Goal: Task Accomplishment & Management: Use online tool/utility

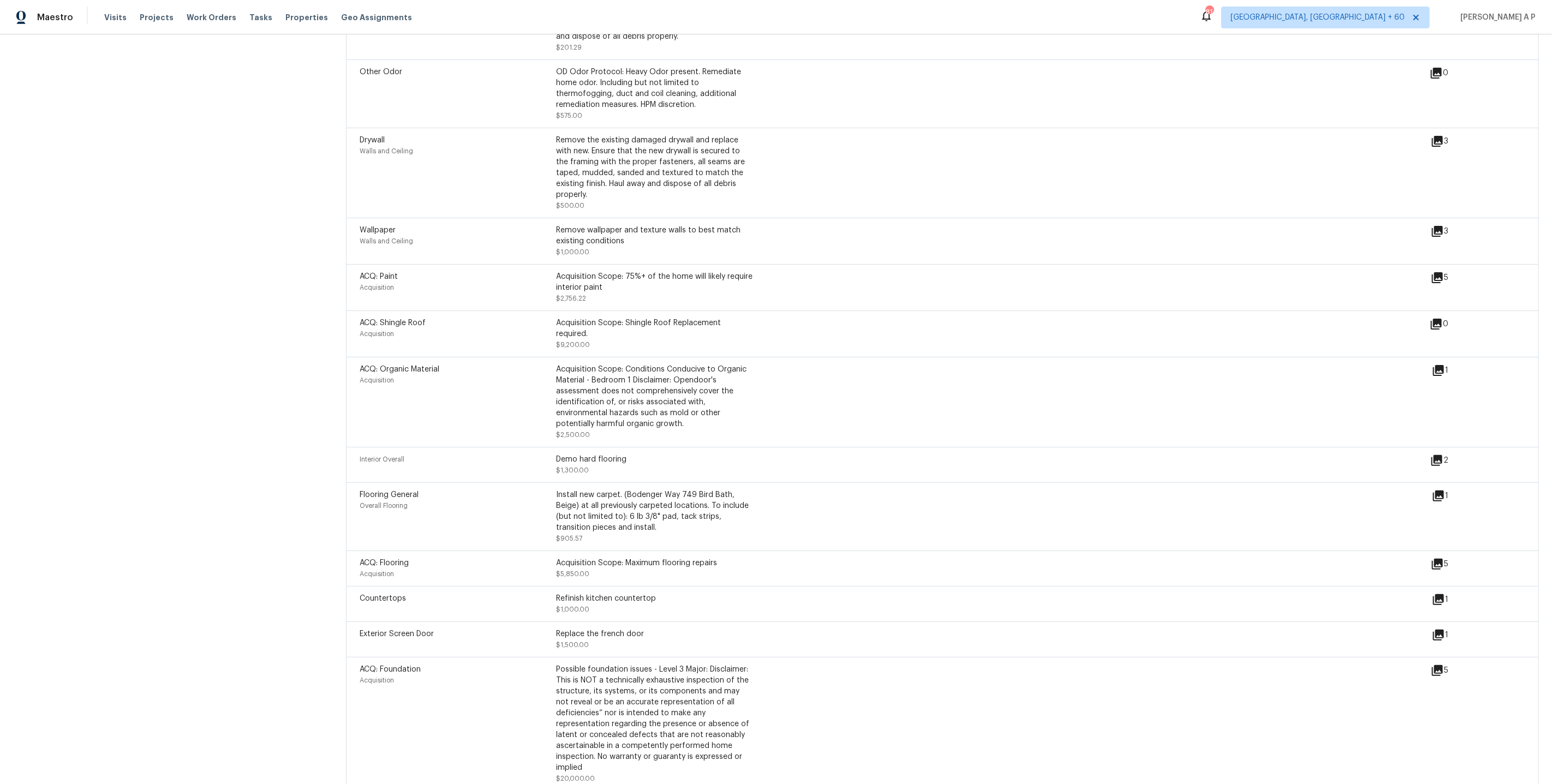
scroll to position [2214, 0]
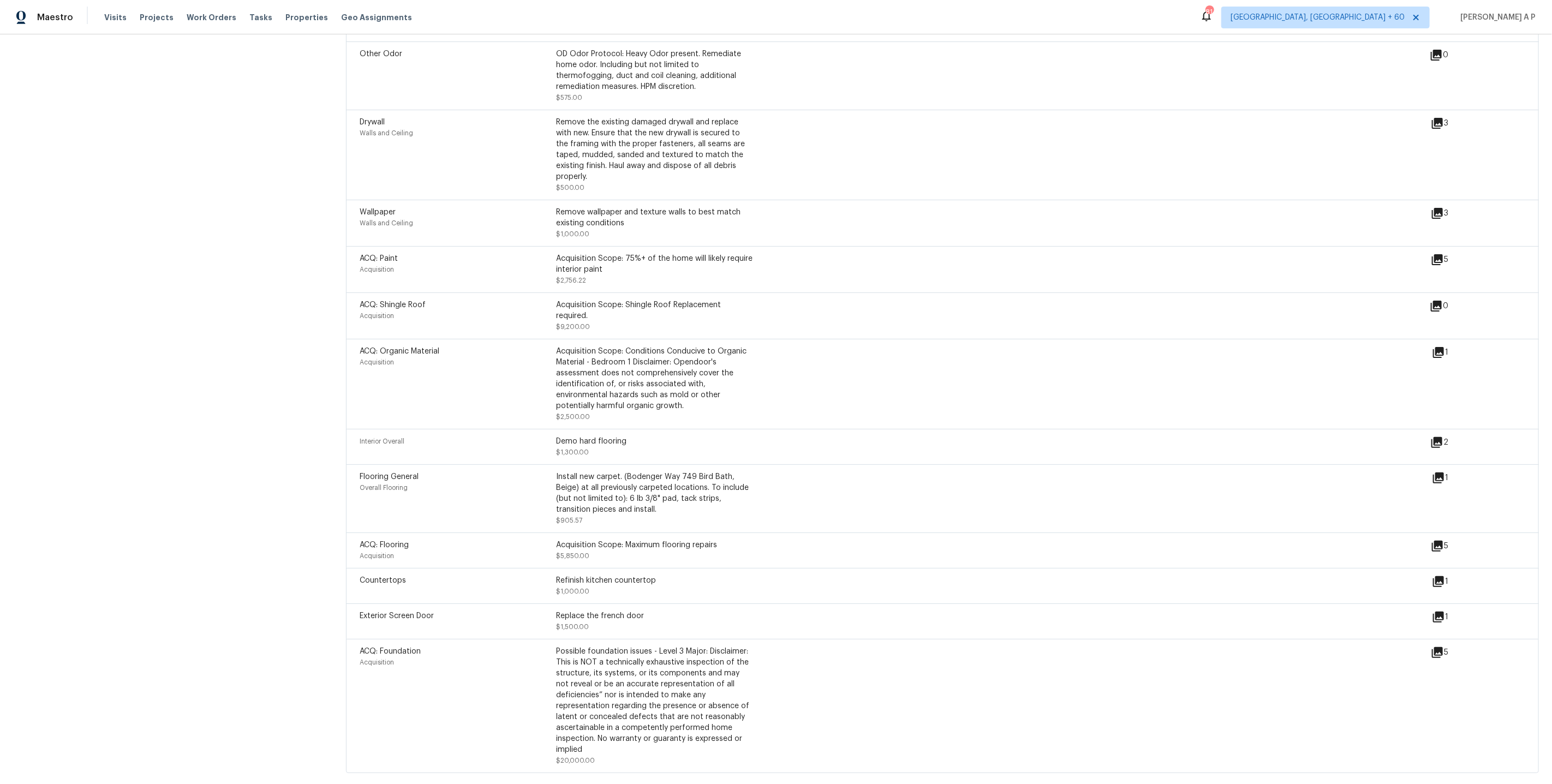
click at [524, 452] on div "Interior Overall" at bounding box center [458, 447] width 196 height 22
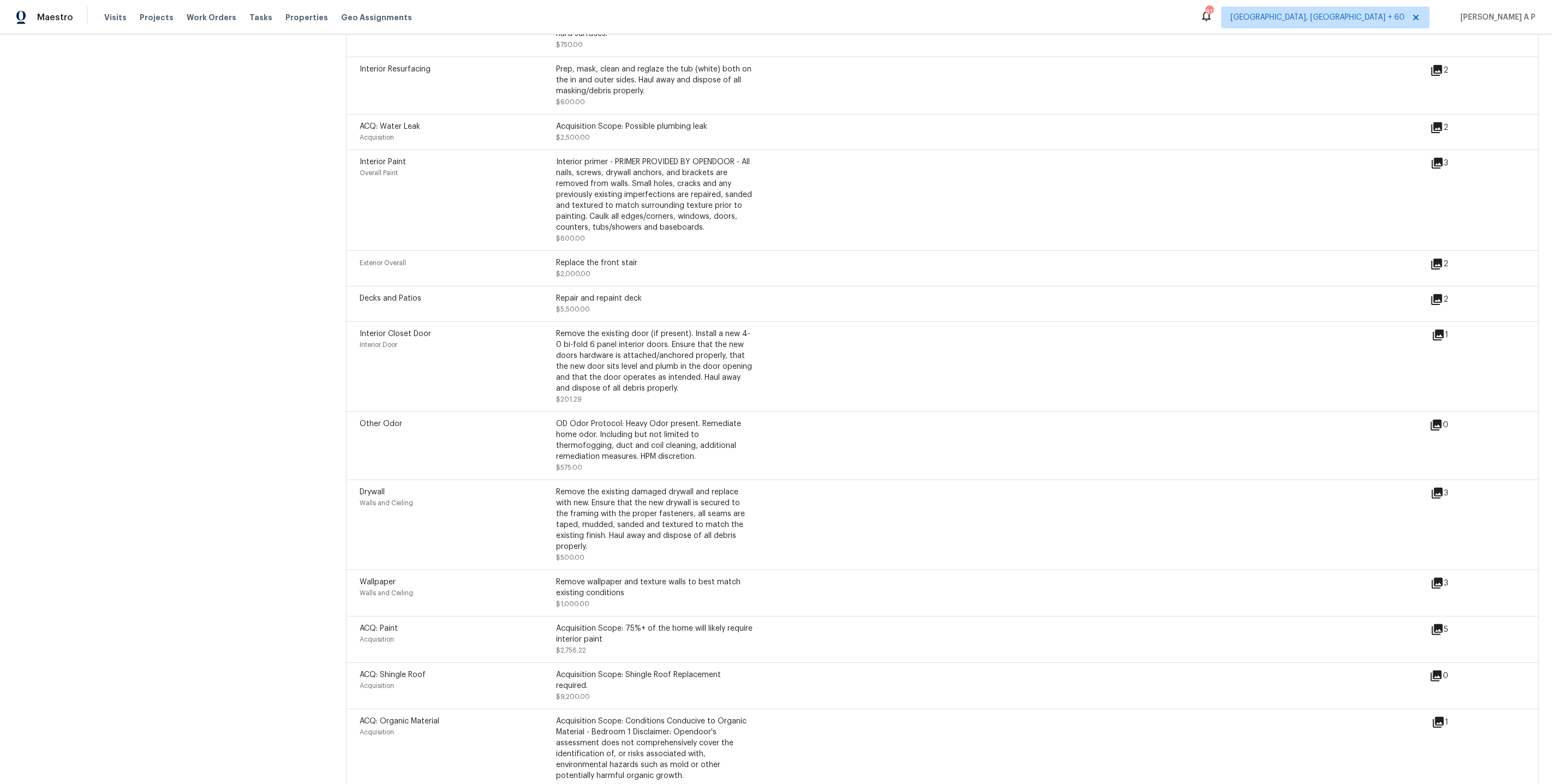
scroll to position [1838, 0]
click at [1438, 303] on icon at bounding box center [1437, 300] width 11 height 11
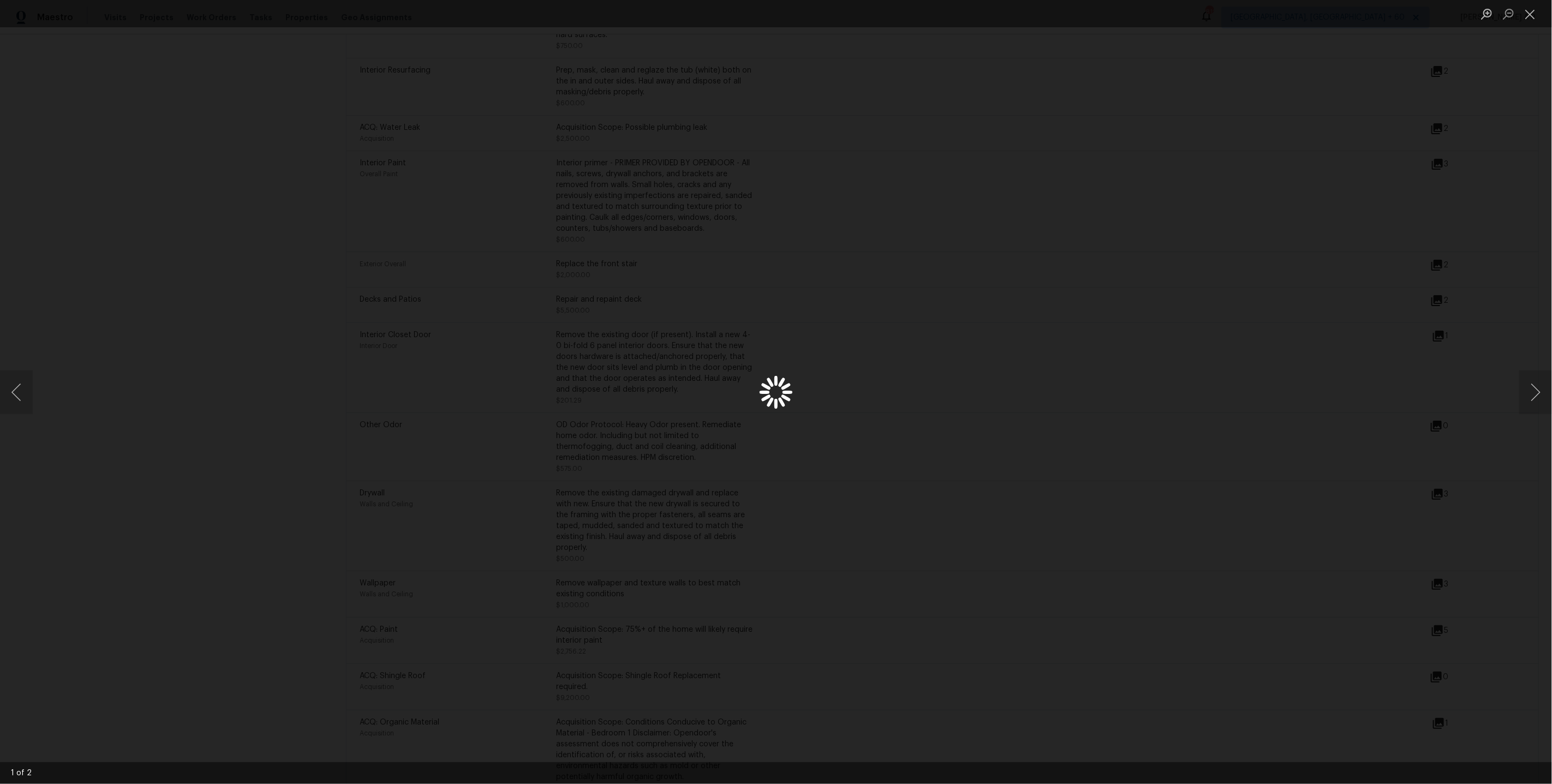
click at [1438, 303] on div "Lightbox" at bounding box center [776, 392] width 1552 height 784
click at [1304, 338] on div "Lightbox" at bounding box center [776, 392] width 1552 height 784
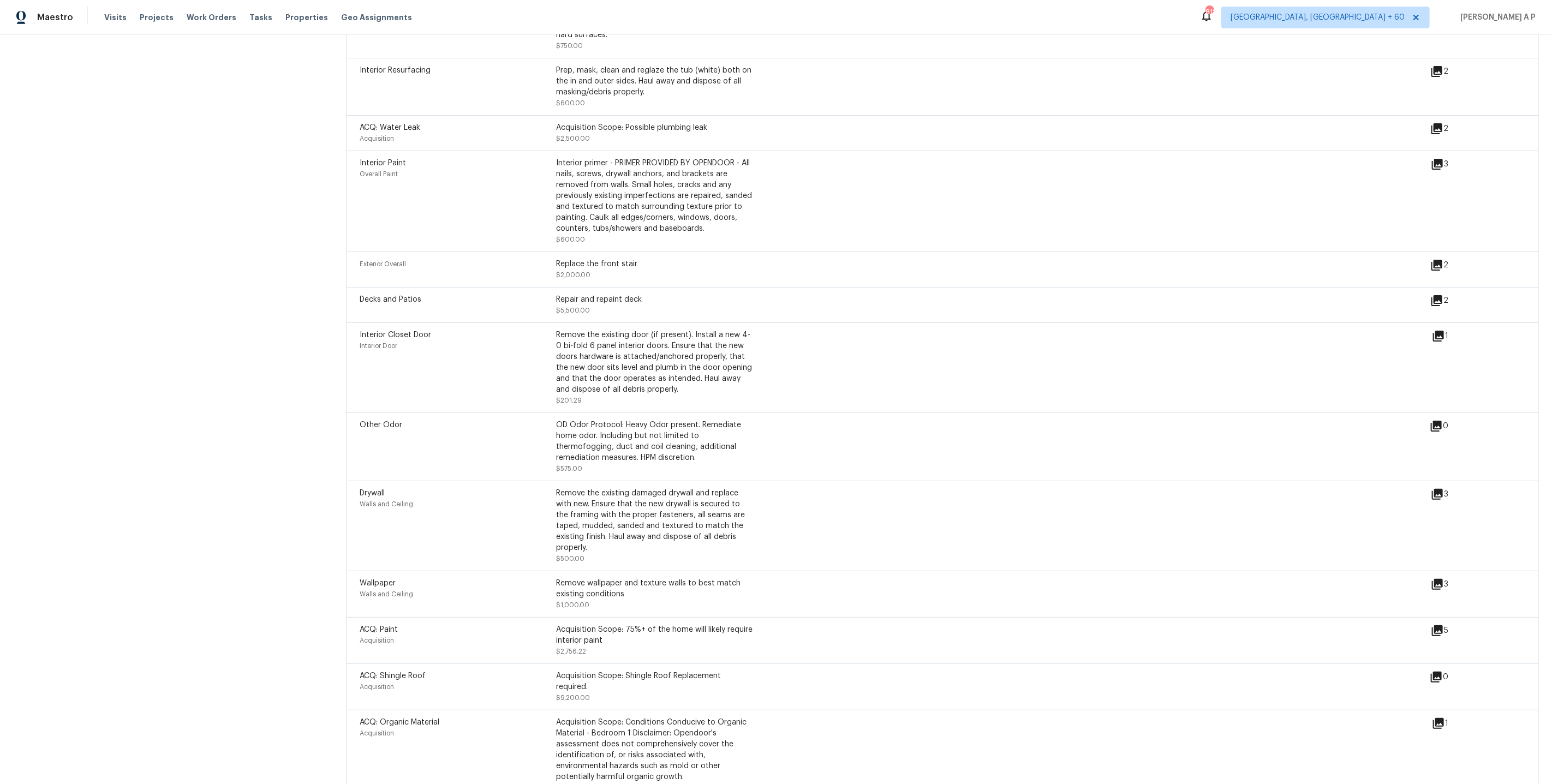
click at [1438, 307] on icon at bounding box center [1437, 300] width 13 height 13
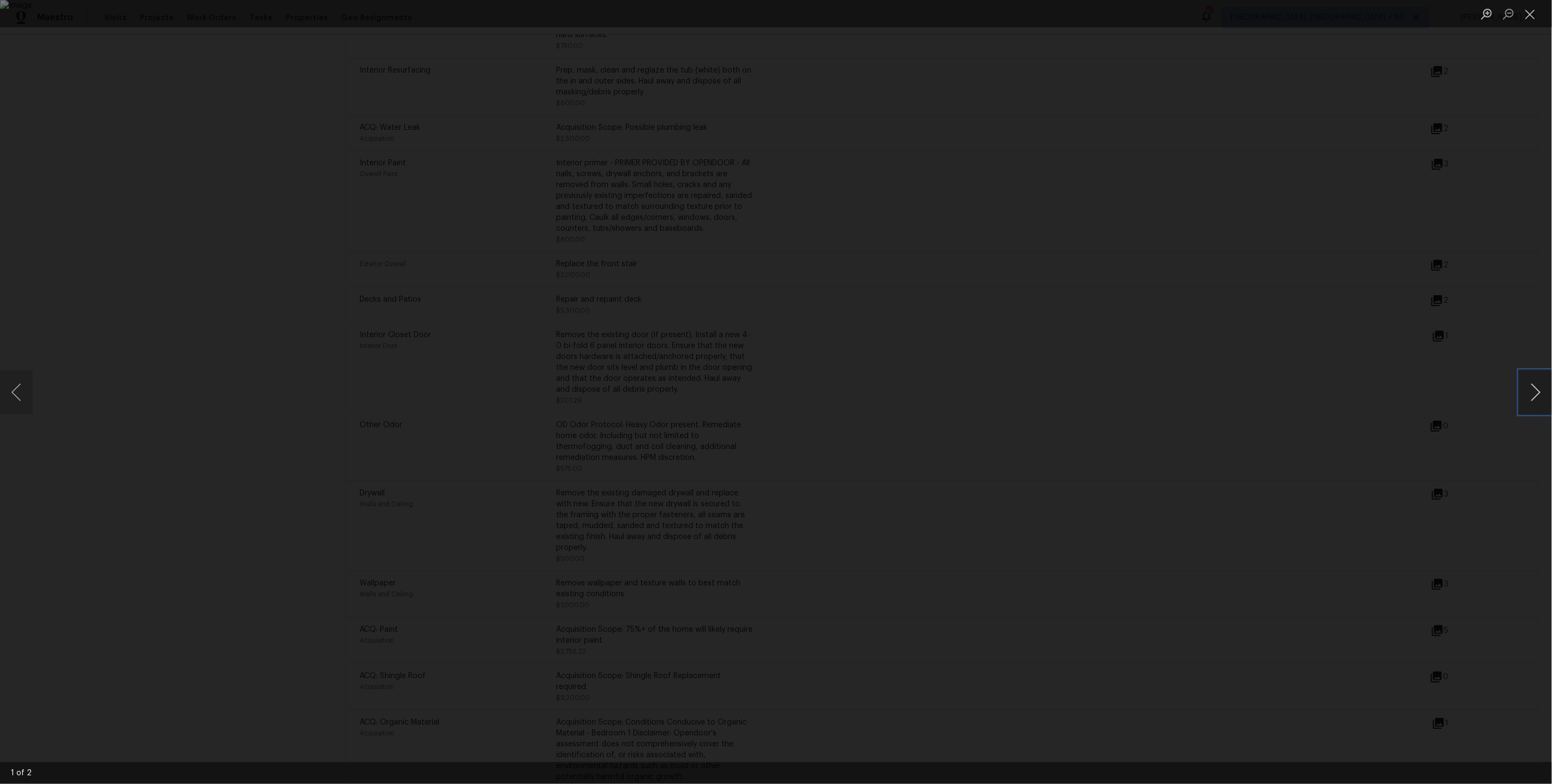
click at [1535, 393] on button "Next image" at bounding box center [1536, 392] width 33 height 43
click at [1368, 409] on div "Lightbox" at bounding box center [776, 392] width 1552 height 784
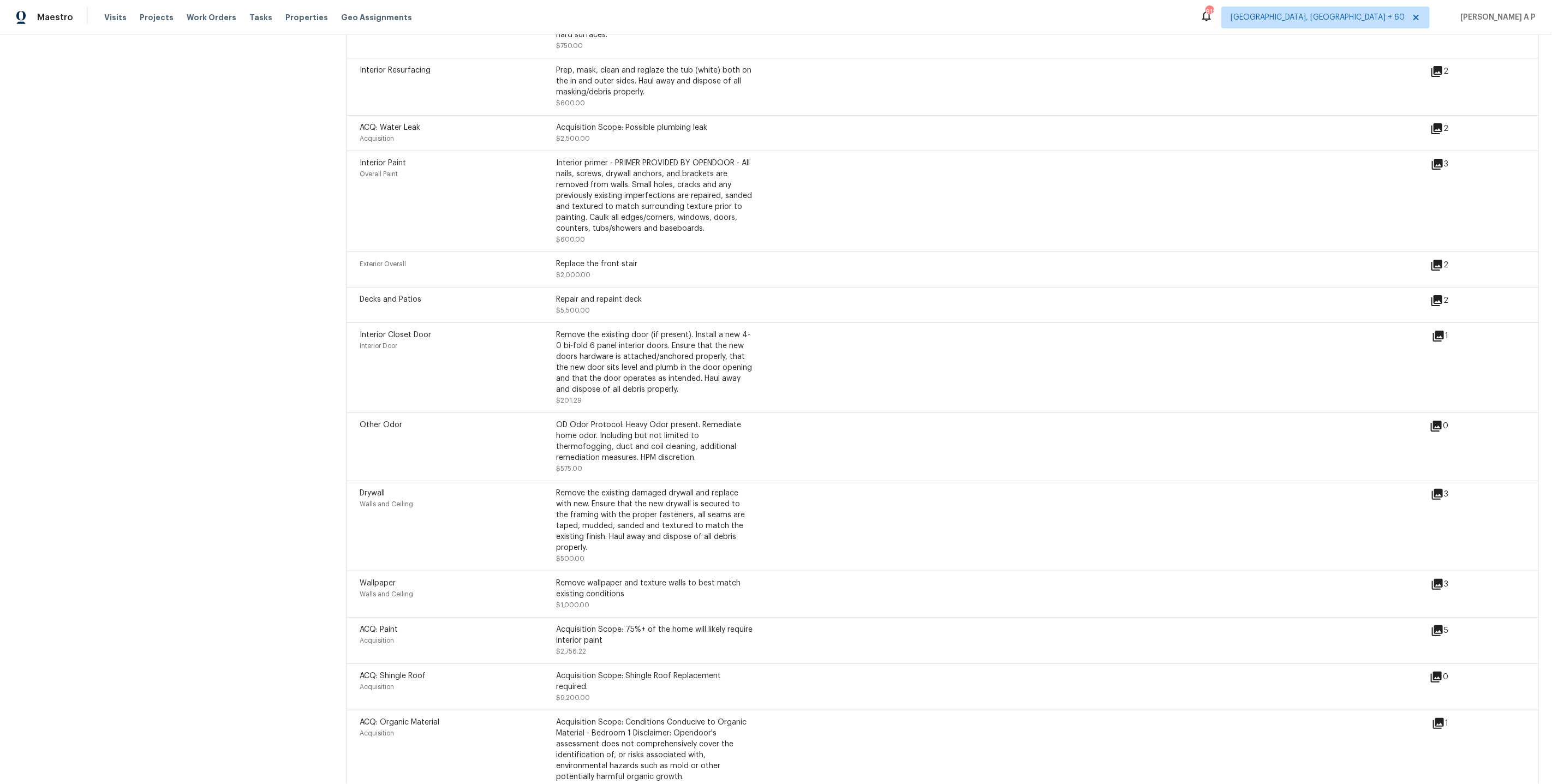
click at [1436, 272] on icon at bounding box center [1437, 265] width 13 height 13
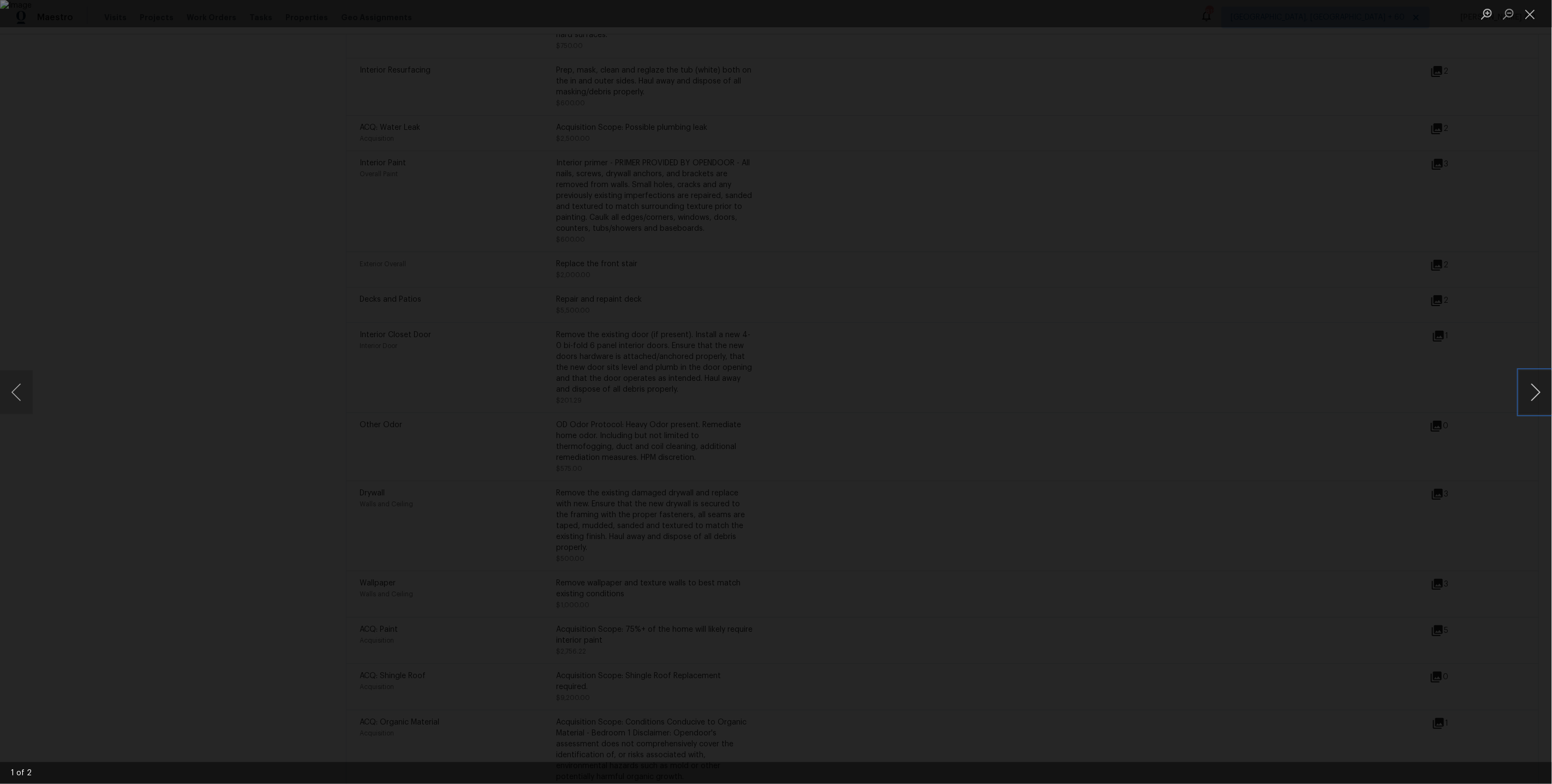
click at [1534, 380] on button "Next image" at bounding box center [1536, 392] width 33 height 43
click at [1530, 383] on button "Next image" at bounding box center [1536, 392] width 33 height 43
click at [1427, 393] on div "Lightbox" at bounding box center [776, 392] width 1552 height 784
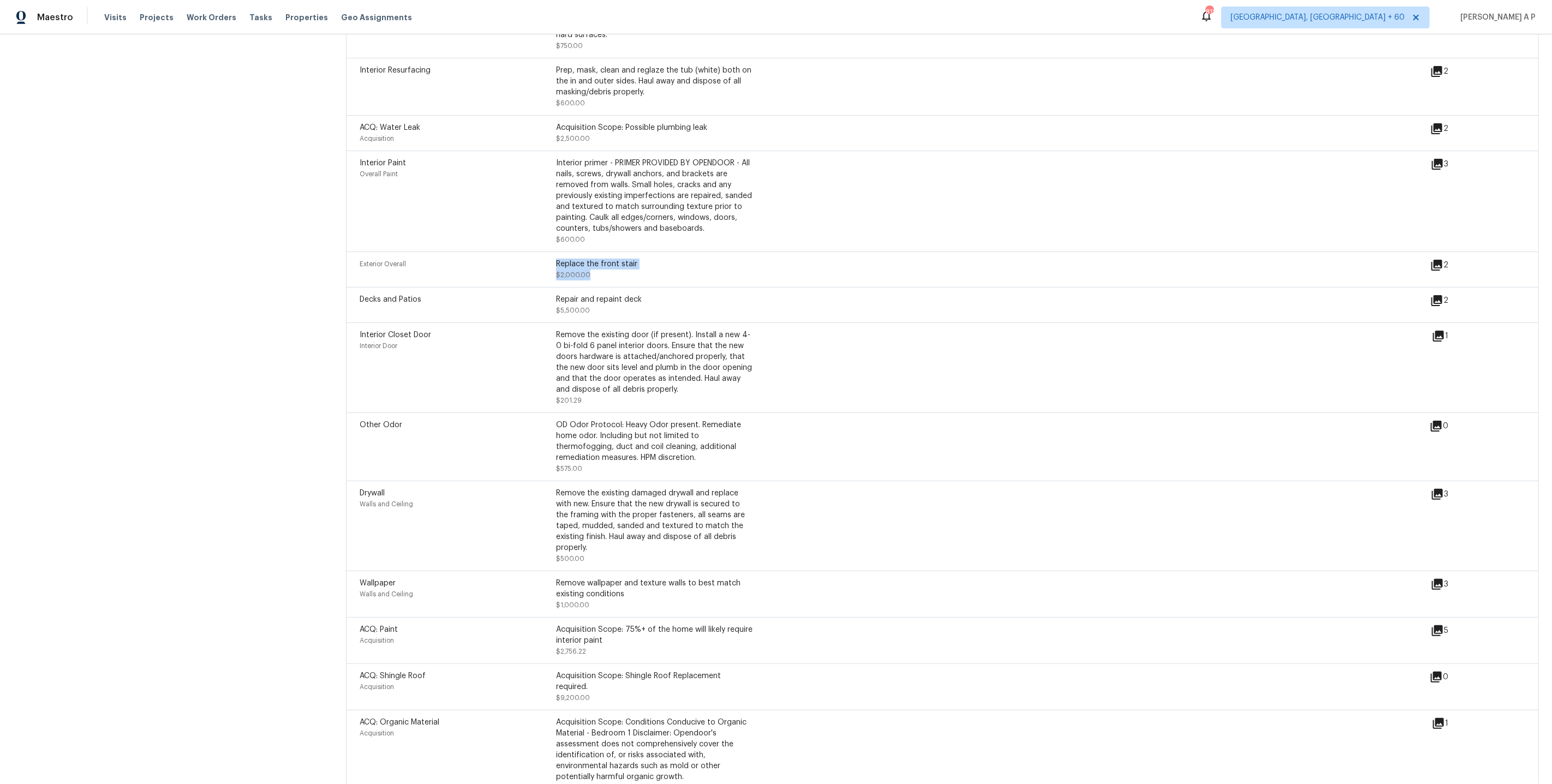
drag, startPoint x: 557, startPoint y: 267, endPoint x: 595, endPoint y: 281, distance: 40.5
click at [595, 281] on div "Replace the front stair $2,000.00" at bounding box center [654, 269] width 196 height 22
copy div "Replace the front stair $2,000.00"
click at [828, 370] on div "Interior Closet Door Interior Door Remove the existing door (if present). Insta…" at bounding box center [896, 367] width 1072 height 76
click at [1441, 340] on icon at bounding box center [1439, 336] width 11 height 11
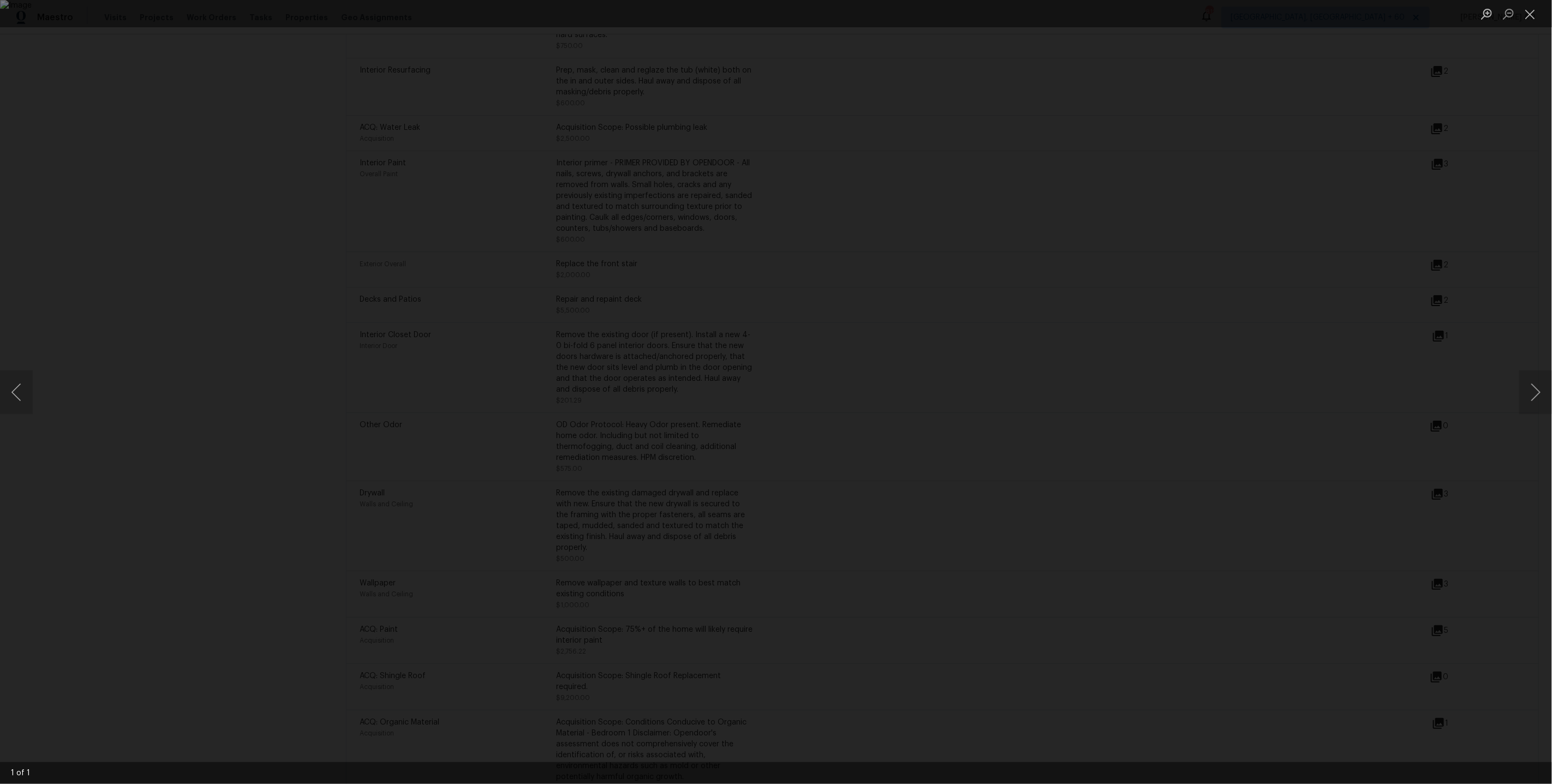
click at [1383, 358] on div "Lightbox" at bounding box center [776, 392] width 1552 height 784
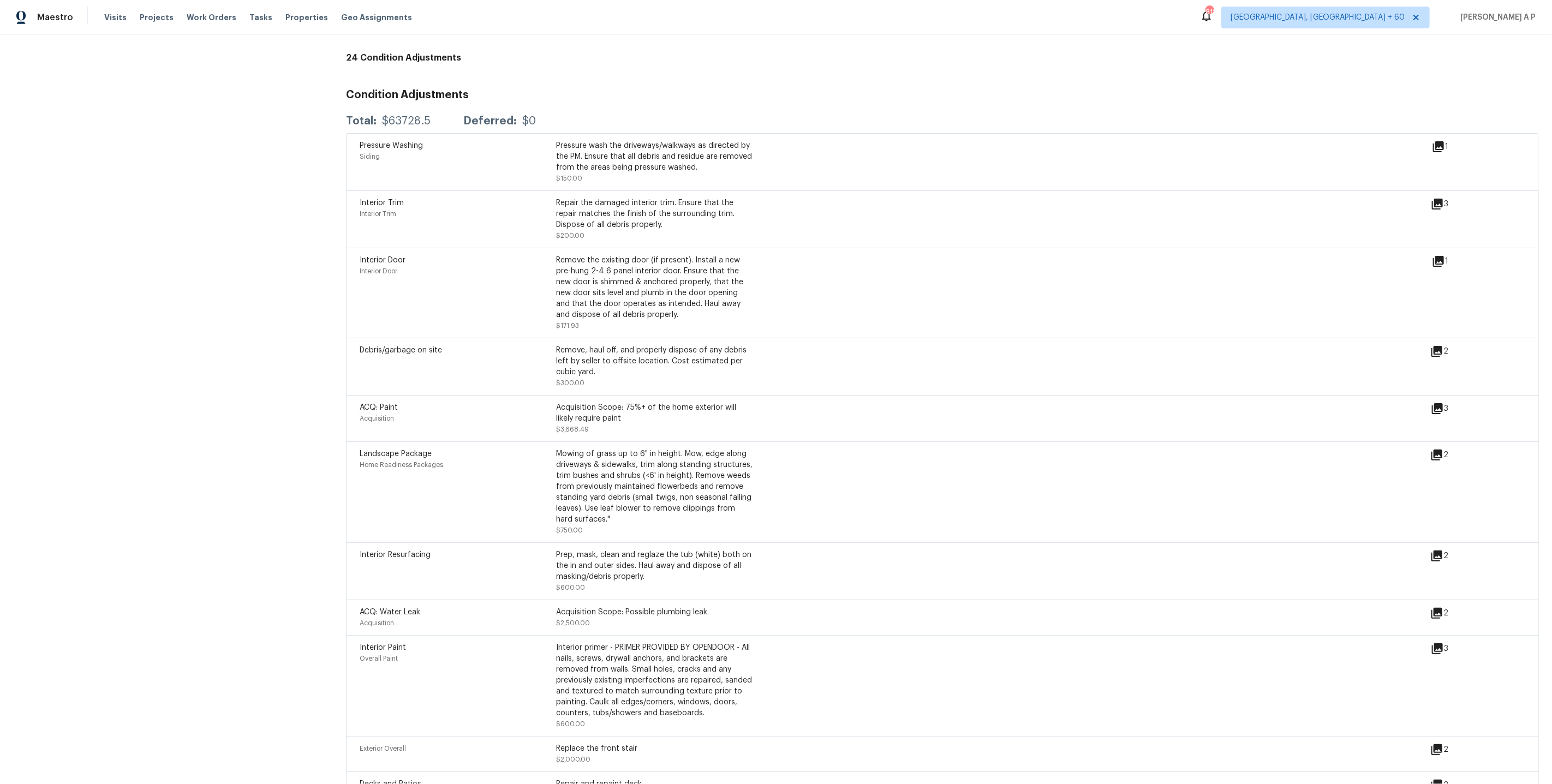
scroll to position [2214, 0]
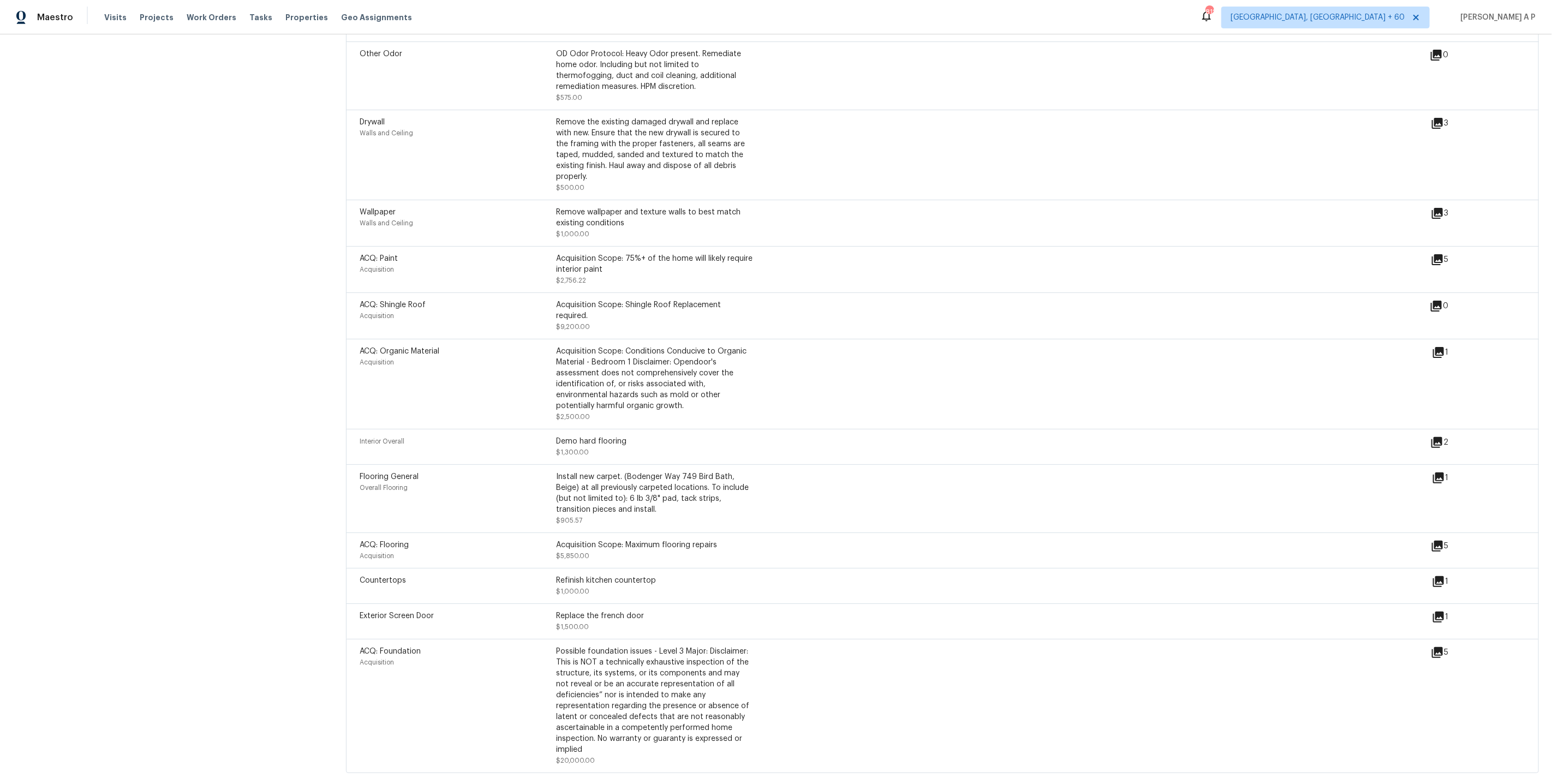
click at [1438, 612] on icon at bounding box center [1439, 617] width 11 height 11
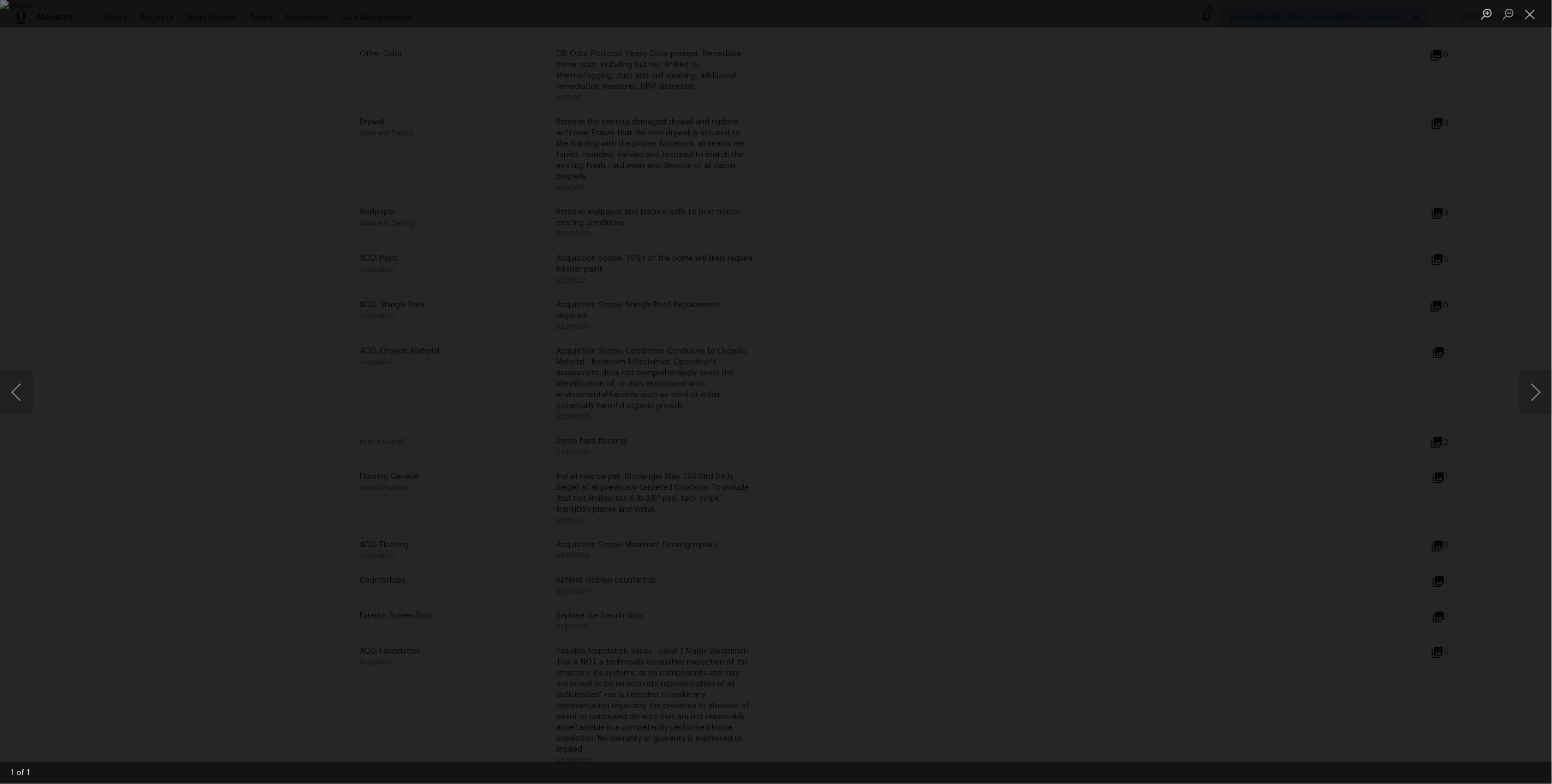
click at [1227, 482] on div "Lightbox" at bounding box center [776, 392] width 1552 height 784
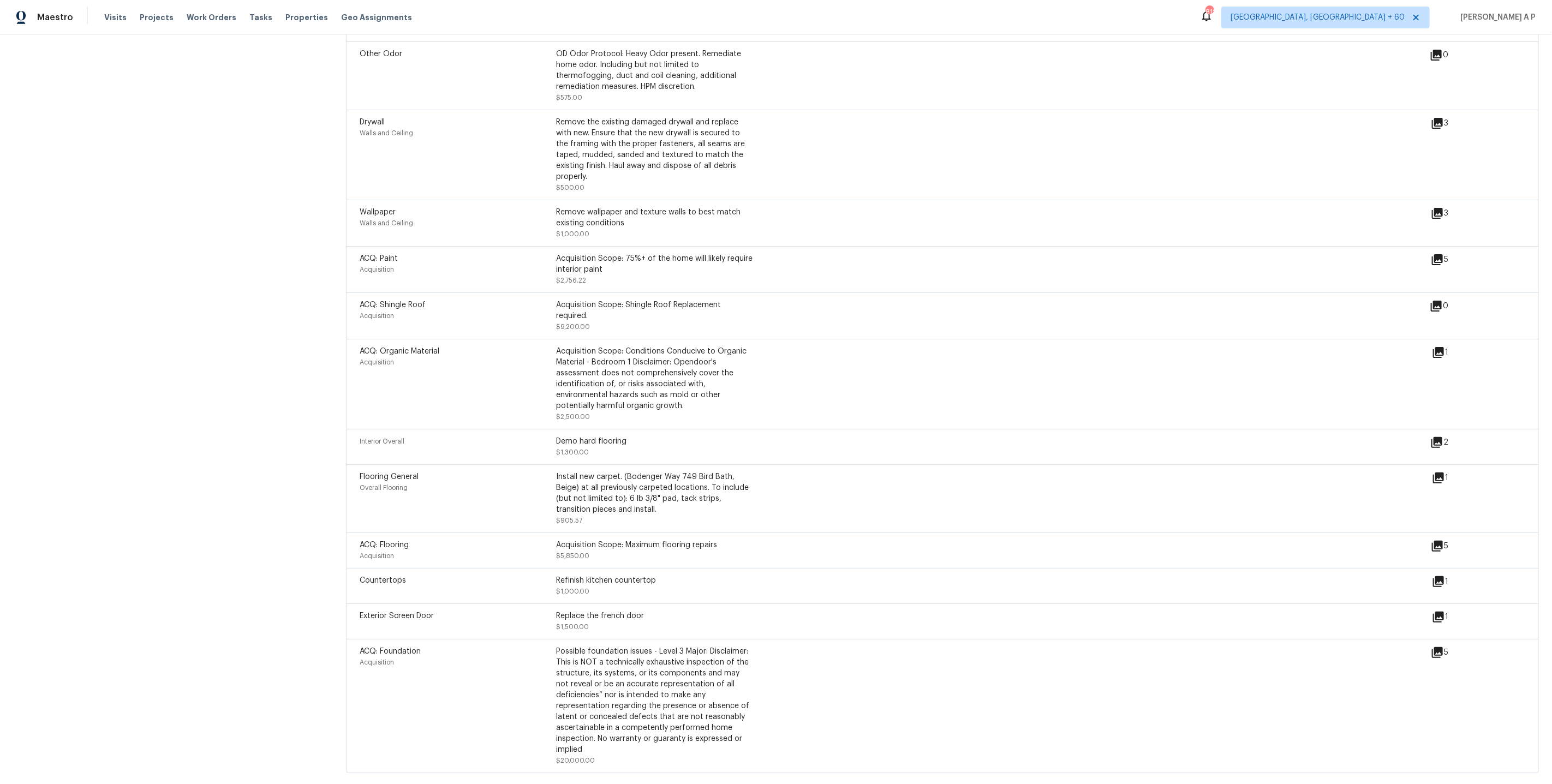
click at [575, 617] on div "Replace the french door" at bounding box center [654, 616] width 196 height 11
drag, startPoint x: 557, startPoint y: 612, endPoint x: 596, endPoint y: 626, distance: 41.4
click at [596, 626] on div "Replace the french door $1,500.00" at bounding box center [654, 621] width 196 height 22
copy div "Replace the french door $1,500.00"
click at [663, 253] on div "Acquisition Scope: 75%+ of the home will likely require interior paint" at bounding box center [654, 264] width 196 height 22
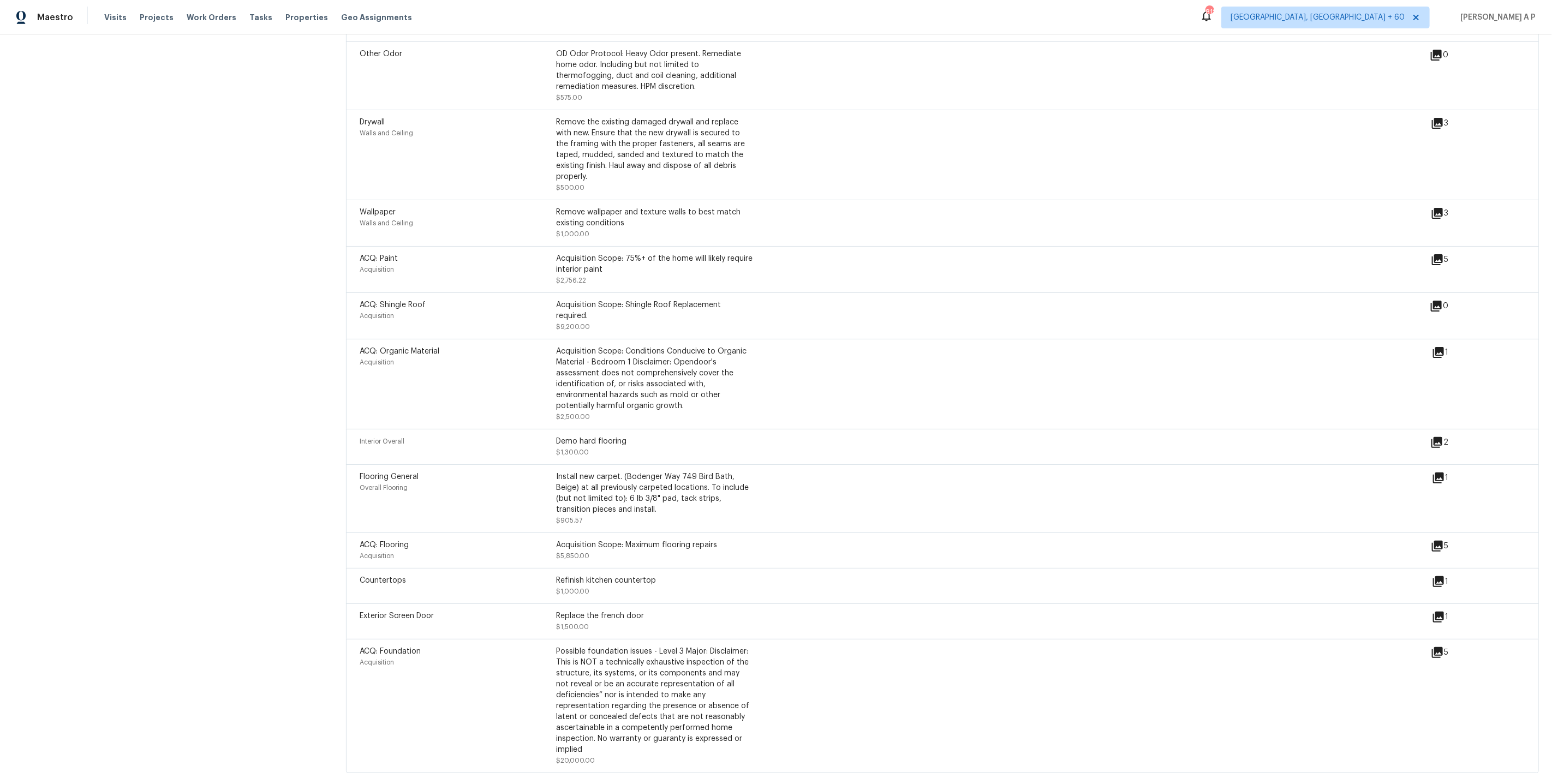
click at [847, 505] on div "Flooring General Overall Flooring Install new carpet. (Bodenger Way 749 Bird Ba…" at bounding box center [896, 499] width 1072 height 55
click at [1250, 184] on div "Drywall Walls and Ceiling Remove the existing damaged drywall and replace with …" at bounding box center [895, 155] width 1071 height 76
drag, startPoint x: 596, startPoint y: 591, endPoint x: 557, endPoint y: 577, distance: 41.4
click at [557, 577] on div "Refinish kitchen countertop $1,000.00" at bounding box center [654, 586] width 196 height 22
copy div "Refinish kitchen countertop $1,000.00"
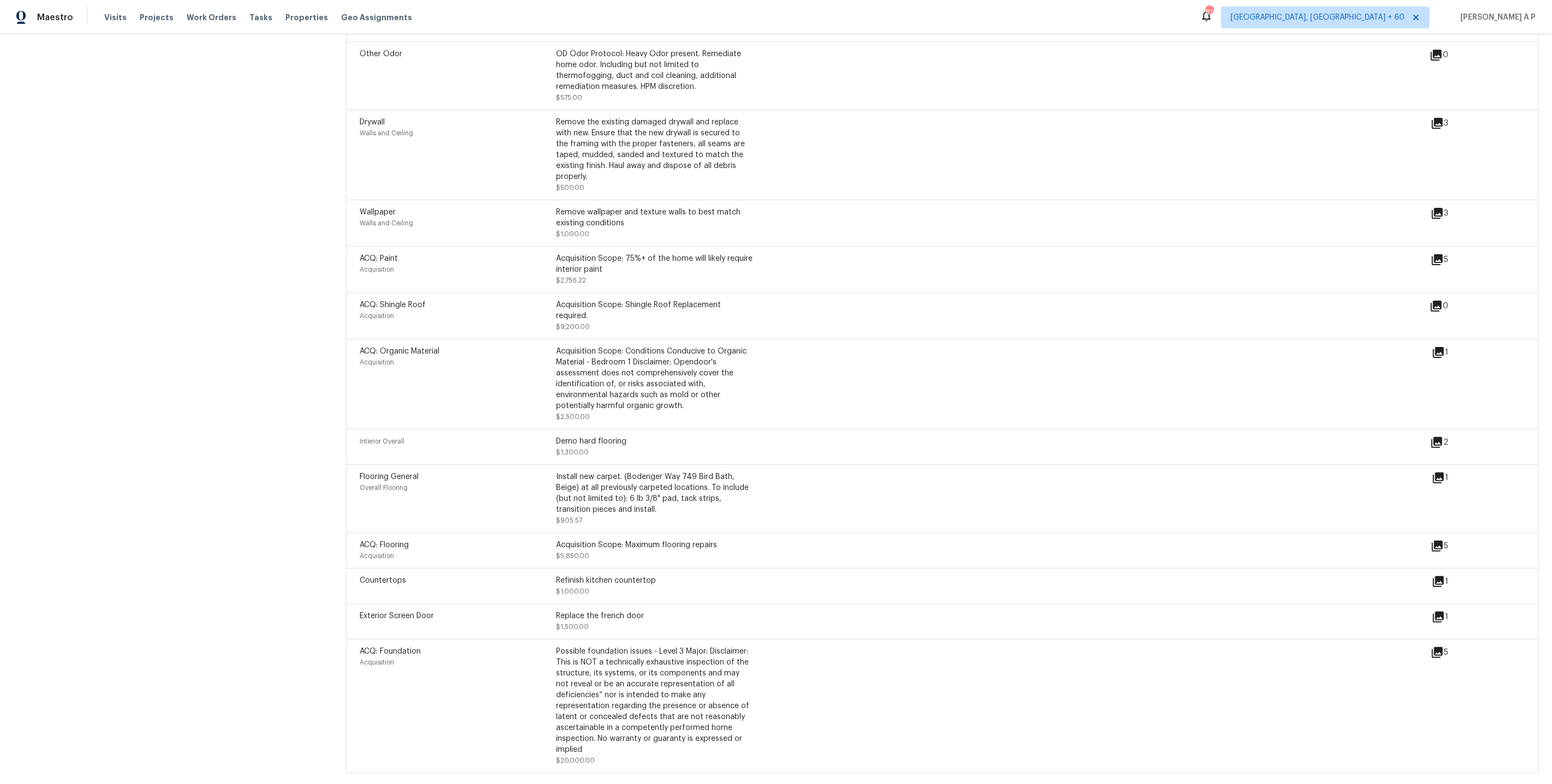
click at [1448, 476] on div "1" at bounding box center [1457, 478] width 51 height 13
click at [1439, 475] on icon at bounding box center [1439, 478] width 11 height 11
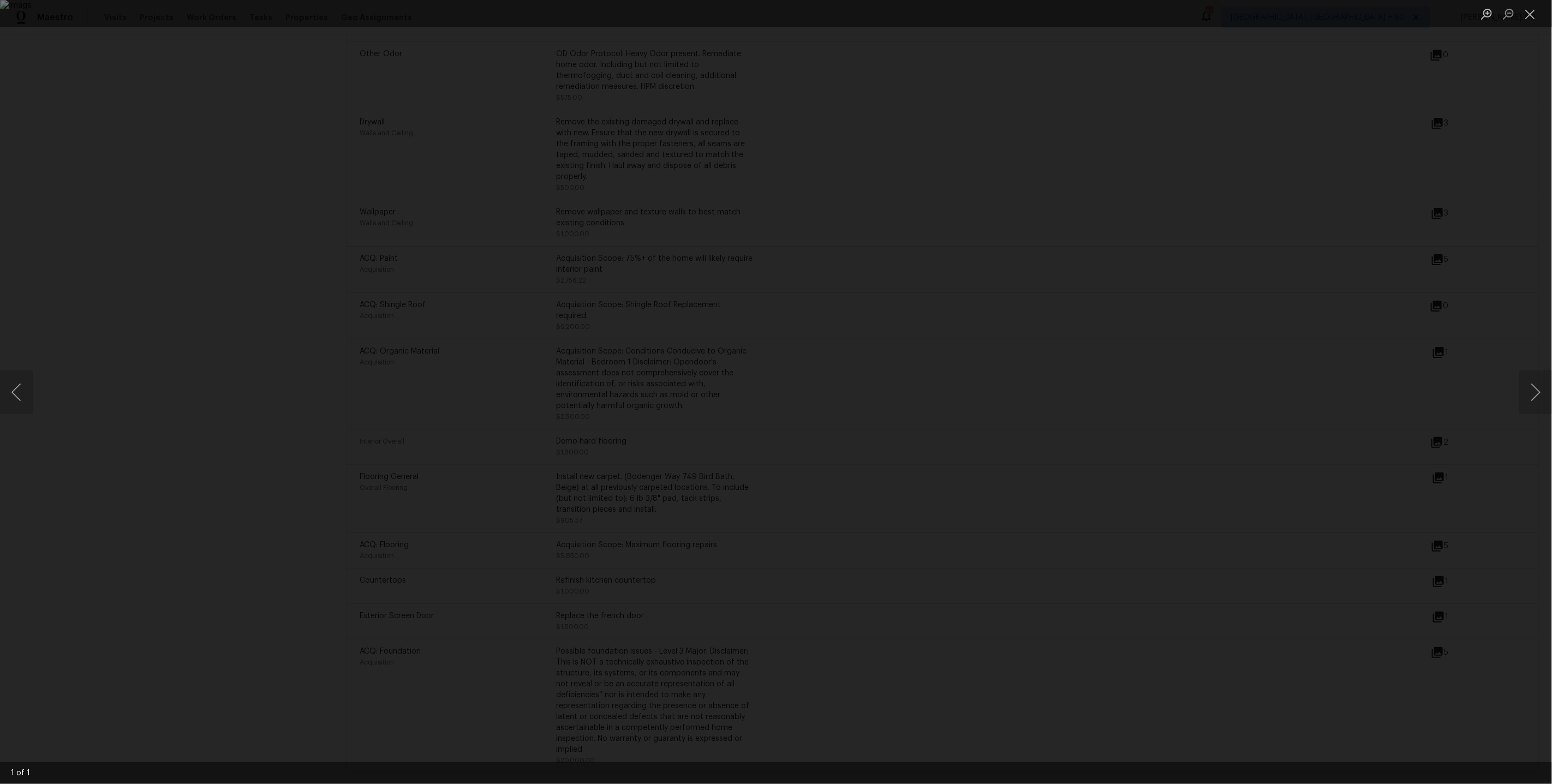
click at [1391, 385] on div "Lightbox" at bounding box center [776, 392] width 1552 height 784
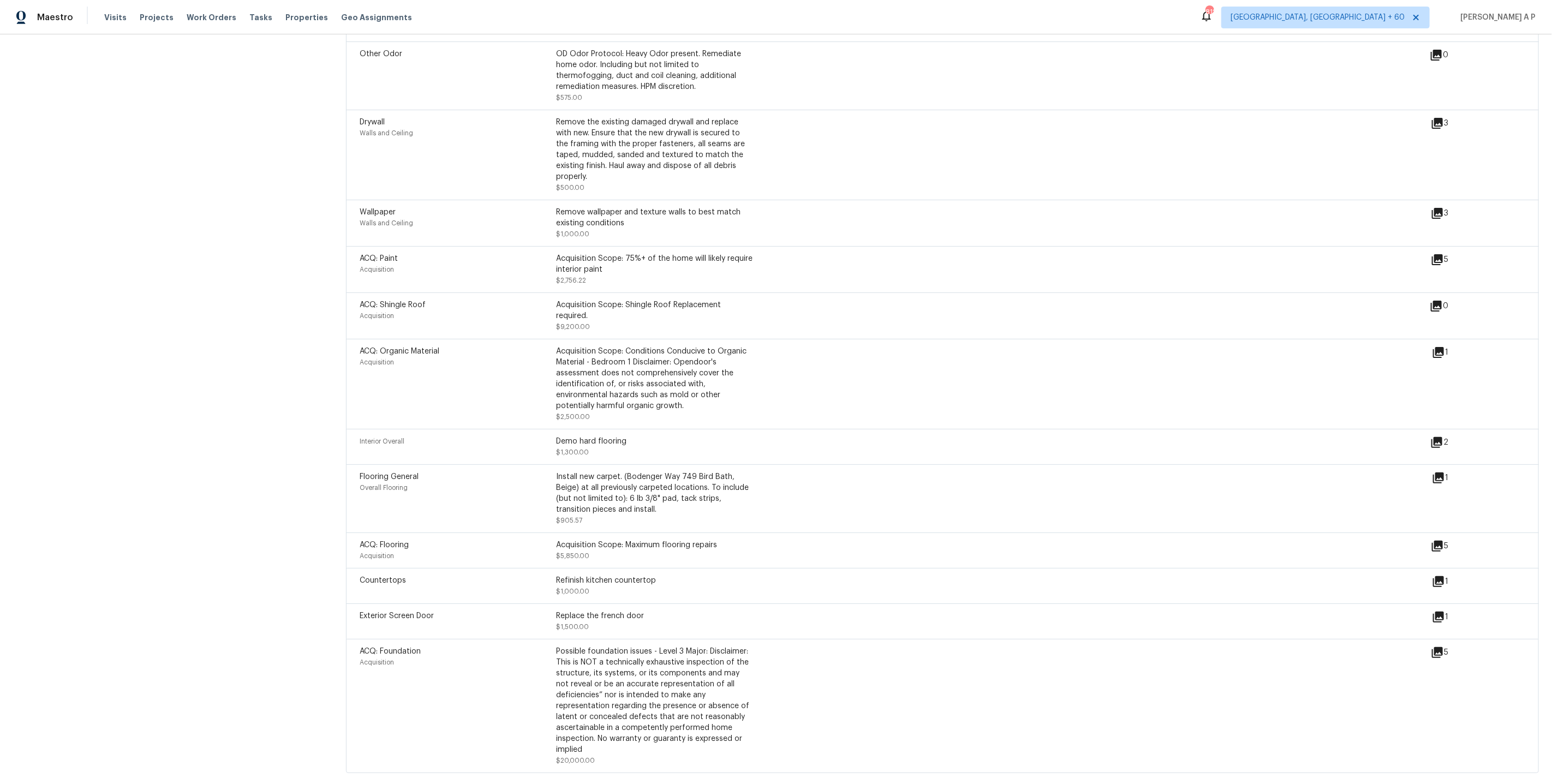
click at [1436, 472] on icon at bounding box center [1439, 478] width 11 height 11
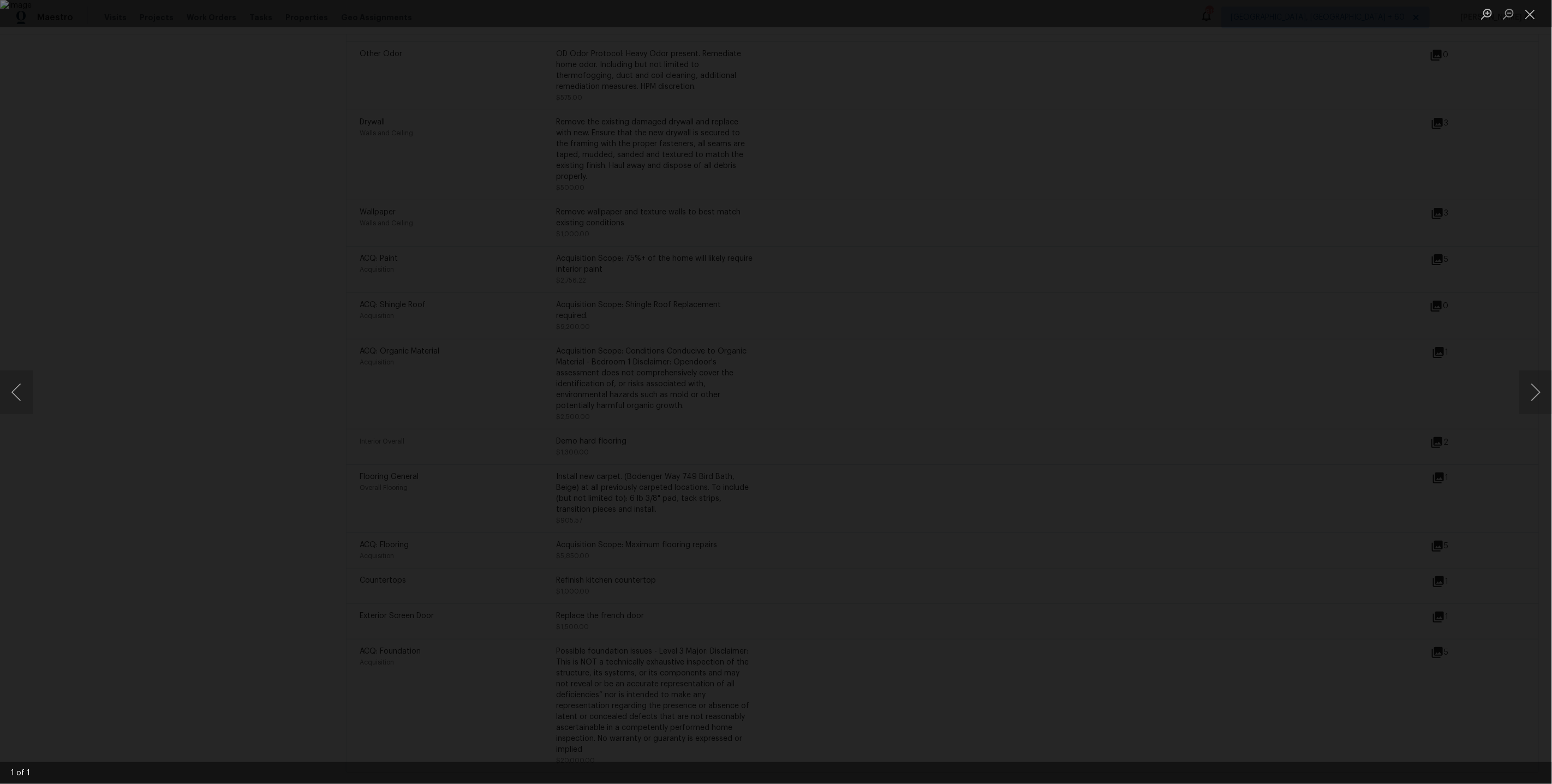
click at [1231, 452] on div "Lightbox" at bounding box center [776, 392] width 1552 height 784
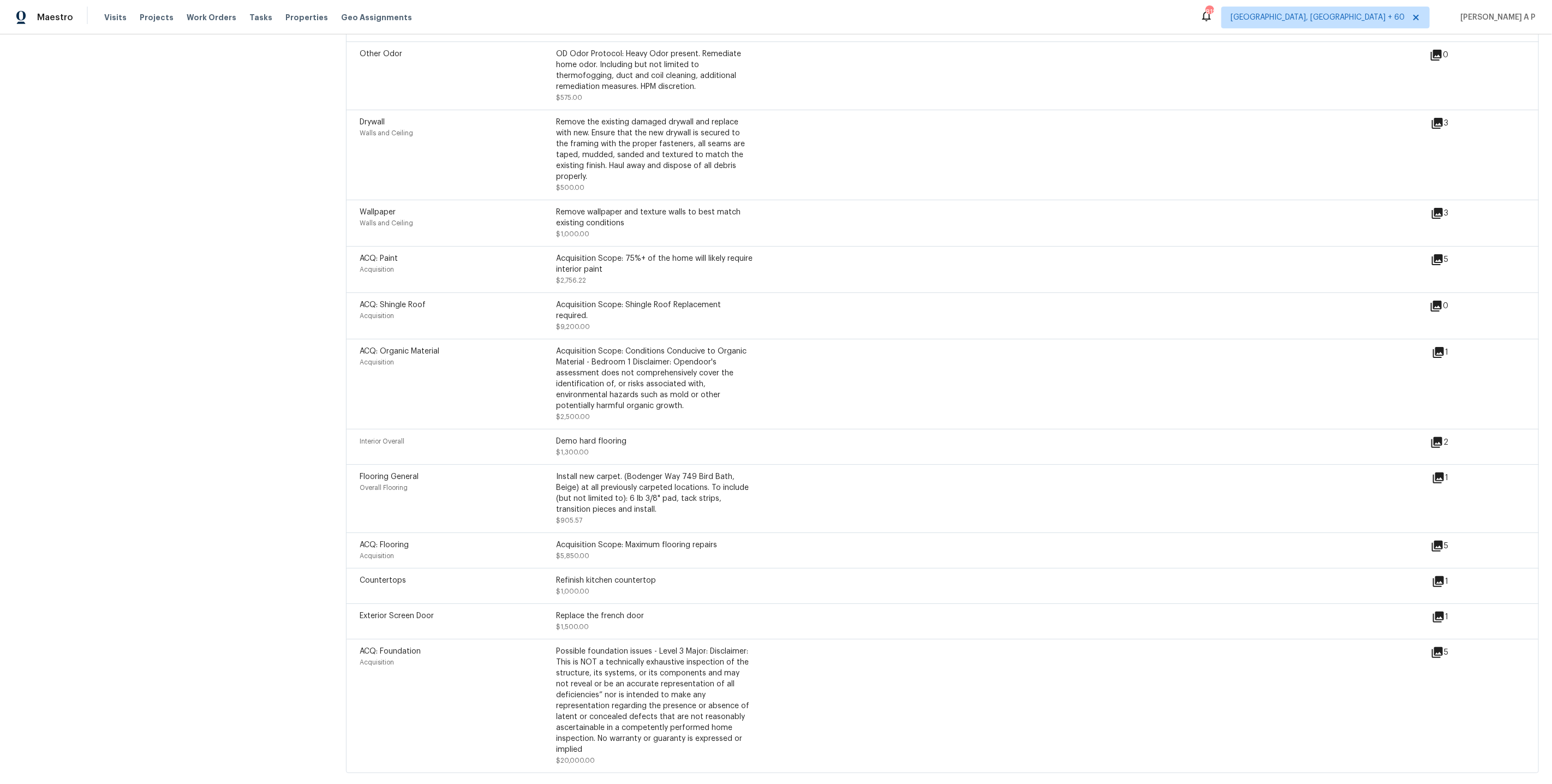
click at [1438, 541] on icon at bounding box center [1438, 546] width 11 height 11
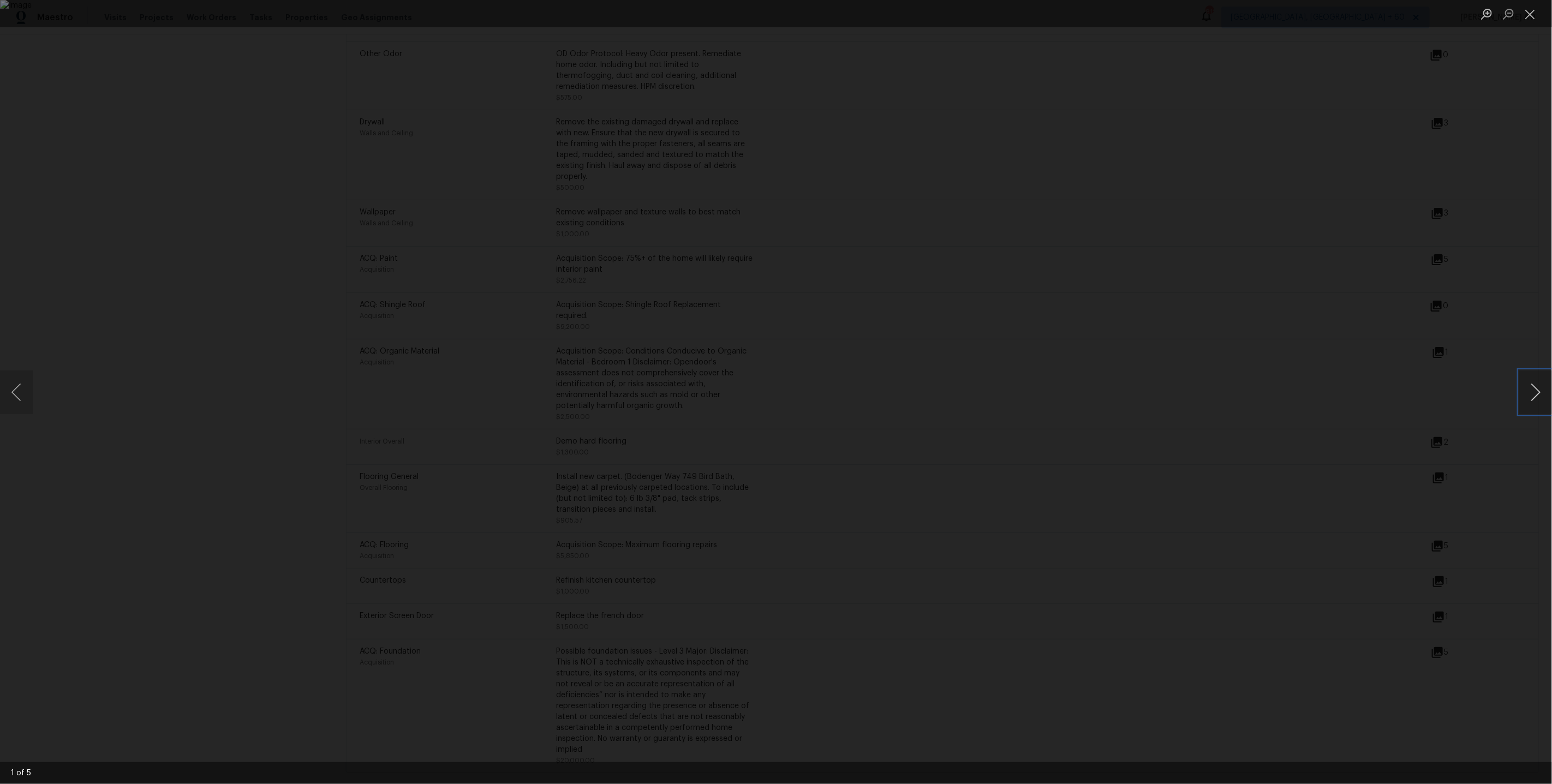
click at [1534, 383] on button "Next image" at bounding box center [1536, 392] width 33 height 43
click at [1518, 376] on div "Lightbox" at bounding box center [776, 392] width 1552 height 784
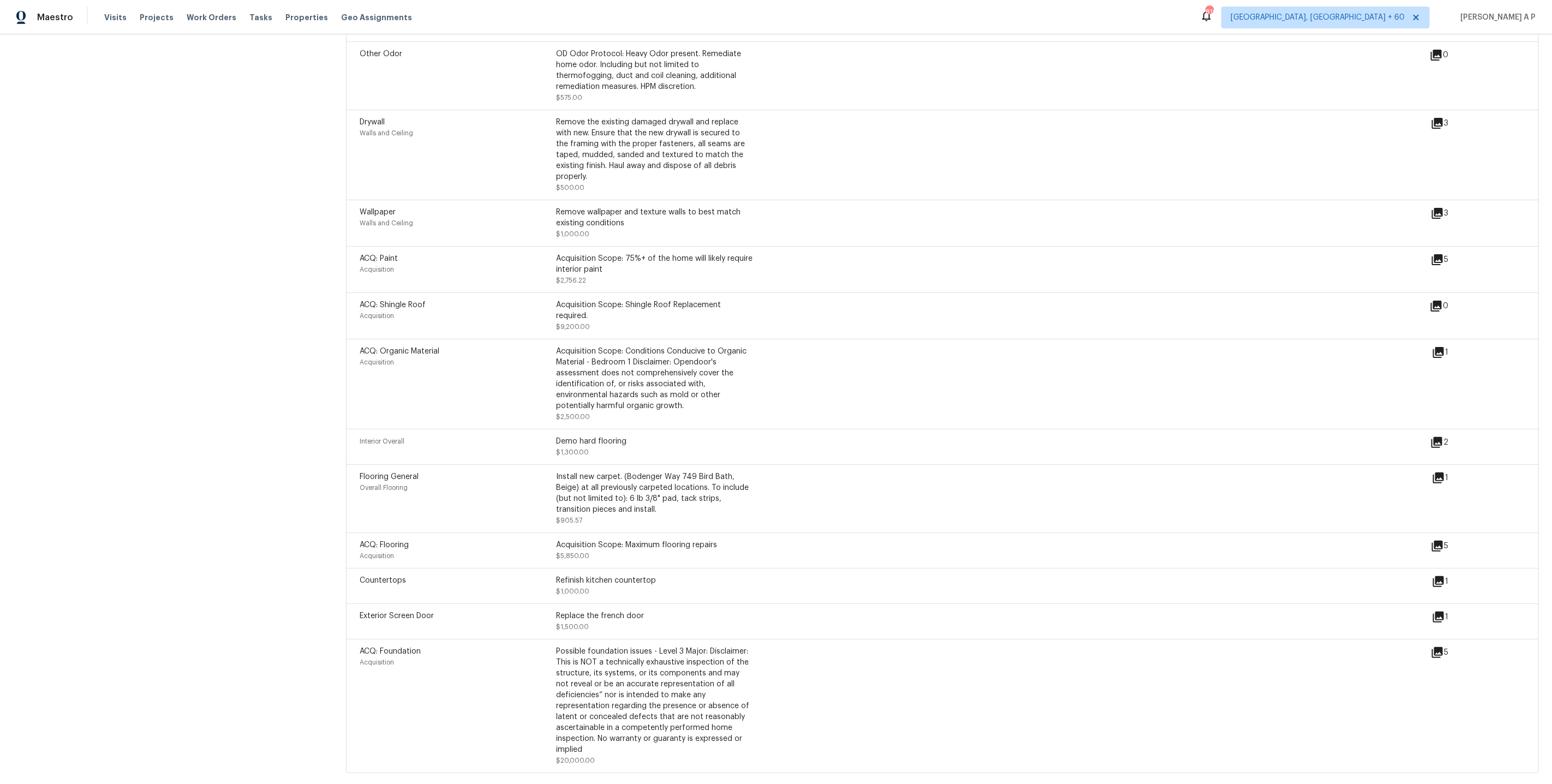
scroll to position [1206, 0]
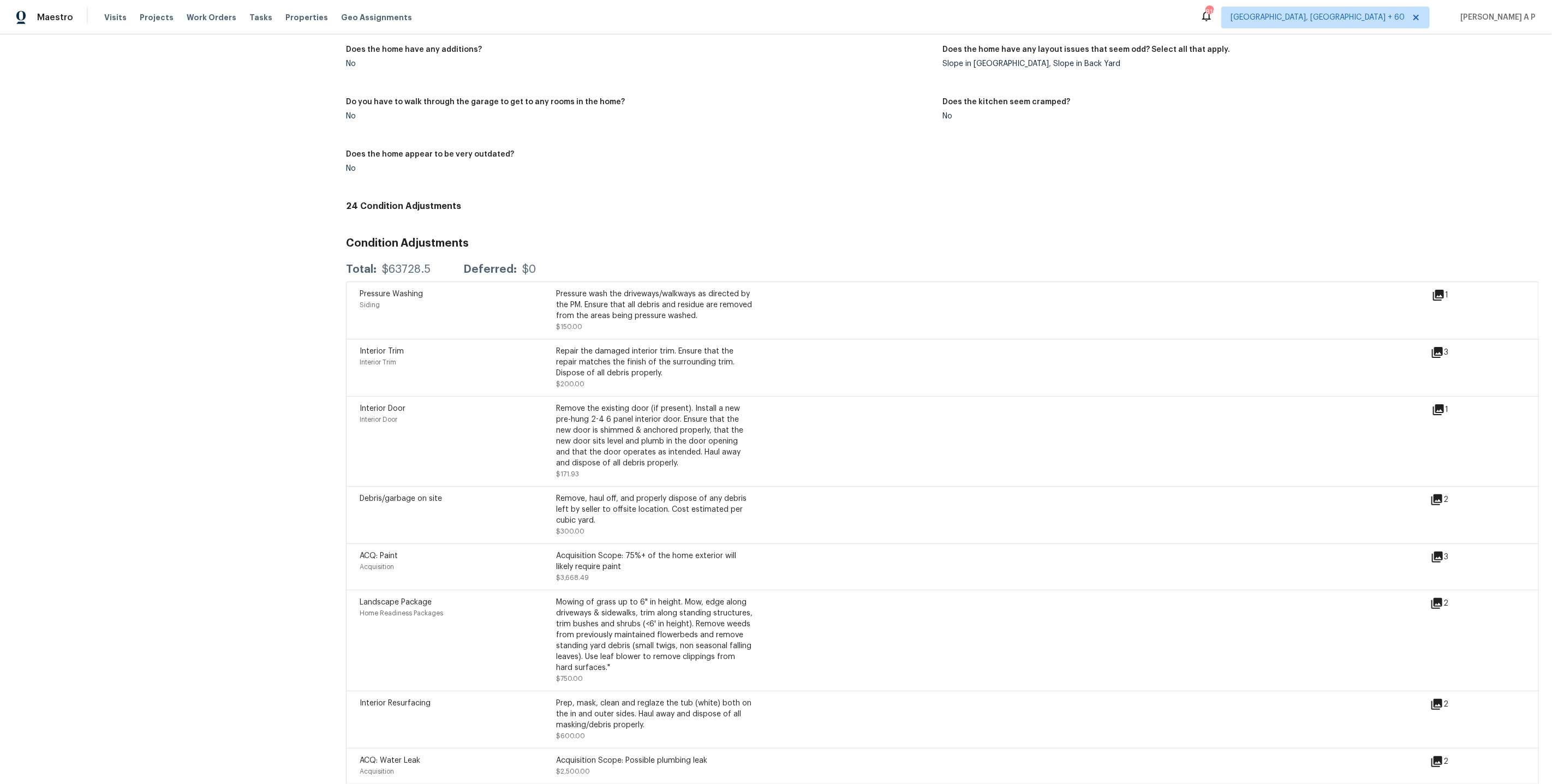
click at [1442, 409] on icon at bounding box center [1439, 409] width 11 height 11
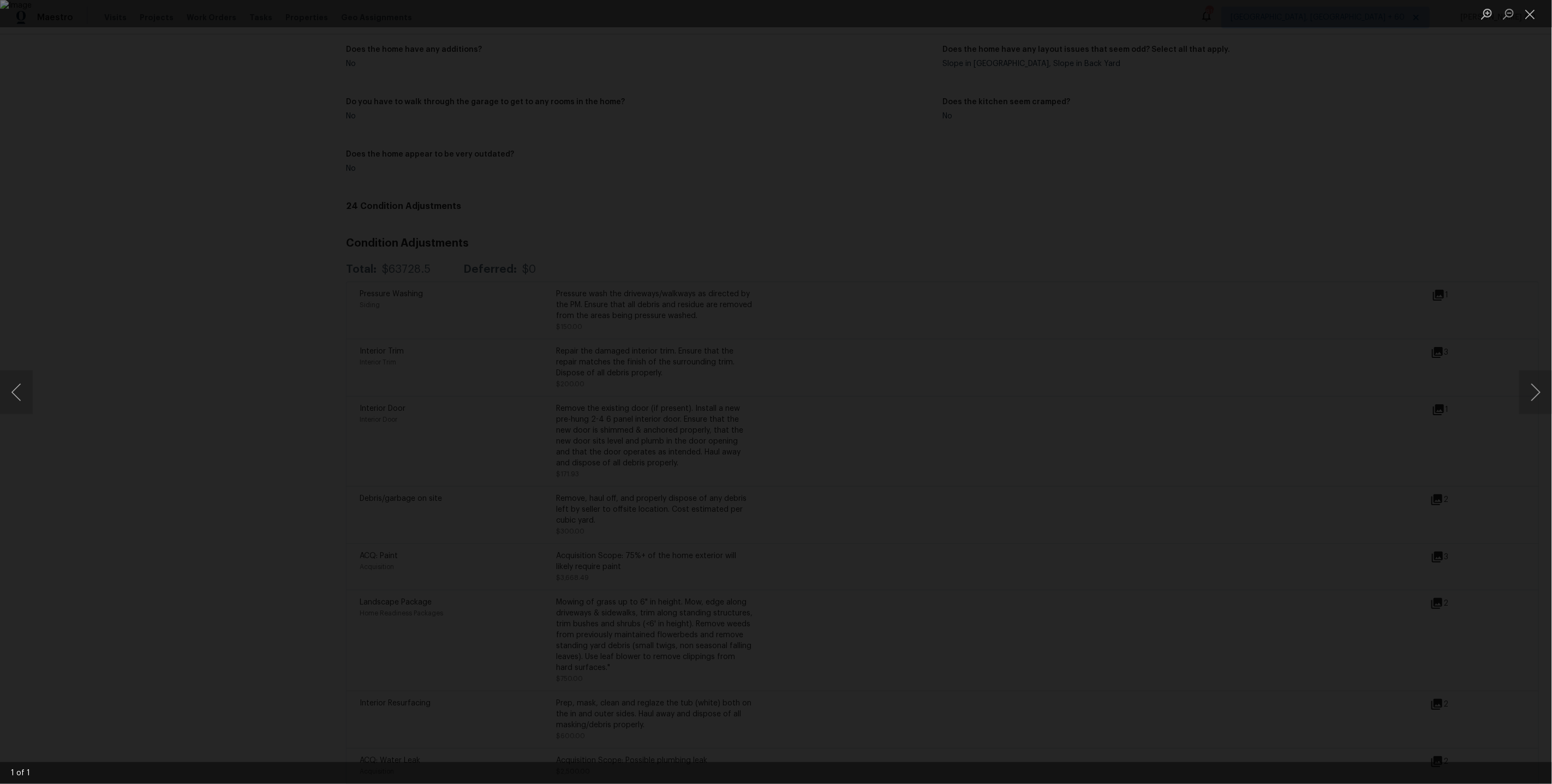
click at [1404, 367] on div "Lightbox" at bounding box center [776, 392] width 1552 height 784
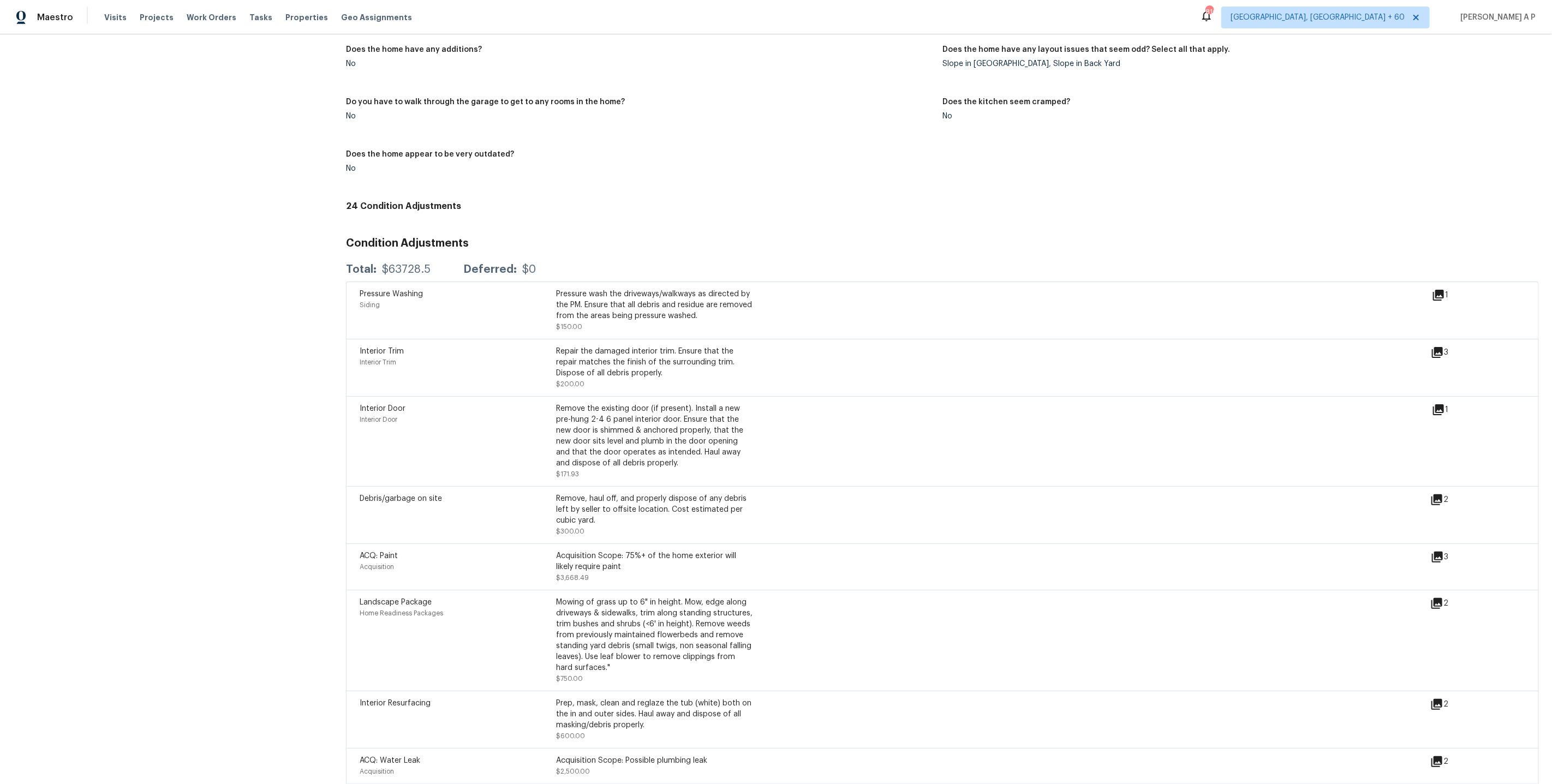
click at [932, 486] on div "Interior Door Interior Door Remove the existing door (if present). Install a ne…" at bounding box center [942, 441] width 1193 height 90
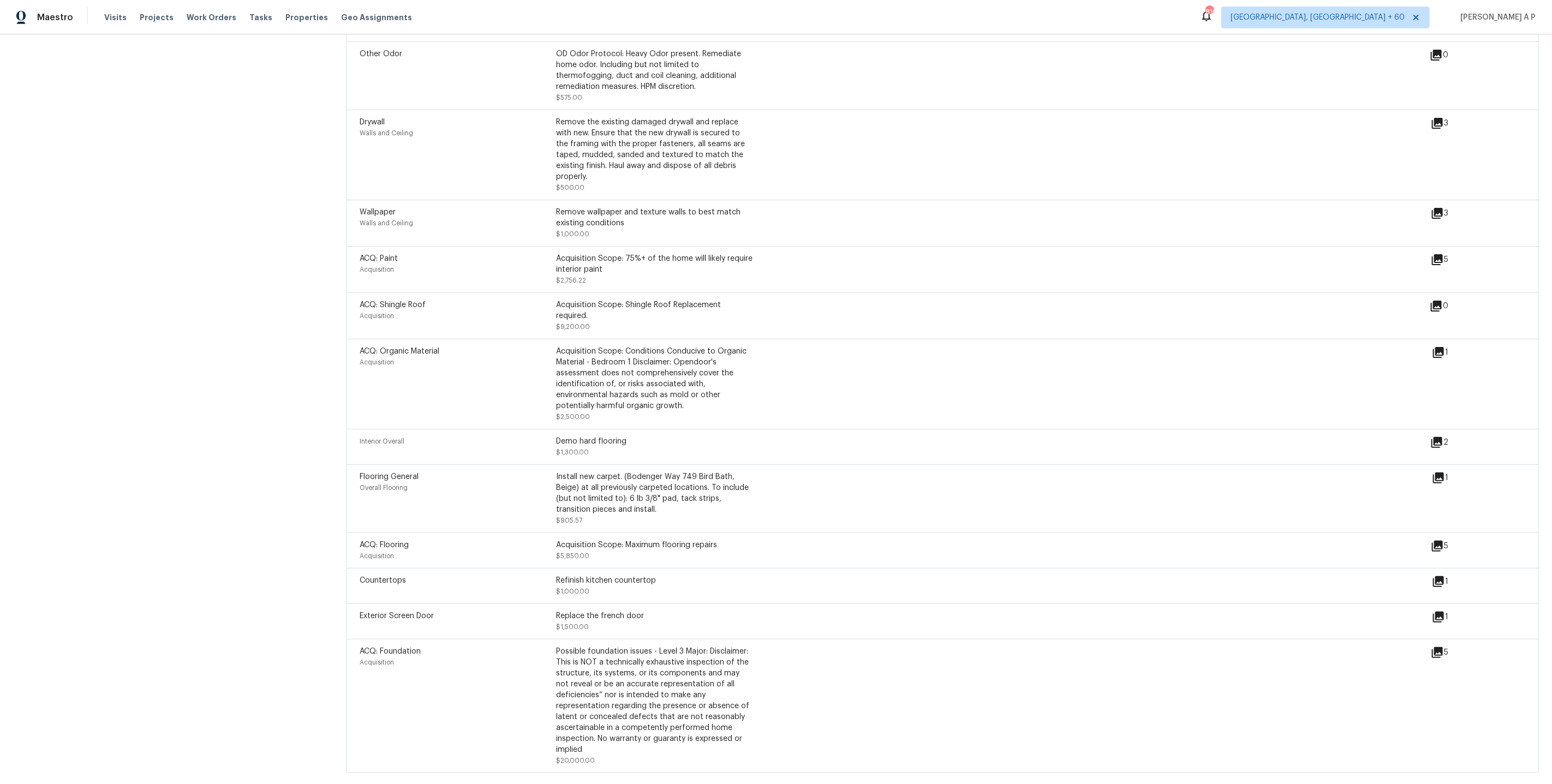
scroll to position [0, 0]
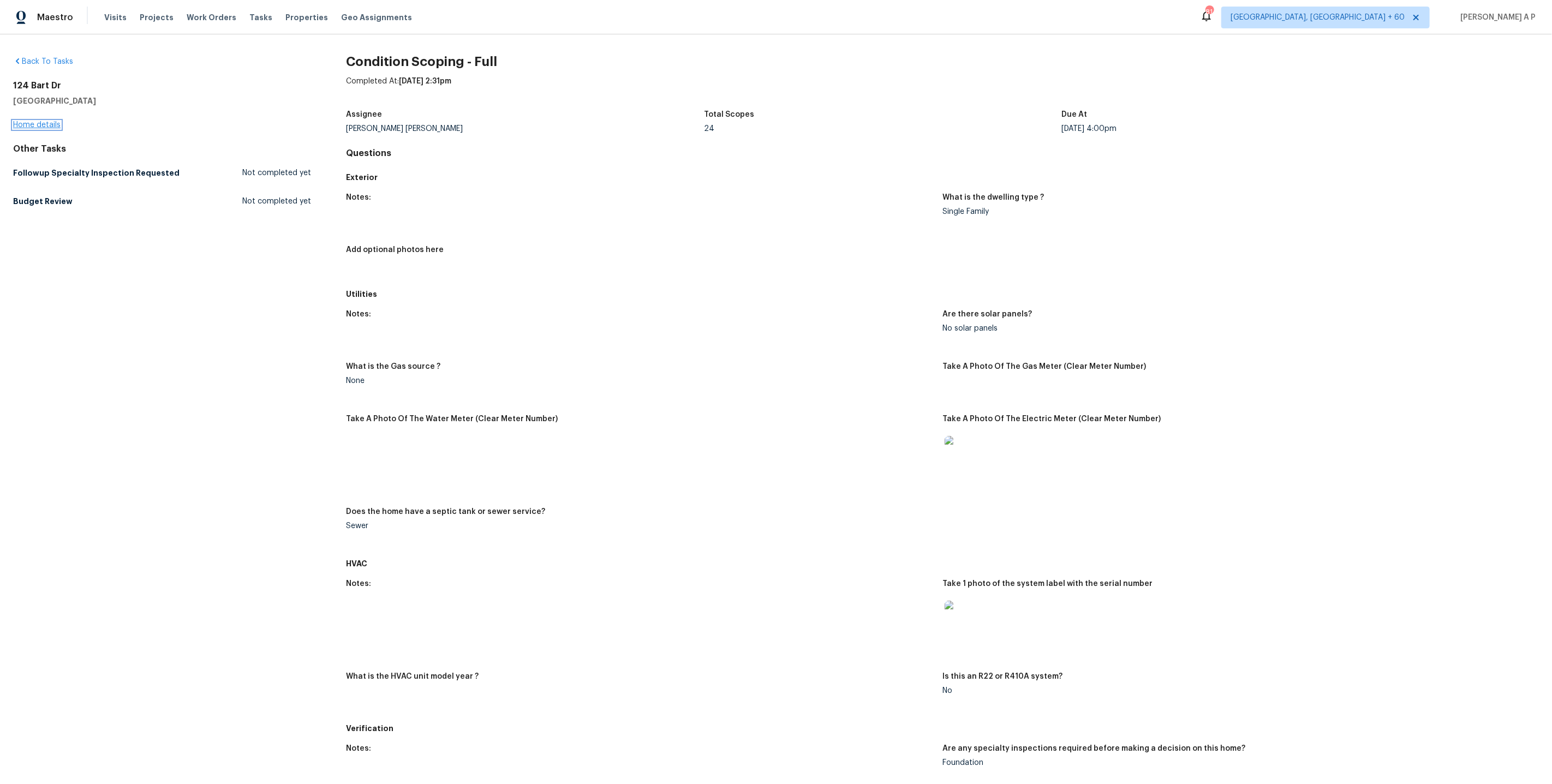
click at [48, 122] on link "Home details" at bounding box center [37, 125] width 48 height 8
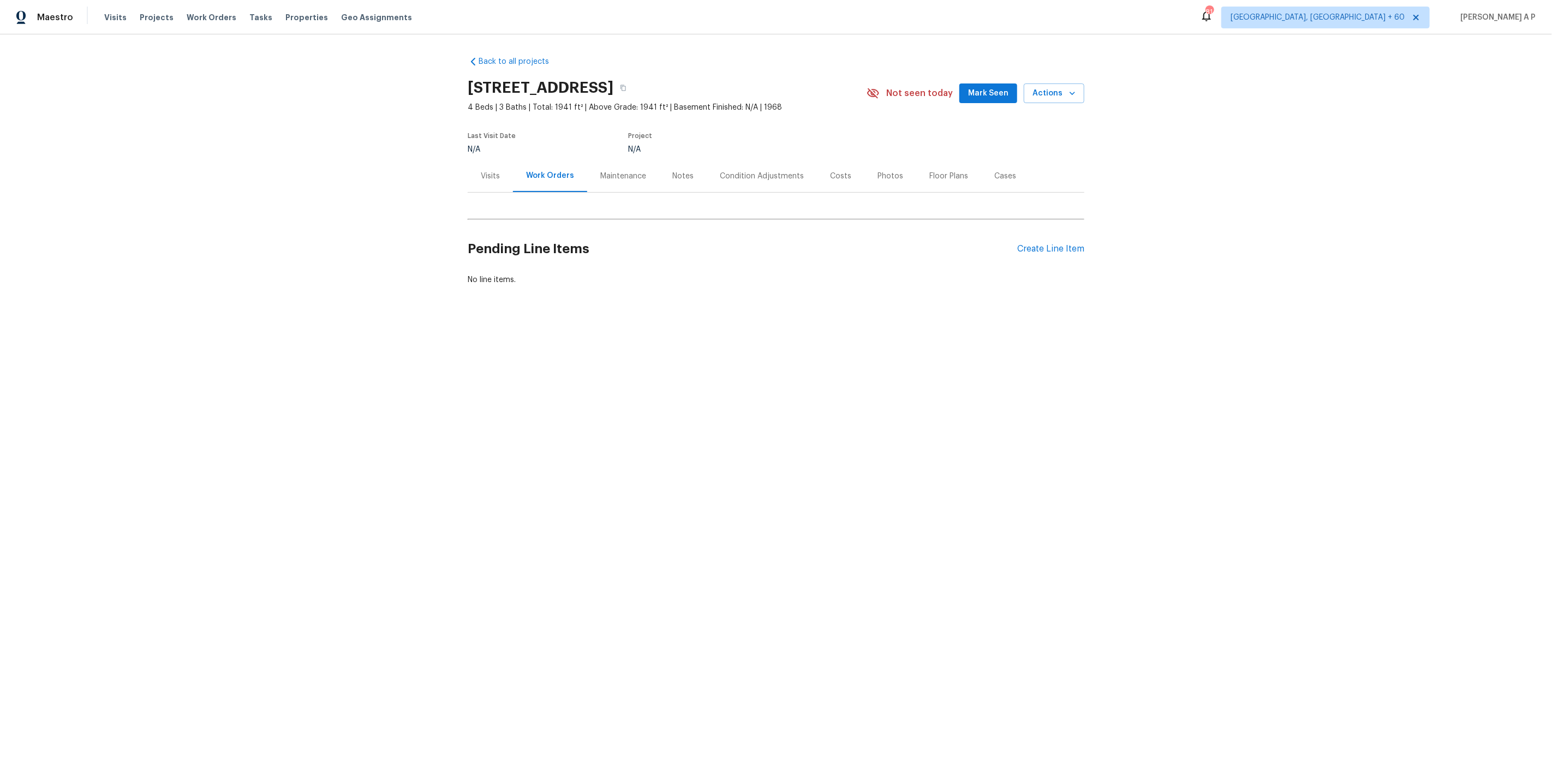
click at [738, 184] on div "Condition Adjustments" at bounding box center [762, 175] width 110 height 32
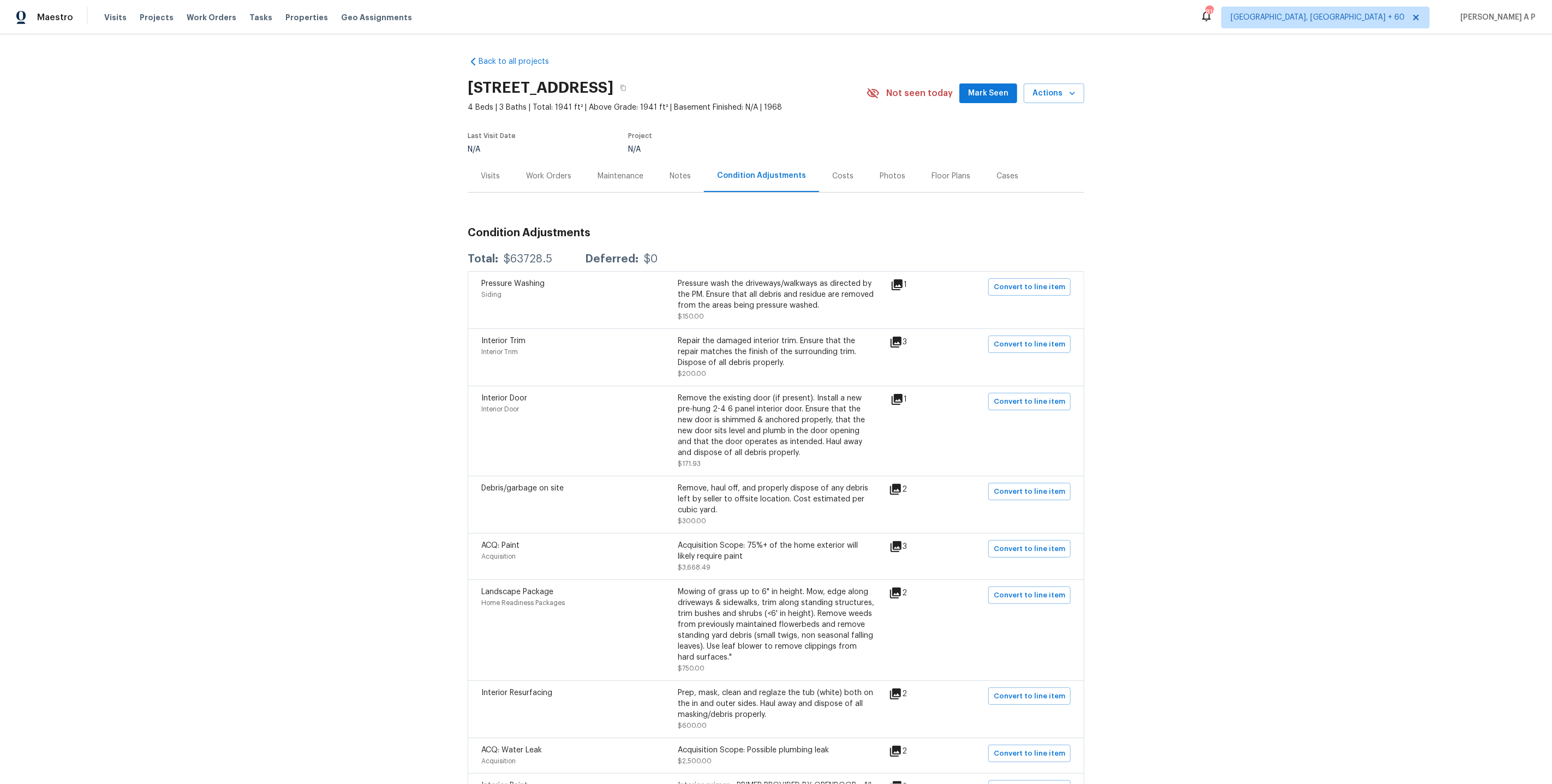
click at [575, 175] on div "Work Orders" at bounding box center [548, 175] width 72 height 32
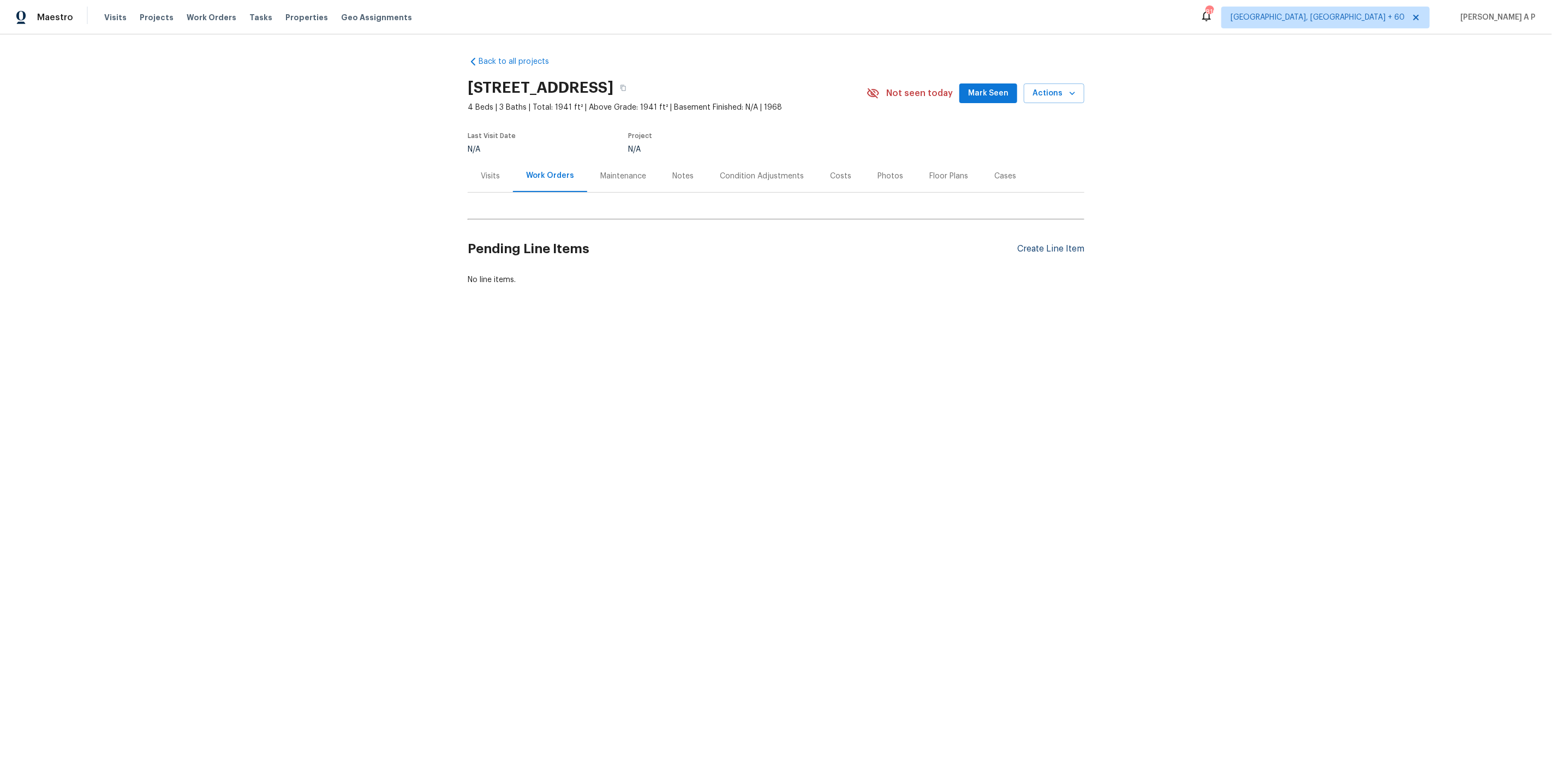
click at [1054, 252] on div "Create Line Item" at bounding box center [1050, 249] width 67 height 10
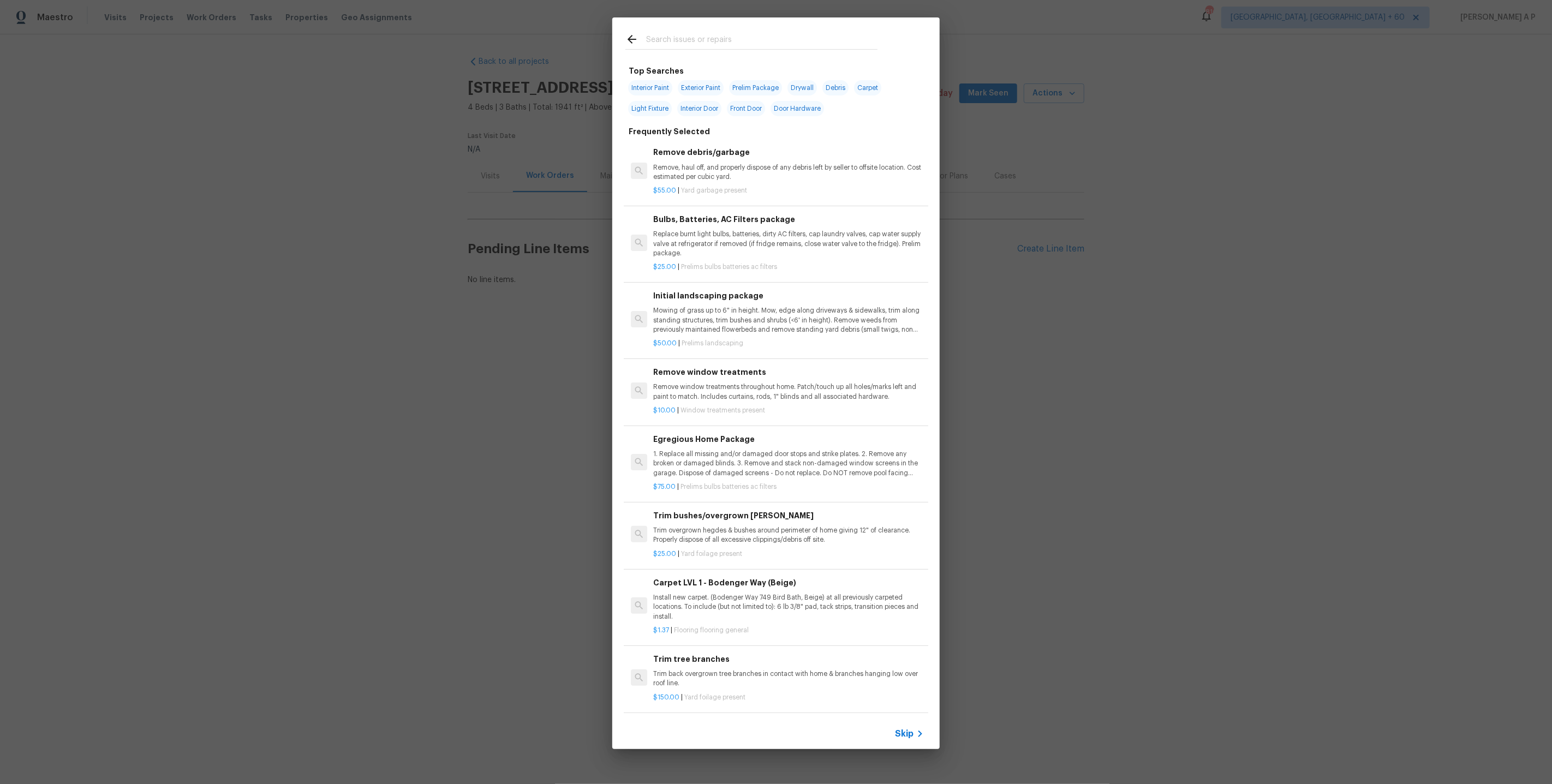
click at [910, 734] on span "Skip" at bounding box center [904, 733] width 19 height 11
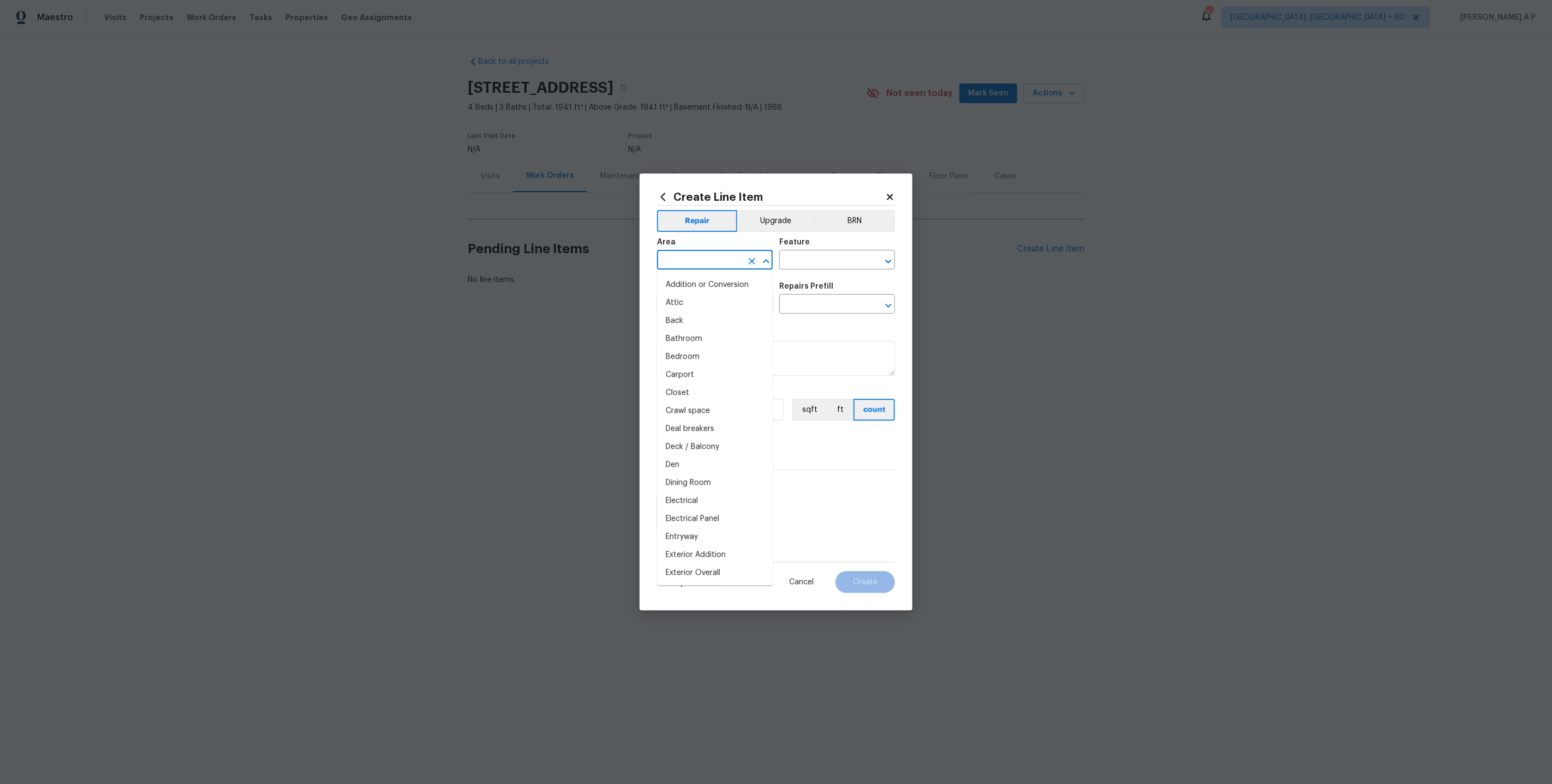
click at [707, 263] on input "text" at bounding box center [699, 261] width 85 height 17
click at [701, 300] on li "Interior Overall" at bounding box center [715, 303] width 116 height 18
type input "Interior Overall"
click at [701, 300] on input "text" at bounding box center [699, 305] width 85 height 17
type input "w"
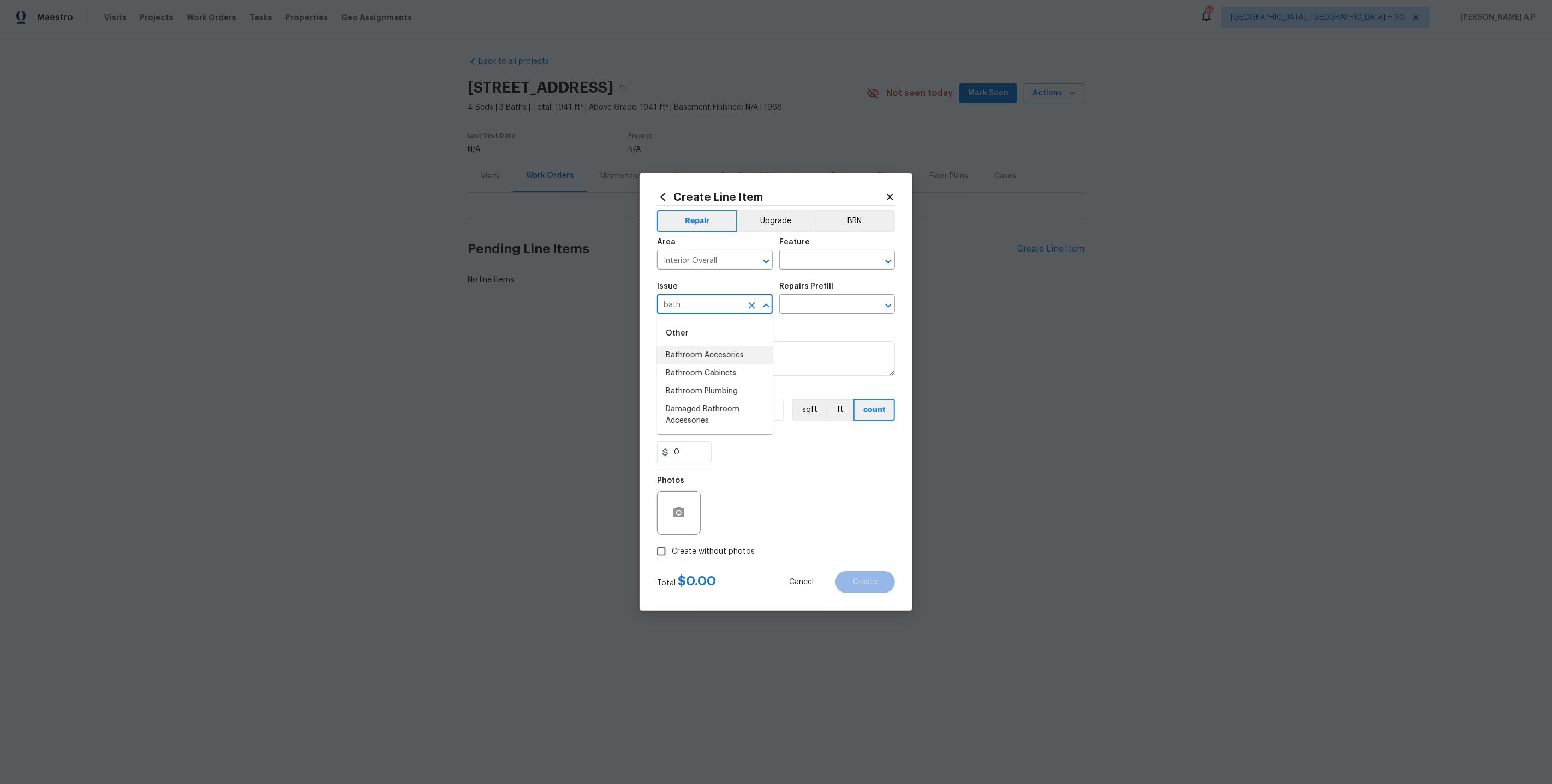
click at [721, 359] on li "Bathroom Accesories" at bounding box center [715, 355] width 116 height 18
type input "Bathroom Accesories"
click at [807, 304] on input "text" at bounding box center [821, 305] width 85 height 17
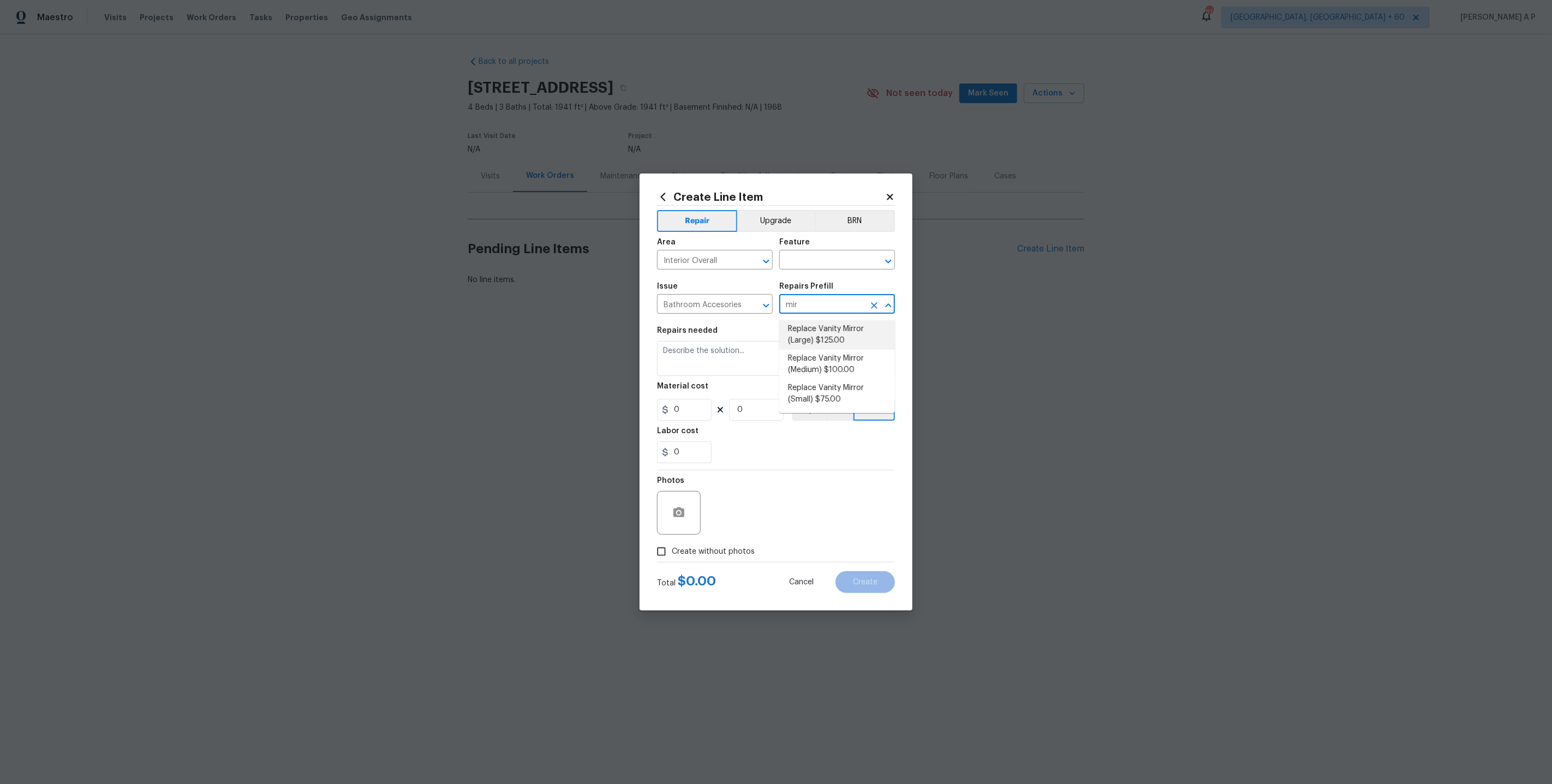
type input "mir"
click at [891, 201] on icon at bounding box center [890, 197] width 10 height 10
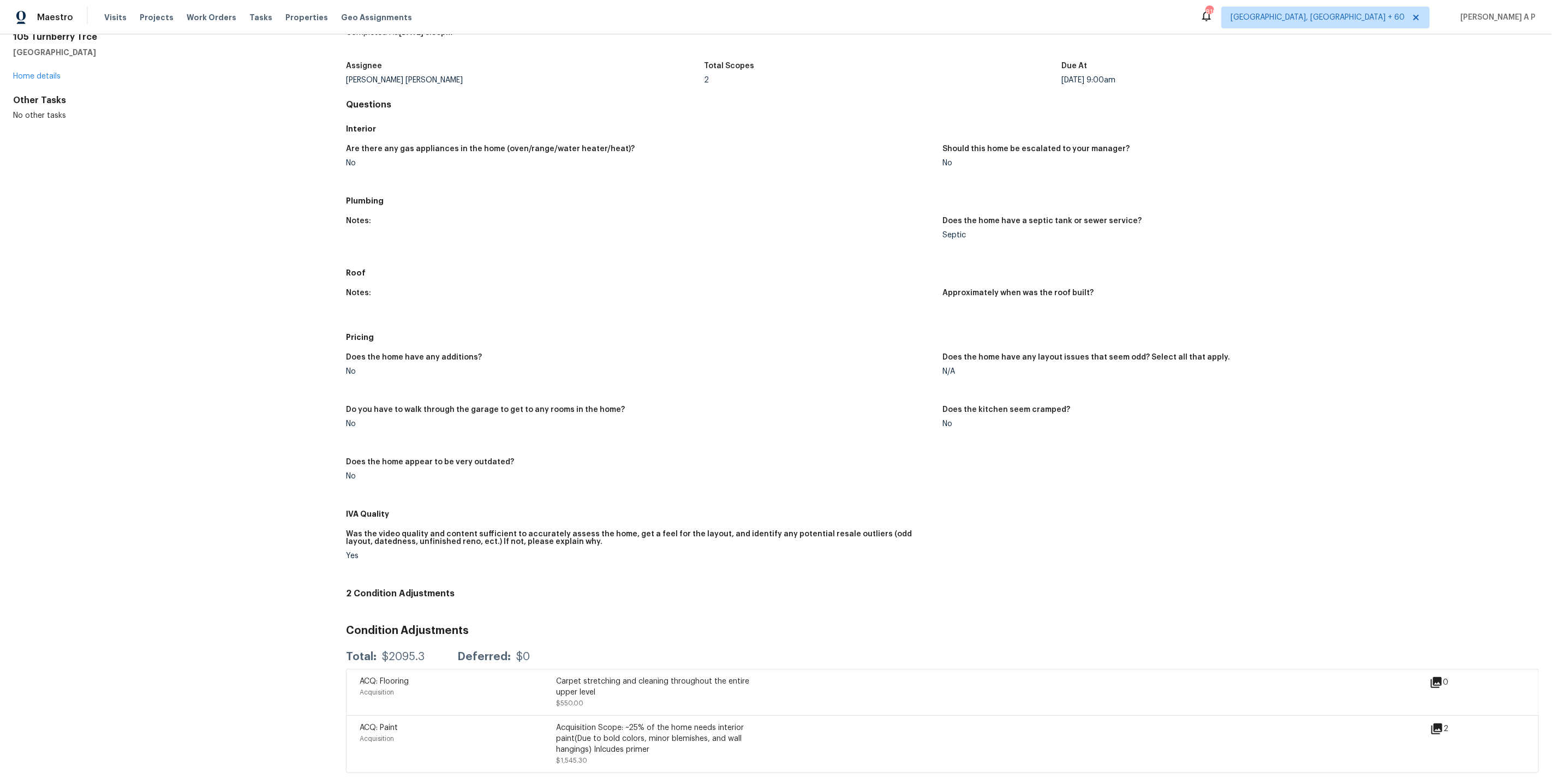
scroll to position [48, 0]
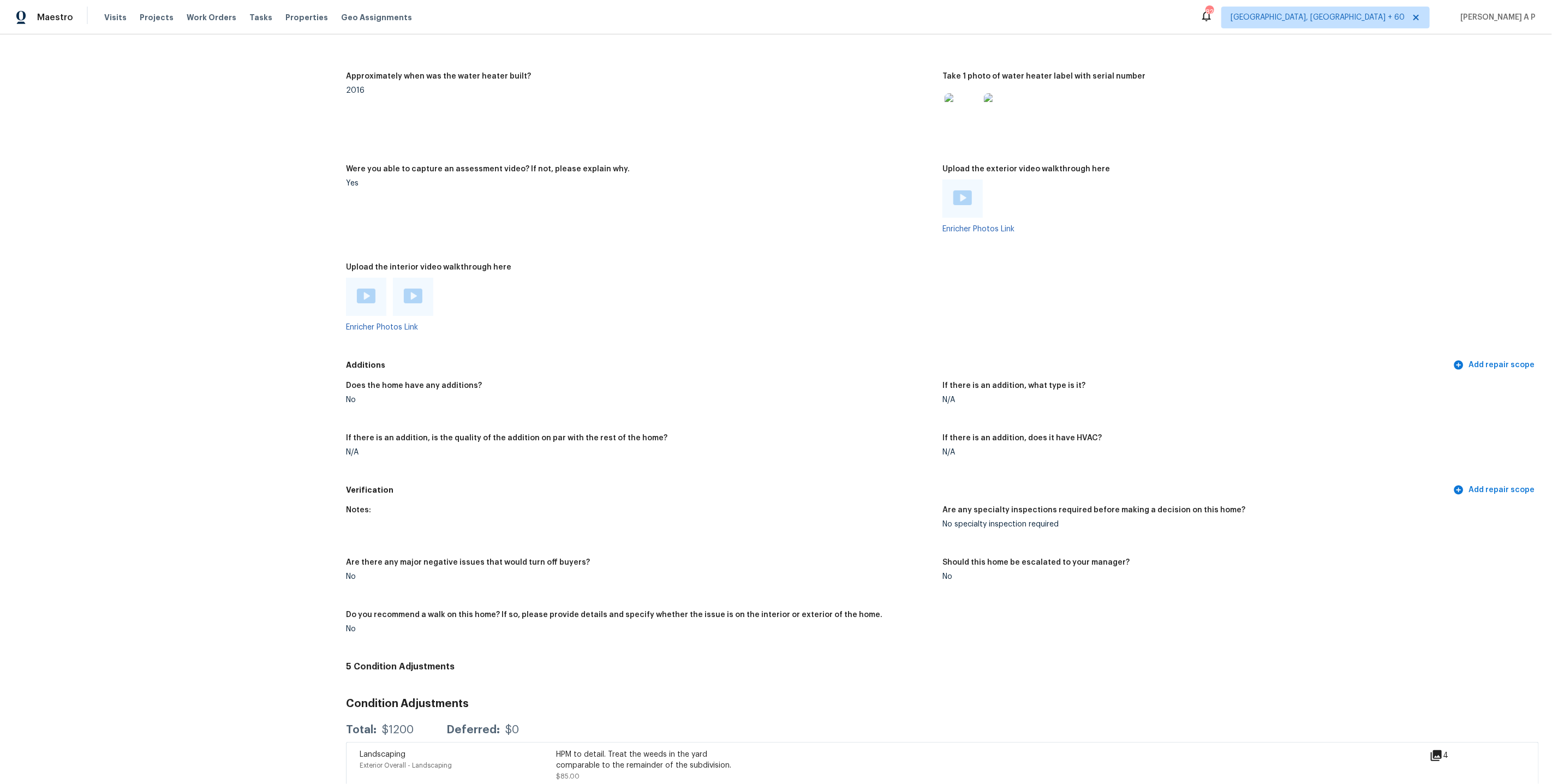
scroll to position [1965, 0]
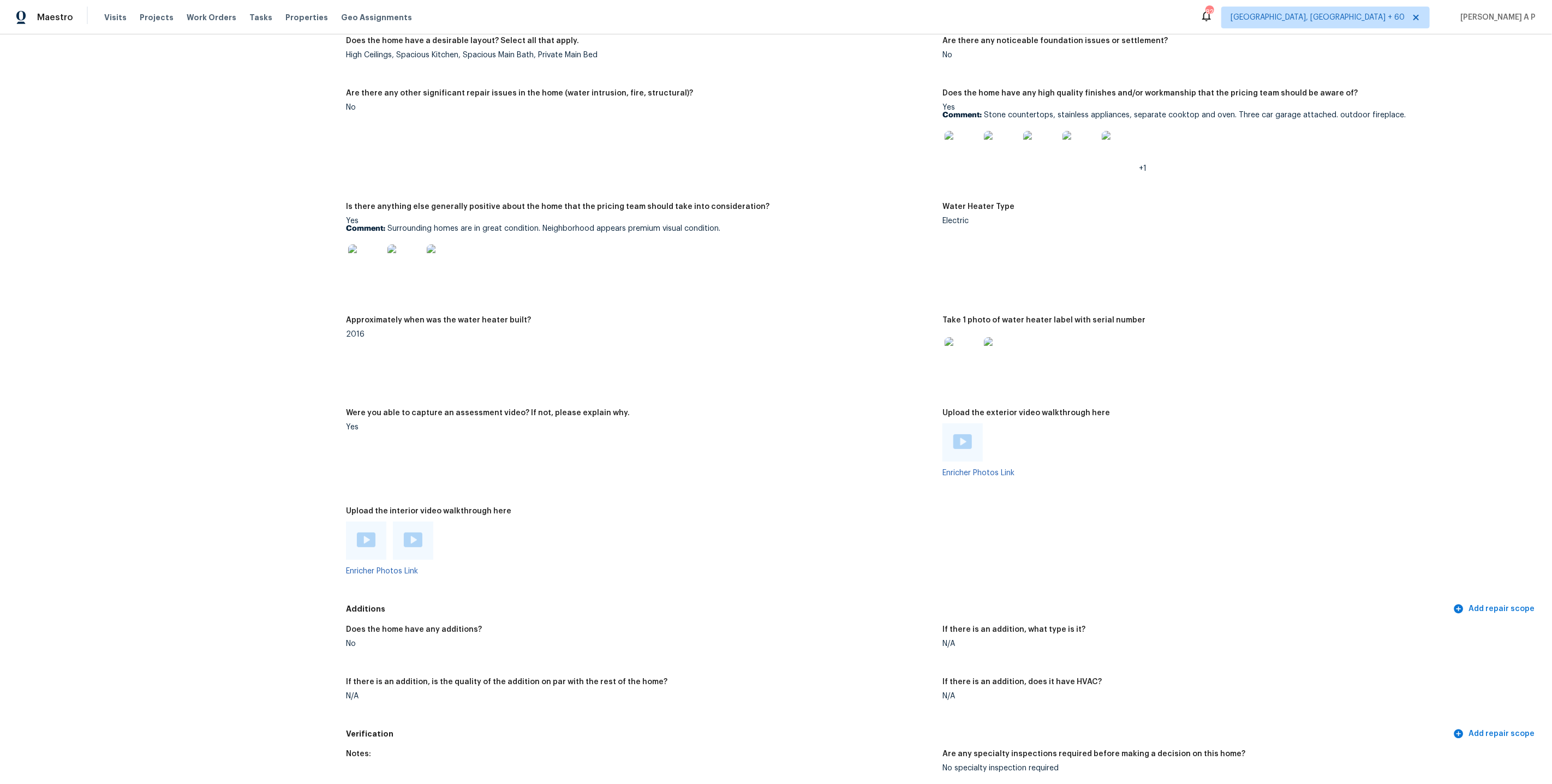
click at [365, 540] on img at bounding box center [366, 540] width 19 height 14
click at [414, 541] on img at bounding box center [413, 540] width 19 height 14
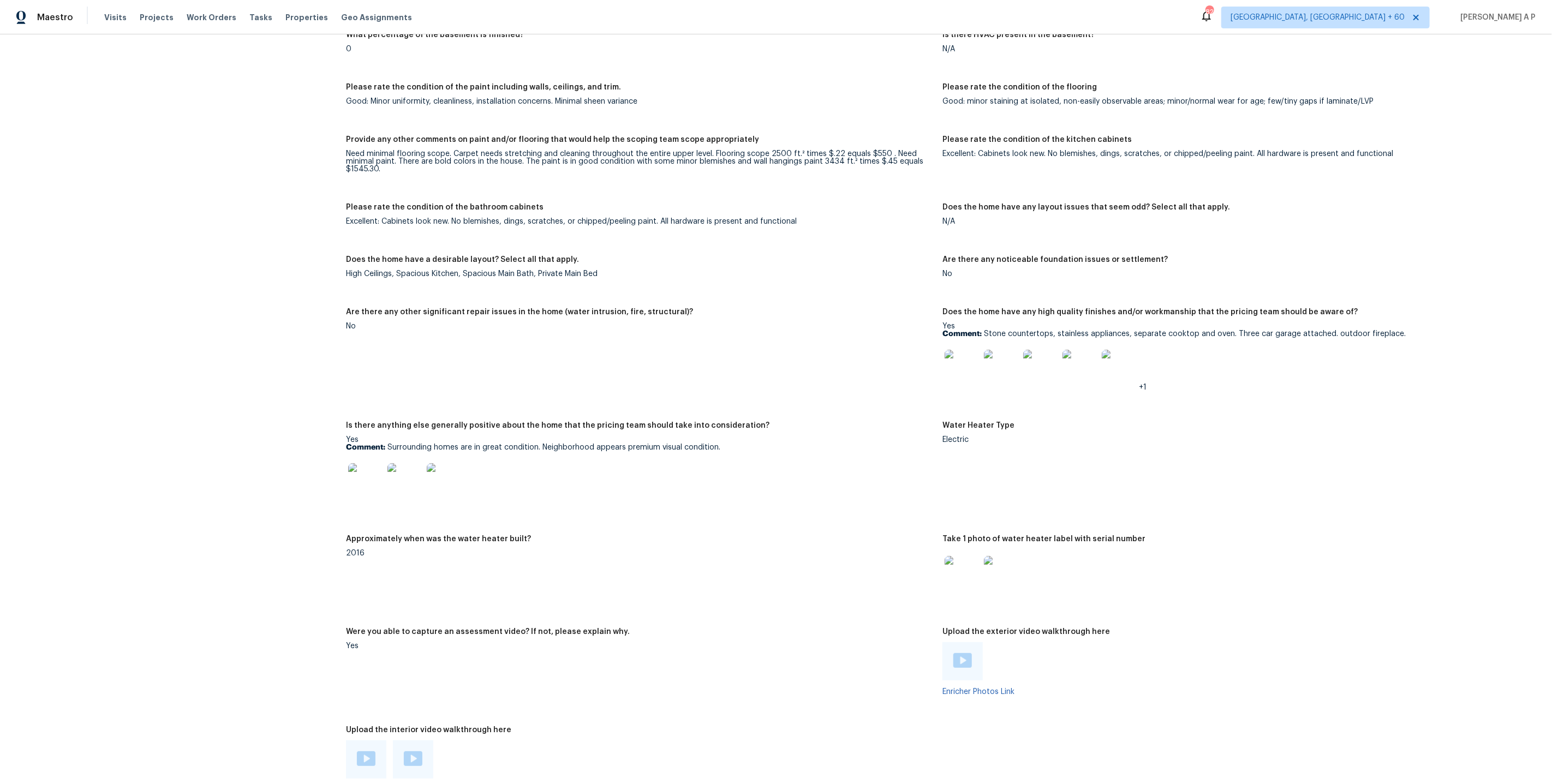
scroll to position [1427, 0]
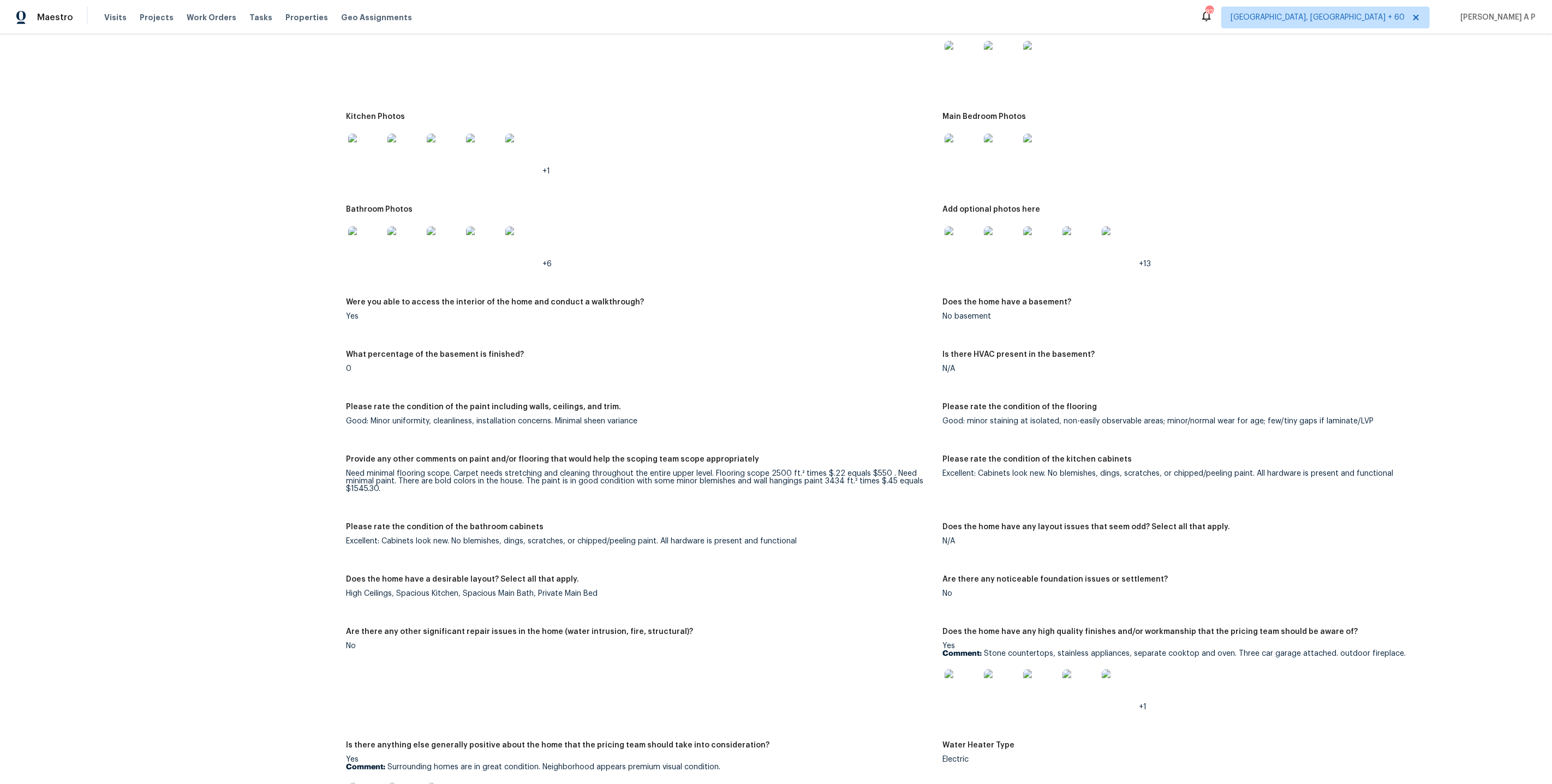
click at [1407, 32] on div "Maestro Visits Projects Work Orders Tasks Properties Geo Assignments 825 Knoxvi…" at bounding box center [776, 17] width 1552 height 34
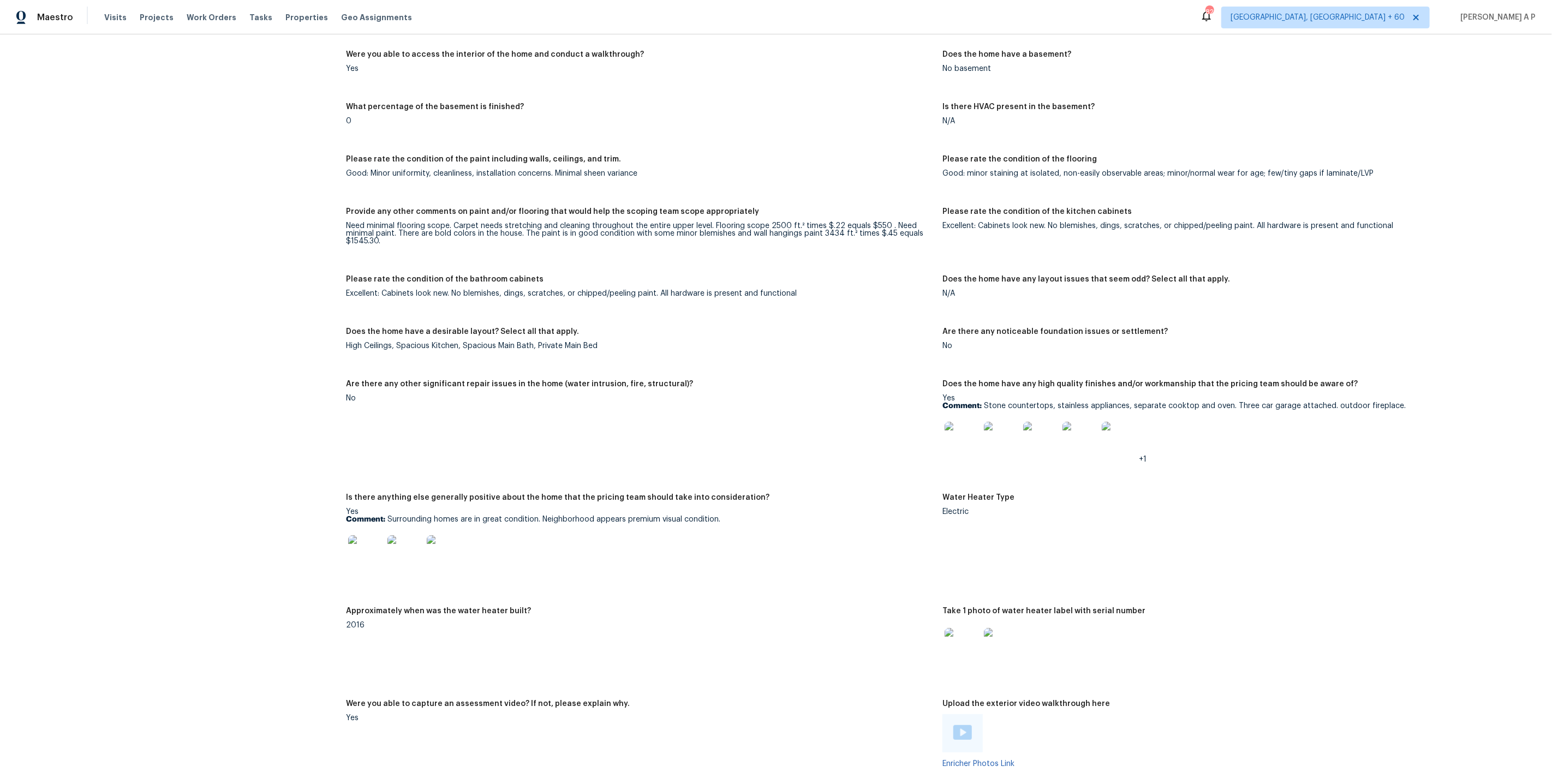
scroll to position [1633, 0]
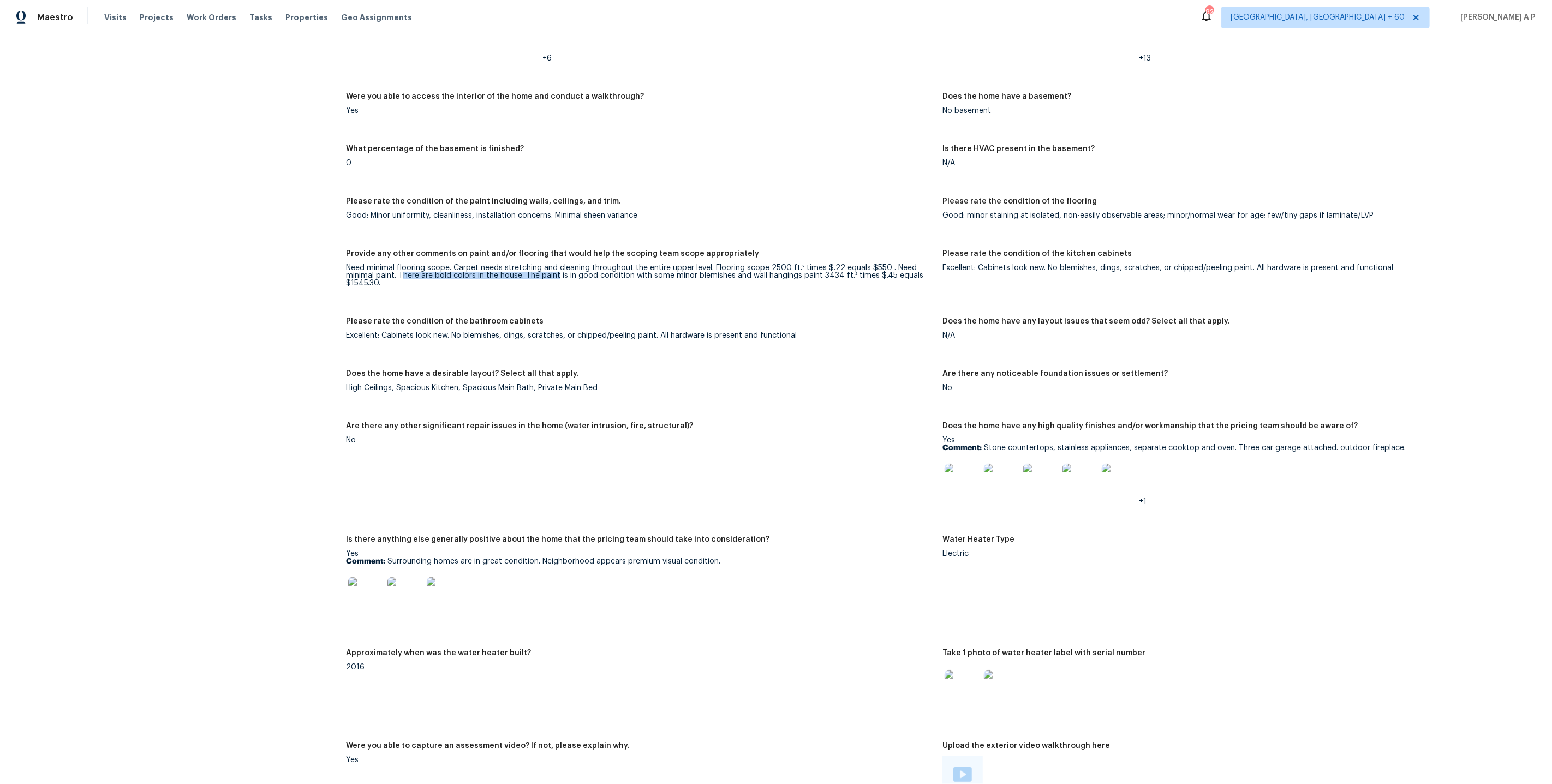
drag, startPoint x: 402, startPoint y: 274, endPoint x: 557, endPoint y: 273, distance: 155.0
click at [557, 273] on div "Need minimal flooring scope. Carpet needs stretching and cleaning throughout th…" at bounding box center [640, 275] width 588 height 23
drag, startPoint x: 525, startPoint y: 273, endPoint x: 775, endPoint y: 275, distance: 250.0
click at [775, 275] on div "Need minimal flooring scope. Carpet needs stretching and cleaning throughout th…" at bounding box center [640, 275] width 588 height 23
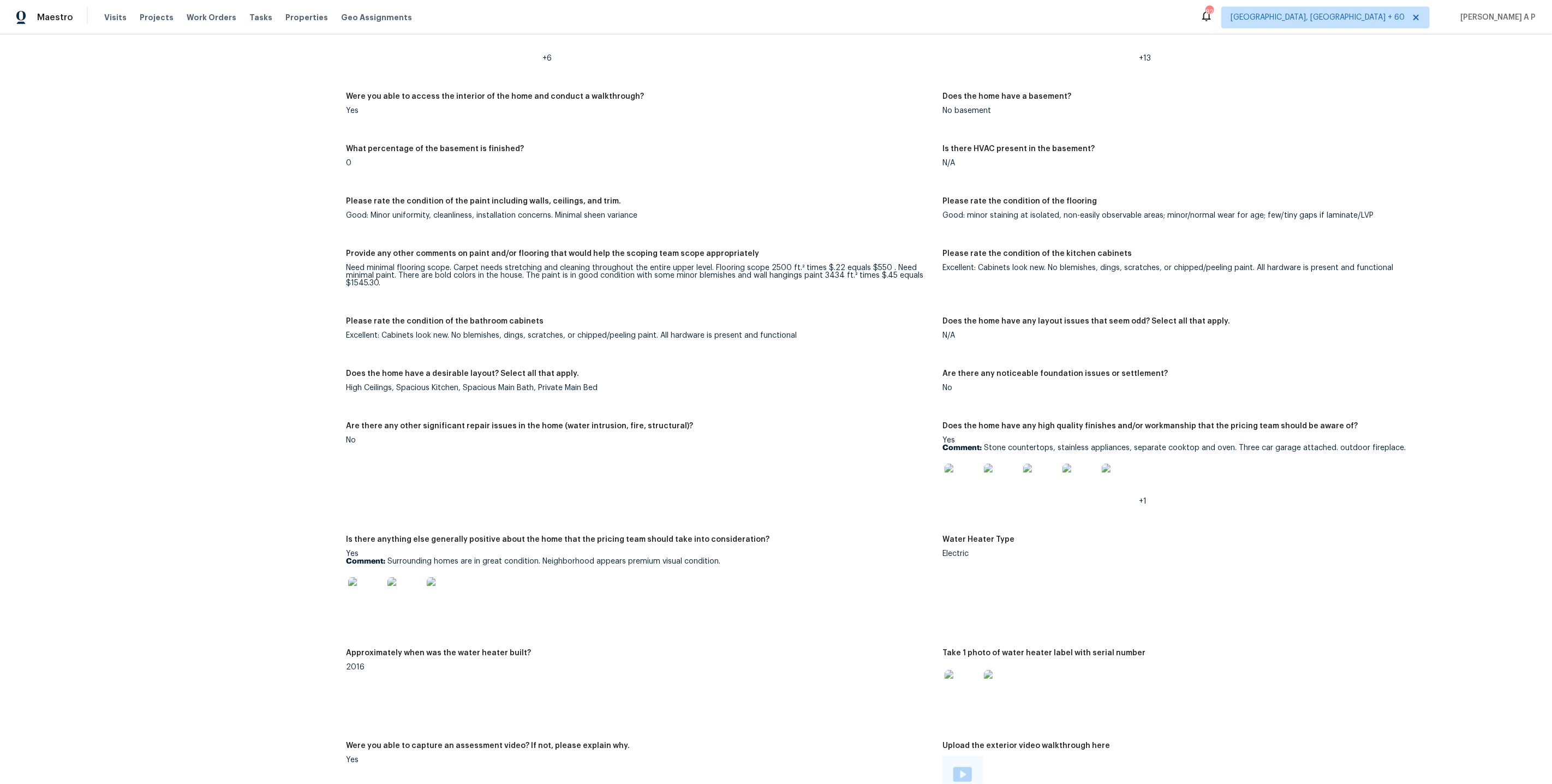
click at [796, 273] on div "Need minimal flooring scope. Carpet needs stretching and cleaning throughout th…" at bounding box center [640, 275] width 588 height 23
click at [820, 273] on div "Need minimal flooring scope. Carpet needs stretching and cleaning throughout th…" at bounding box center [640, 275] width 588 height 23
drag, startPoint x: 820, startPoint y: 273, endPoint x: 878, endPoint y: 273, distance: 58.0
click at [878, 273] on div "Need minimal flooring scope. Carpet needs stretching and cleaning throughout th…" at bounding box center [640, 275] width 588 height 23
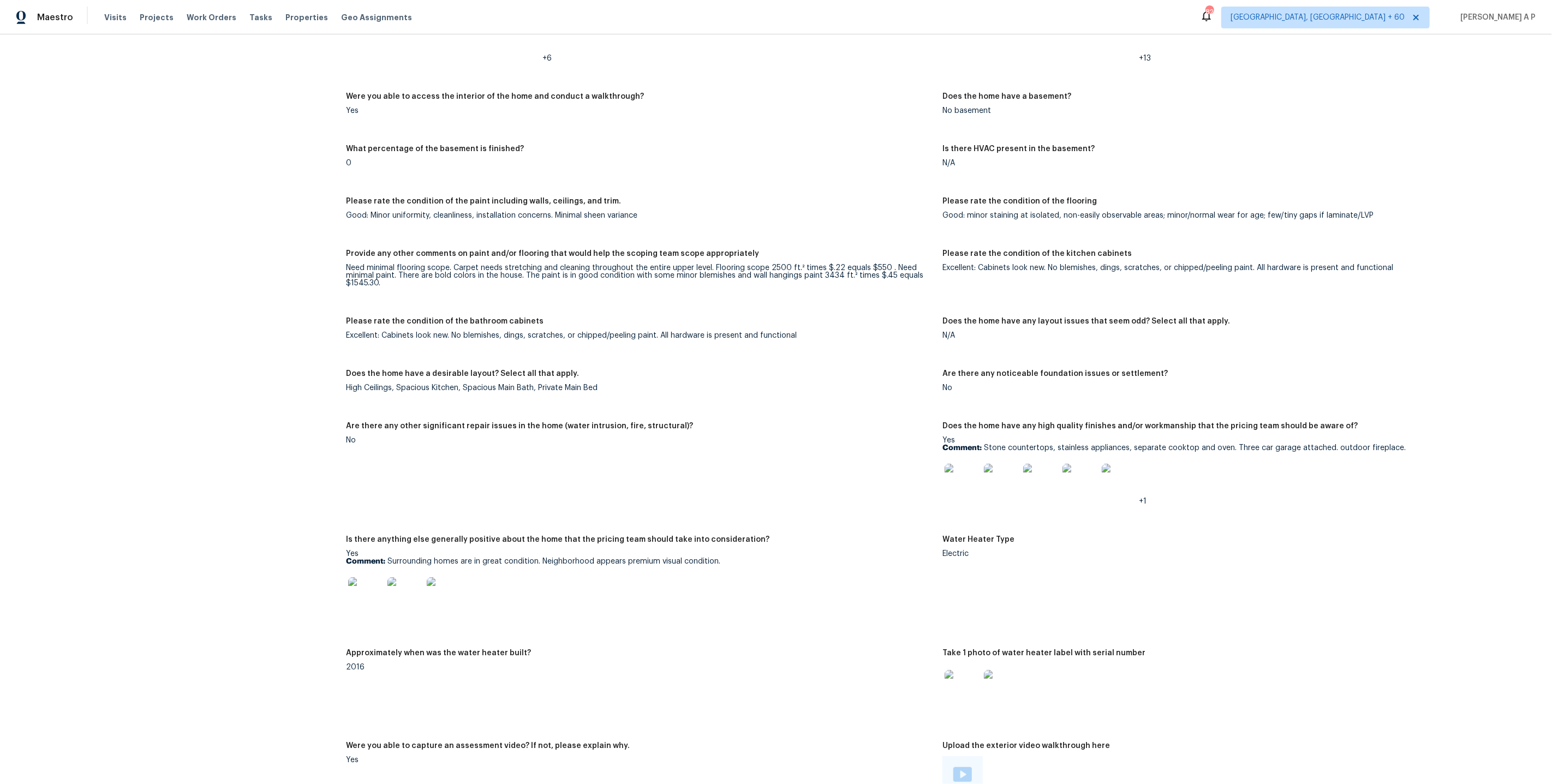
click at [895, 273] on div "Need minimal flooring scope. Carpet needs stretching and cleaning throughout th…" at bounding box center [640, 275] width 588 height 23
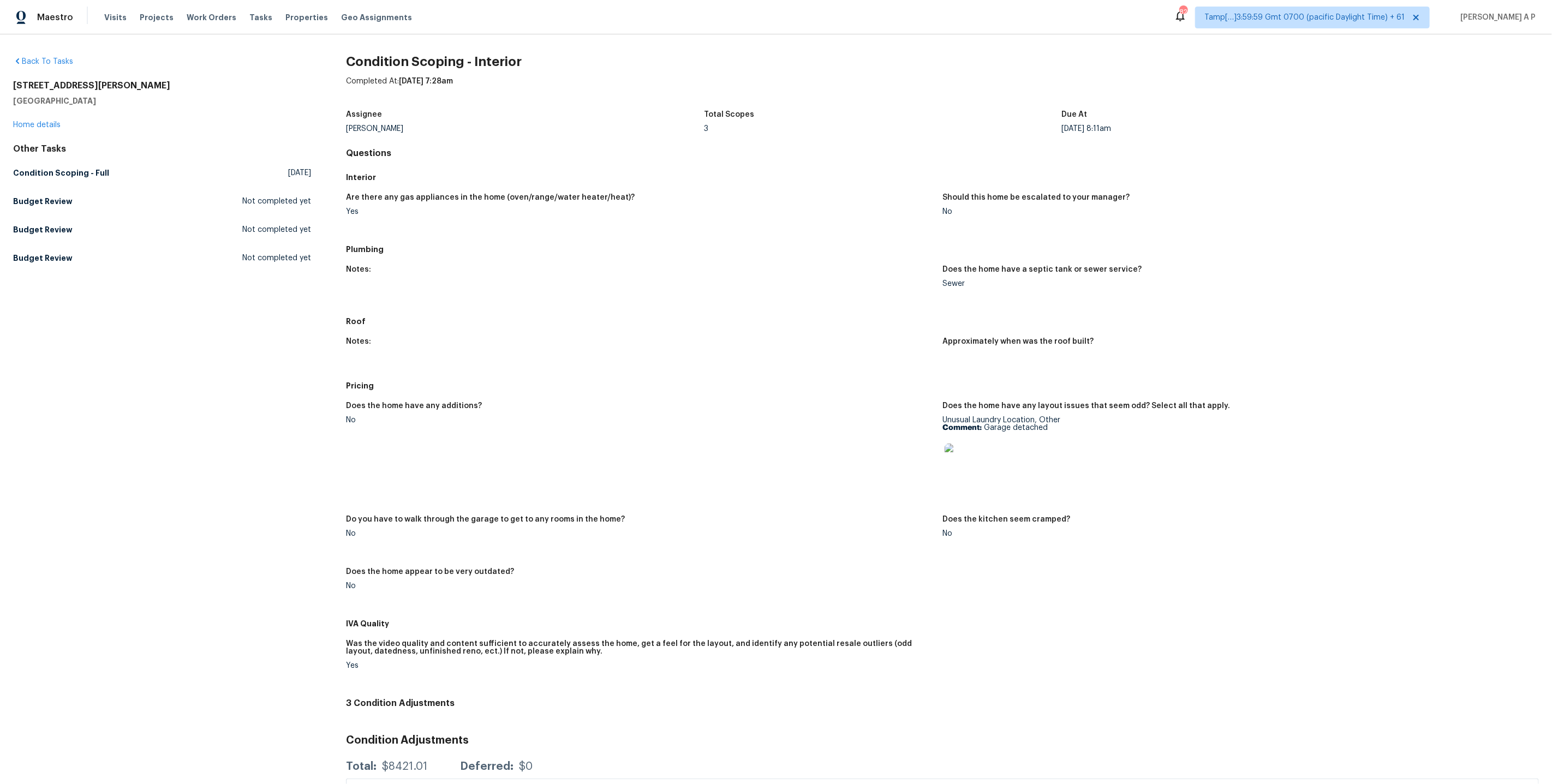
scroll to position [125, 0]
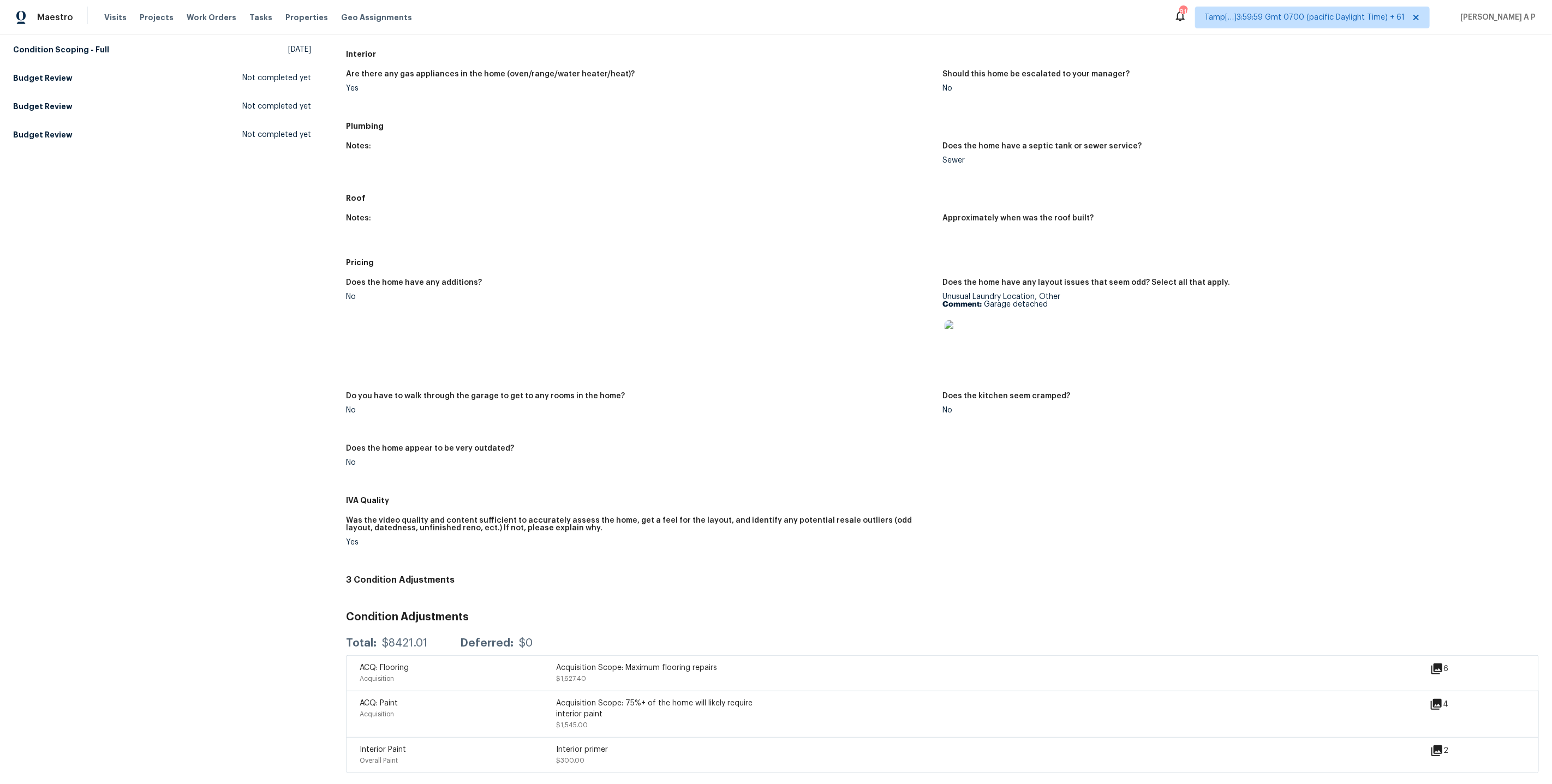
click at [1352, 14] on span "Tamp[…]3:59:59 Gmt 0700 (pacific Daylight Time) + 61" at bounding box center [1304, 17] width 200 height 11
click at [689, 138] on div "Notes: Does the home have a septic tank or sewer service? Sewer" at bounding box center [942, 162] width 1193 height 52
click at [1440, 671] on icon at bounding box center [1437, 669] width 13 height 13
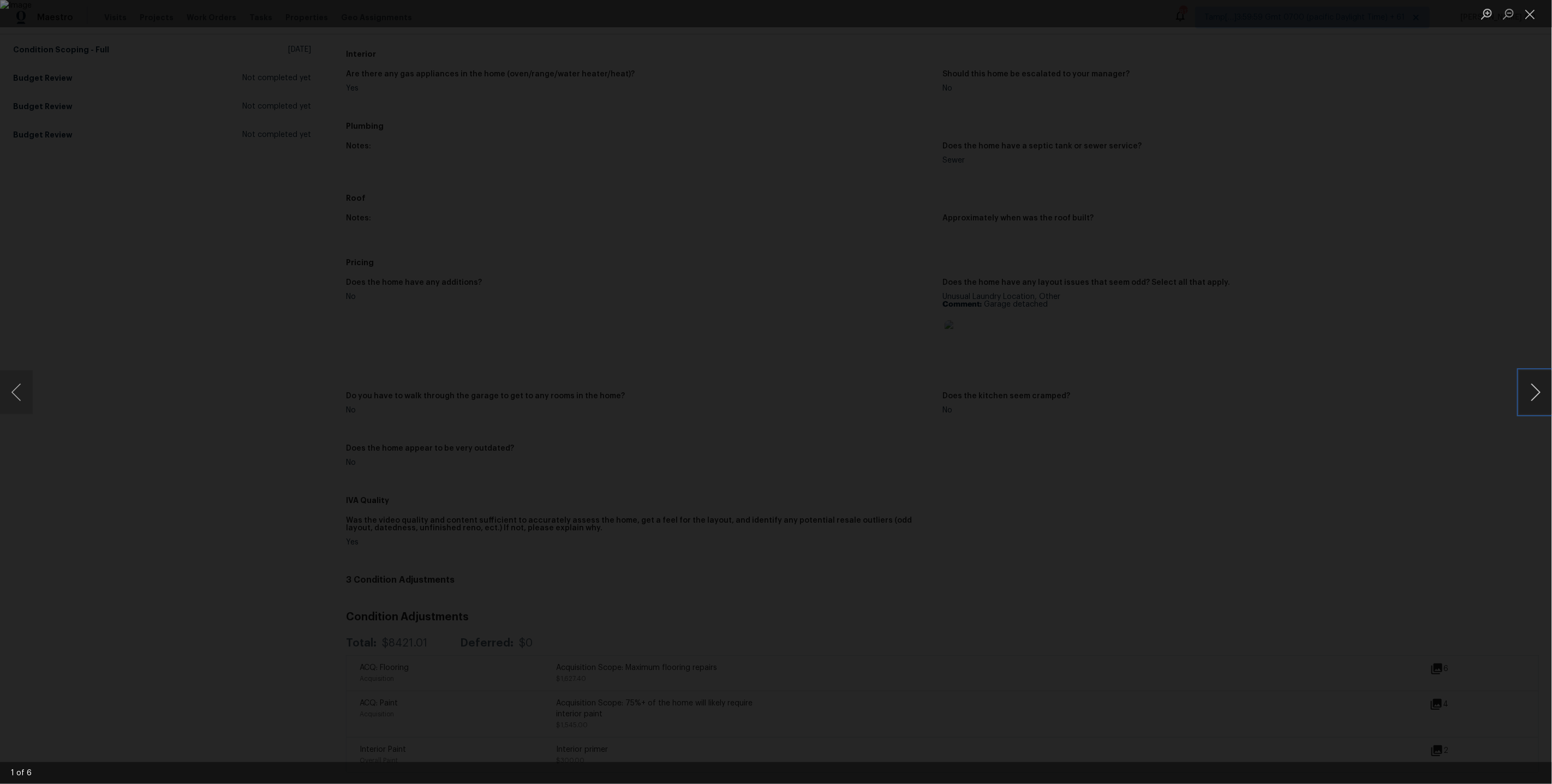
click at [1536, 393] on button "Next image" at bounding box center [1536, 392] width 33 height 43
click at [1375, 407] on div "Lightbox" at bounding box center [776, 392] width 1552 height 784
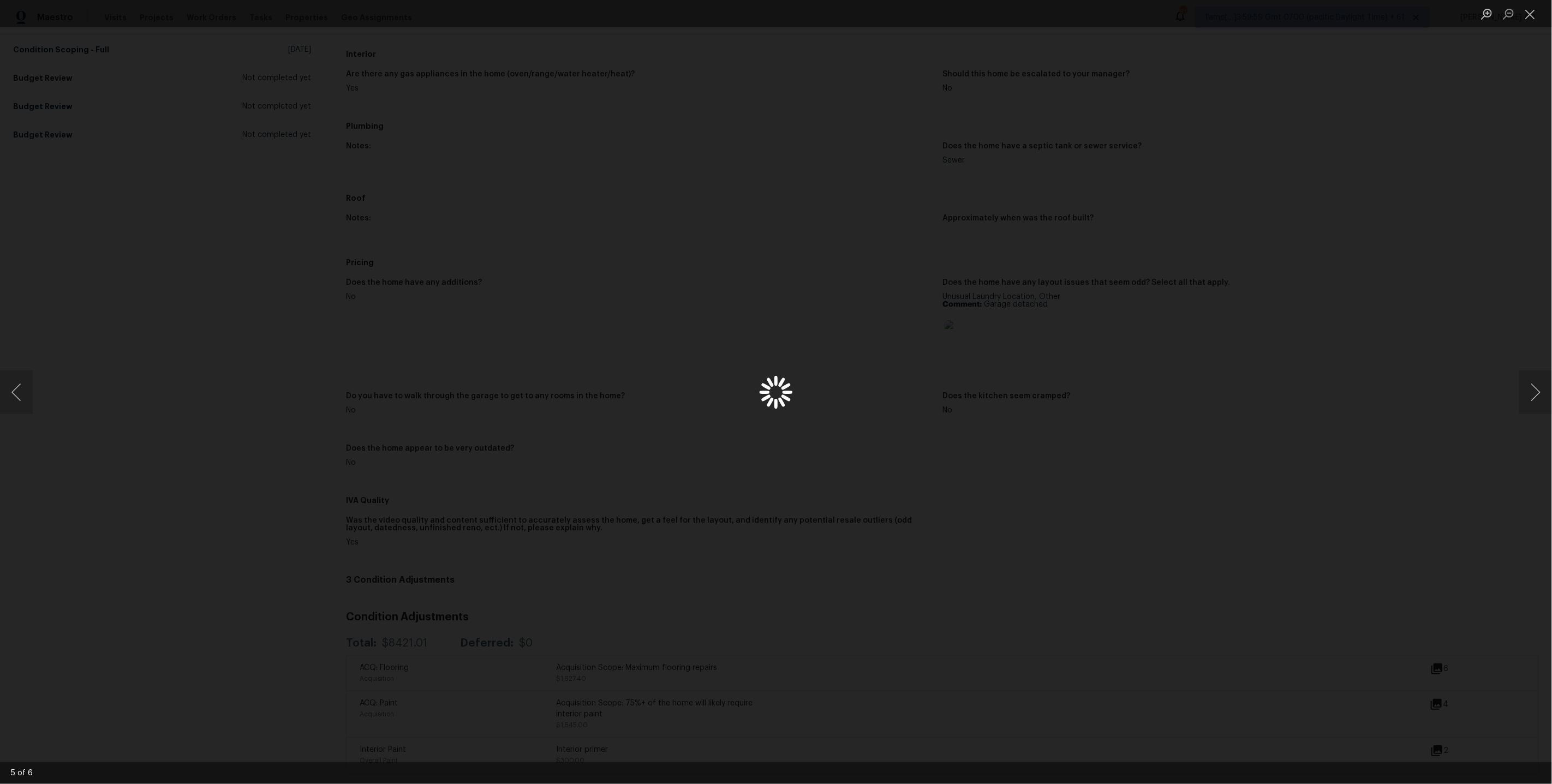
click at [1175, 407] on div "Lightbox" at bounding box center [776, 392] width 1552 height 784
click at [980, 57] on div "Lightbox" at bounding box center [776, 392] width 1552 height 784
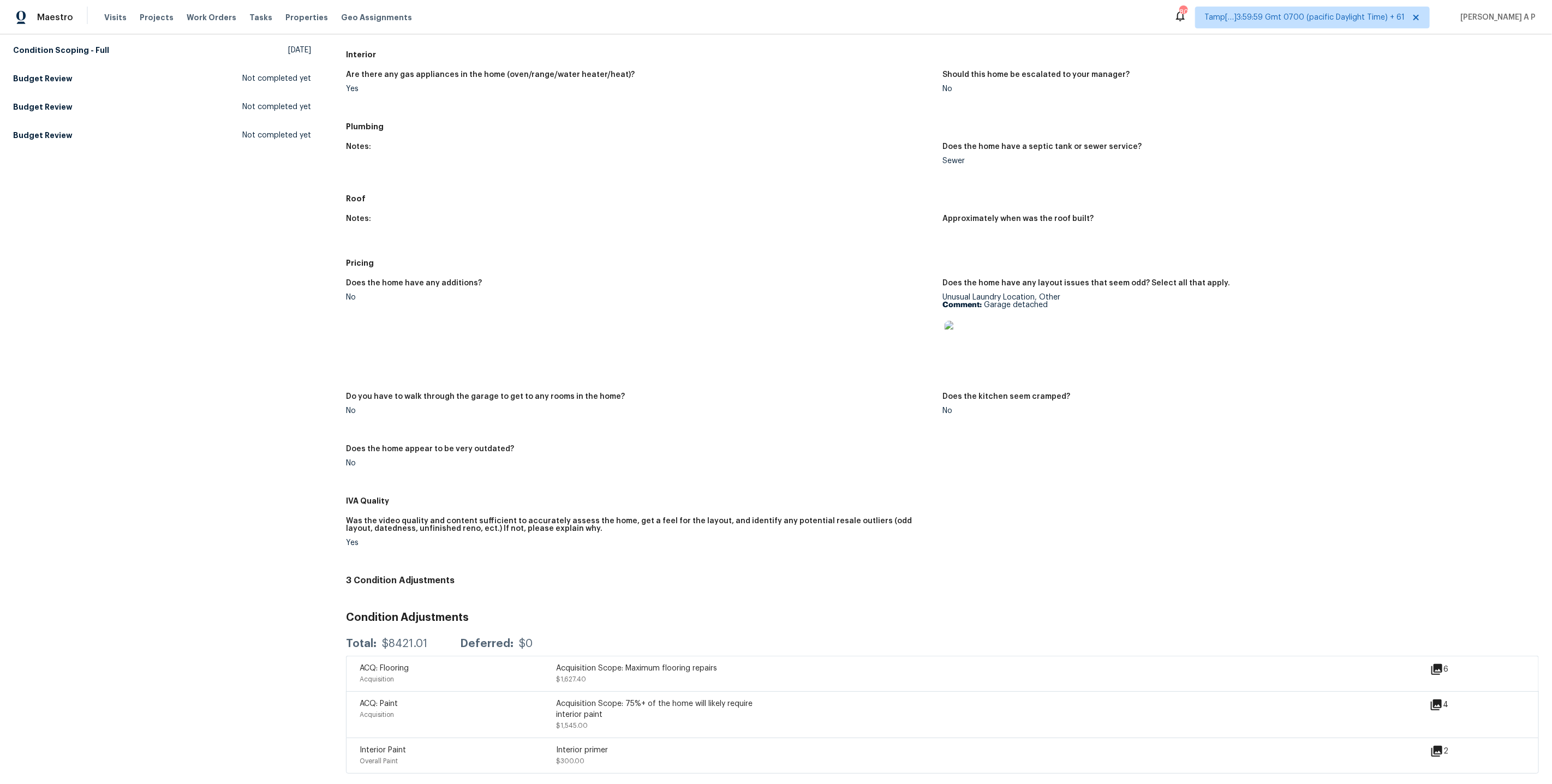
scroll to position [123, 0]
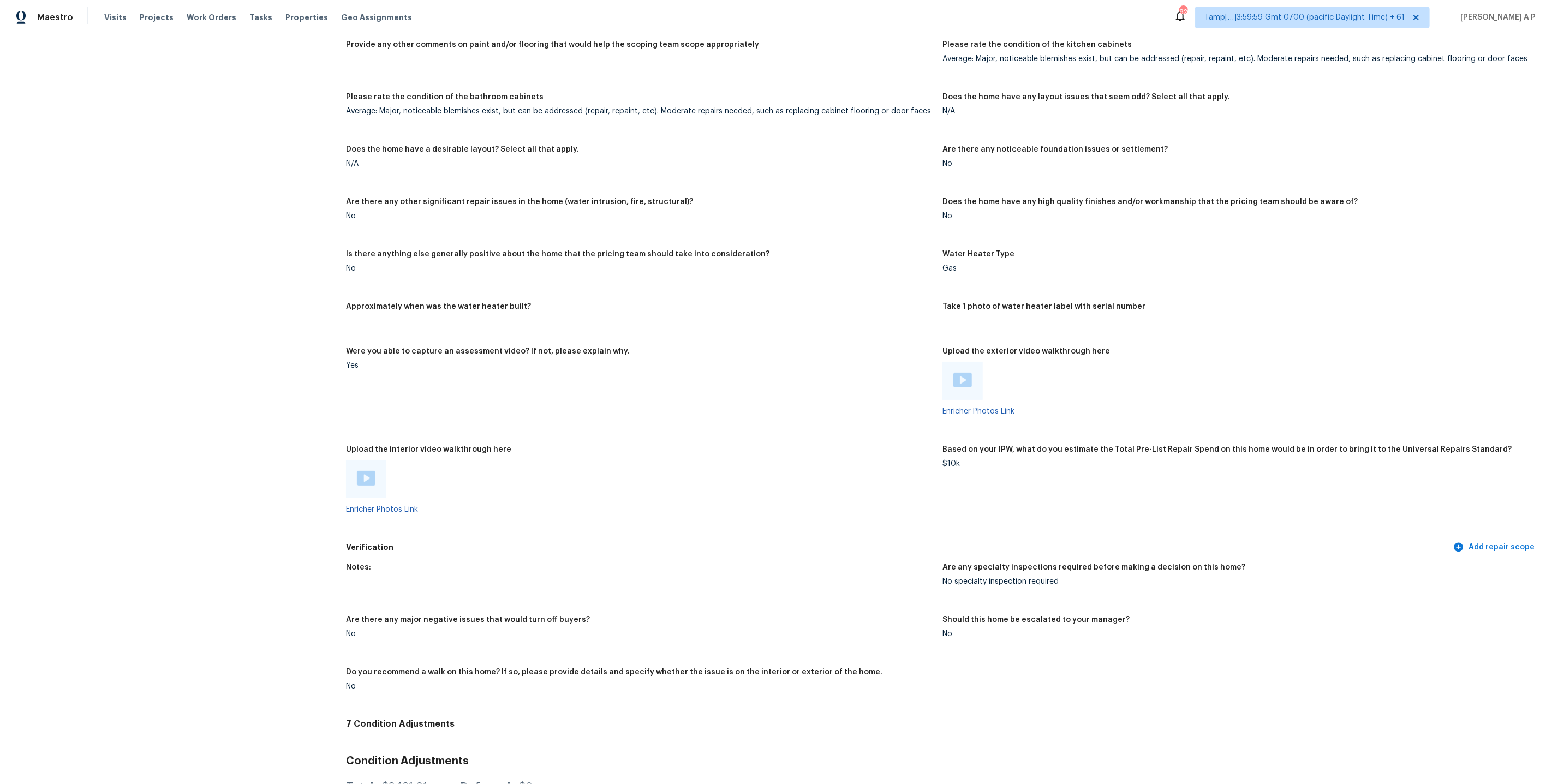
scroll to position [1742, 0]
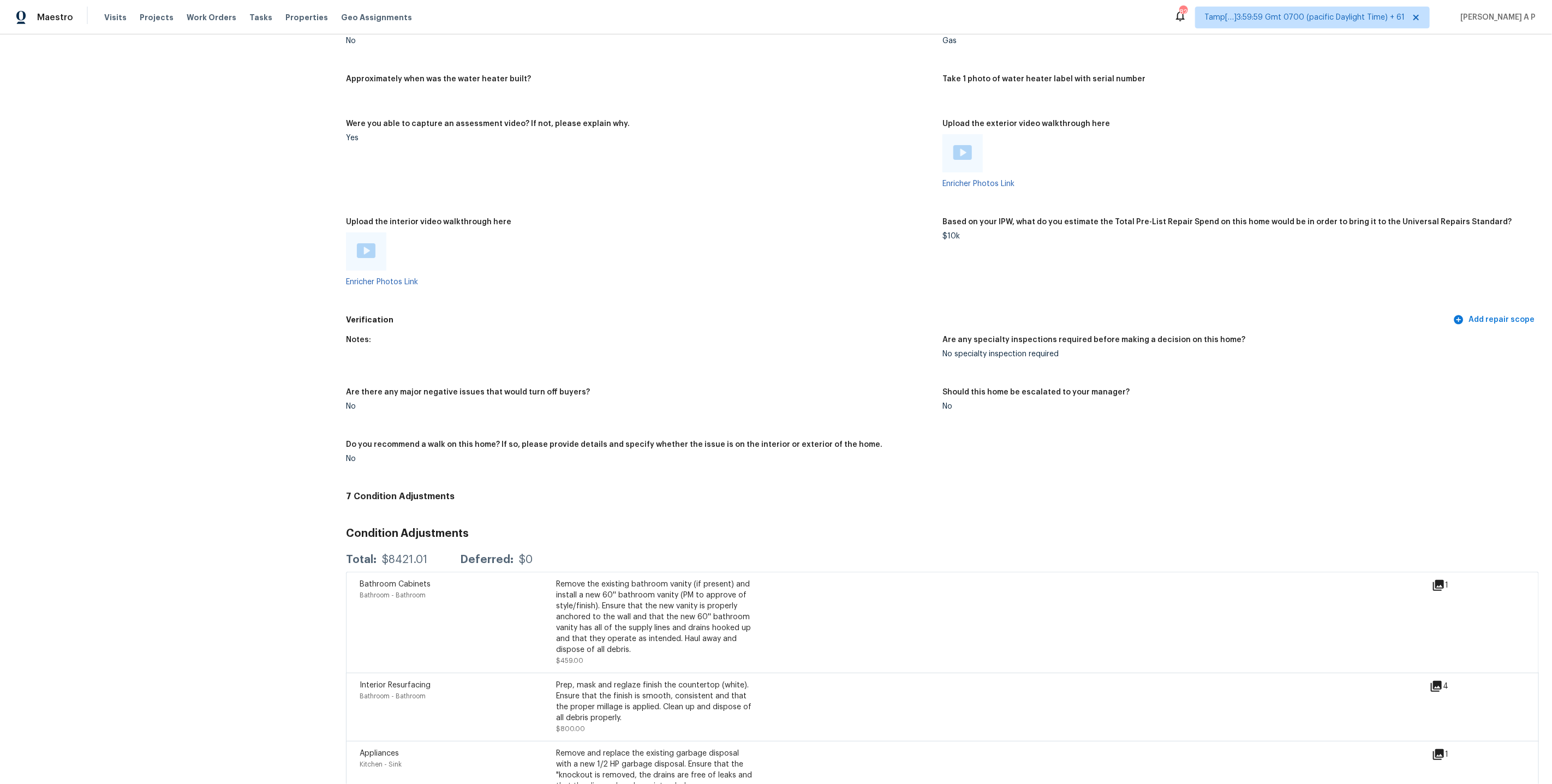
click at [369, 243] on img at bounding box center [366, 250] width 19 height 14
click at [1378, 33] on div "Maestro Visits Projects Work Orders Tasks Properties Geo Assignments 820 Tamp[……" at bounding box center [776, 17] width 1552 height 34
click at [966, 145] on img at bounding box center [962, 152] width 19 height 14
click at [0, 0] on div "Maestro Visits Projects Work Orders Tasks Properties Geo Assignments 820 Tamp[……" at bounding box center [776, 392] width 1552 height 784
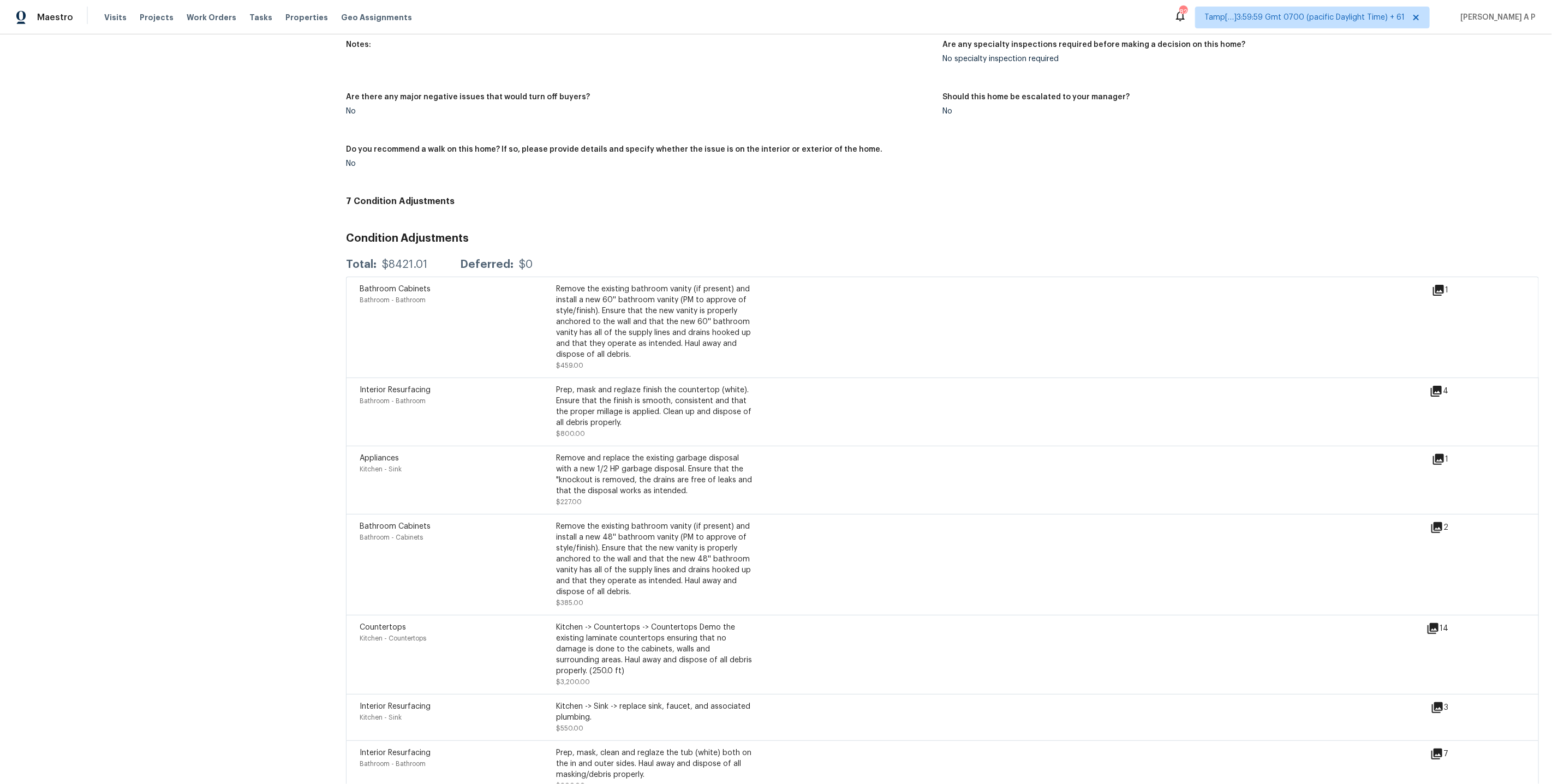
scroll to position [2074, 0]
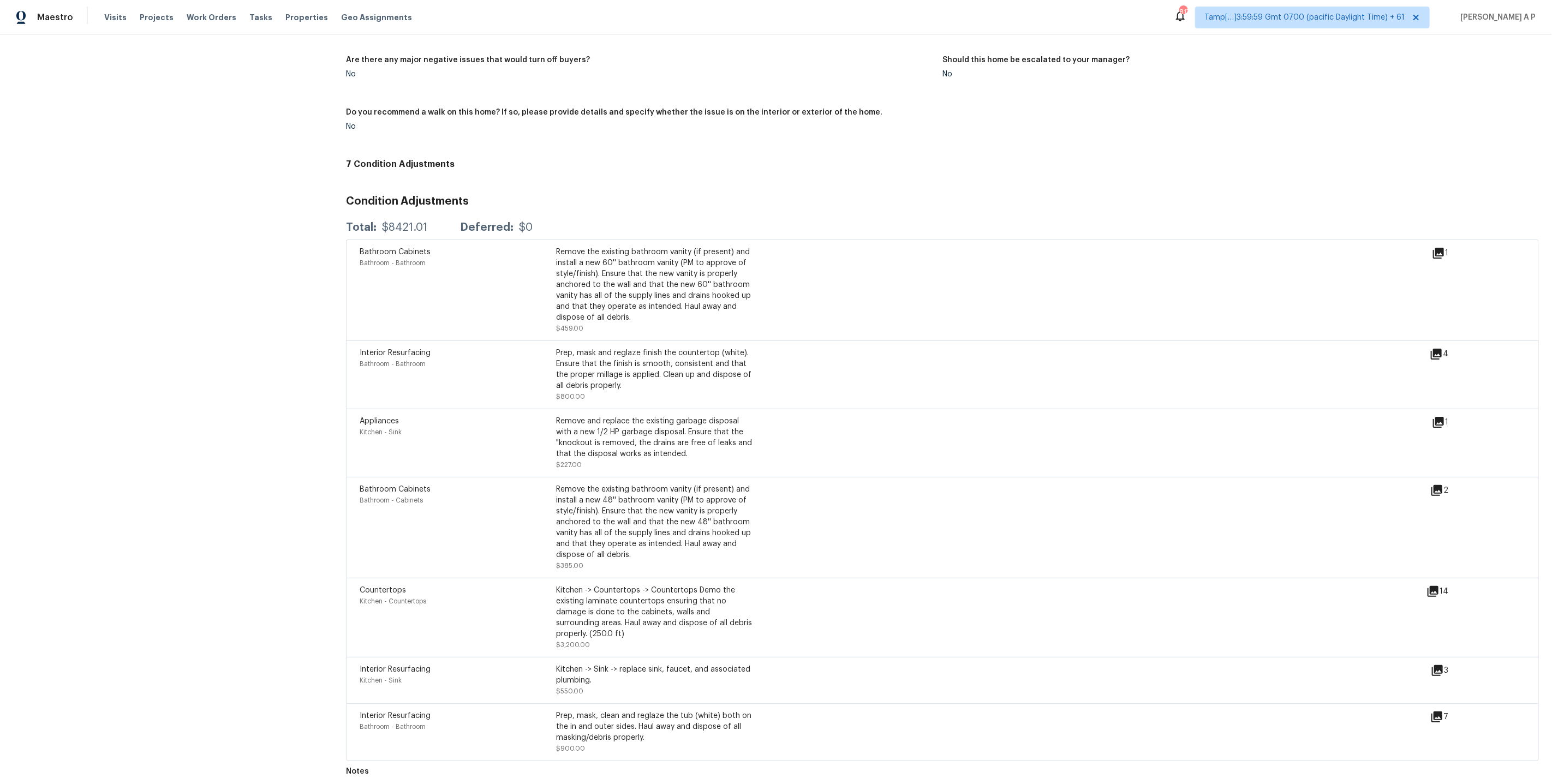
click at [642, 347] on div "Prep, mask and reglaze finish the countertop (white). Ensure that the finish is…" at bounding box center [654, 369] width 196 height 43
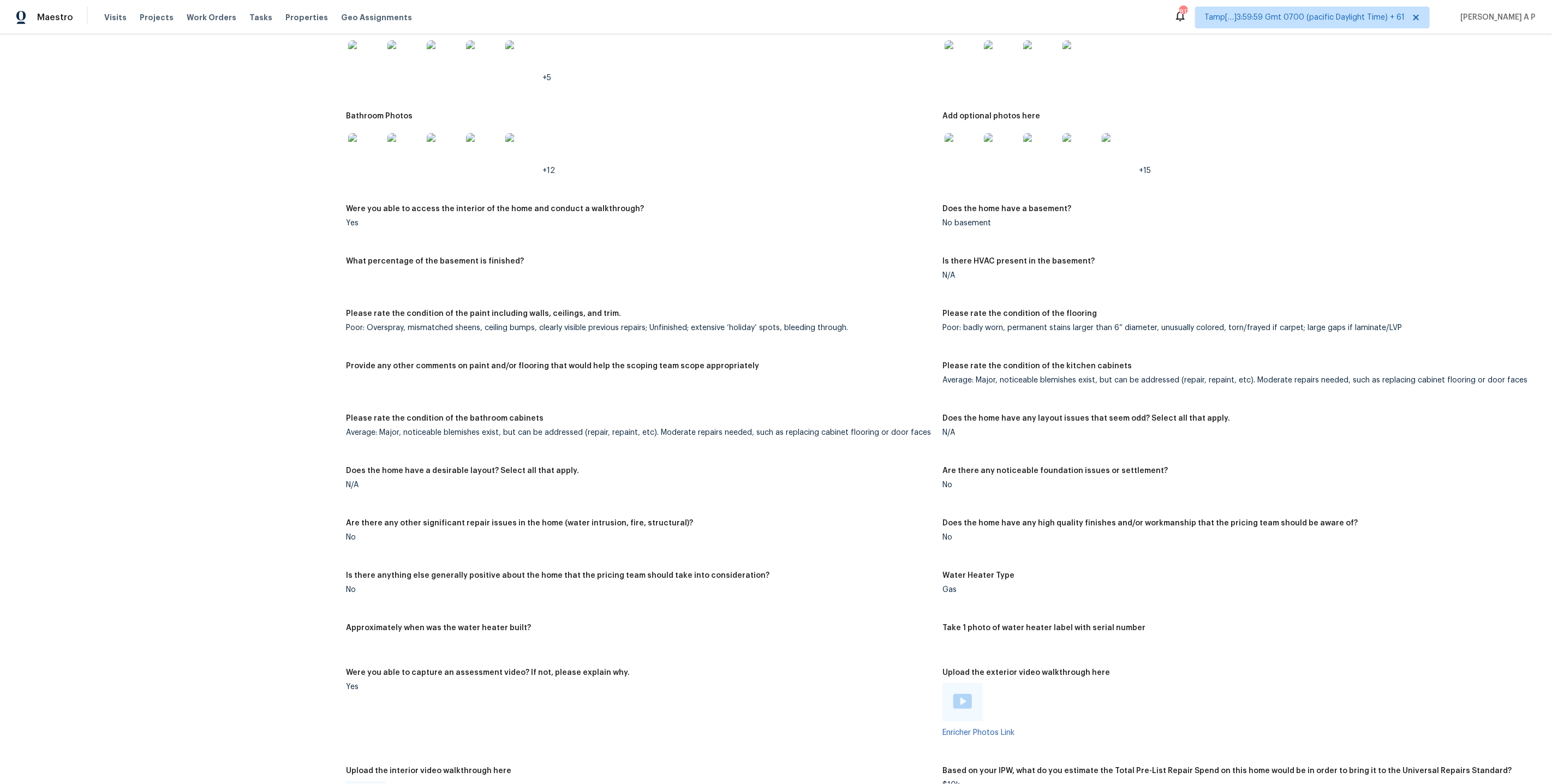
scroll to position [1908, 0]
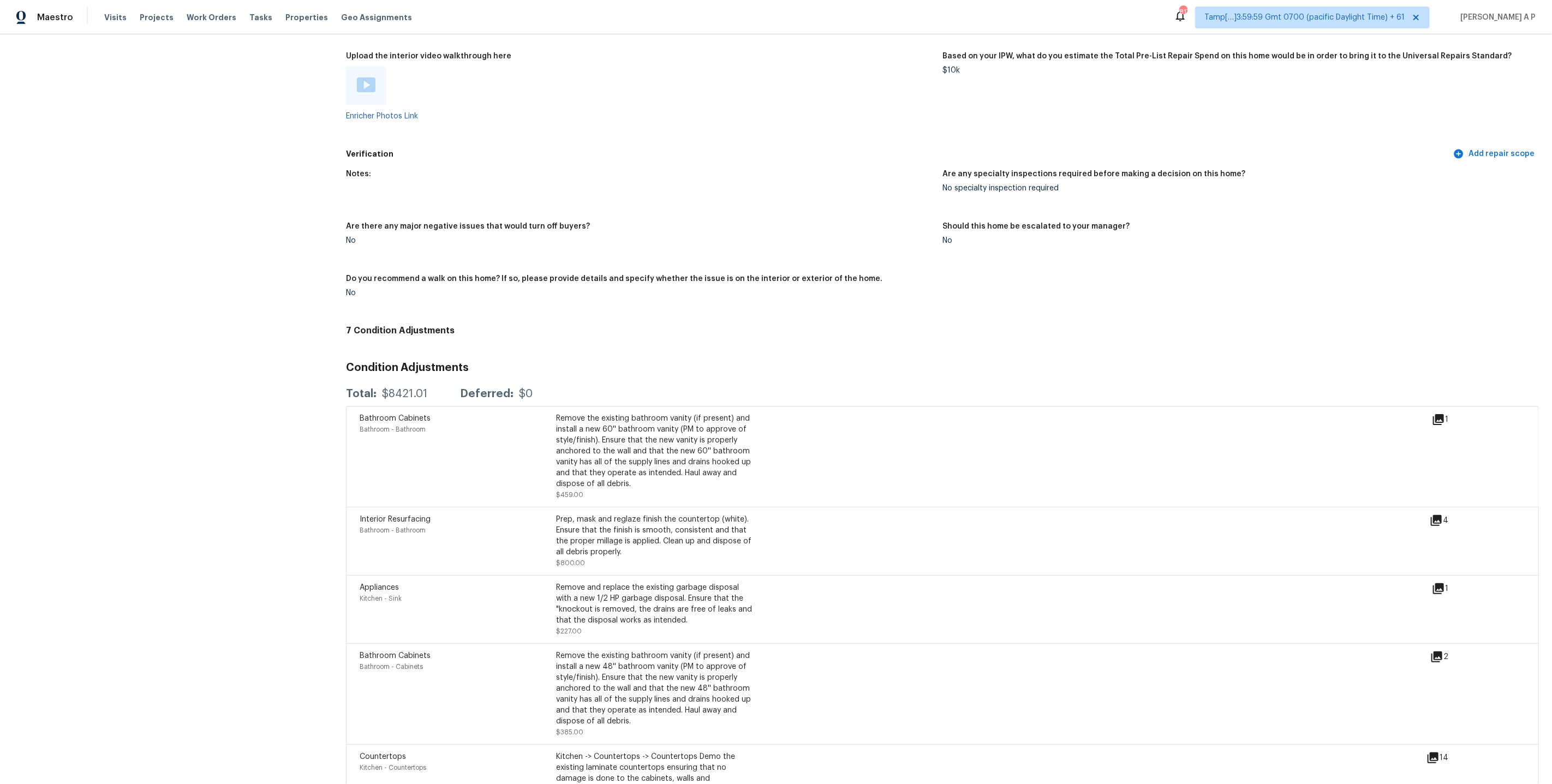
click at [1445, 413] on div "1" at bounding box center [1457, 420] width 51 height 13
click at [1441, 414] on icon at bounding box center [1439, 419] width 11 height 11
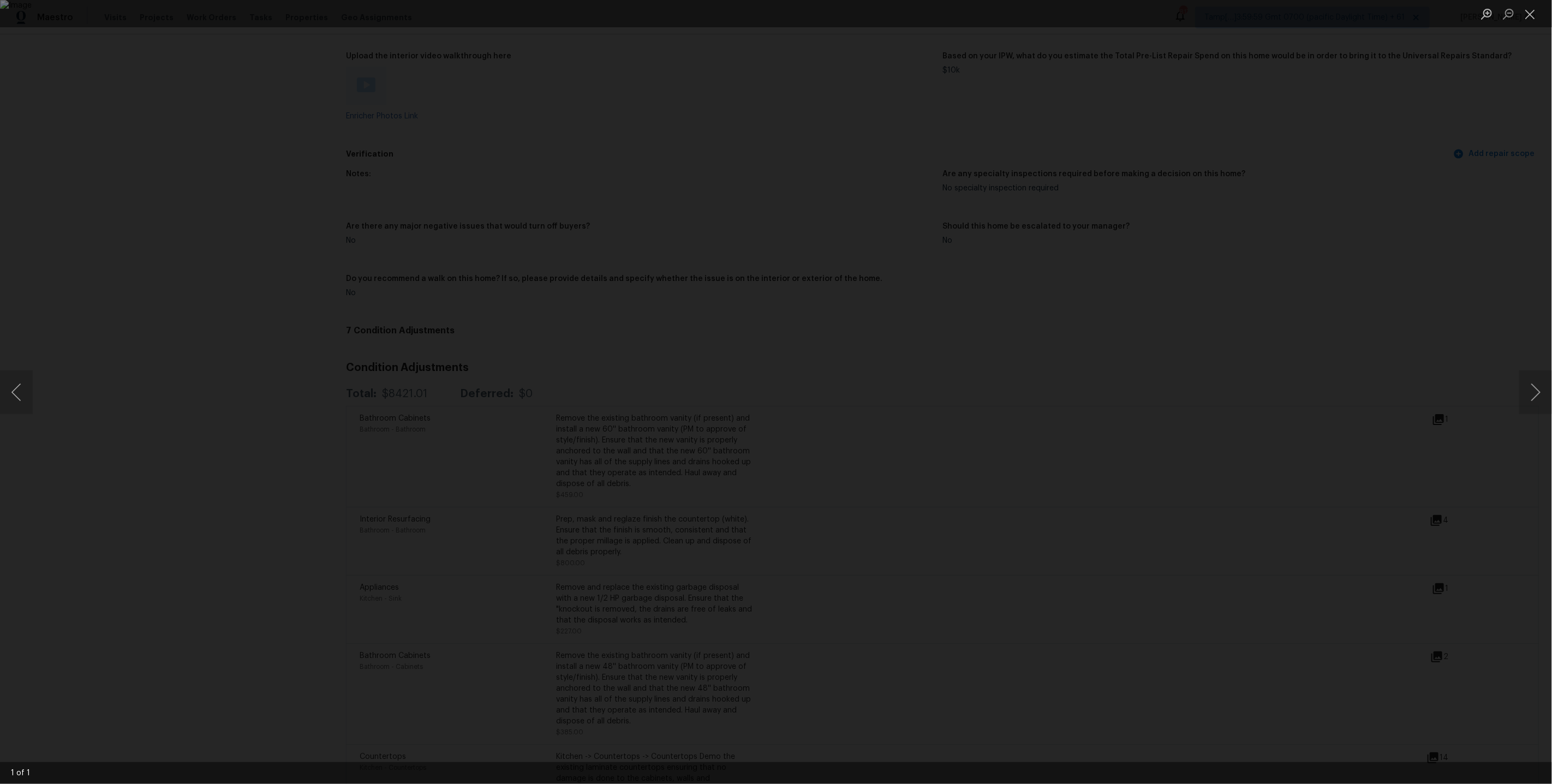
click at [1367, 414] on div "Lightbox" at bounding box center [776, 392] width 1552 height 784
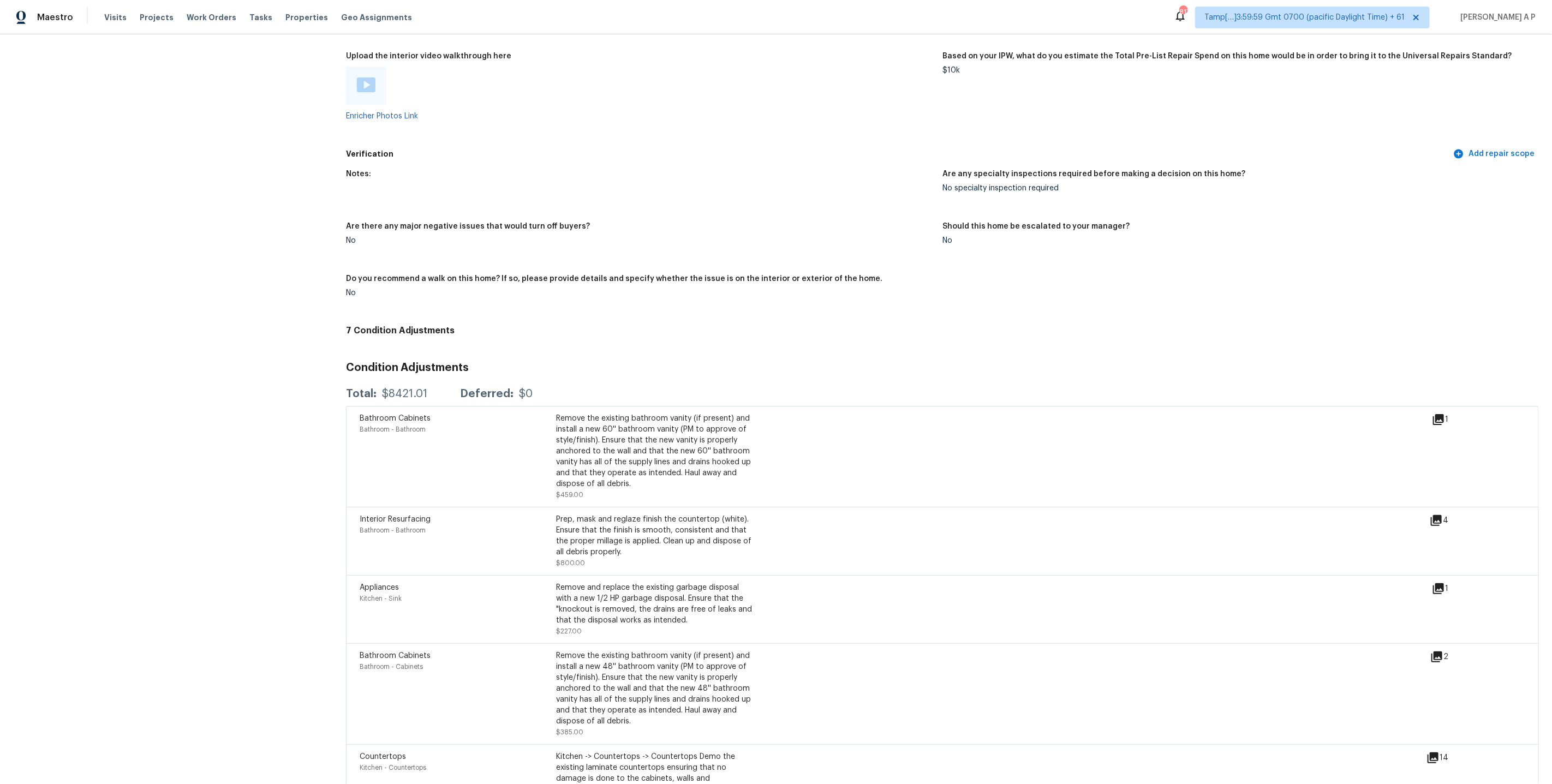
scroll to position [2074, 0]
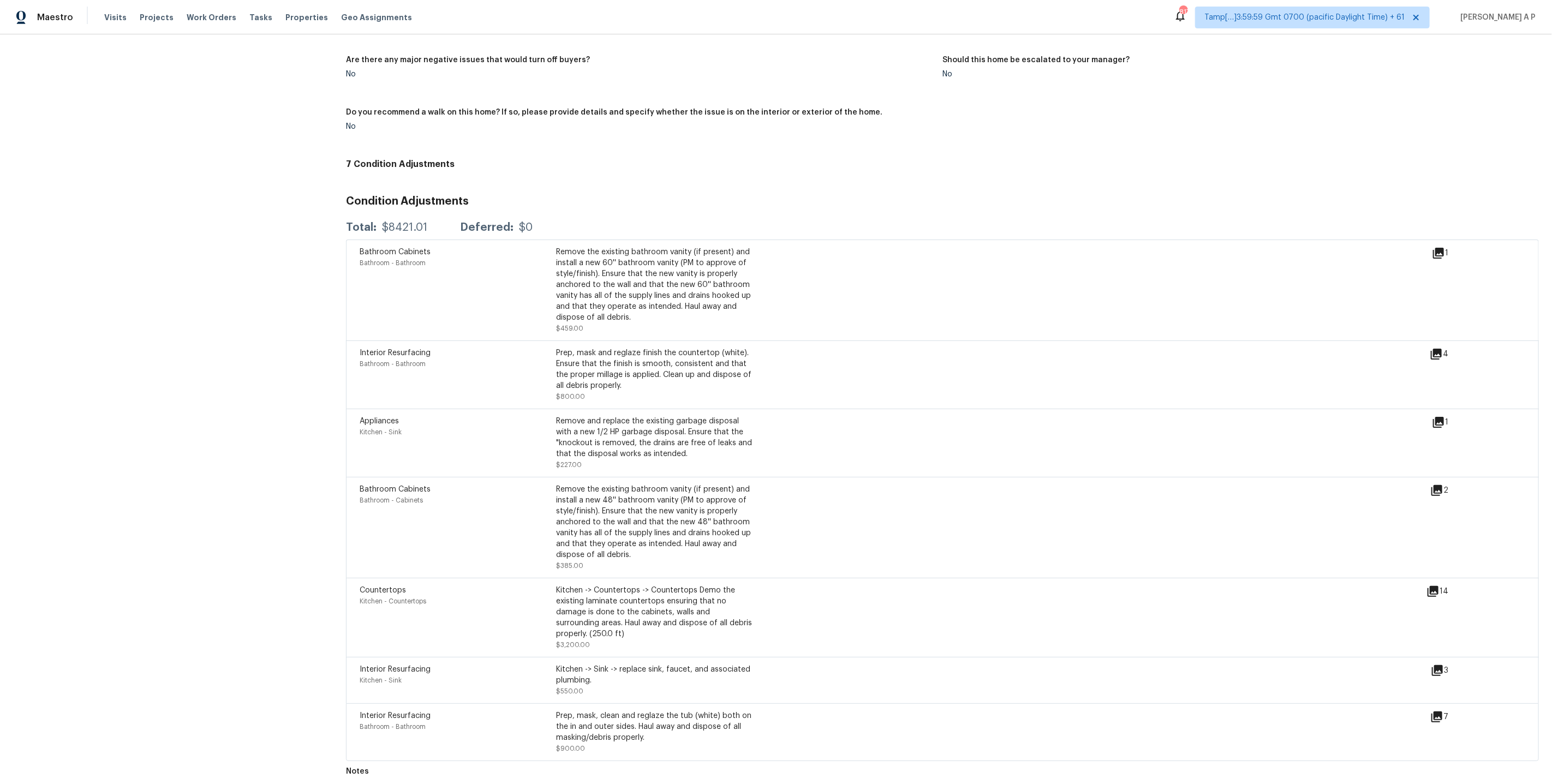
click at [1436, 489] on icon at bounding box center [1437, 490] width 11 height 11
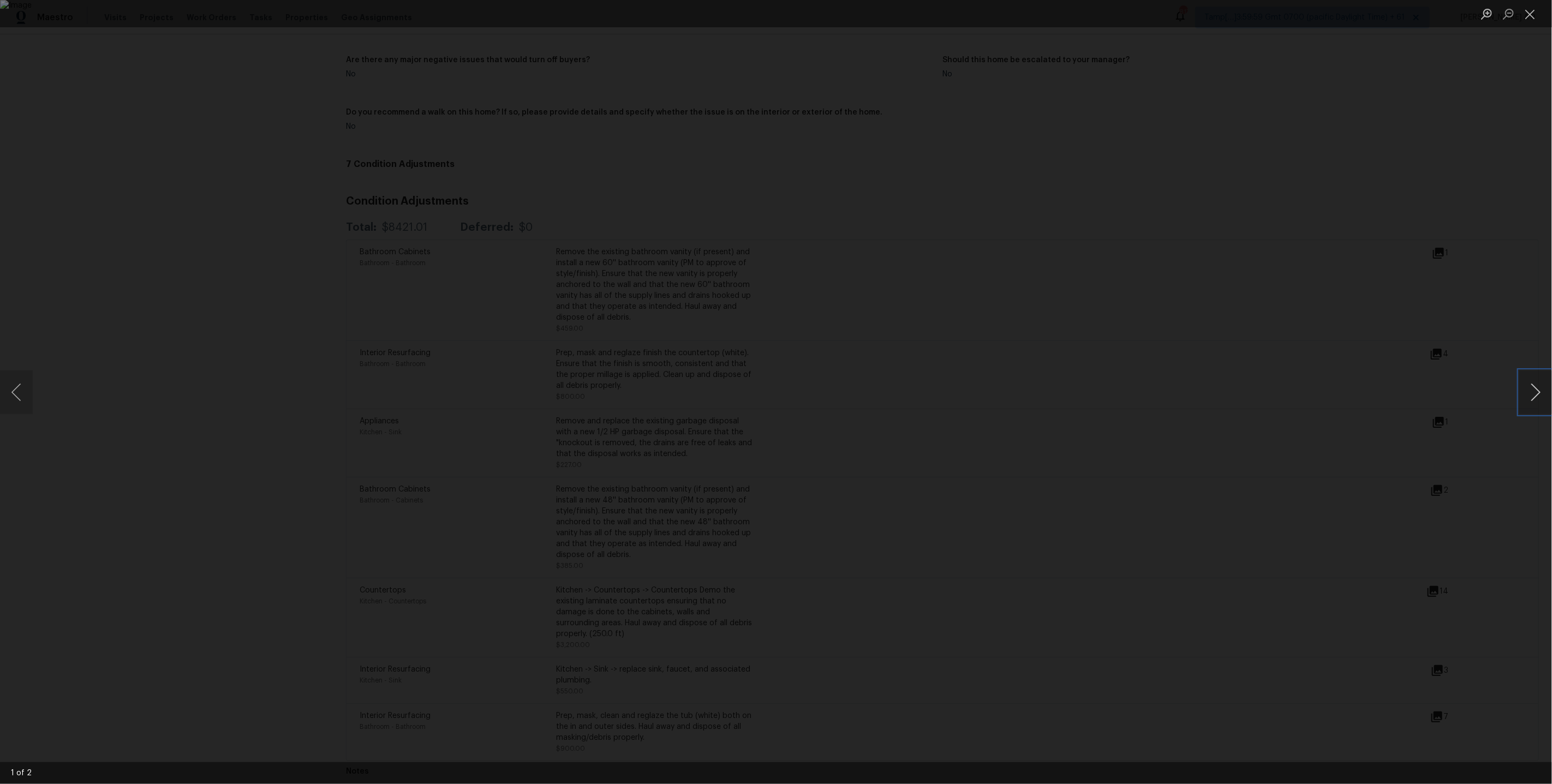
click at [1538, 391] on button "Next image" at bounding box center [1536, 392] width 33 height 43
click at [1318, 504] on div "Lightbox" at bounding box center [776, 392] width 1552 height 784
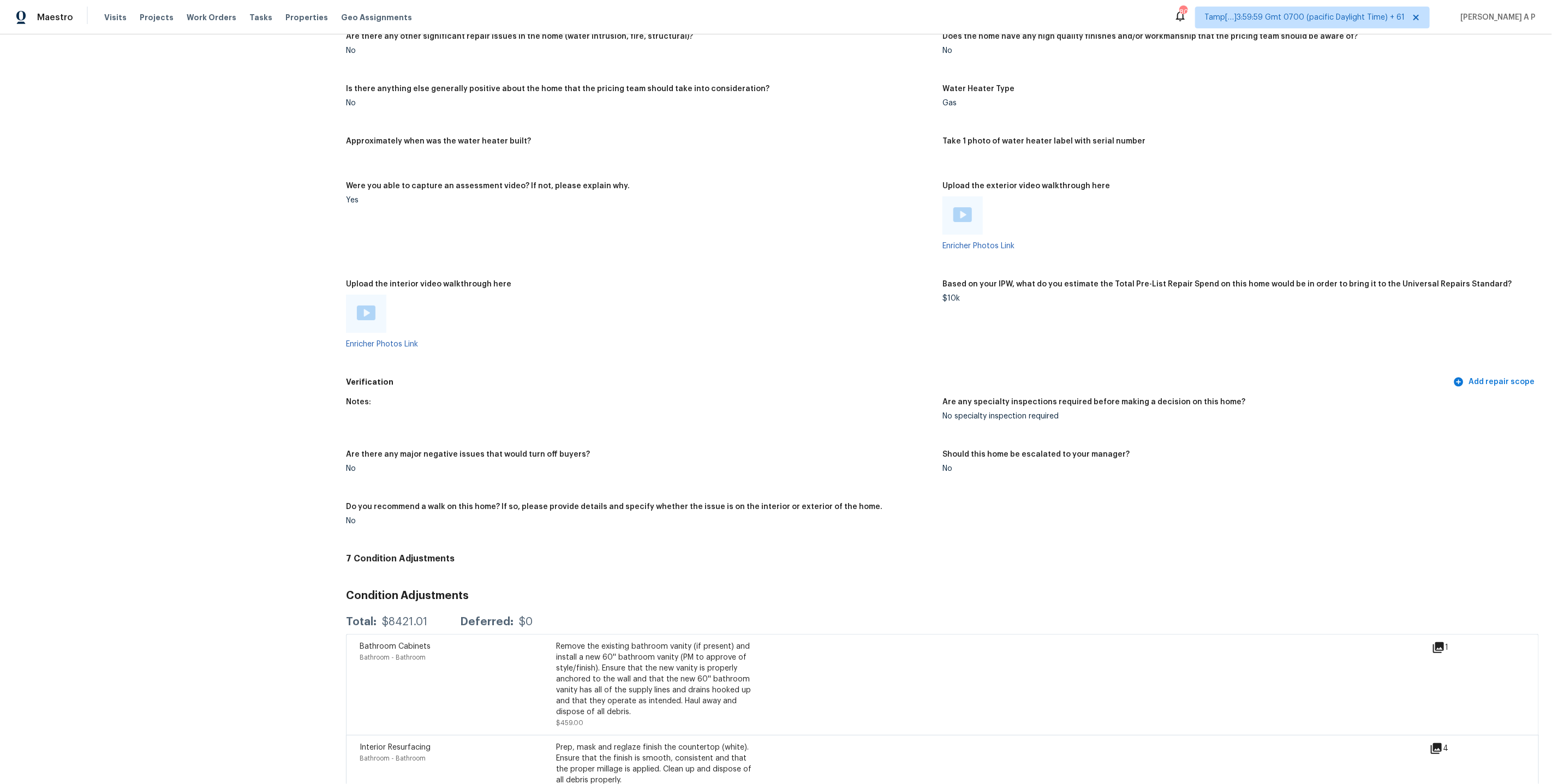
scroll to position [1680, 0]
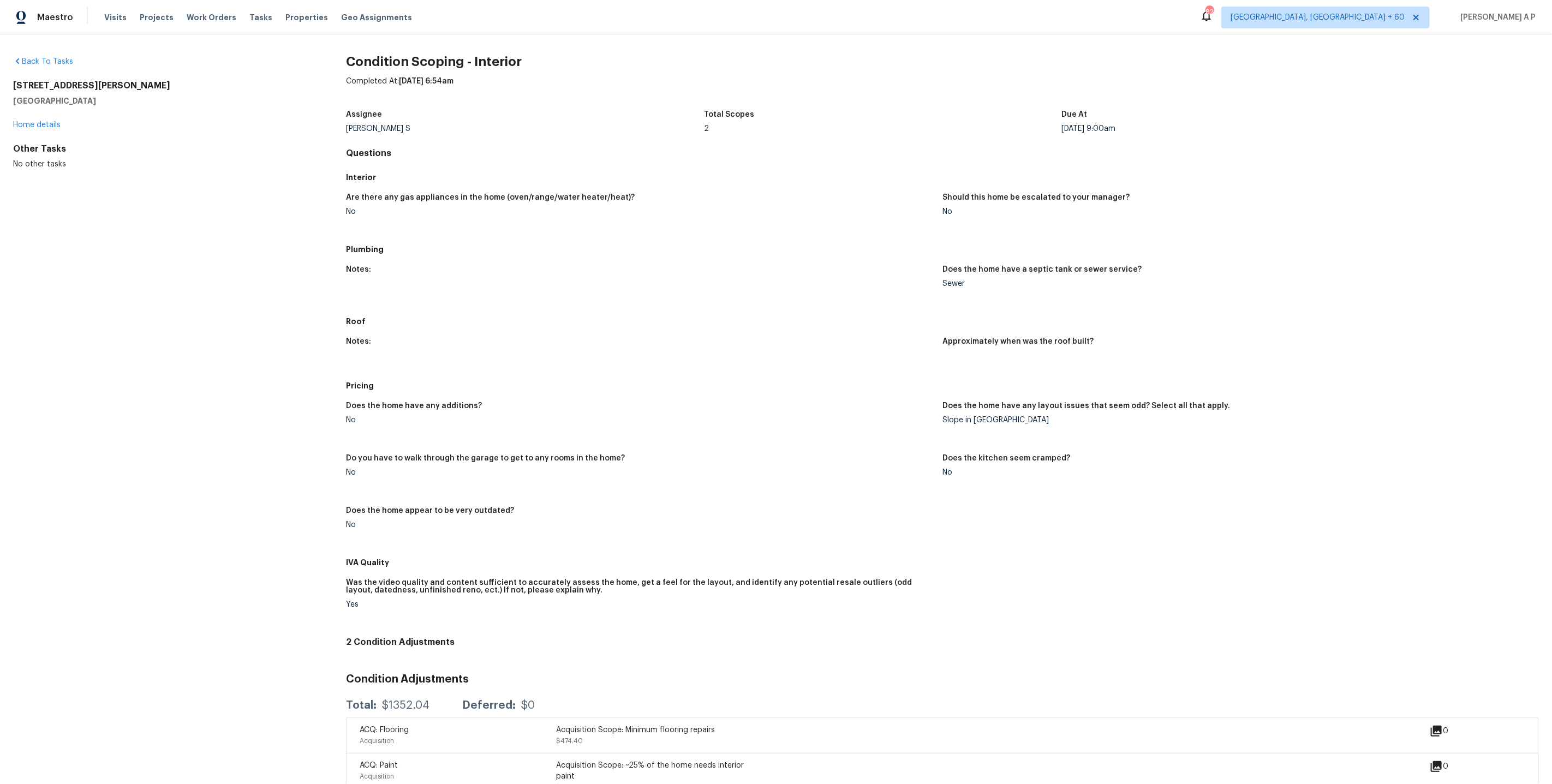
click at [1398, 25] on span "Albuquerque, NM + 60" at bounding box center [1325, 17] width 208 height 22
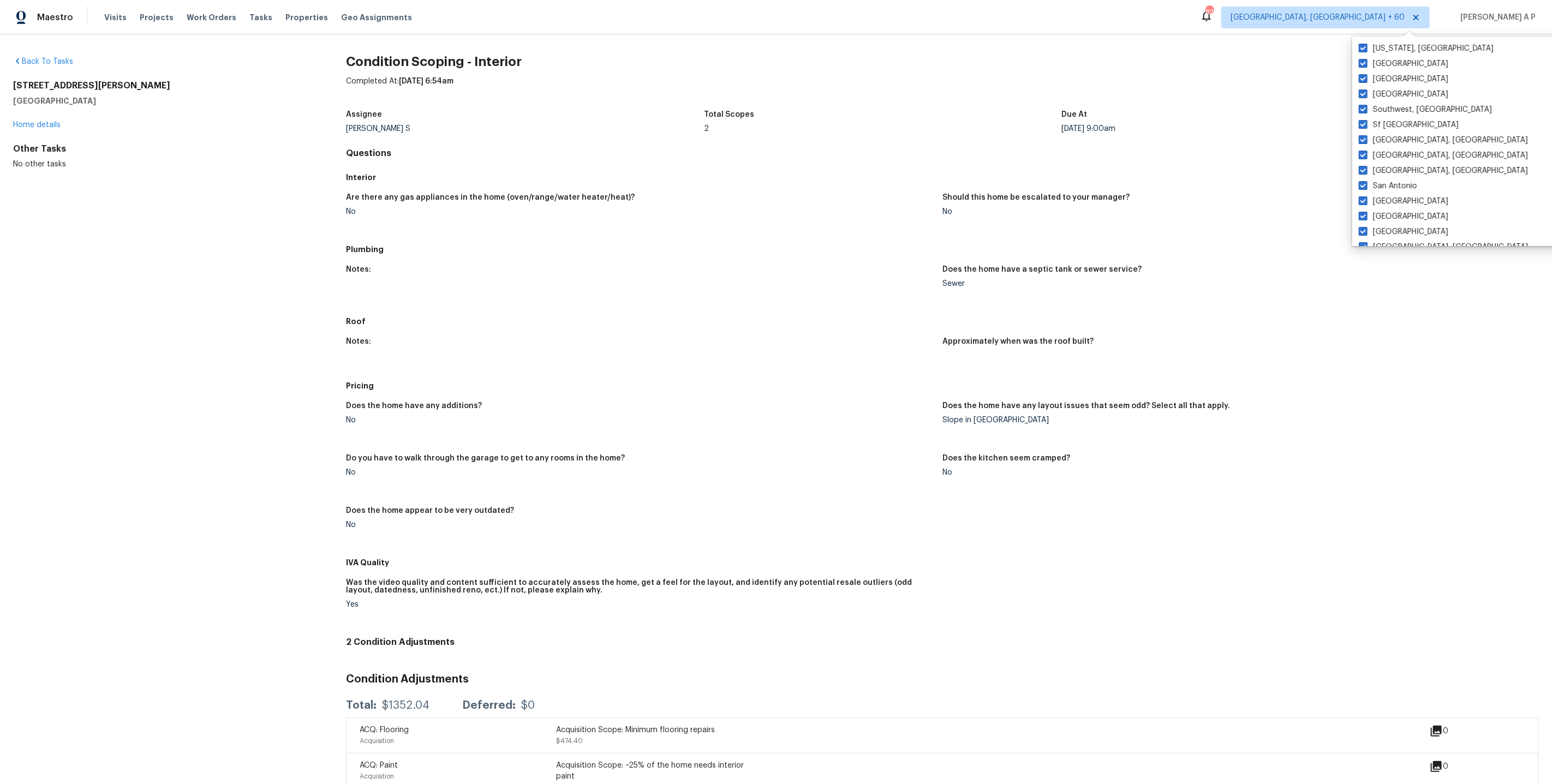
click at [670, 418] on div "No" at bounding box center [640, 420] width 588 height 8
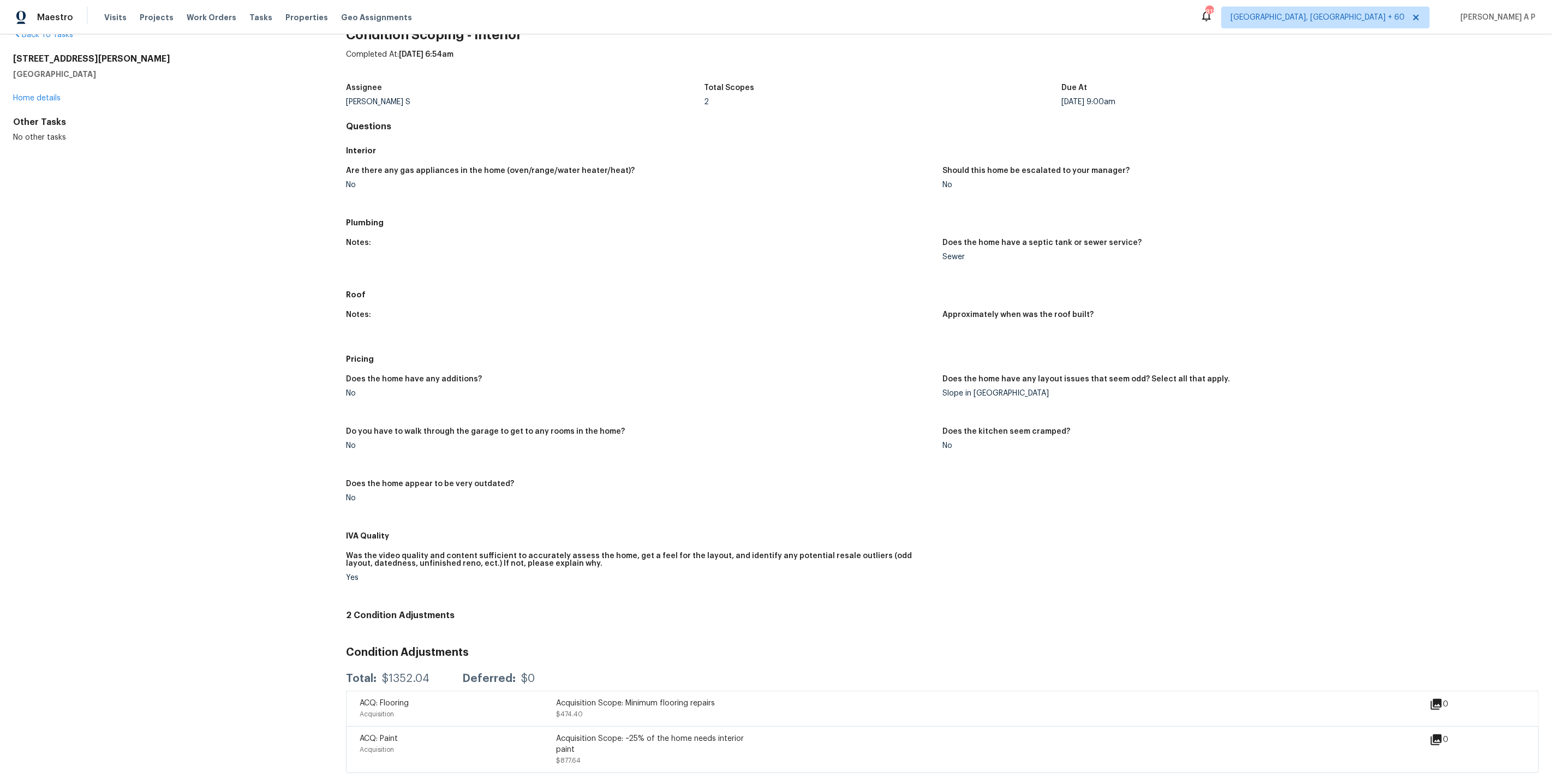
scroll to position [26, 0]
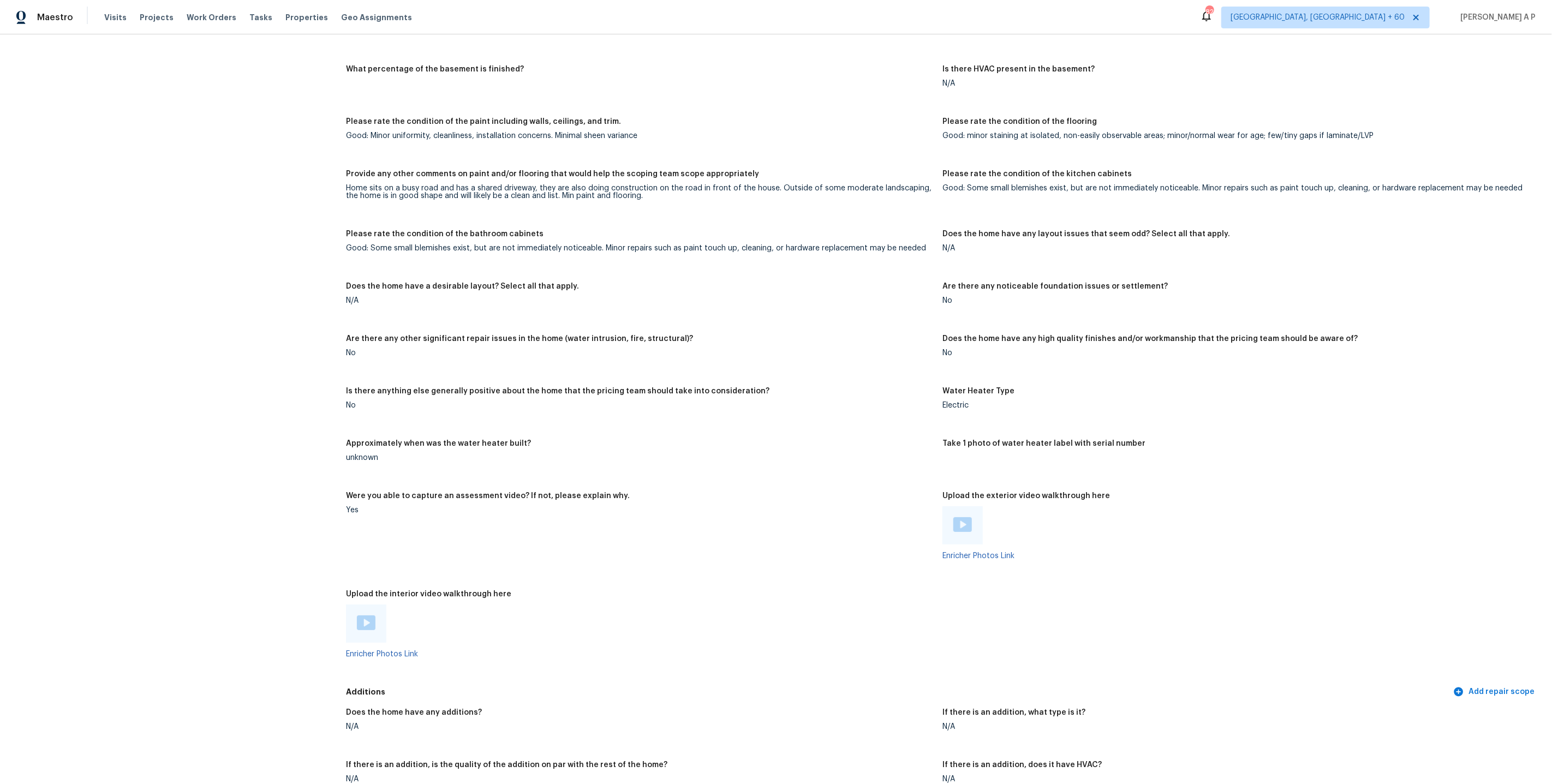
scroll to position [1782, 0]
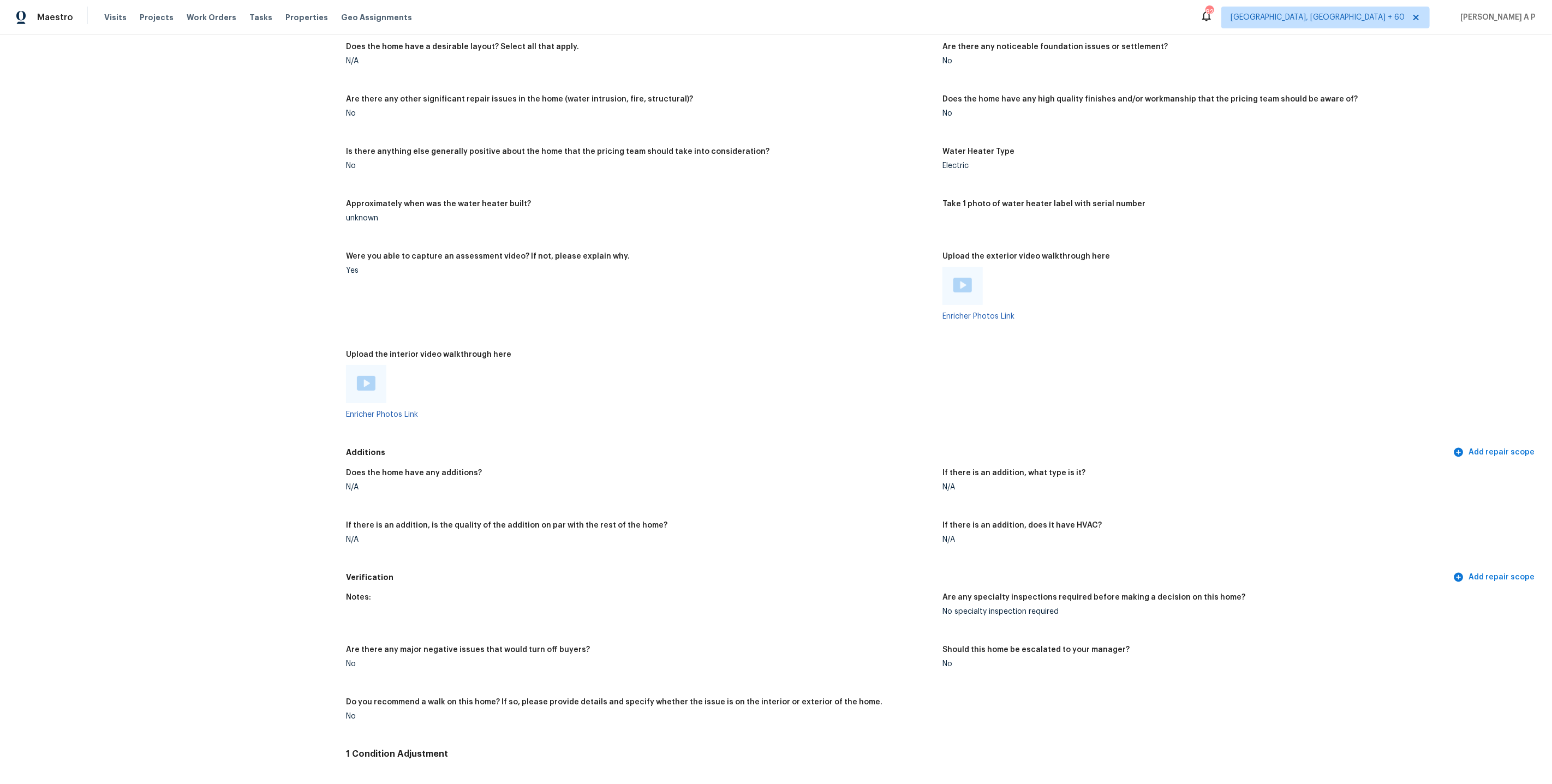
click at [368, 376] on img at bounding box center [366, 383] width 19 height 14
click at [962, 278] on img at bounding box center [962, 285] width 19 height 14
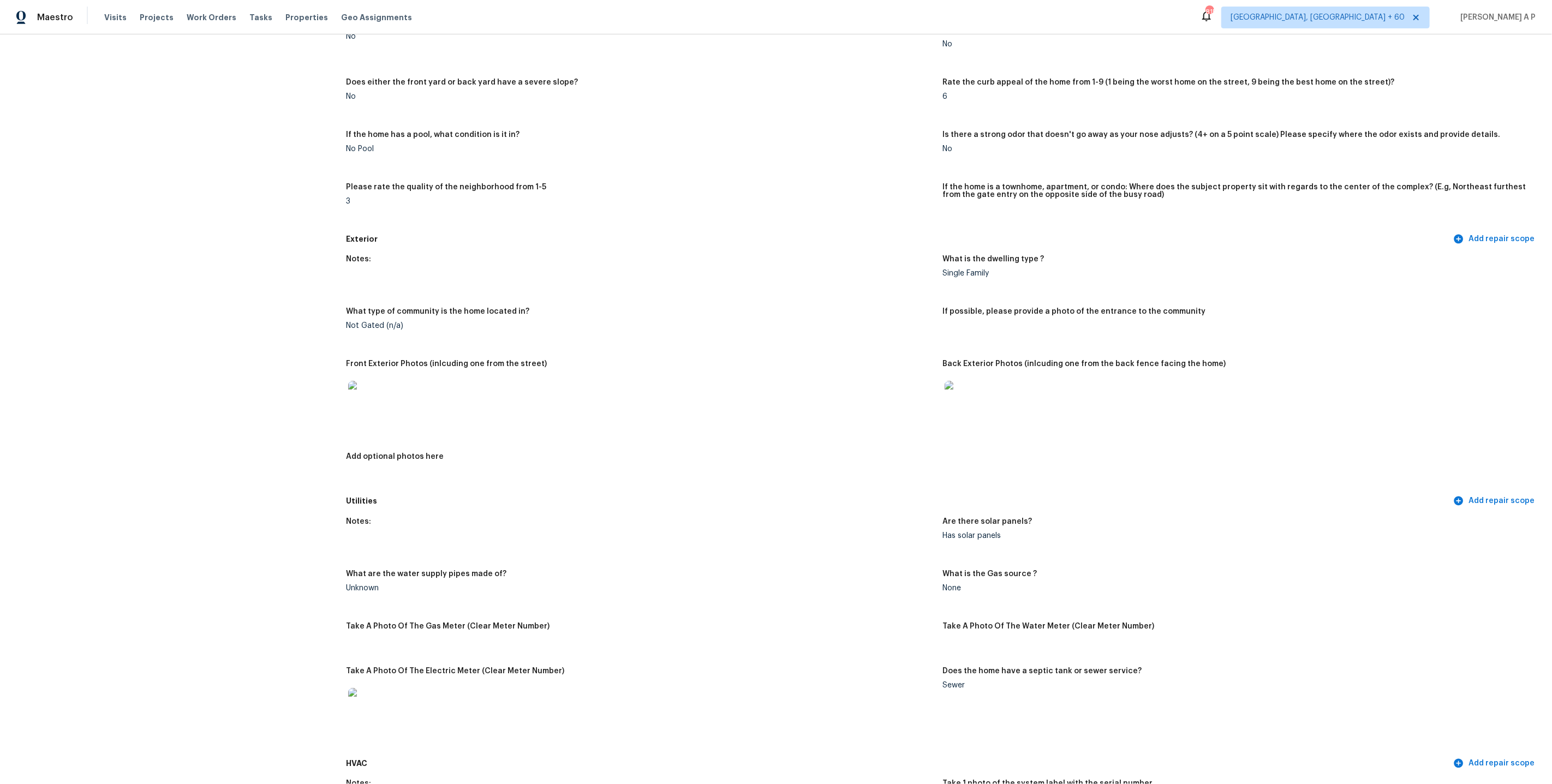
scroll to position [0, 0]
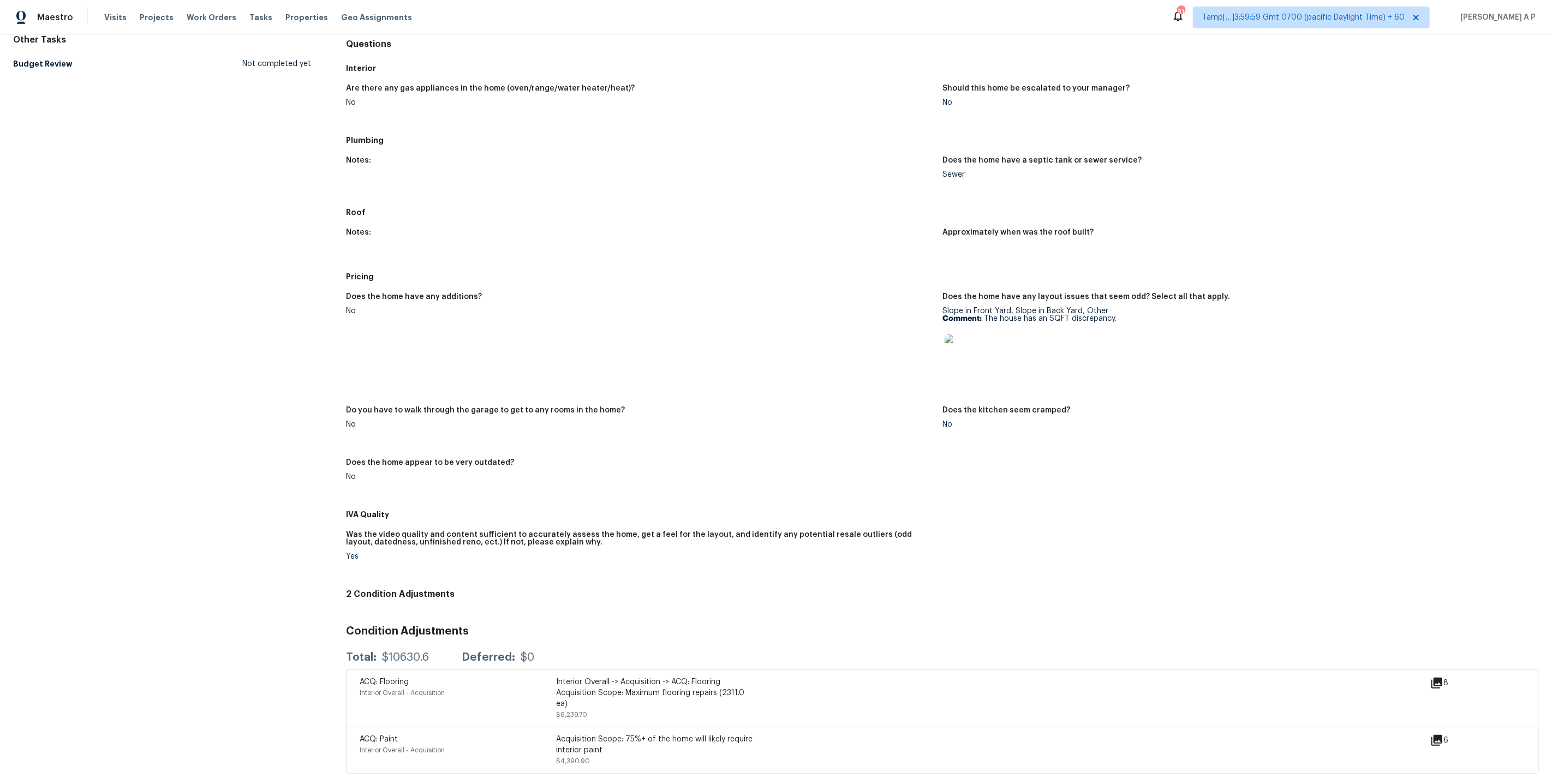
scroll to position [110, 0]
drag, startPoint x: 597, startPoint y: 761, endPoint x: 553, endPoint y: 739, distance: 49.2
click at [553, 739] on div "ACQ: Paint Interior Overall - Acquisition Acquisition Scope: 75%+ of the home w…" at bounding box center [556, 749] width 393 height 33
click at [634, 709] on div "Interior Overall -> Acquisition -> ACQ: Flooring Acquisition Scope: Maximum flo…" at bounding box center [654, 697] width 196 height 43
drag, startPoint x: 592, startPoint y: 762, endPoint x: 559, endPoint y: 741, distance: 39.1
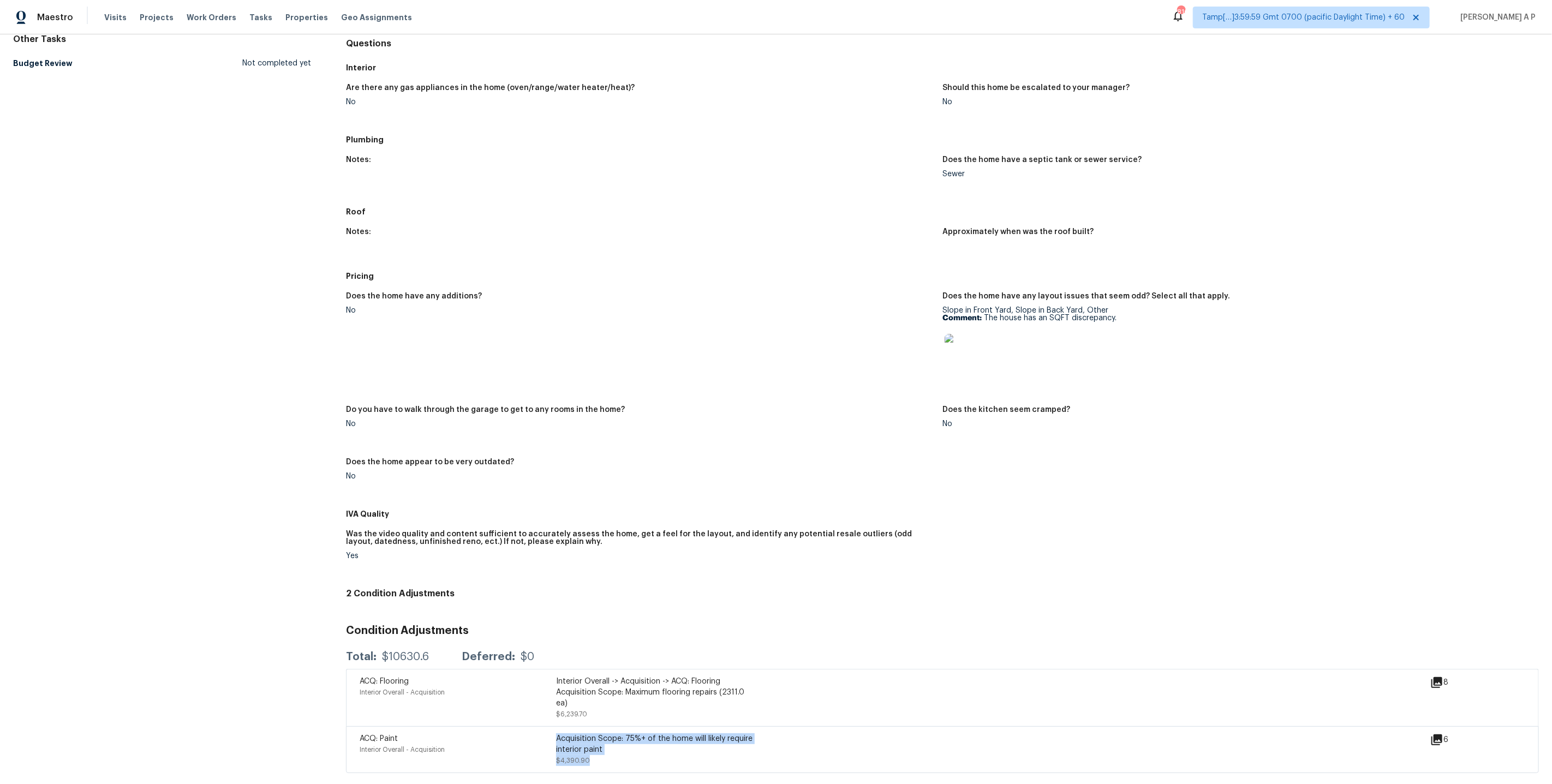
click at [559, 741] on div "Acquisition Scope: 75%+ of the home will likely require interior paint $4,390.90" at bounding box center [654, 749] width 196 height 33
click at [634, 767] on div "ACQ: Paint Interior Overall - Acquisition Acquisition Scope: 75%+ of the home w…" at bounding box center [942, 750] width 1193 height 47
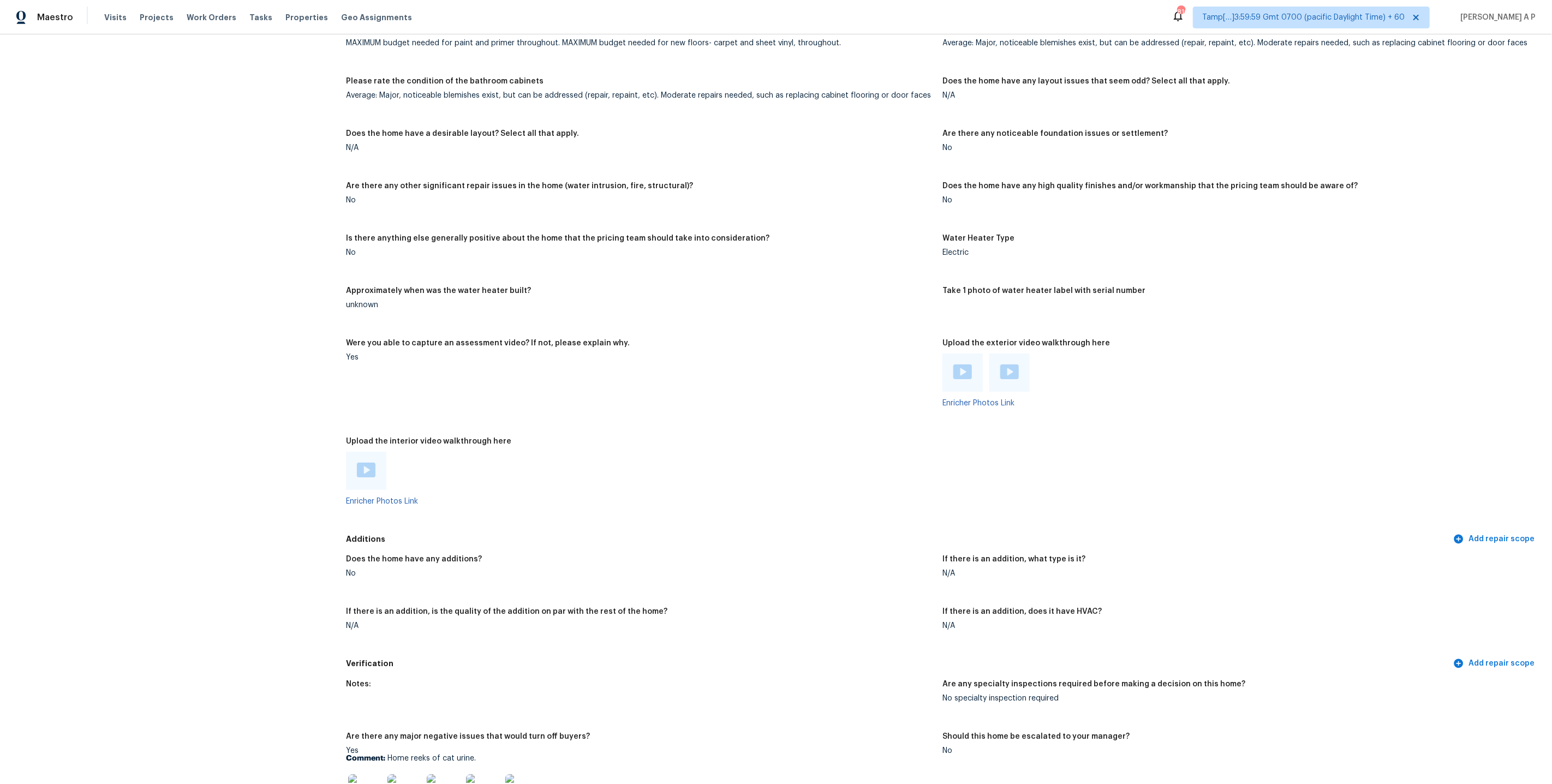
scroll to position [1656, 0]
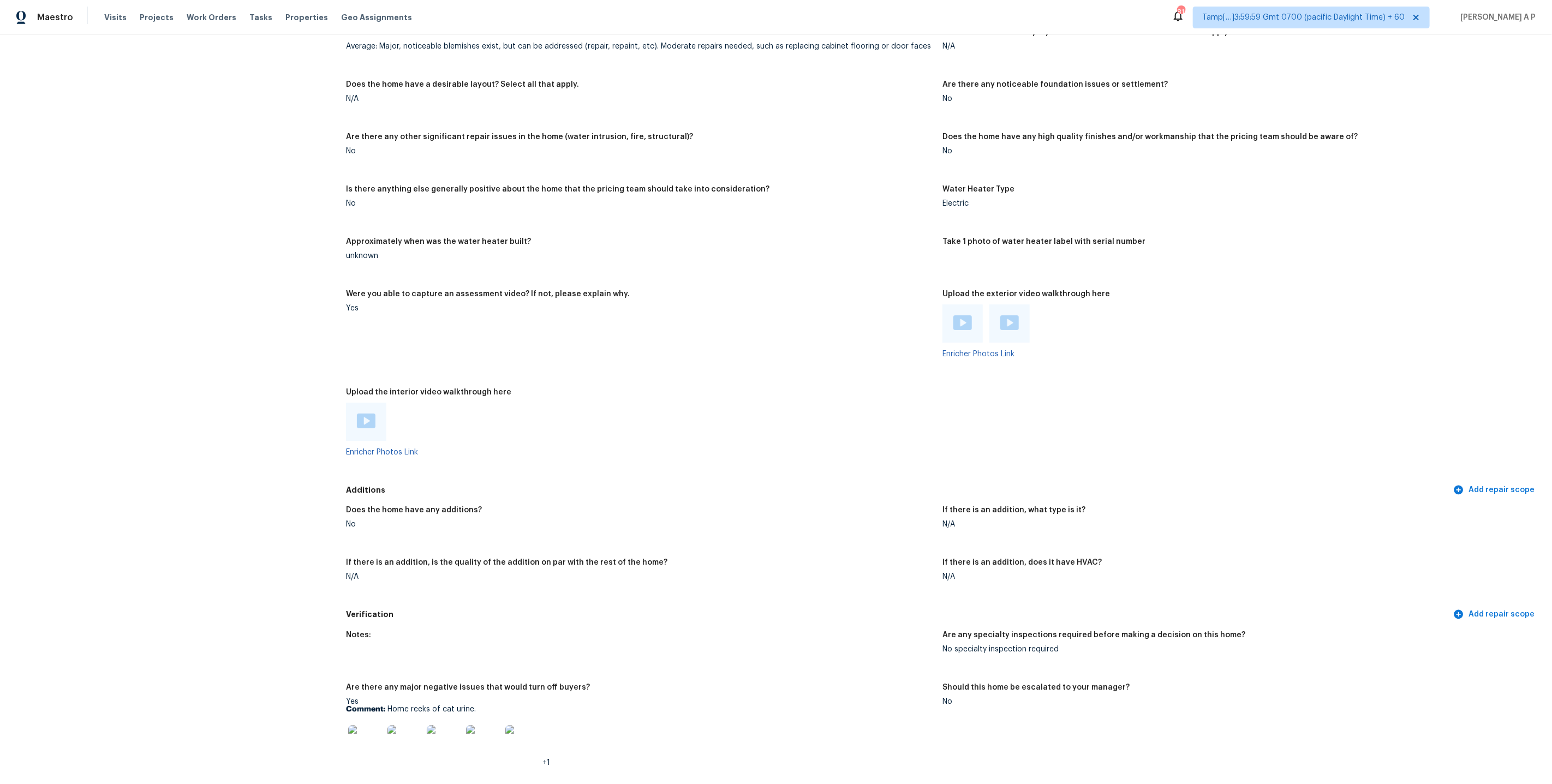
click at [363, 414] on img at bounding box center [366, 421] width 19 height 14
click at [966, 319] on img at bounding box center [962, 323] width 19 height 14
click at [1012, 318] on img at bounding box center [1009, 323] width 19 height 14
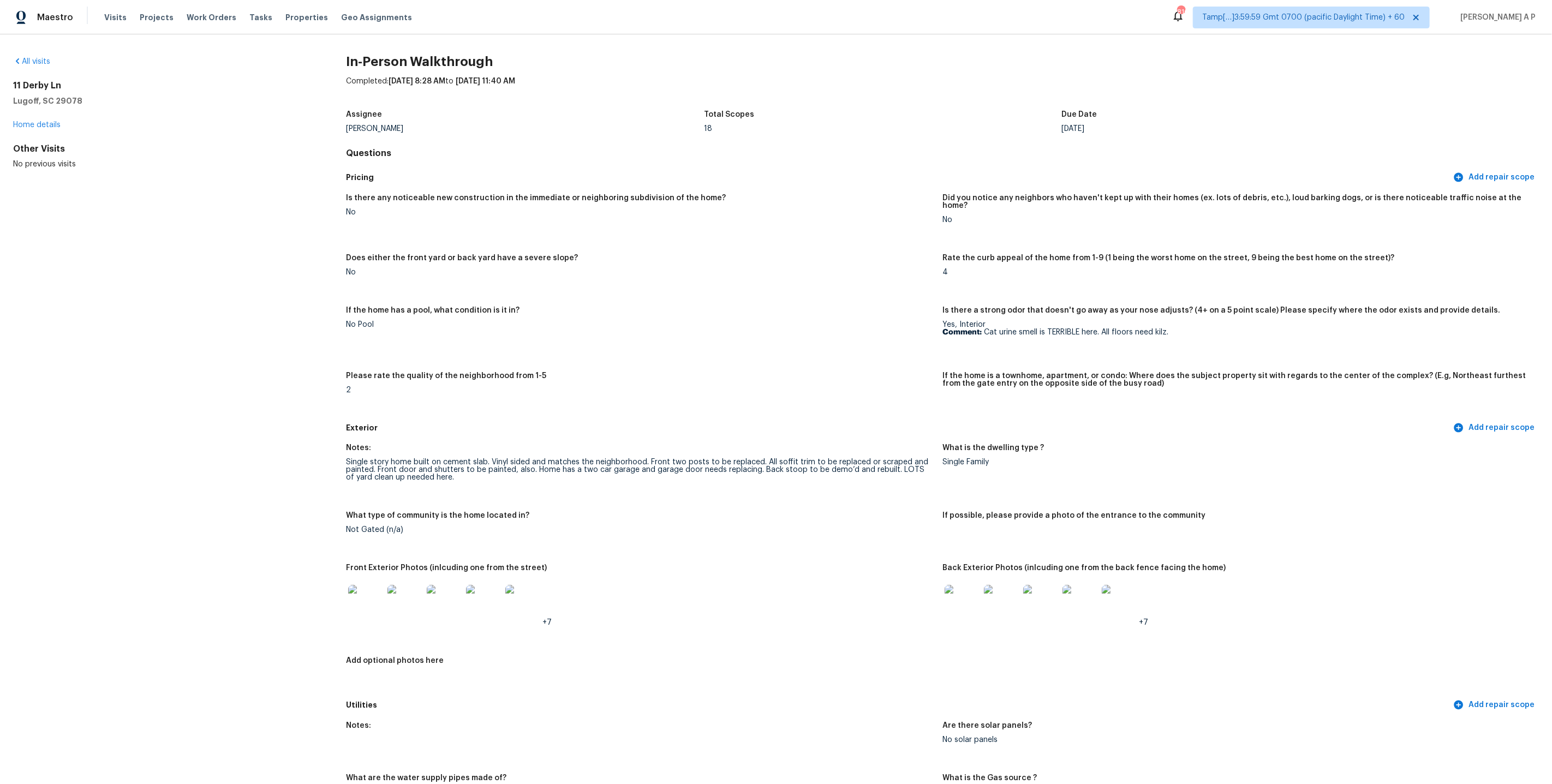
scroll to position [199, 0]
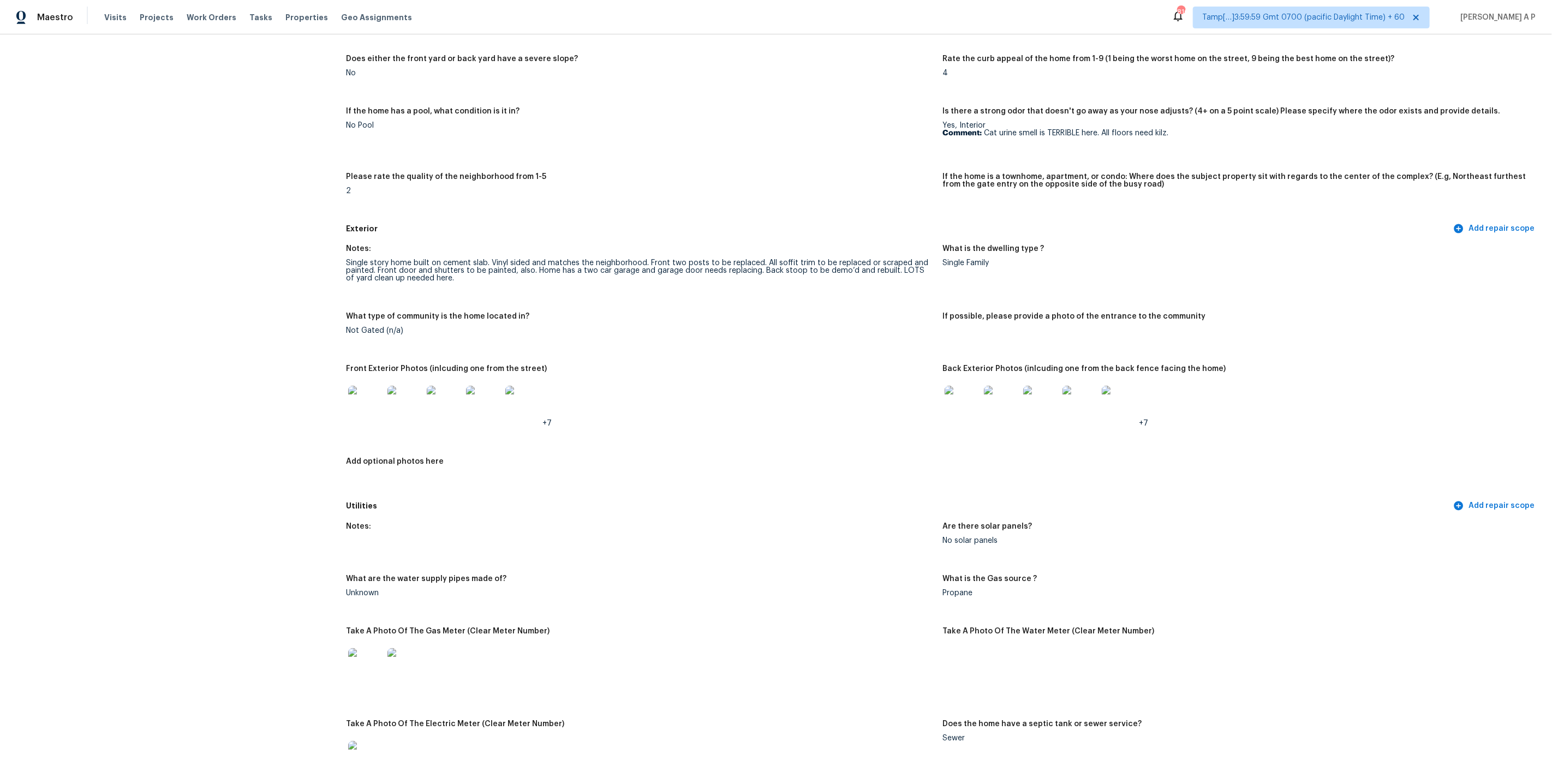
click at [1381, 92] on div "Is there any noticeable new construction in the immediate or neighboring subdiv…" at bounding box center [942, 104] width 1193 height 230
click at [1393, 81] on figure "Rate the curb appeal of the home from 1-9 (1 being the worst home on the street…" at bounding box center [1241, 74] width 596 height 39
click at [1404, 20] on span "Tamp[…]3:59:59 Gmt 0700 (pacific Daylight Time) + 60" at bounding box center [1303, 17] width 202 height 11
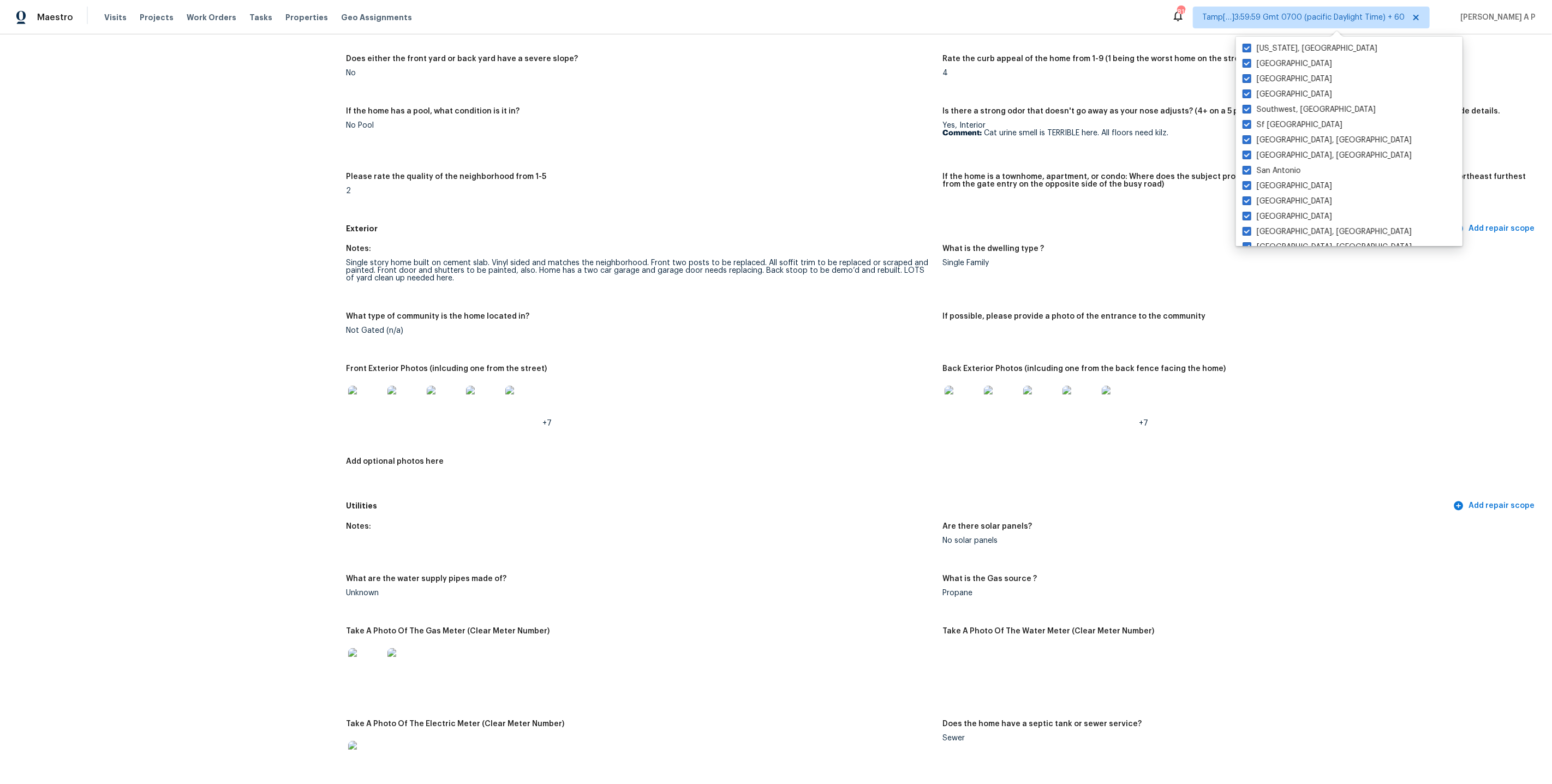
click at [1368, 122] on div "Yes, Interior Comment: Cat urine smell is TERRIBLE here. All floors need kilz." at bounding box center [1236, 129] width 588 height 15
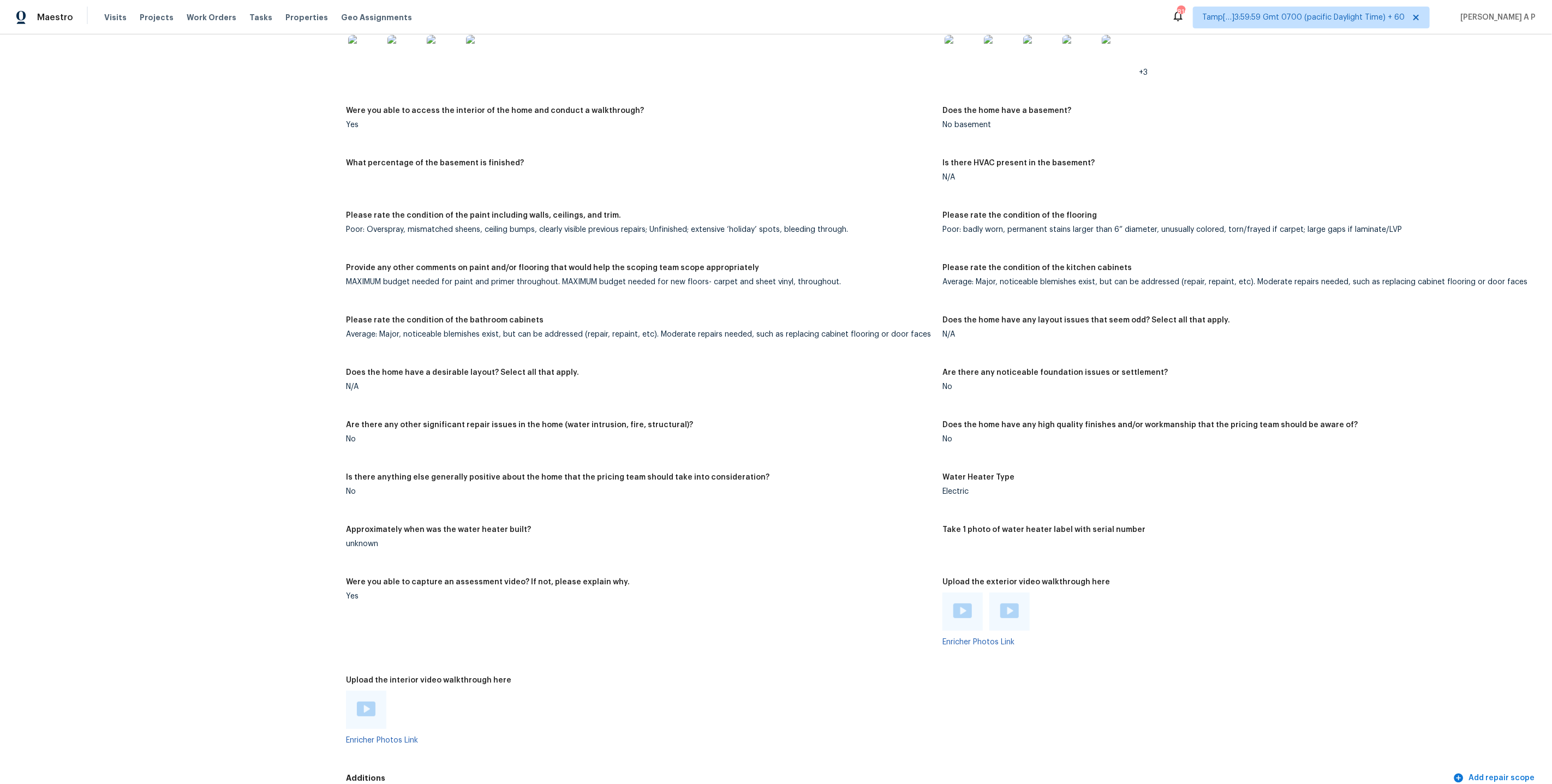
scroll to position [1351, 0]
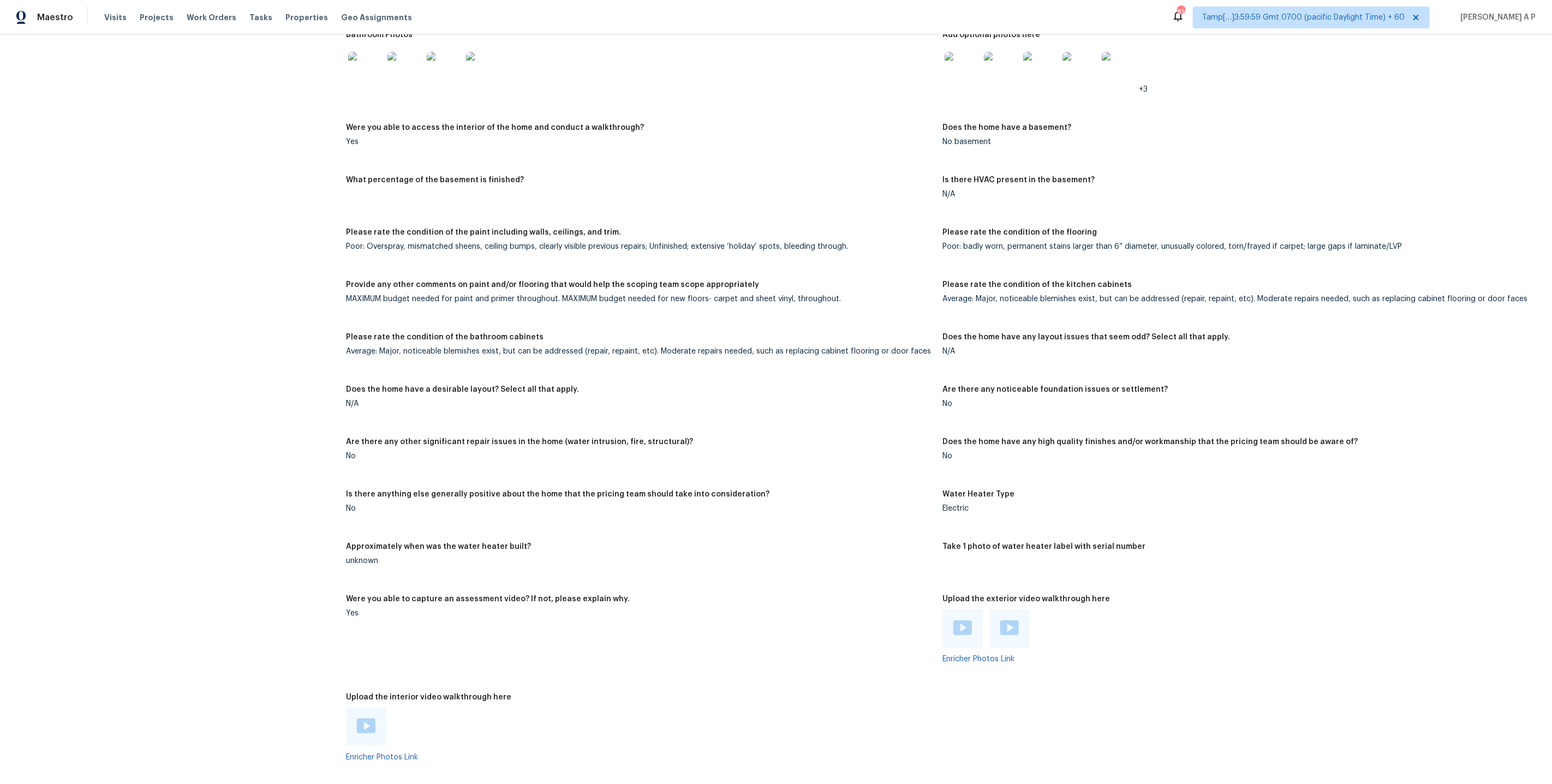
click at [504, 295] on div "MAXIMUM budget needed for paint and primer throughout. MAXIMUM budget needed fo…" at bounding box center [640, 299] width 588 height 8
copy div "primer"
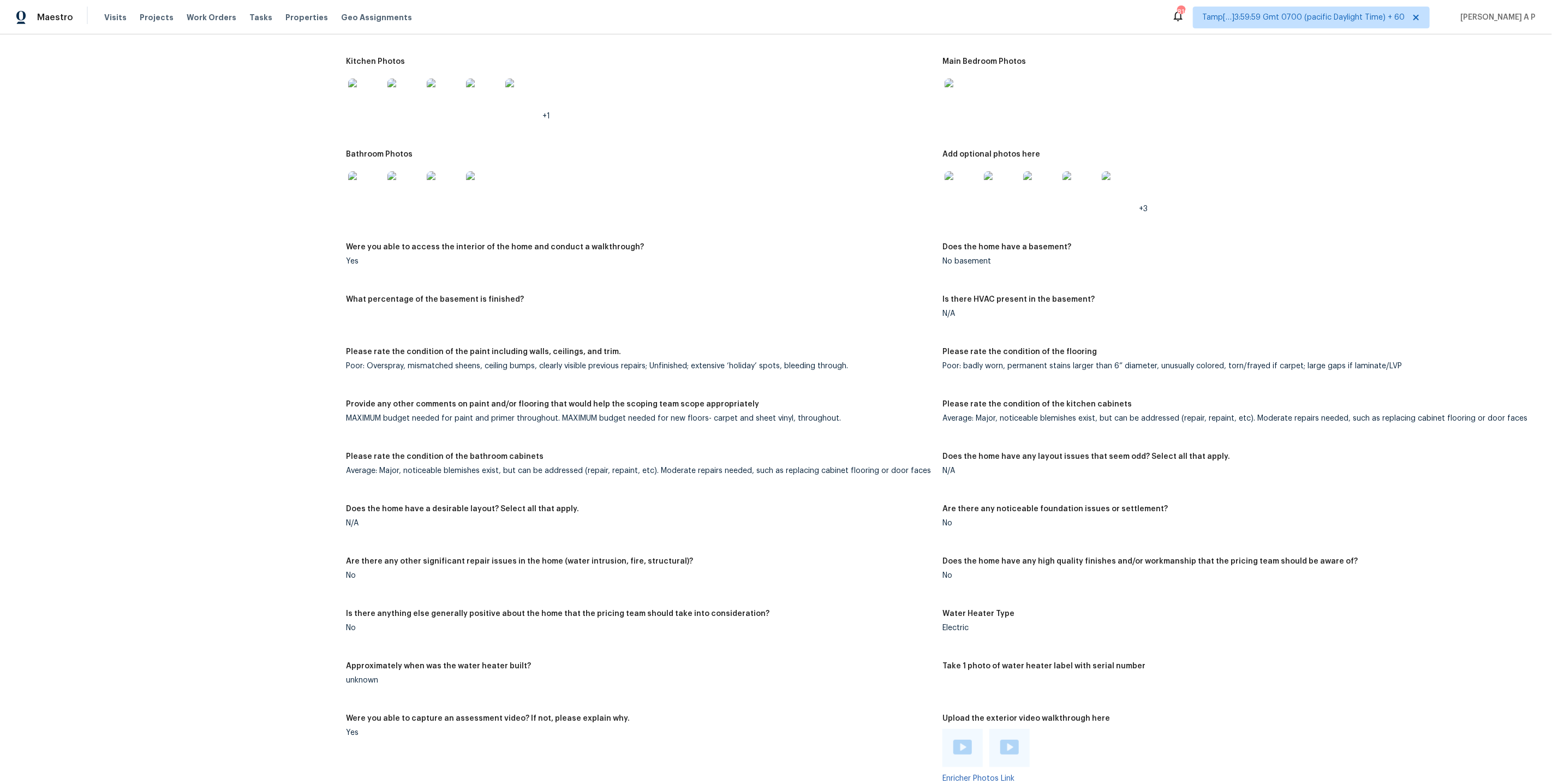
scroll to position [2543, 0]
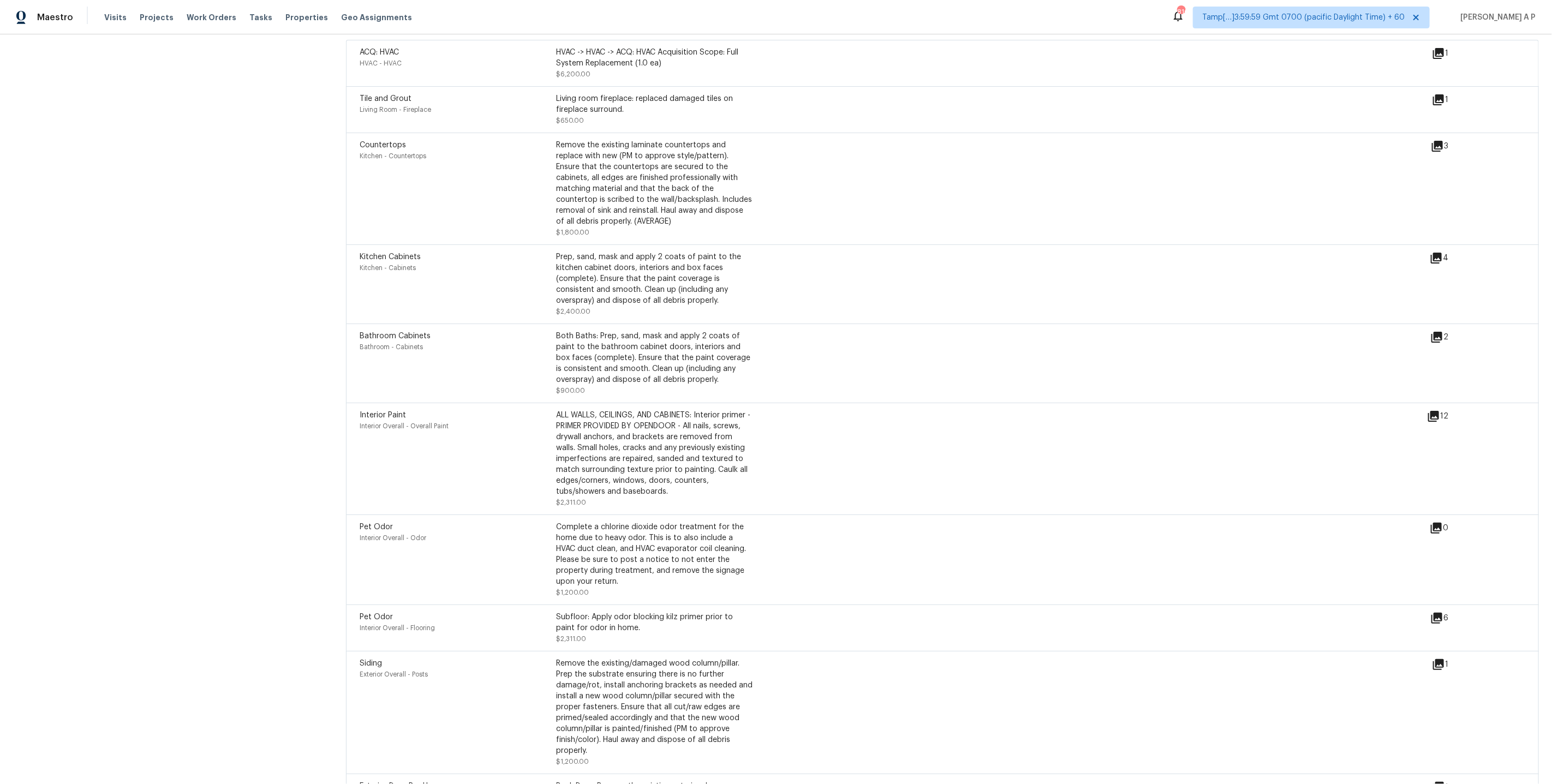
click at [636, 435] on div "ALL WALLS, CEILINGS, AND CABINETS: Interior primer - PRIMER PROVIDED BY OPENDOO…" at bounding box center [654, 453] width 196 height 87
drag, startPoint x: 594, startPoint y: 497, endPoint x: 561, endPoint y: 497, distance: 33.0
click at [561, 497] on div "ALL WALLS, CEILINGS, AND CABINETS: Interior primer - PRIMER PROVIDED BY OPENDOO…" at bounding box center [654, 458] width 196 height 98
drag, startPoint x: 361, startPoint y: 409, endPoint x: 635, endPoint y: 441, distance: 275.9
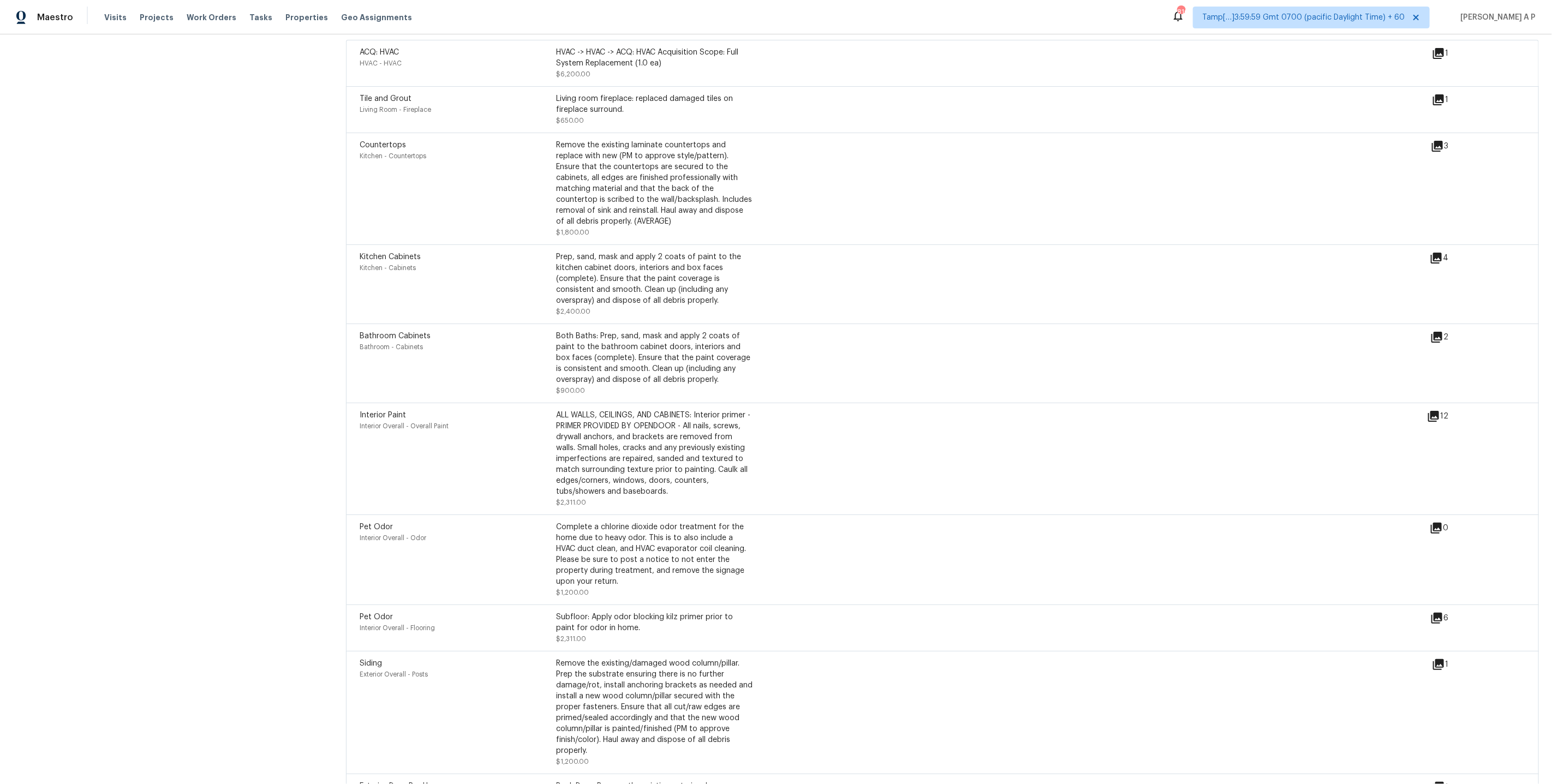
click at [635, 441] on div "Interior Paint Interior Overall - Overall Paint ALL WALLS, CEILINGS, AND CABINE…" at bounding box center [556, 458] width 393 height 98
drag, startPoint x: 615, startPoint y: 496, endPoint x: 574, endPoint y: 479, distance: 44.4
click at [574, 479] on div "ALL WALLS, CEILINGS, AND CABINETS: Interior primer - PRIMER PROVIDED BY OPENDOO…" at bounding box center [654, 458] width 196 height 98
click at [607, 474] on div "ALL WALLS, CEILINGS, AND CABINETS: Interior primer - PRIMER PROVIDED BY OPENDOO…" at bounding box center [654, 453] width 196 height 87
click at [640, 480] on div "ALL WALLS, CEILINGS, AND CABINETS: Interior primer - PRIMER PROVIDED BY OPENDOO…" at bounding box center [654, 453] width 196 height 87
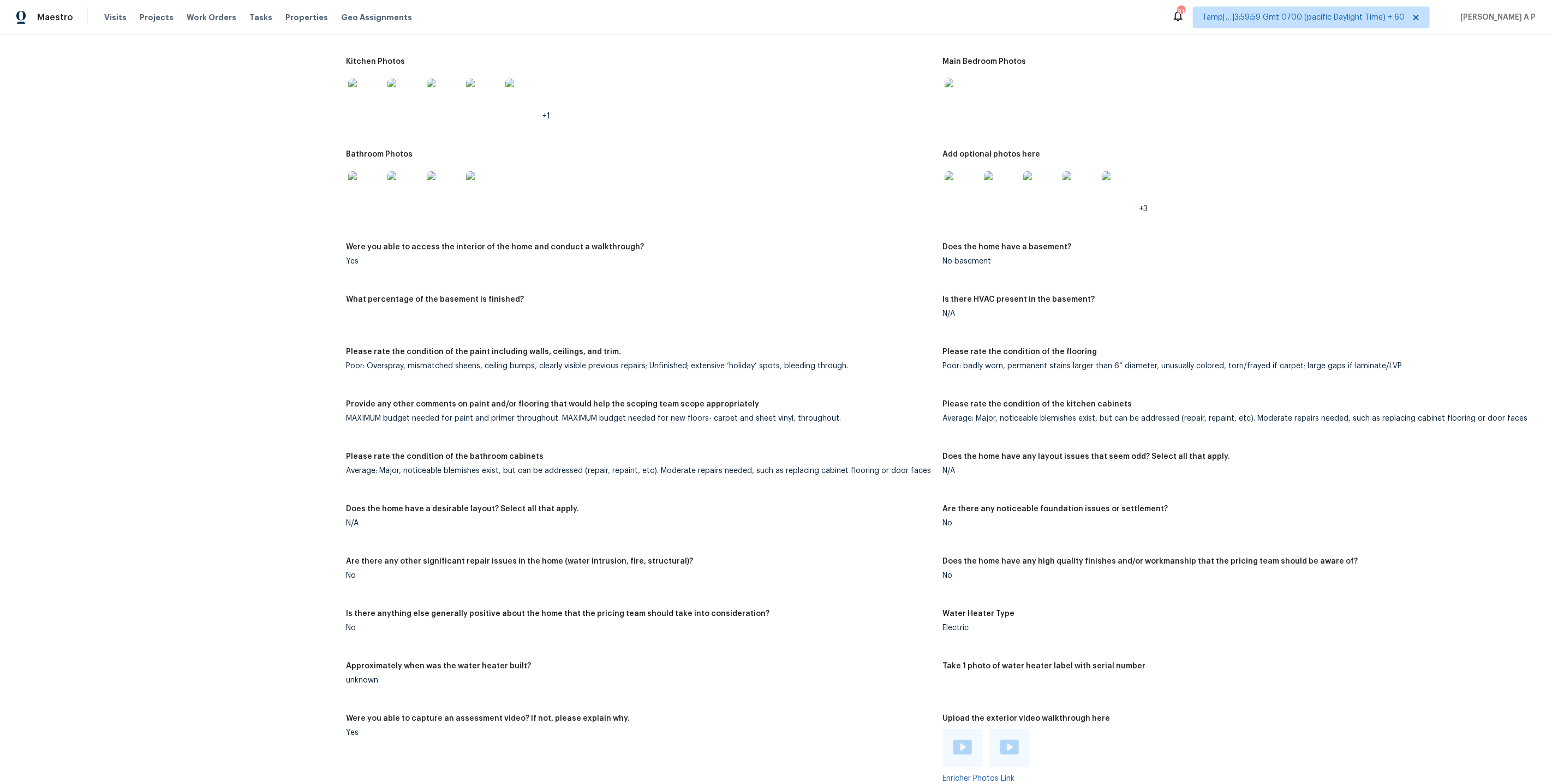
scroll to position [2395, 0]
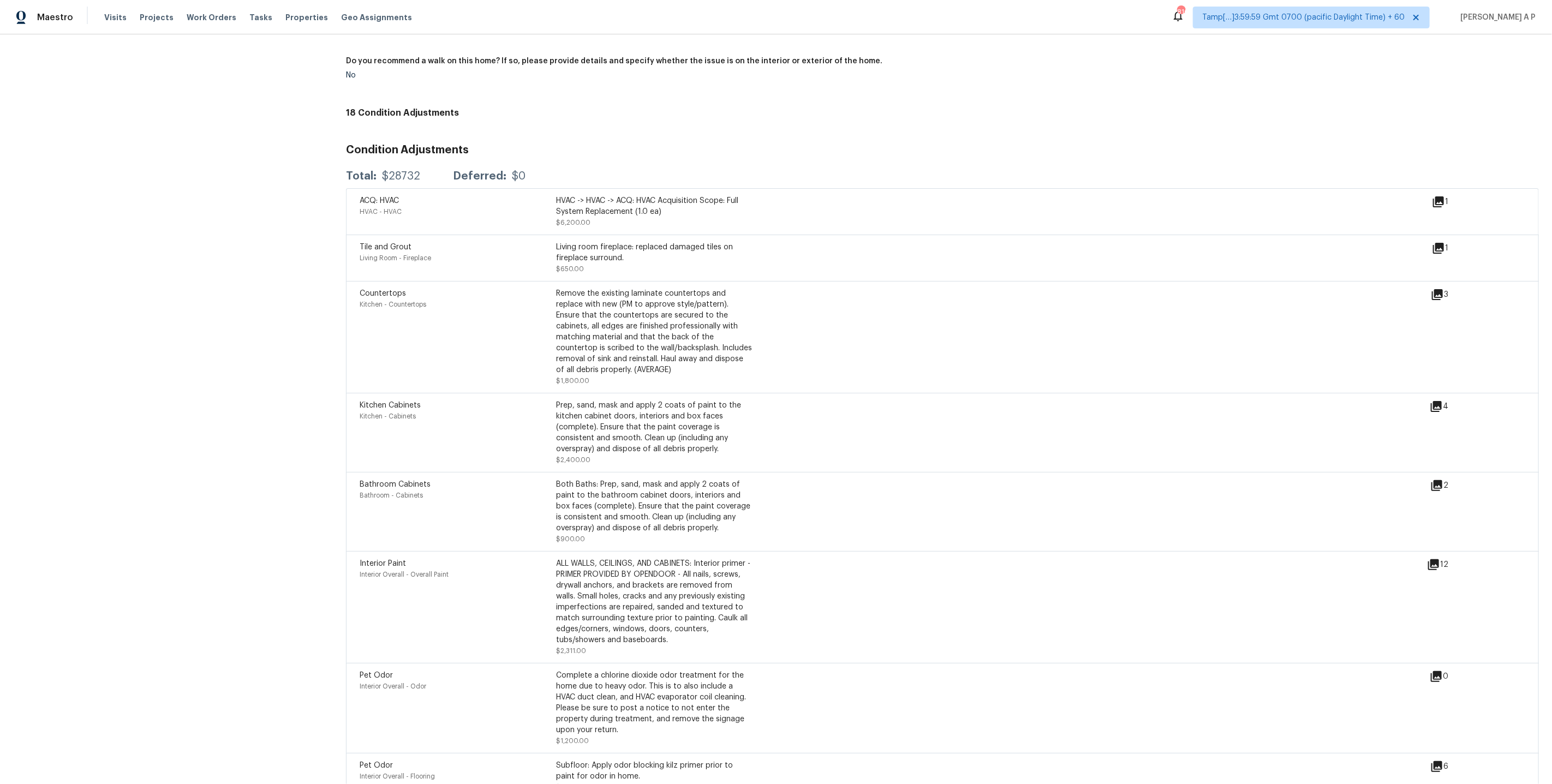
click at [1439, 401] on icon at bounding box center [1436, 406] width 11 height 11
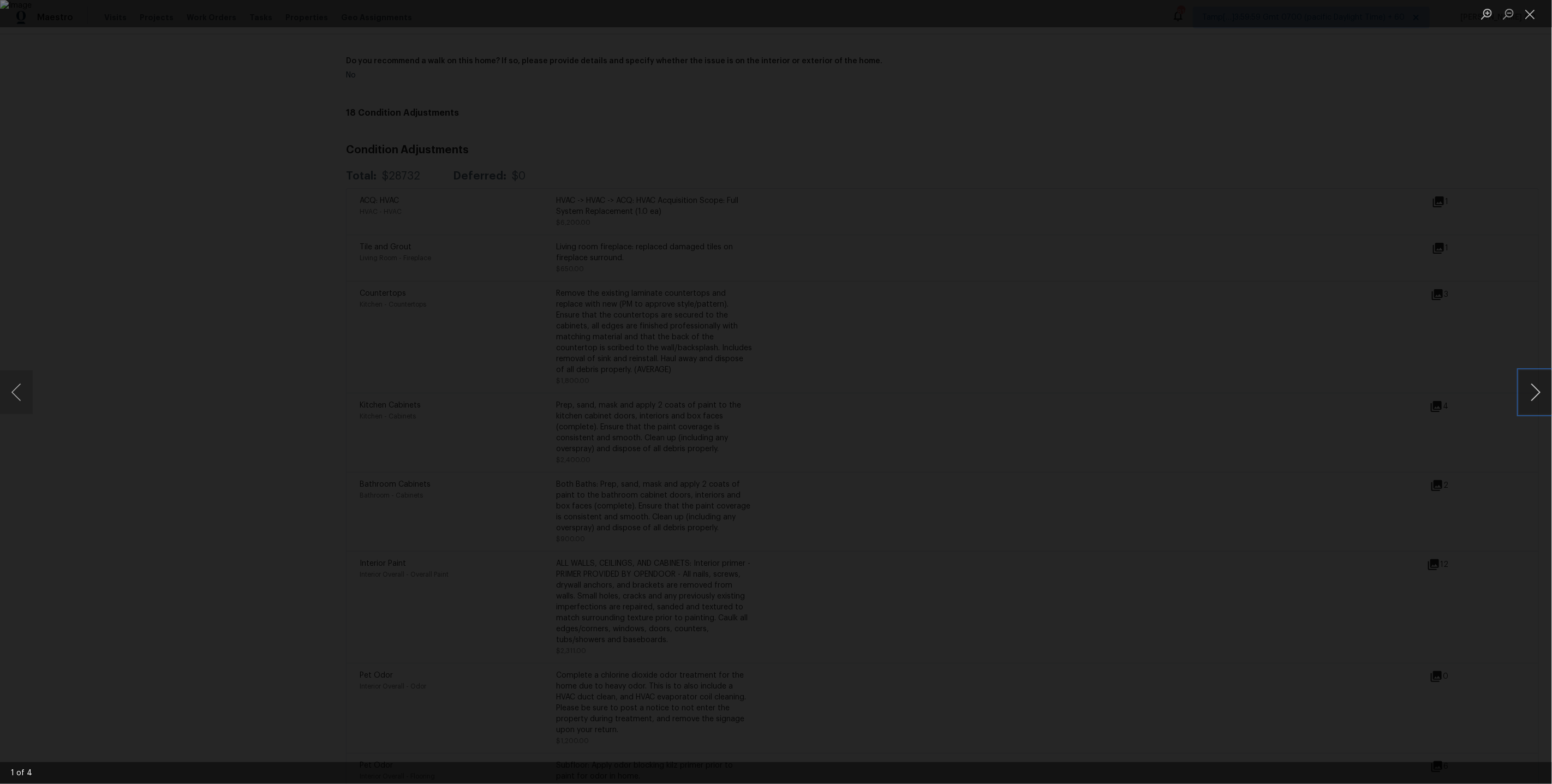
click at [1527, 388] on button "Next image" at bounding box center [1536, 392] width 33 height 43
click at [1350, 412] on div "Lightbox" at bounding box center [776, 392] width 1552 height 784
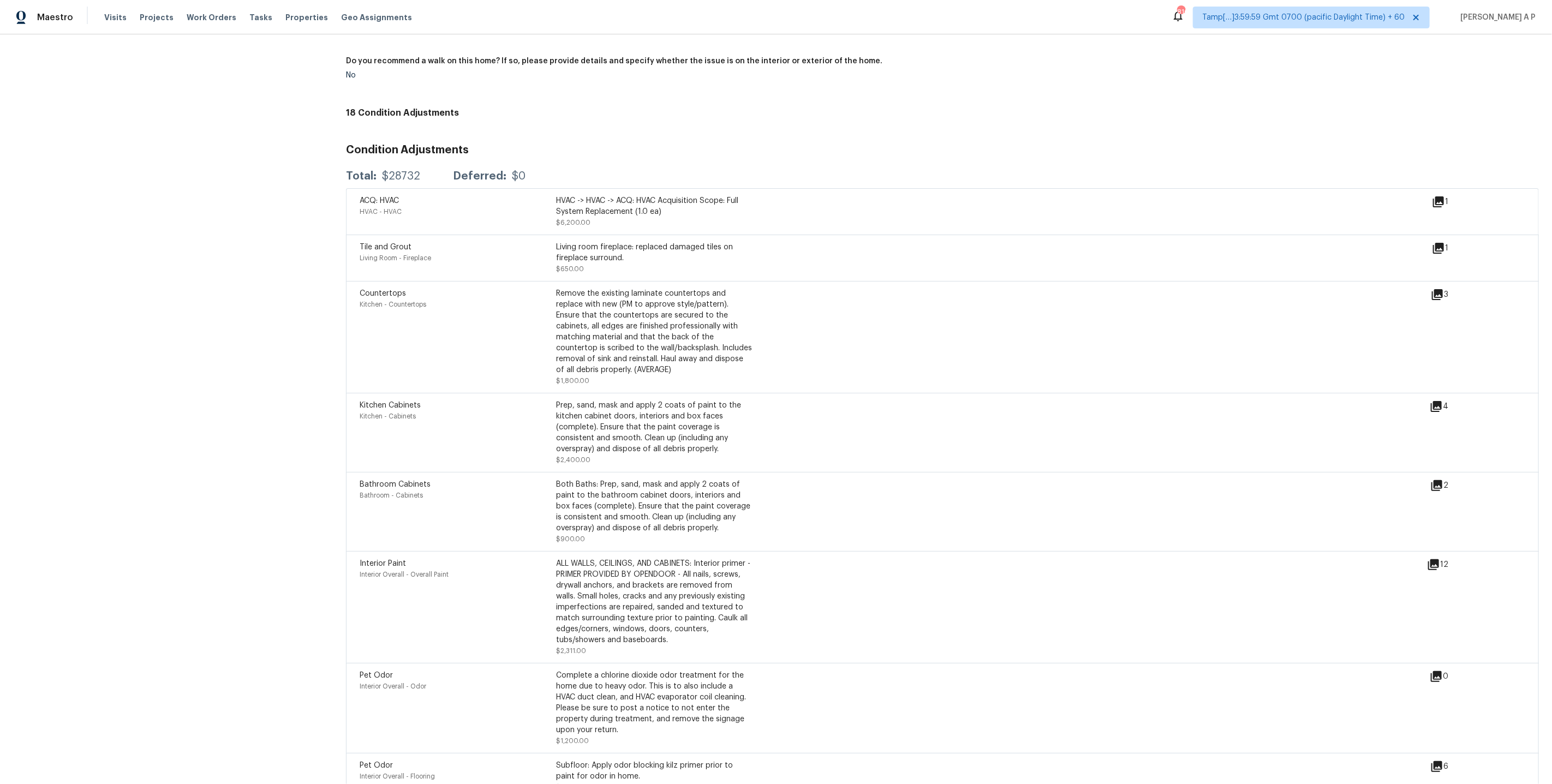
click at [1442, 480] on icon at bounding box center [1437, 485] width 11 height 11
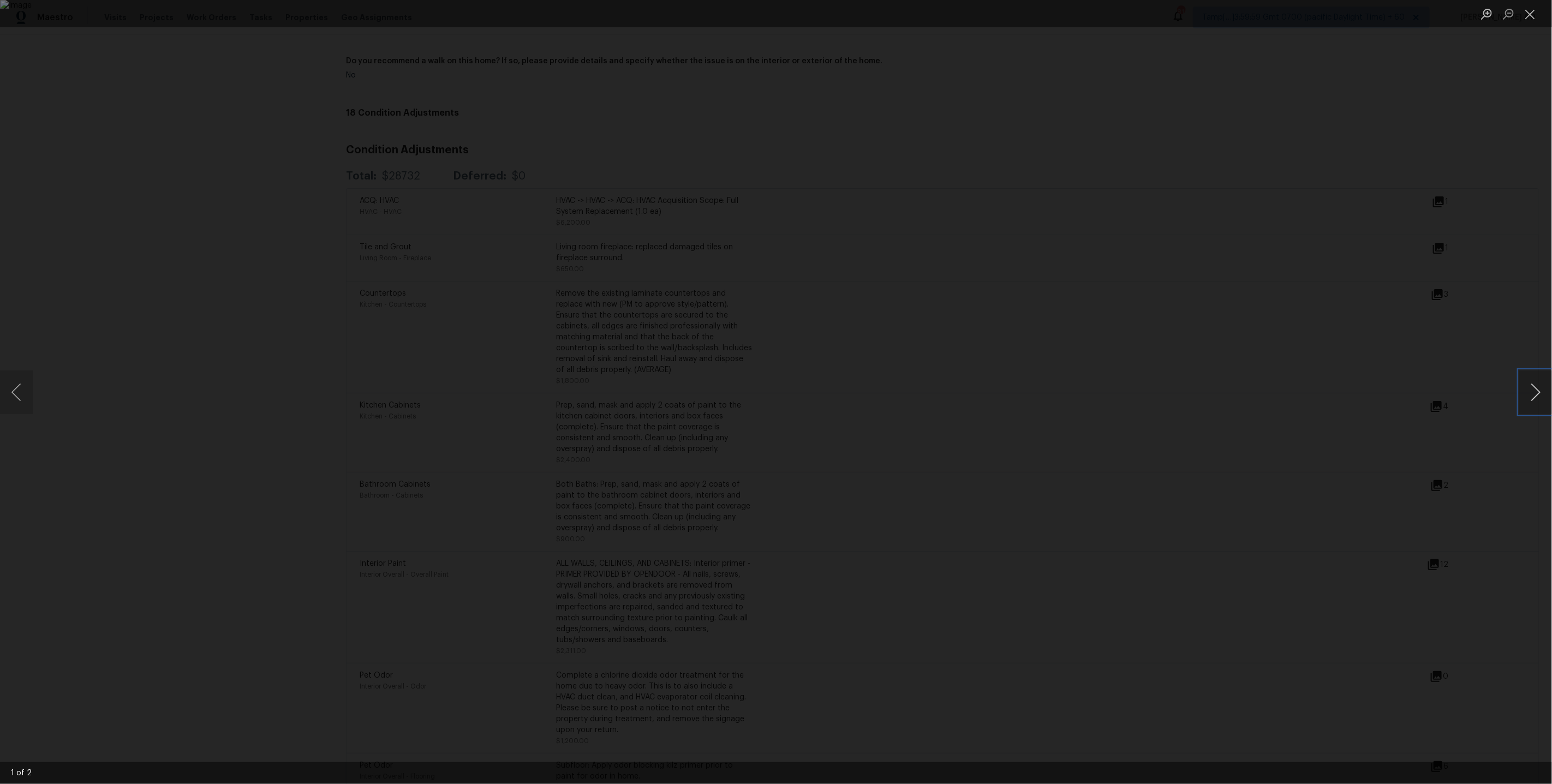
click at [1541, 393] on button "Next image" at bounding box center [1536, 392] width 33 height 43
click at [1292, 394] on div "Lightbox" at bounding box center [776, 392] width 1552 height 784
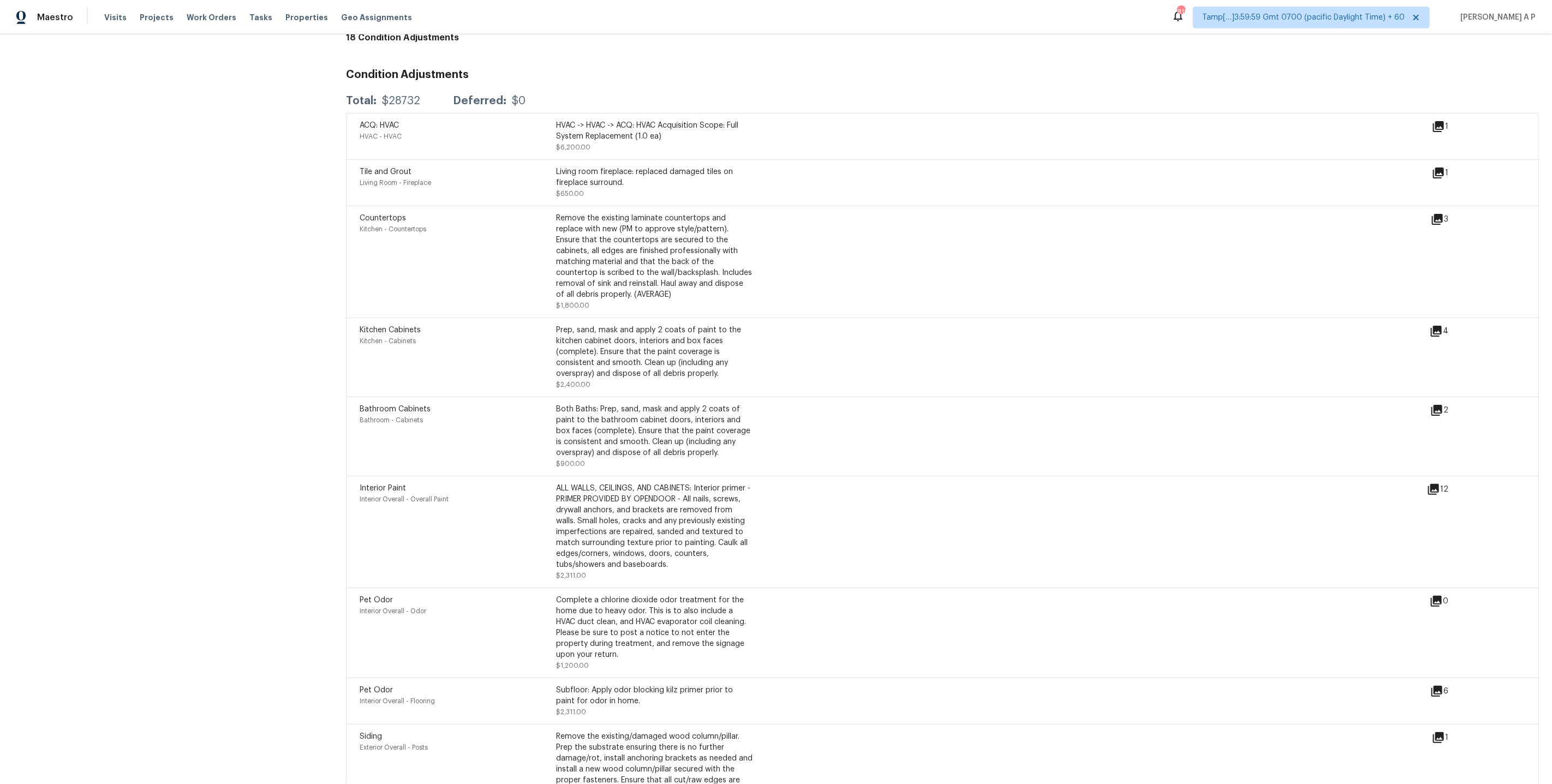
scroll to position [2477, 0]
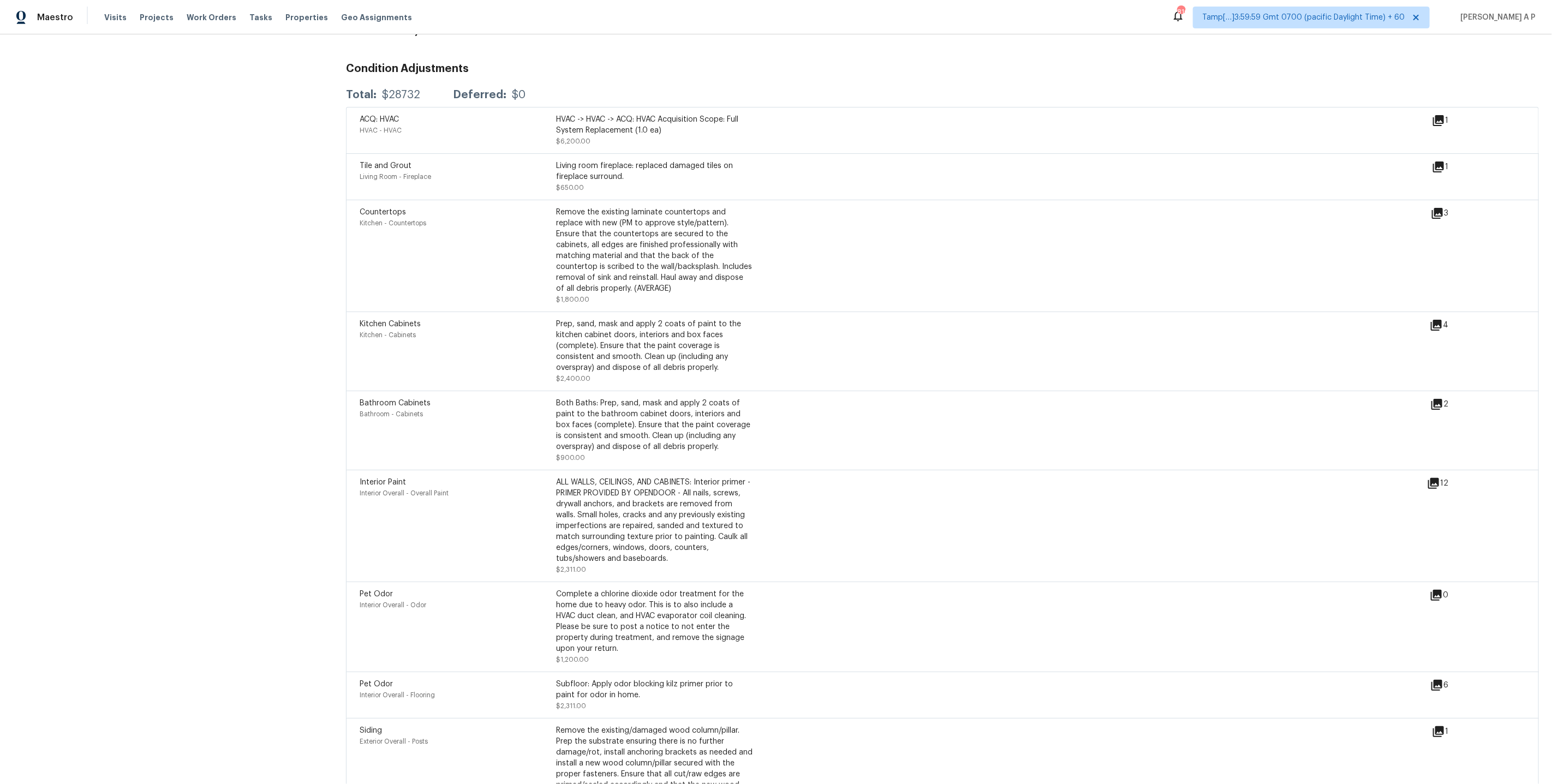
click at [1435, 478] on icon at bounding box center [1433, 483] width 11 height 11
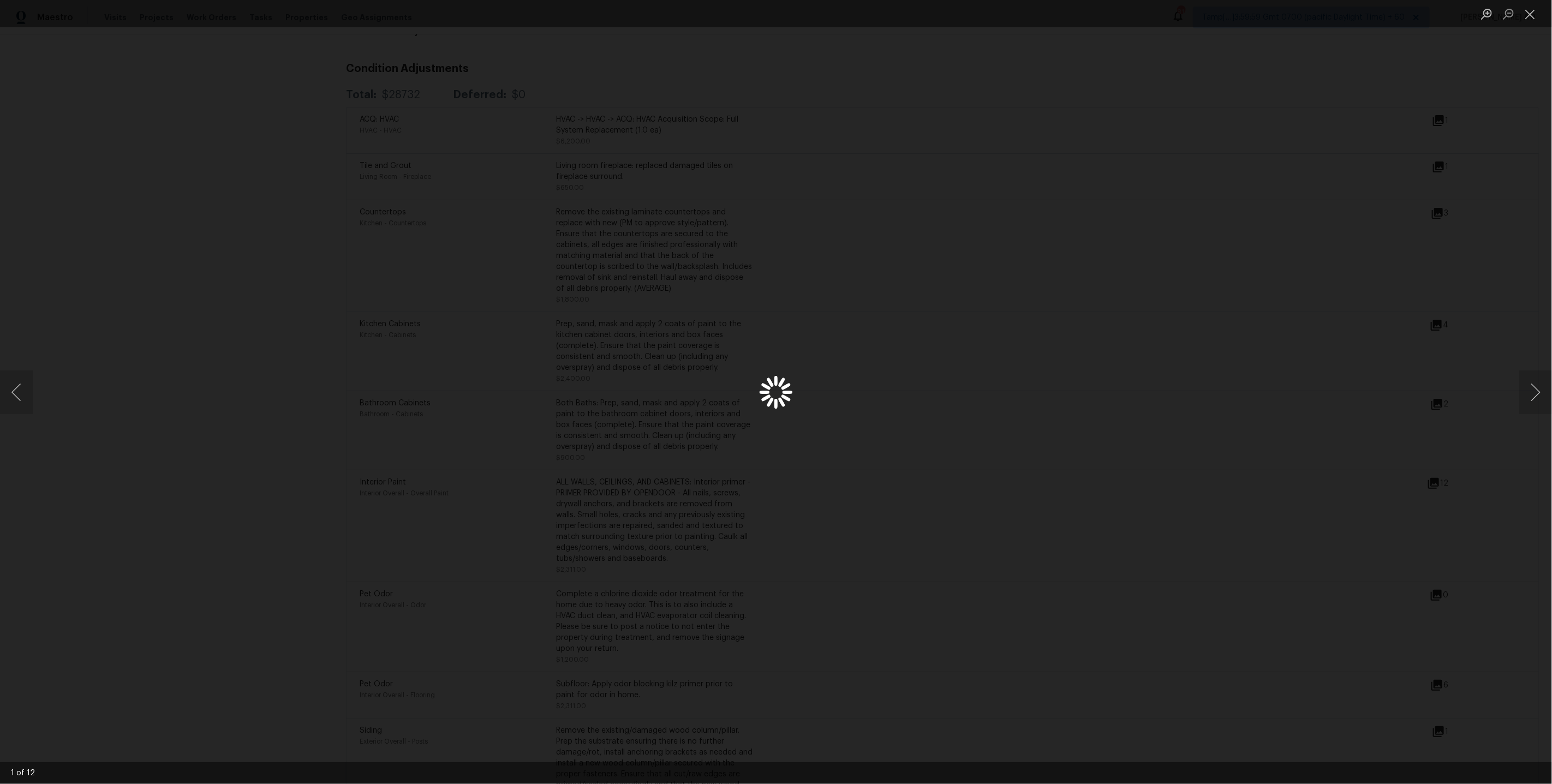
click at [1349, 507] on div "Lightbox" at bounding box center [776, 392] width 1552 height 784
click at [1532, 16] on button "Close lightbox" at bounding box center [1530, 14] width 22 height 19
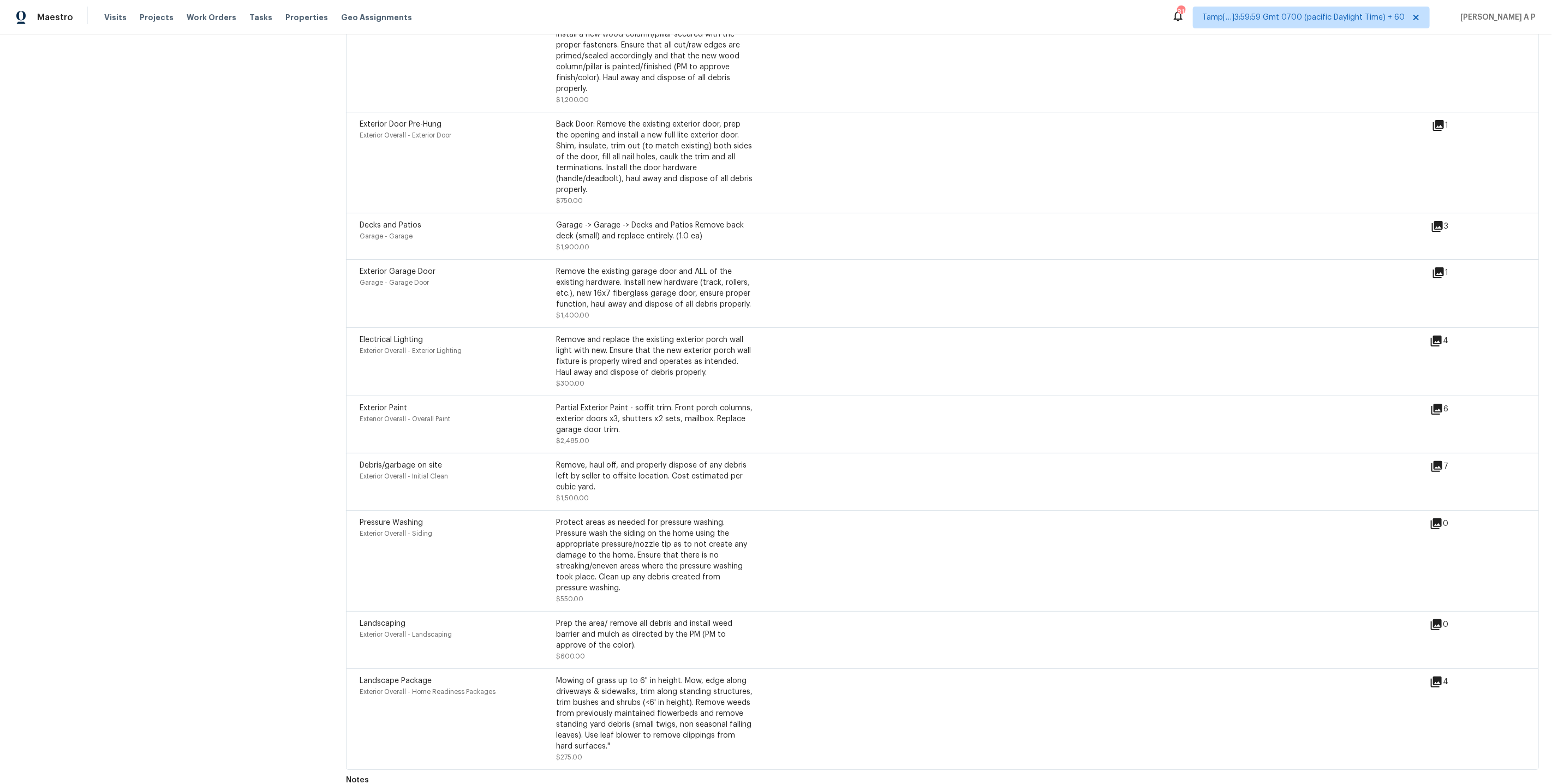
scroll to position [3221, 0]
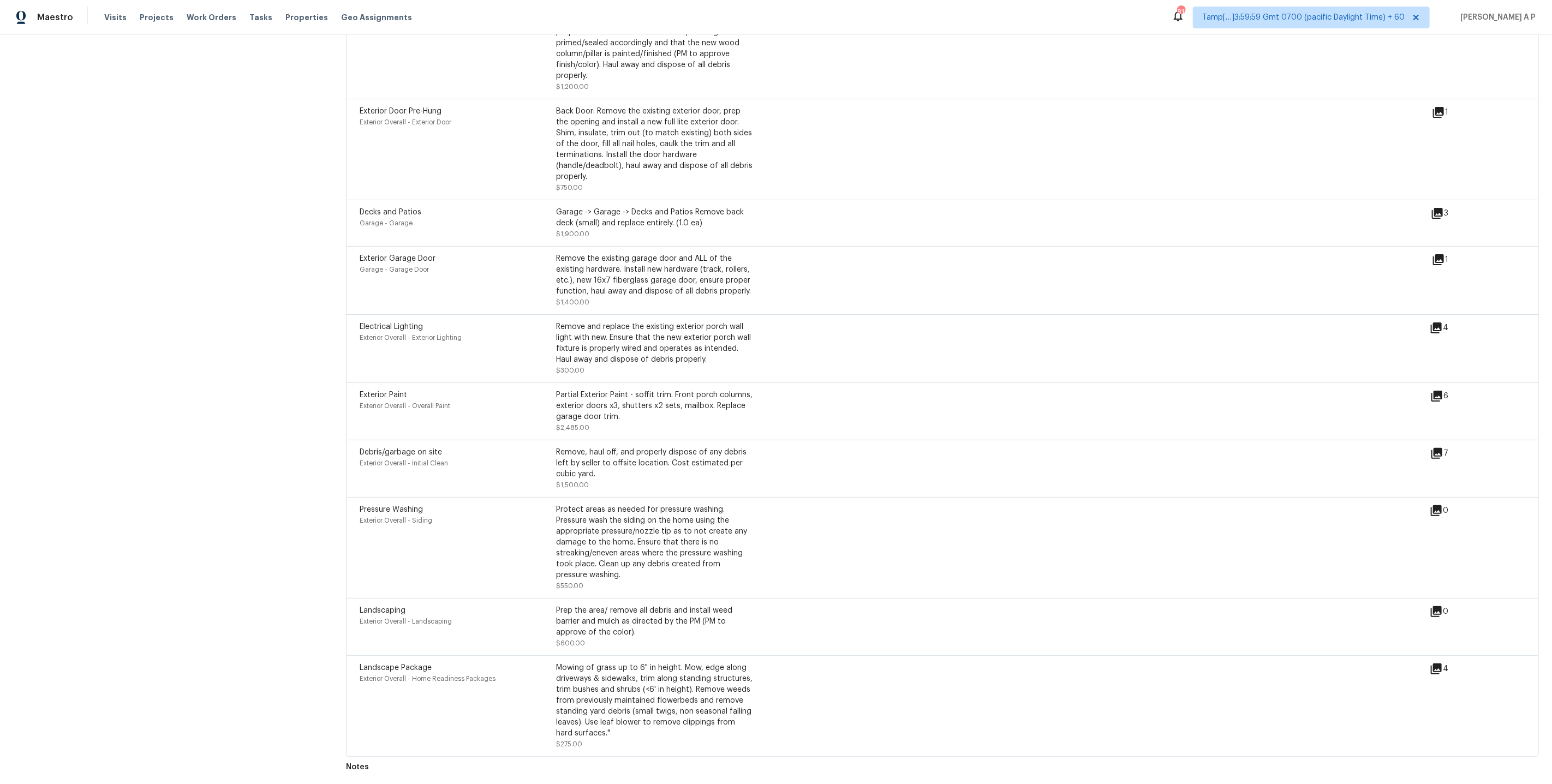
click at [1441, 267] on div "1" at bounding box center [1457, 280] width 51 height 55
click at [1441, 247] on div "Exterior Garage Door Garage - Garage Door Remove the existing garage door and A…" at bounding box center [942, 280] width 1193 height 68
click at [1442, 256] on icon at bounding box center [1439, 260] width 11 height 11
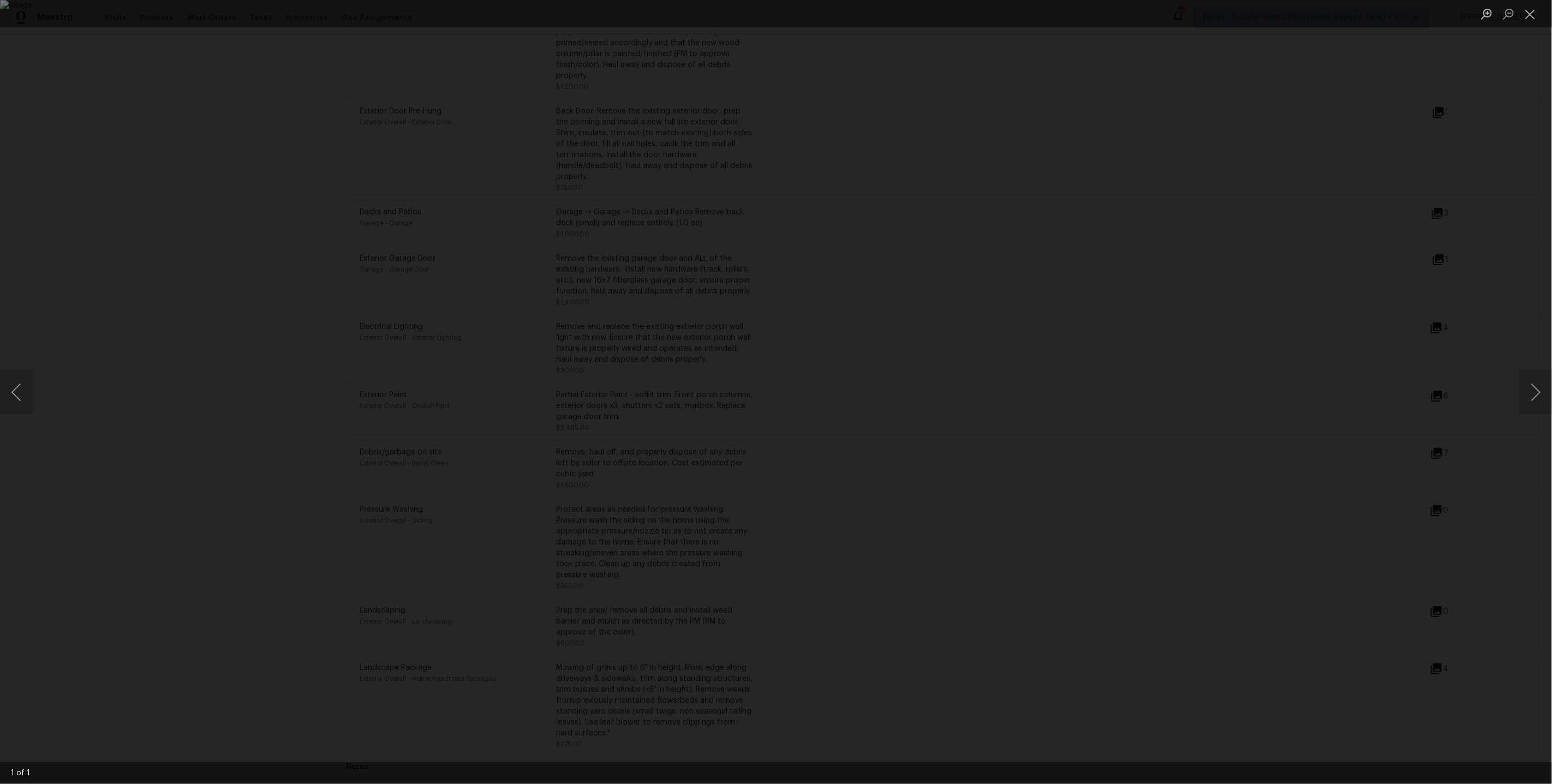
click at [1294, 323] on div "Lightbox" at bounding box center [776, 392] width 1552 height 784
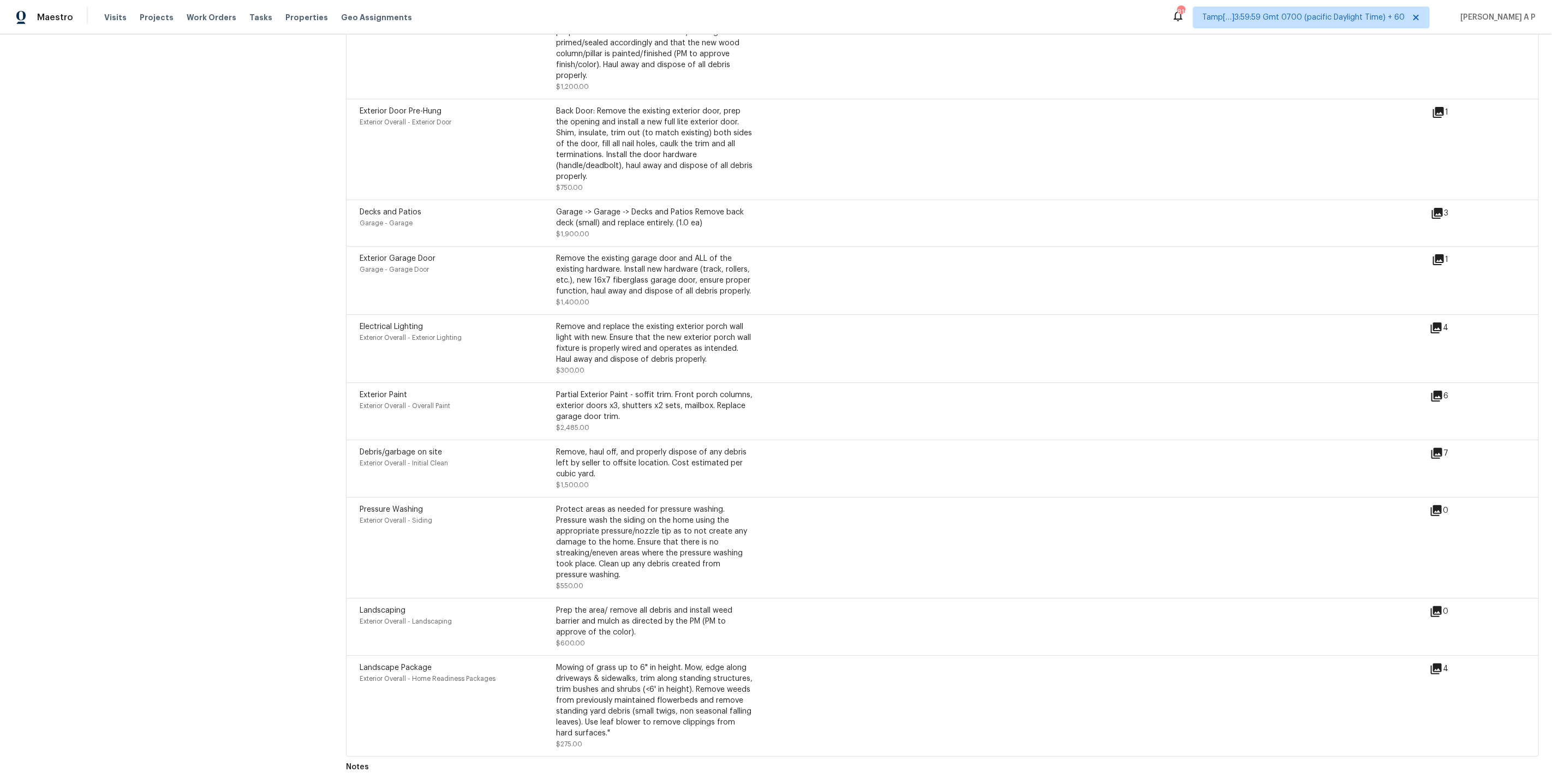
click at [1439, 108] on icon at bounding box center [1439, 113] width 11 height 11
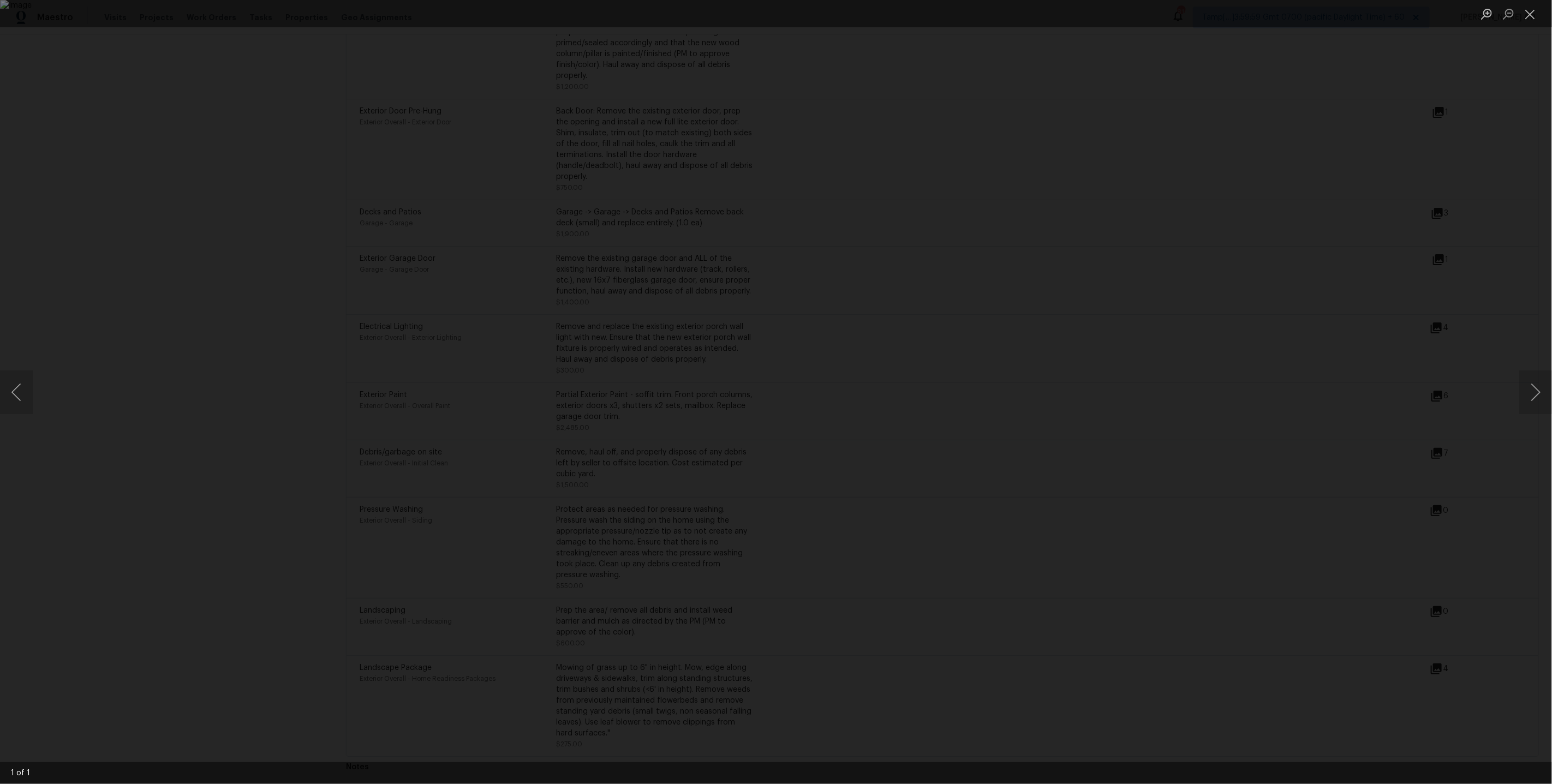
click at [1342, 199] on div "Lightbox" at bounding box center [776, 392] width 1552 height 784
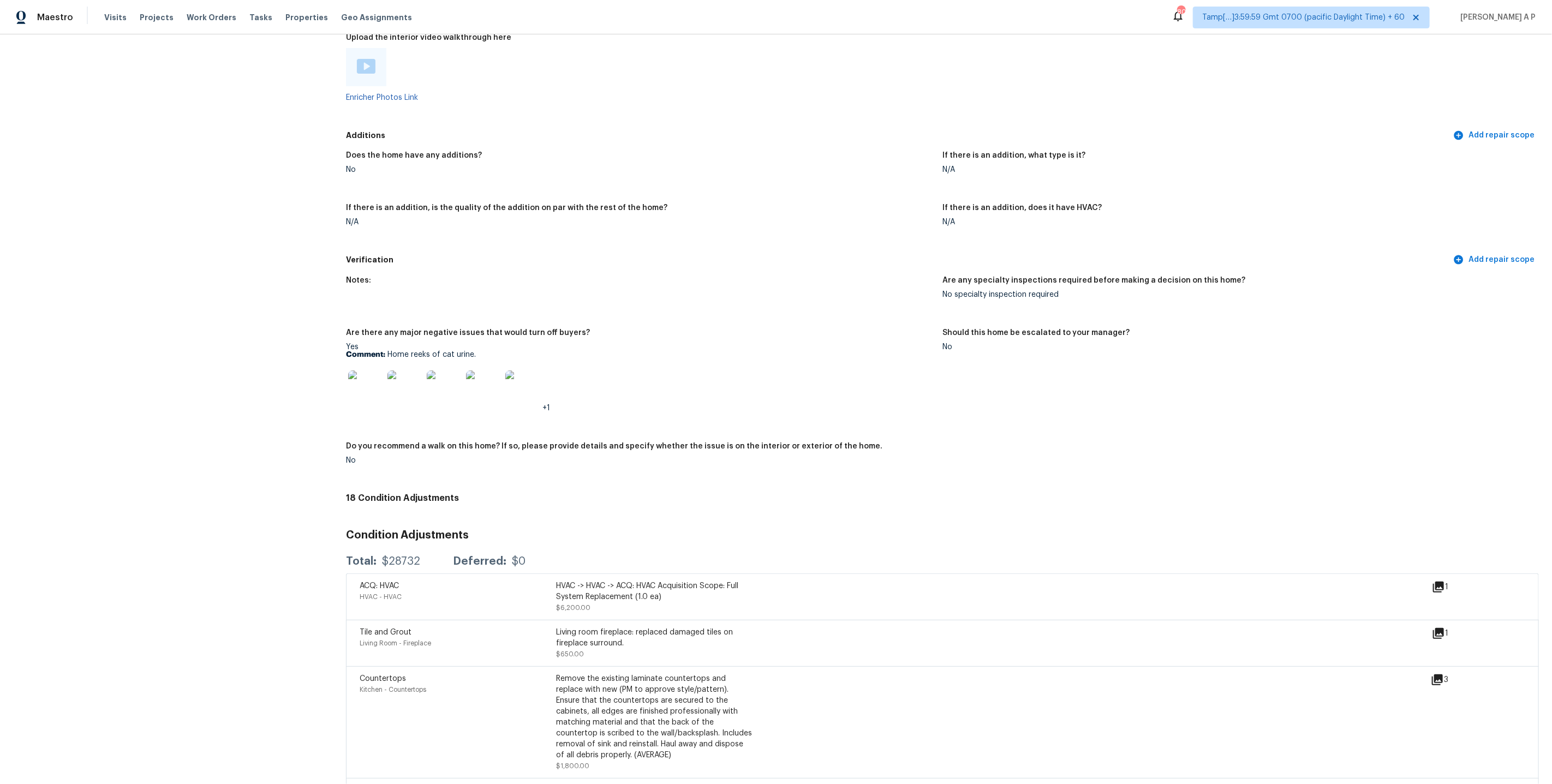
scroll to position [2011, 0]
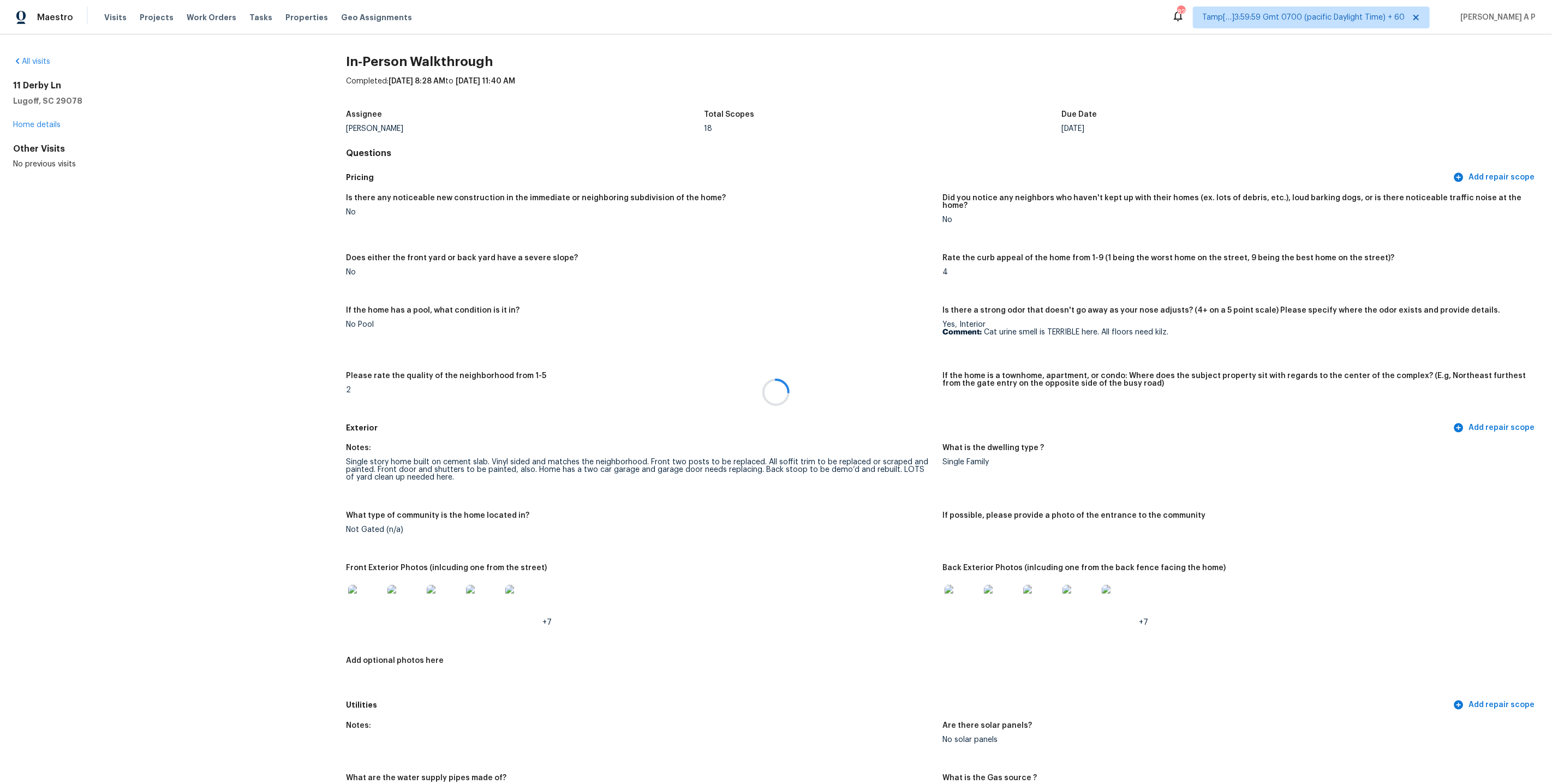
click at [44, 125] on div at bounding box center [776, 392] width 1552 height 784
click at [49, 123] on link "Home details" at bounding box center [37, 125] width 48 height 8
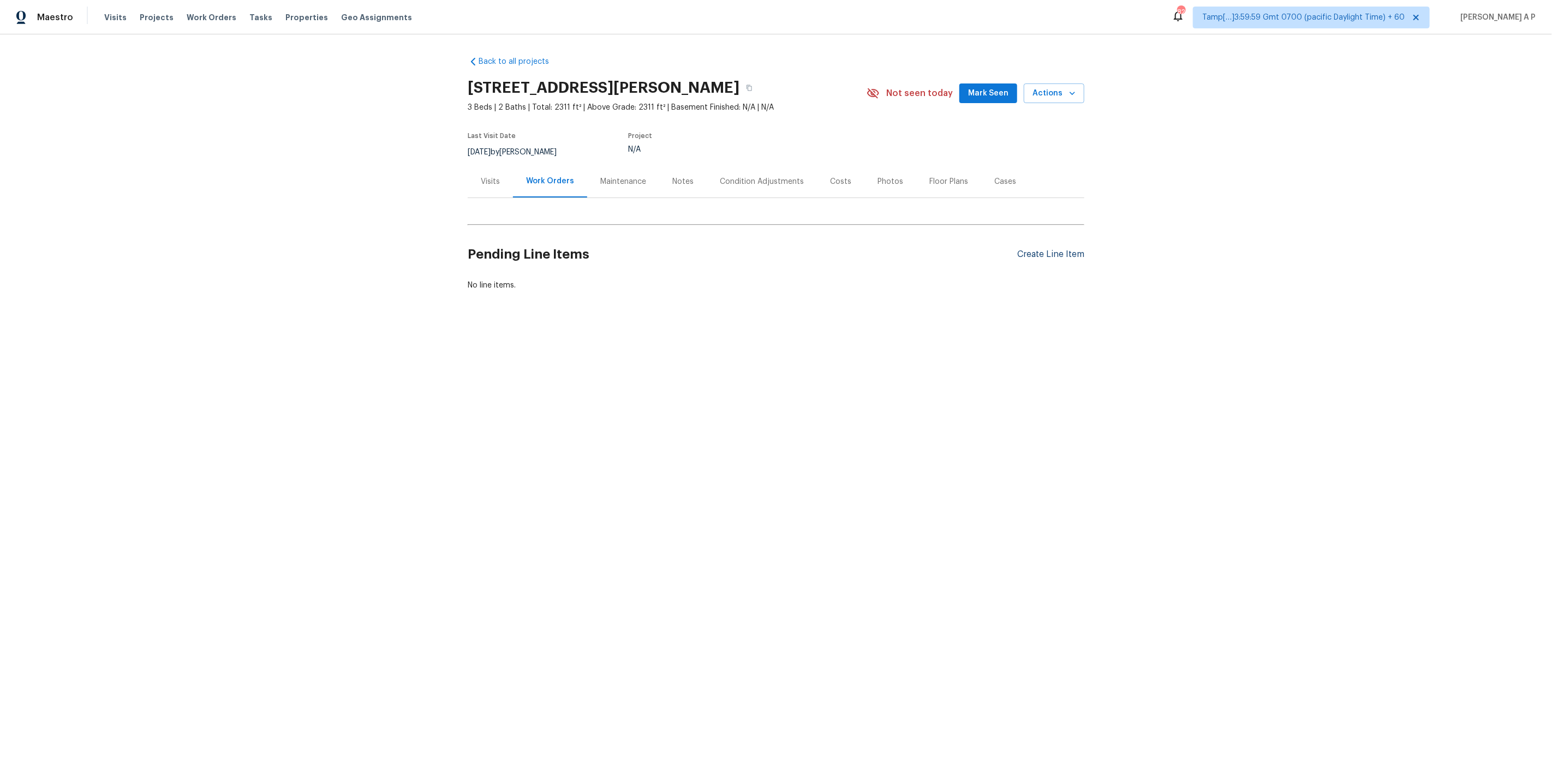
click at [1078, 254] on div "Create Line Item" at bounding box center [1050, 254] width 67 height 10
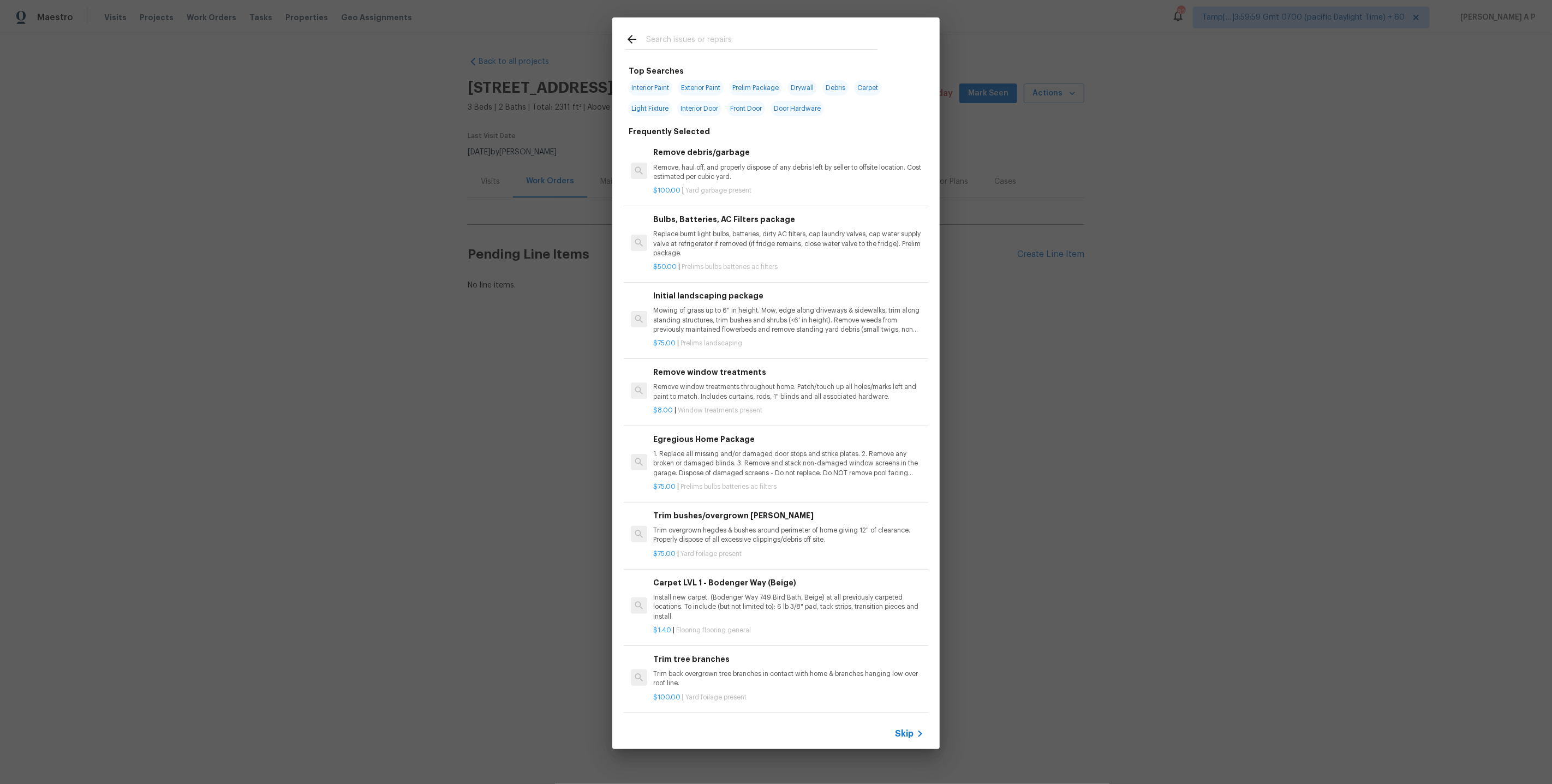
click at [895, 737] on span "Skip" at bounding box center [904, 733] width 19 height 11
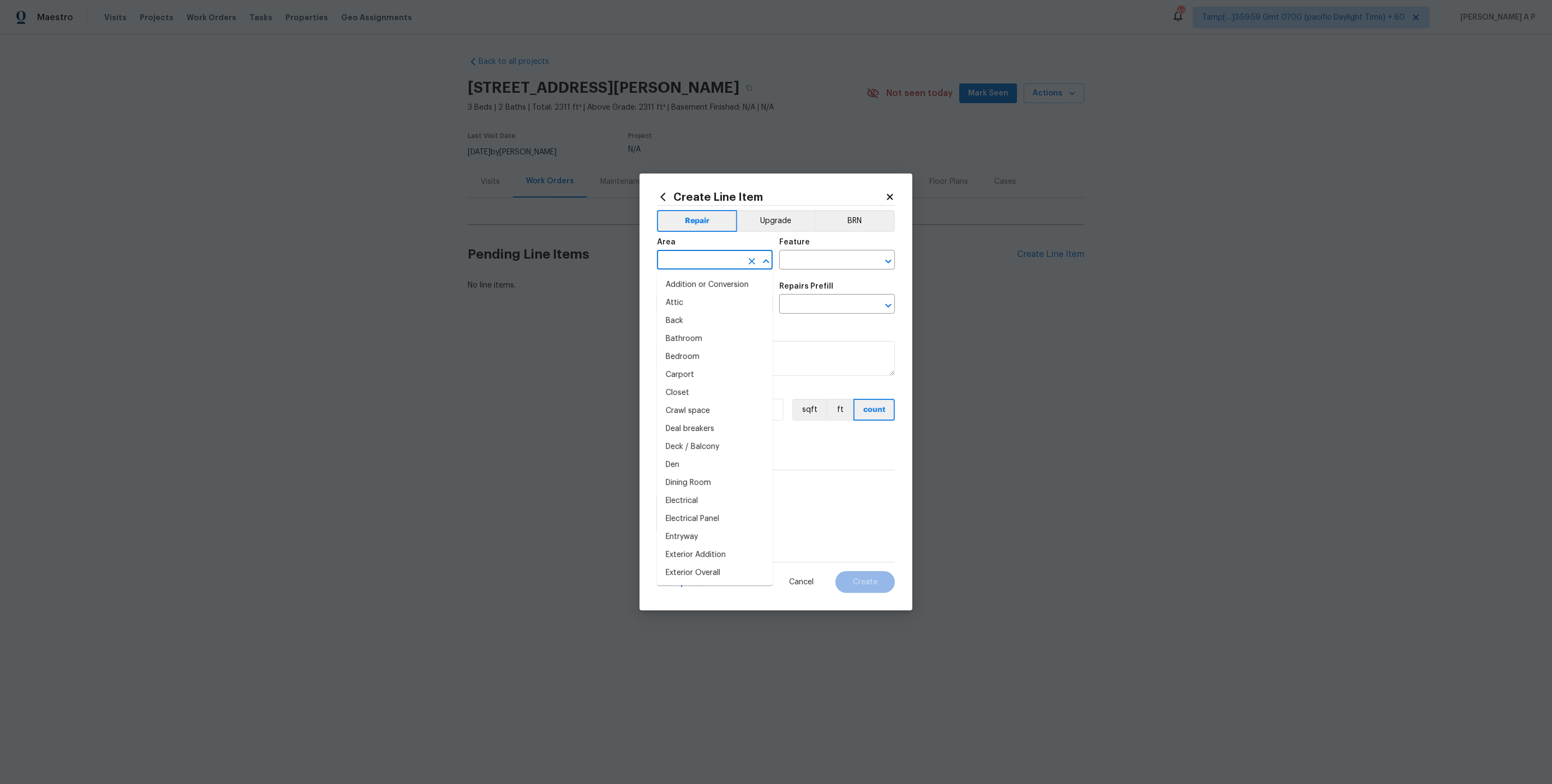
click at [726, 264] on input "text" at bounding box center [699, 261] width 85 height 17
click at [721, 304] on li "Interior Overall" at bounding box center [715, 303] width 116 height 18
type input "Interior Overall"
click at [721, 304] on input "text" at bounding box center [699, 305] width 85 height 17
click at [715, 350] on li "Interior Closet Door" at bounding box center [715, 355] width 116 height 18
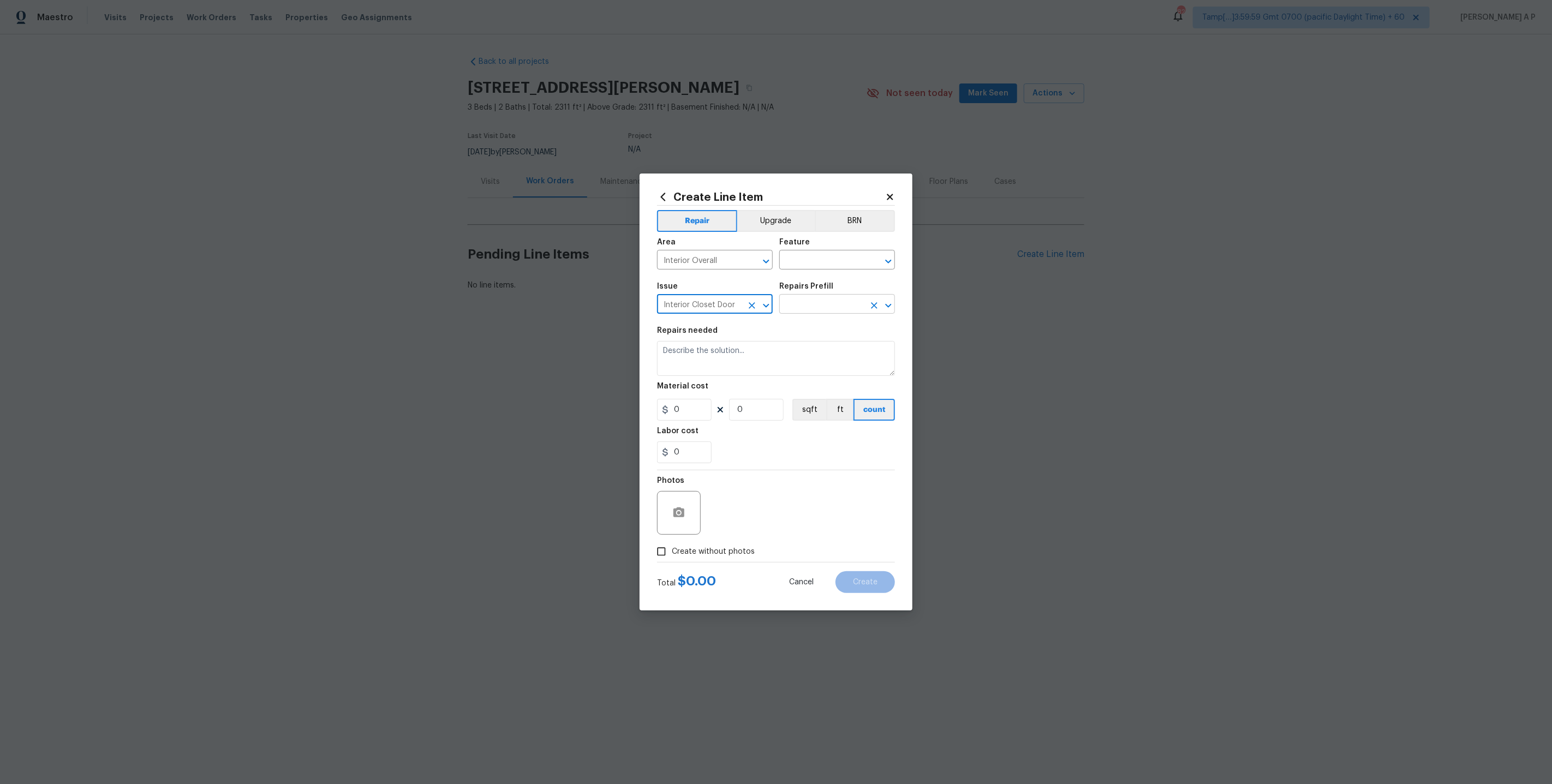
type input "Interior Closet Door"
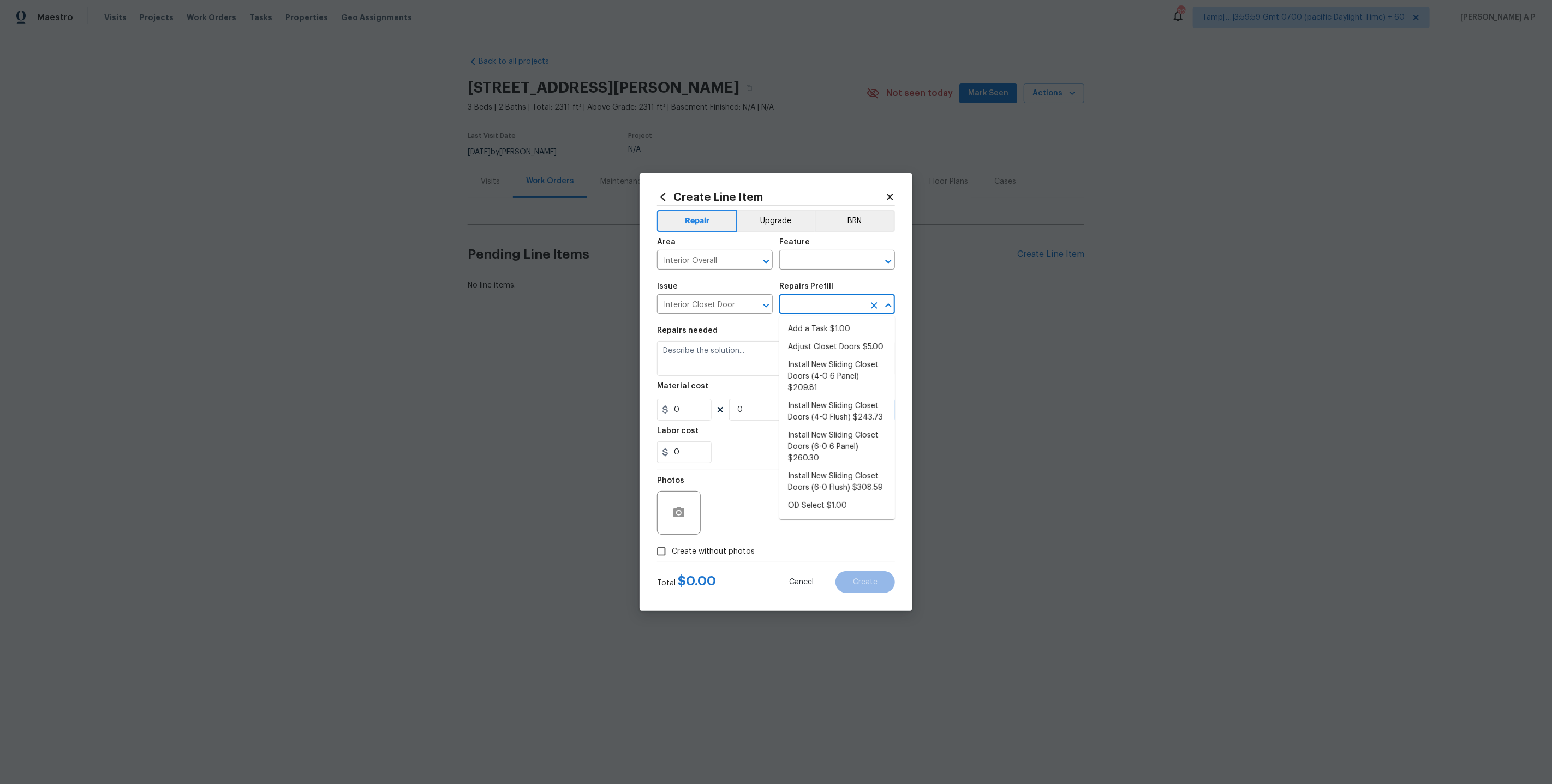
click at [782, 305] on input "text" at bounding box center [821, 305] width 85 height 17
type input "closet"
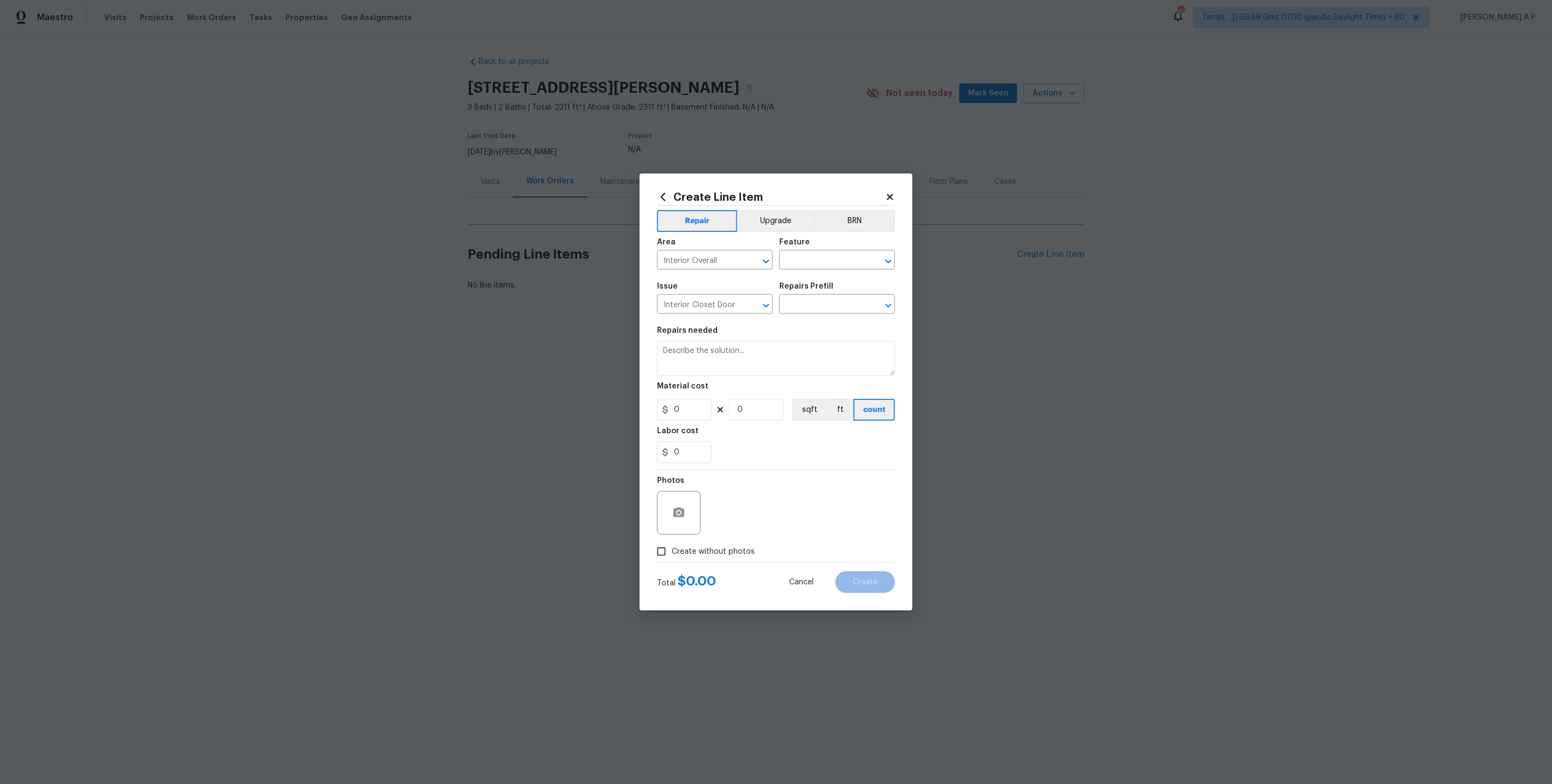
click at [889, 193] on icon at bounding box center [890, 197] width 10 height 10
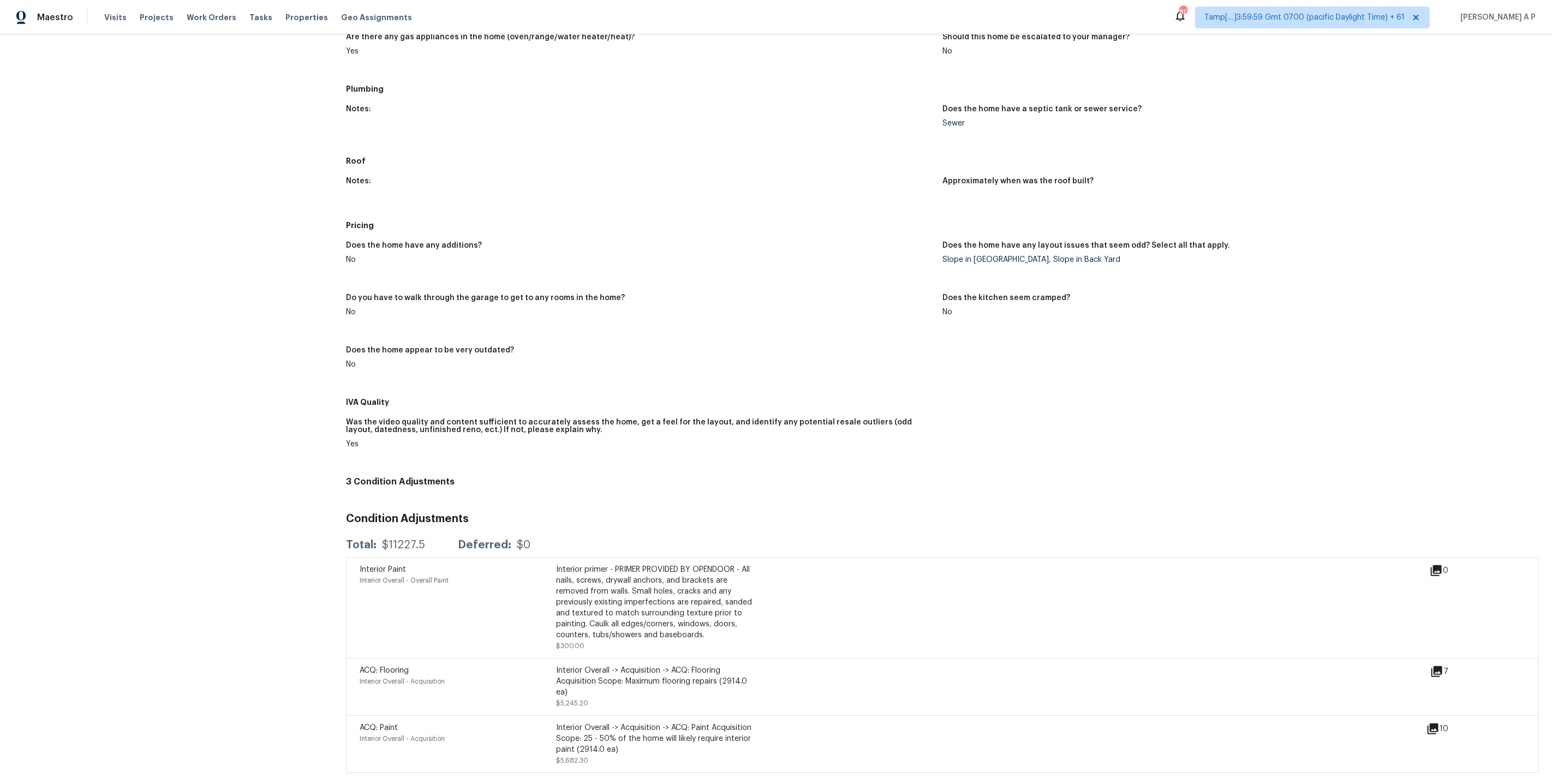
scroll to position [160, 0]
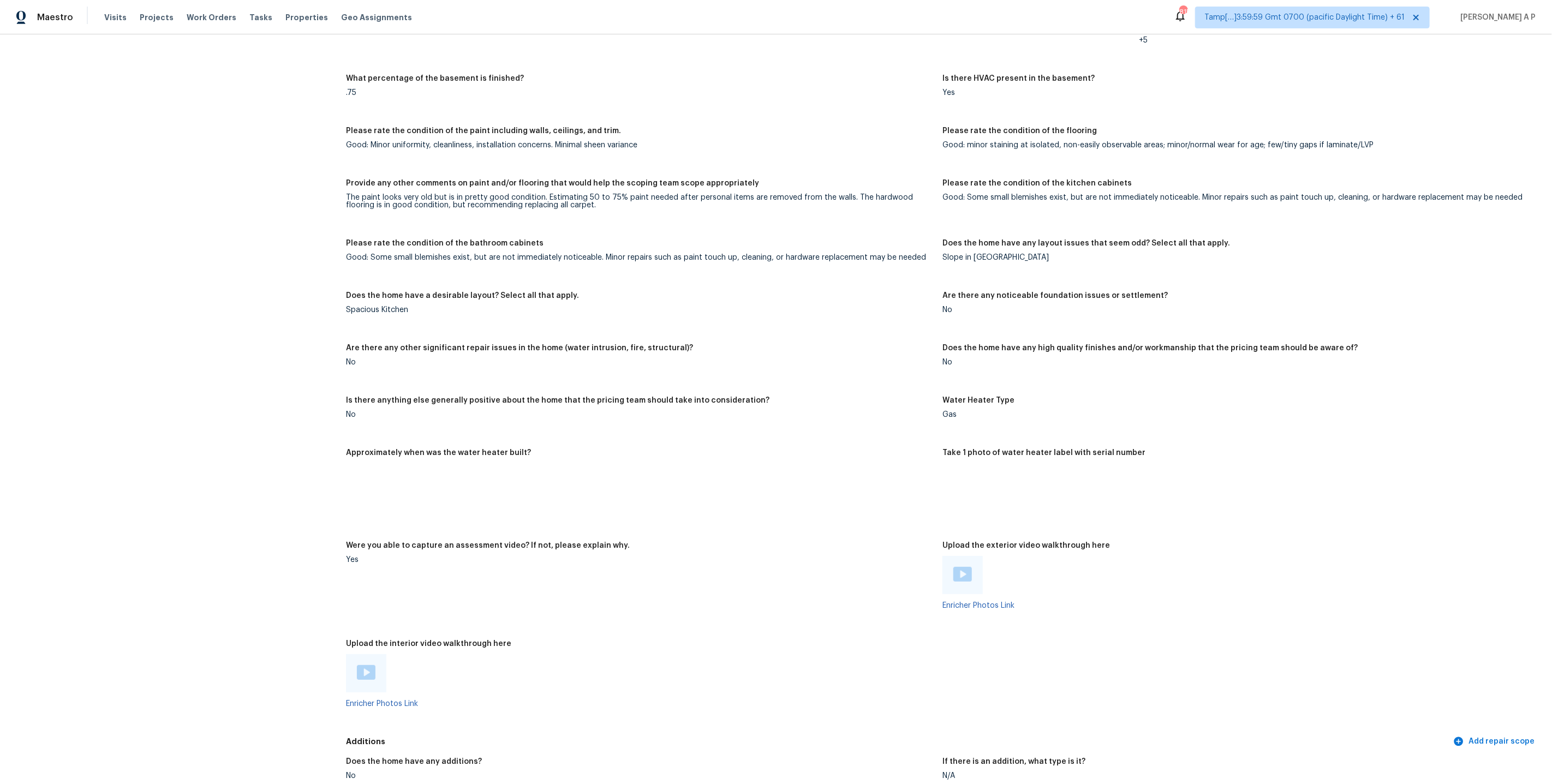
scroll to position [2141, 0]
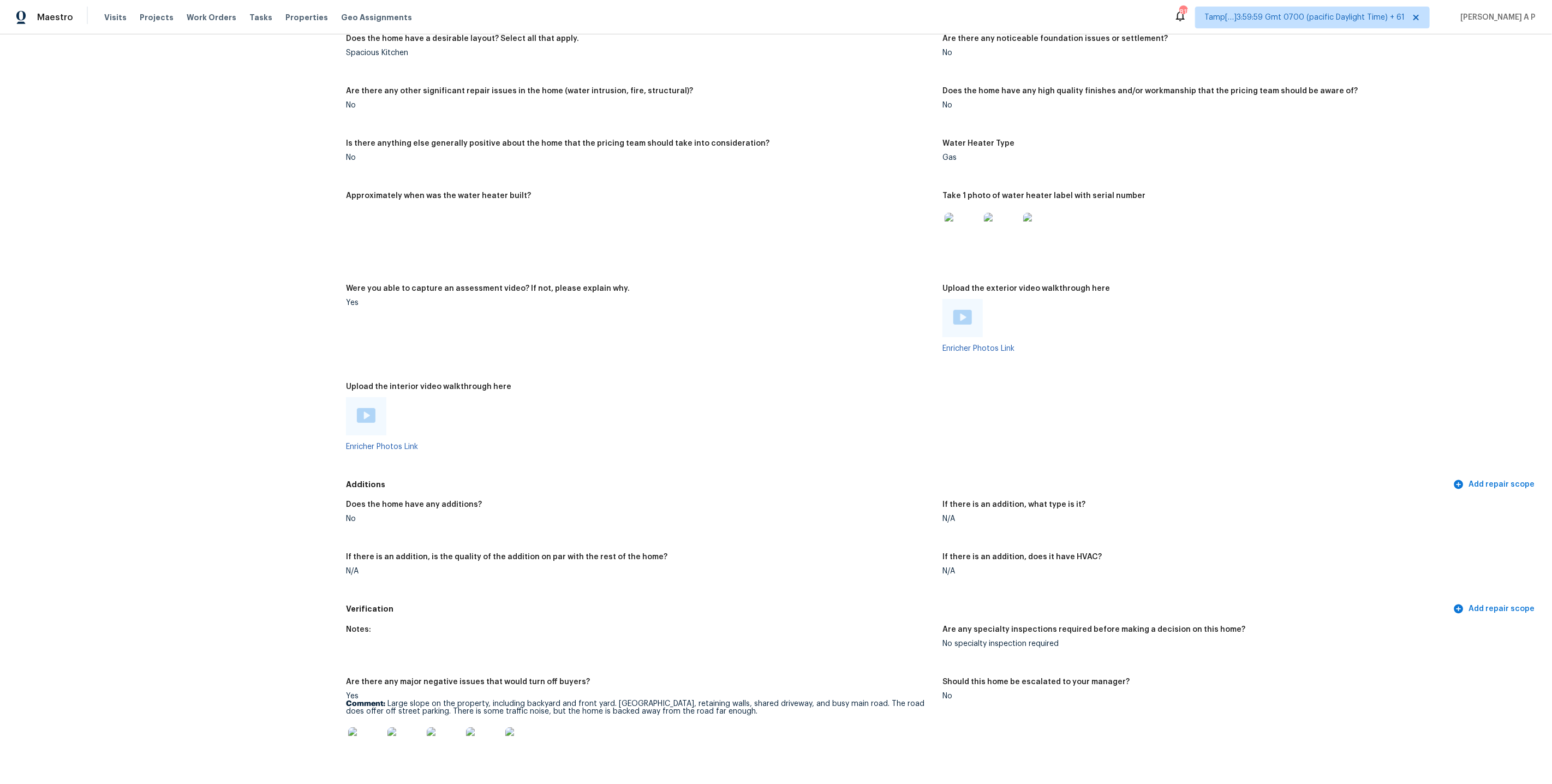
click at [371, 408] on img at bounding box center [366, 415] width 19 height 14
click at [975, 307] on div at bounding box center [962, 317] width 40 height 38
click at [972, 308] on div at bounding box center [962, 317] width 40 height 38
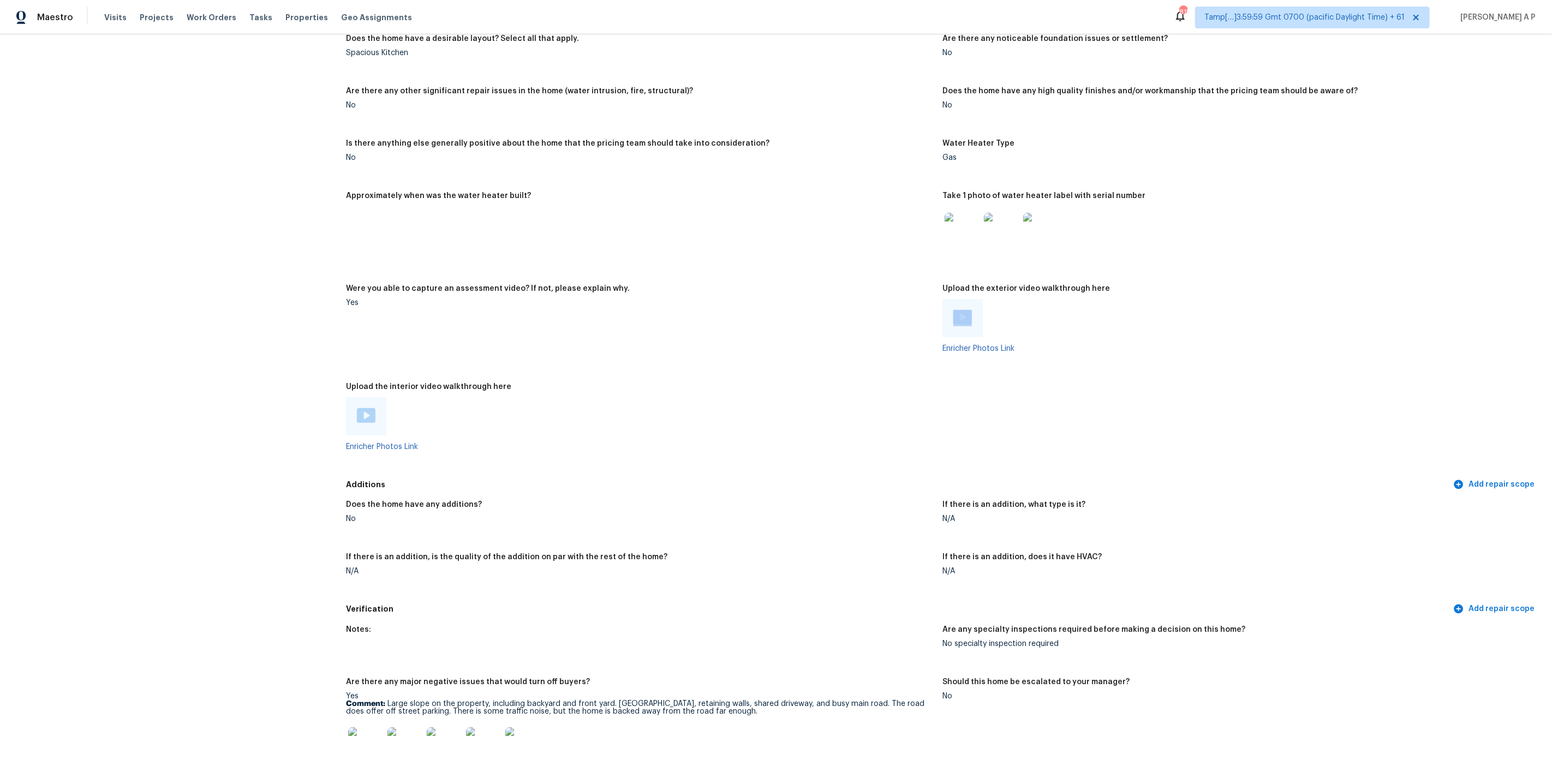
click at [967, 310] on img at bounding box center [962, 317] width 19 height 14
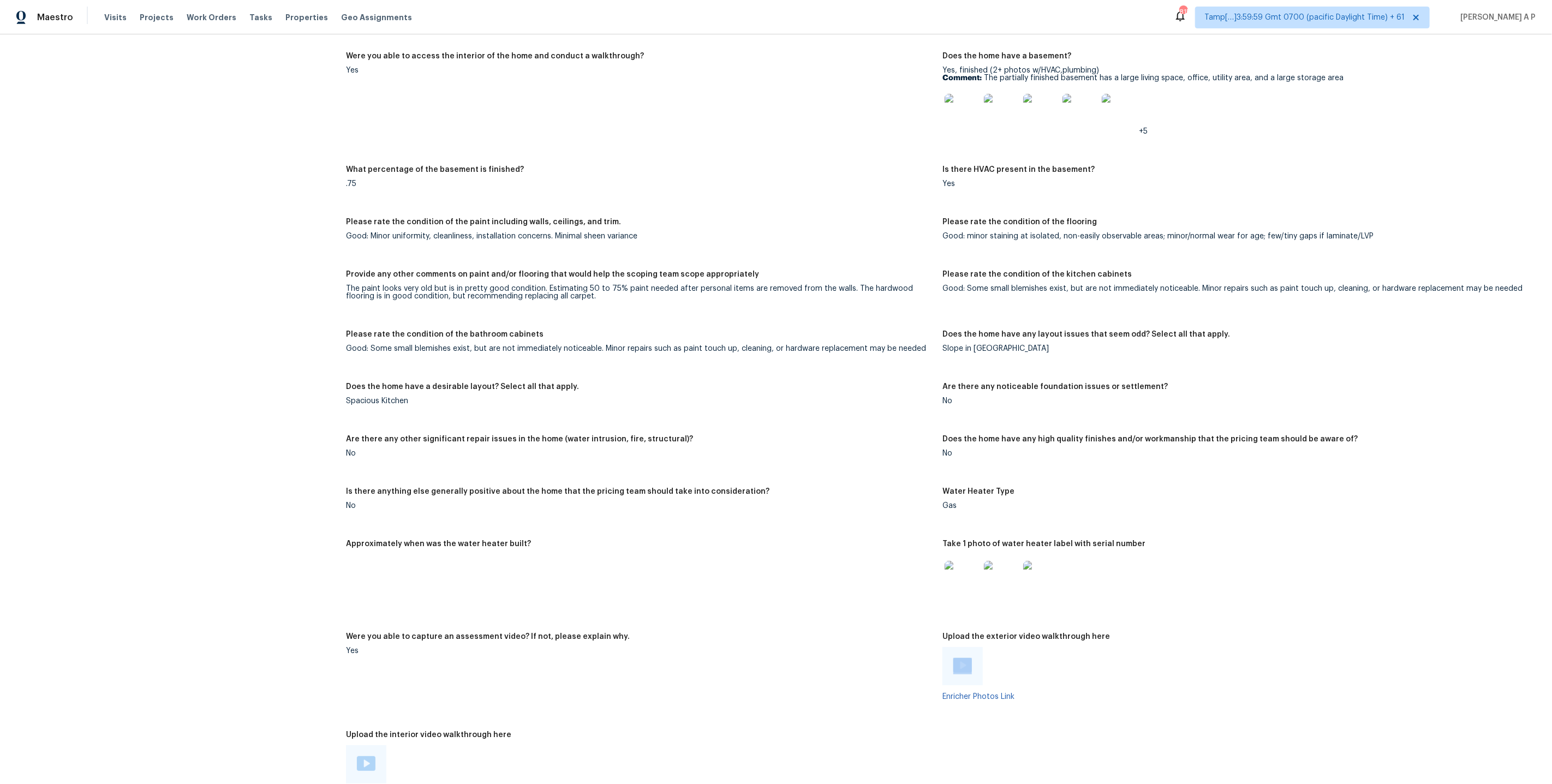
scroll to position [1791, 0]
click at [1373, 89] on div "+5" at bounding box center [1236, 113] width 588 height 48
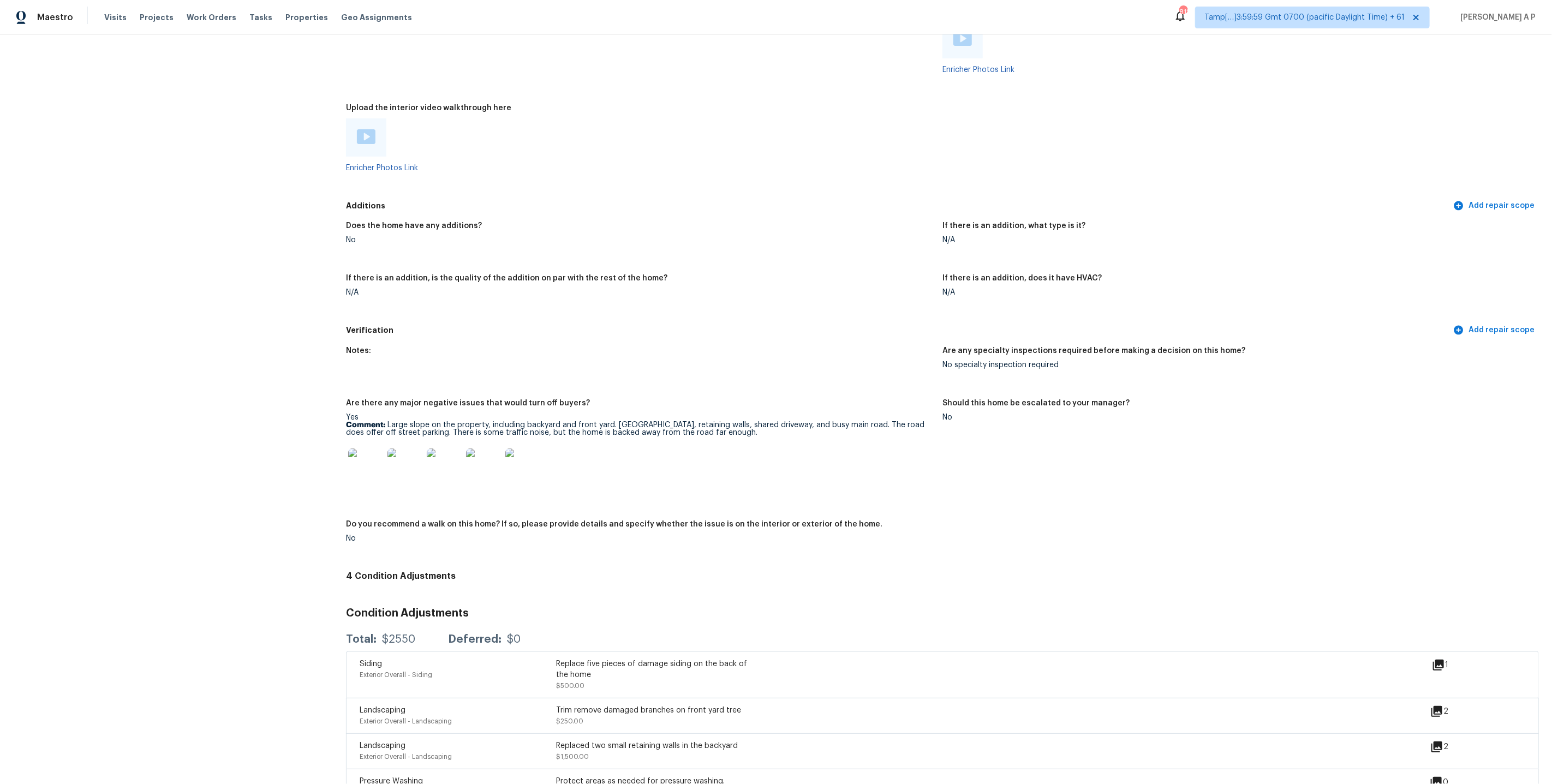
scroll to position [2527, 0]
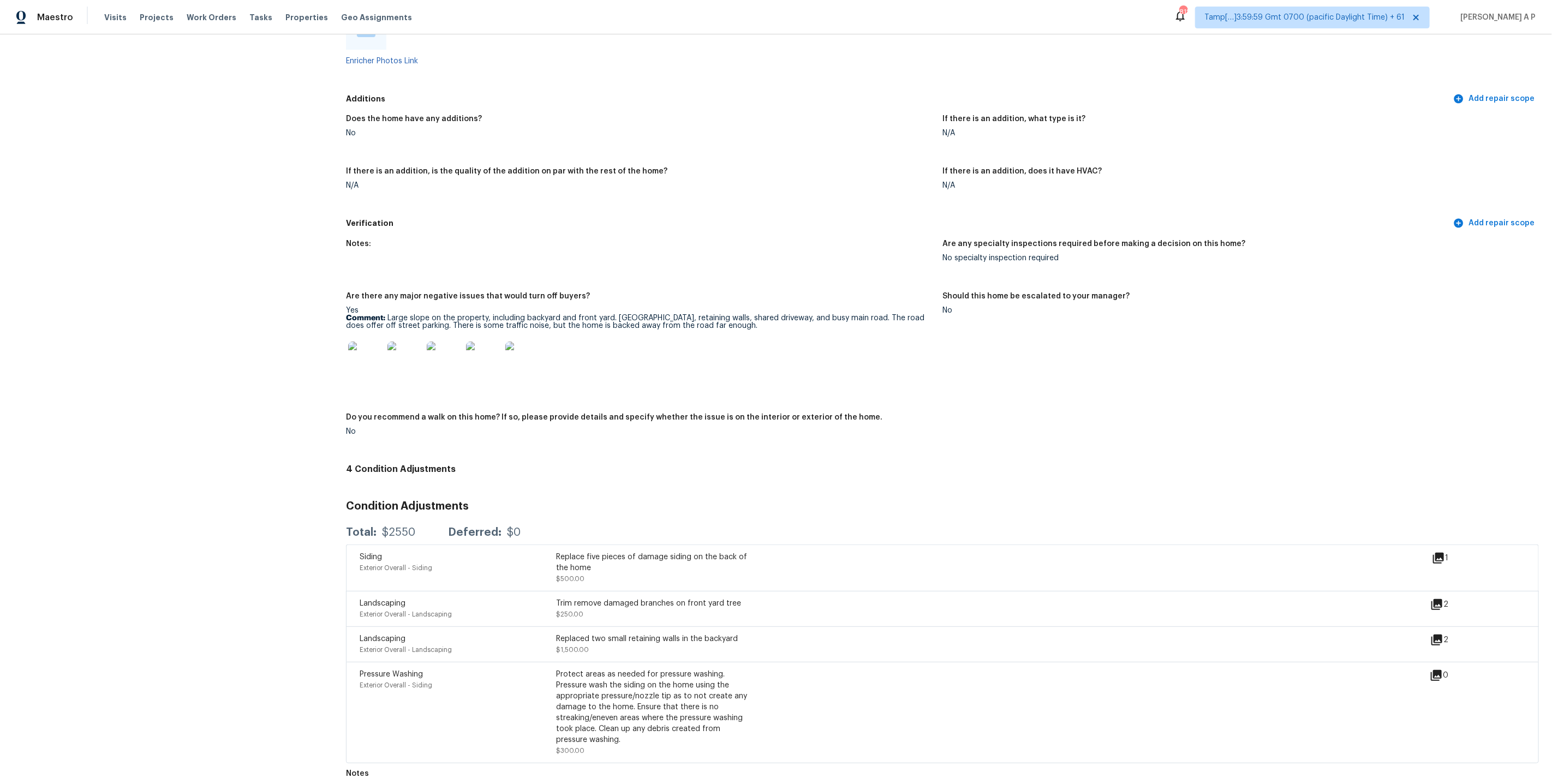
click at [1441, 553] on icon at bounding box center [1439, 558] width 11 height 11
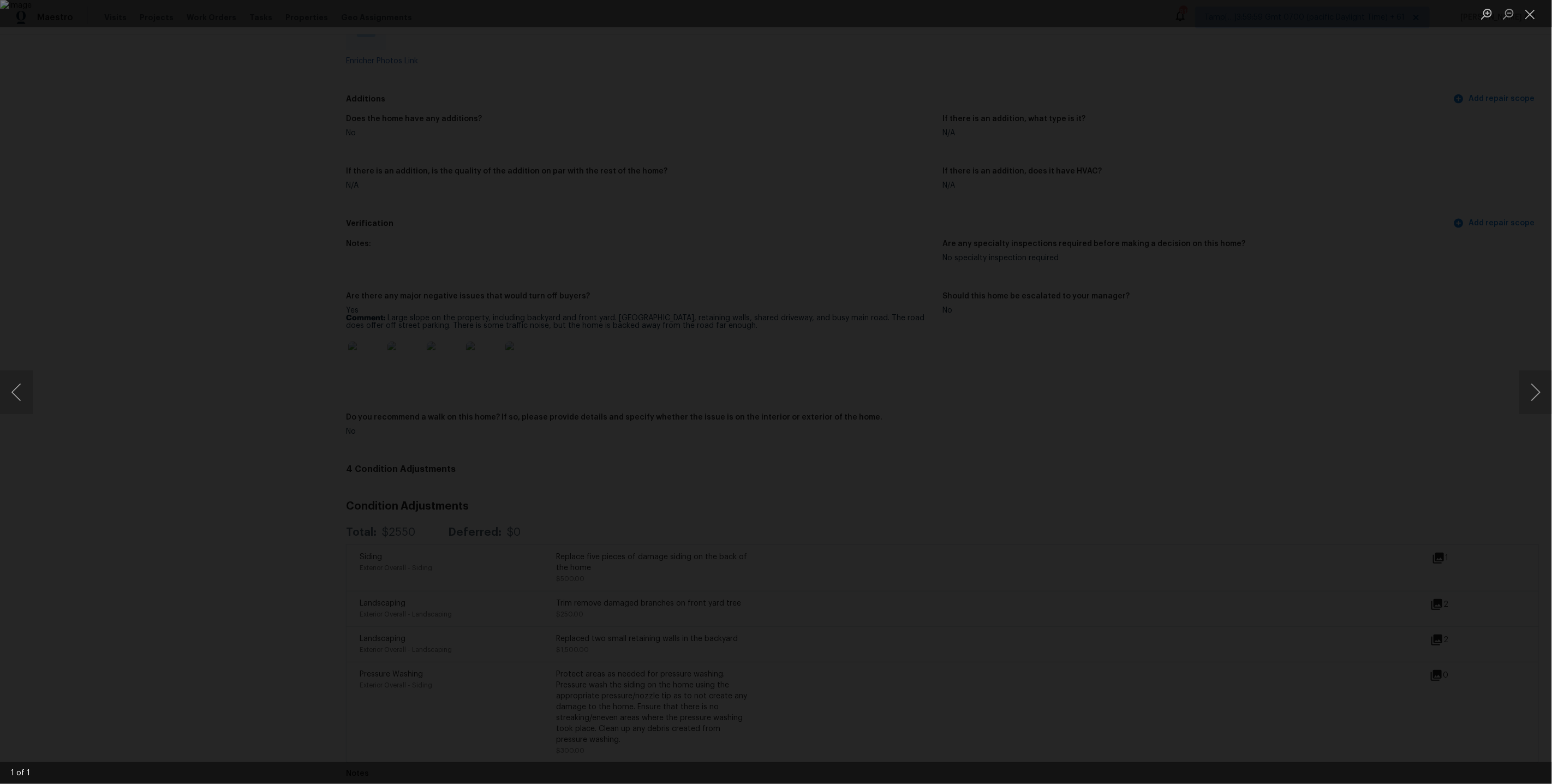
click at [1444, 552] on div "Lightbox" at bounding box center [776, 392] width 1552 height 784
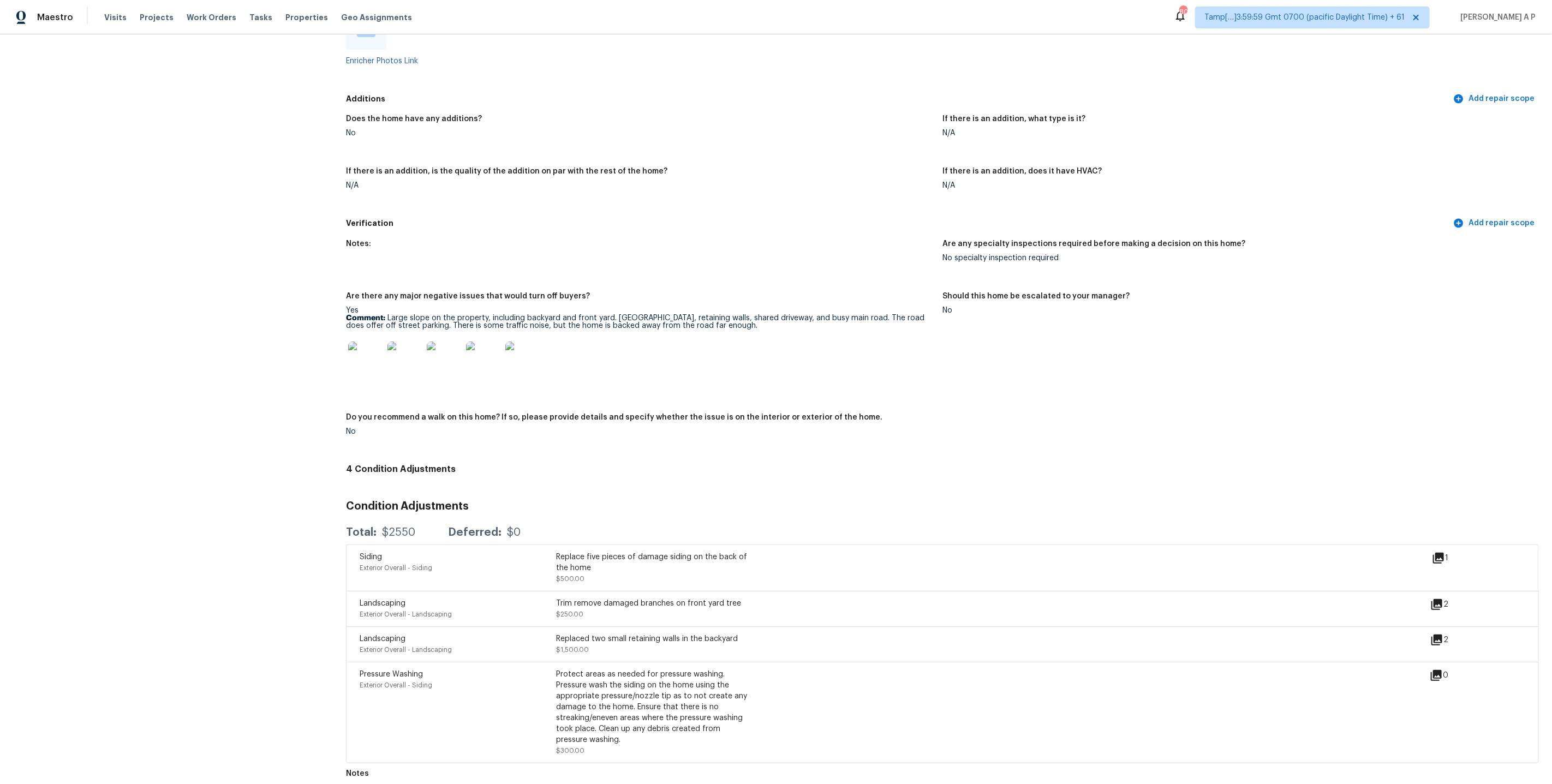
scroll to position [2525, 0]
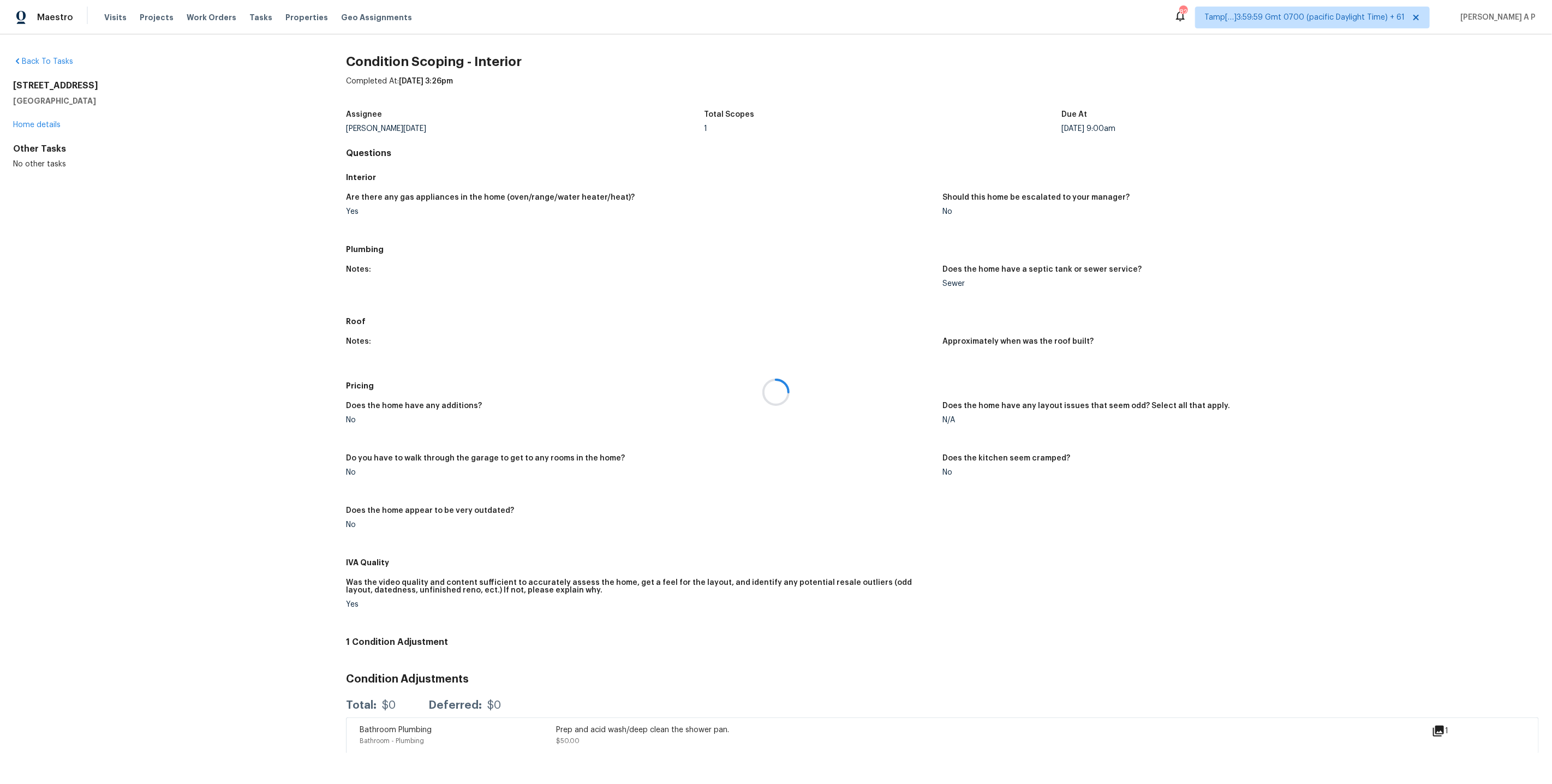
click at [269, 190] on div "Back To Tasks 1518 Primrose Pl Haslet, TX 76052 Home details Other Tasks No oth…" at bounding box center [162, 409] width 298 height 708
click at [39, 126] on link "Home details" at bounding box center [37, 125] width 48 height 8
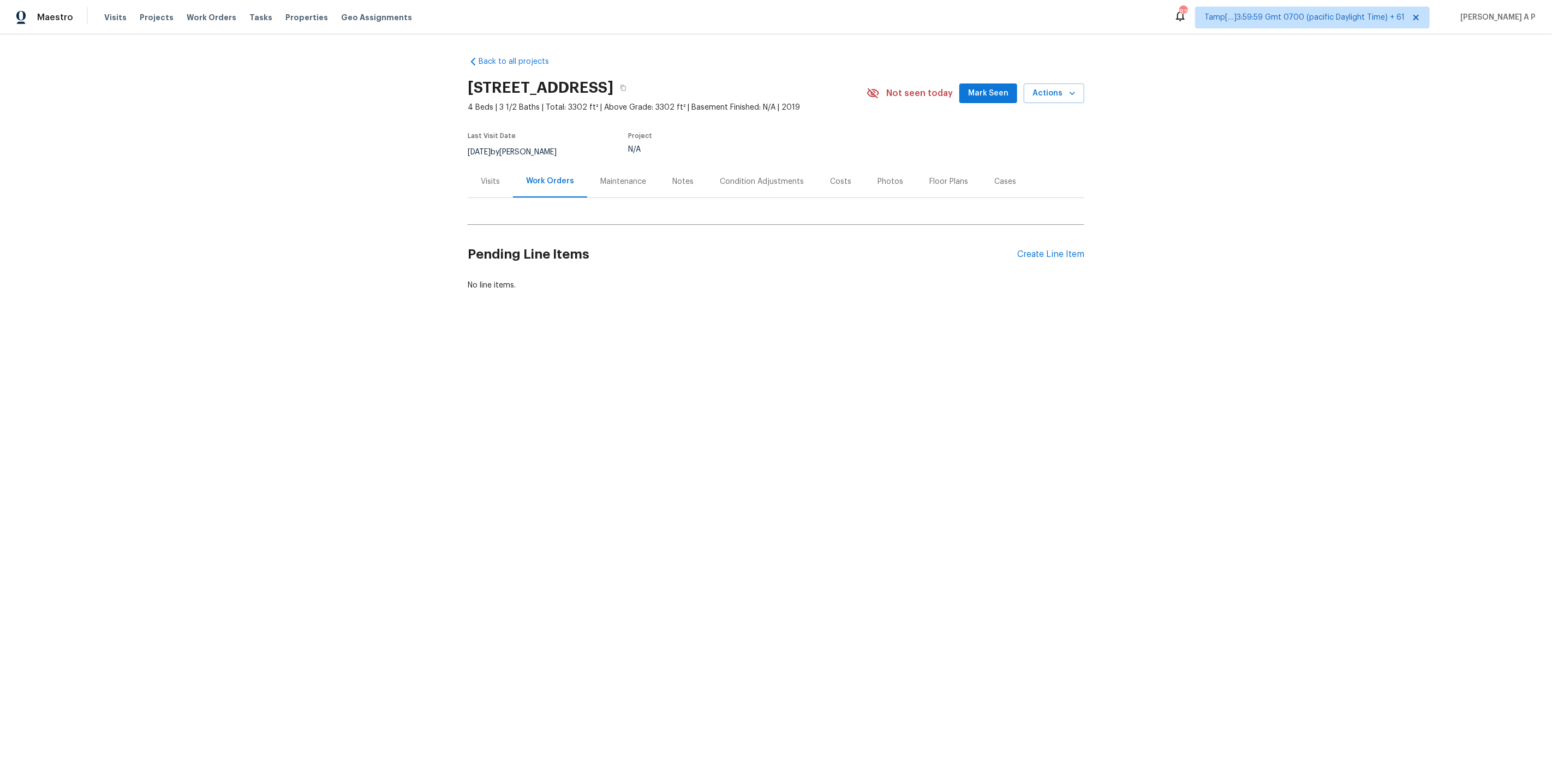
click at [499, 185] on div "Visits" at bounding box center [490, 182] width 19 height 11
click at [533, 296] on link "In-Person Walkthrough" at bounding box center [509, 294] width 82 height 8
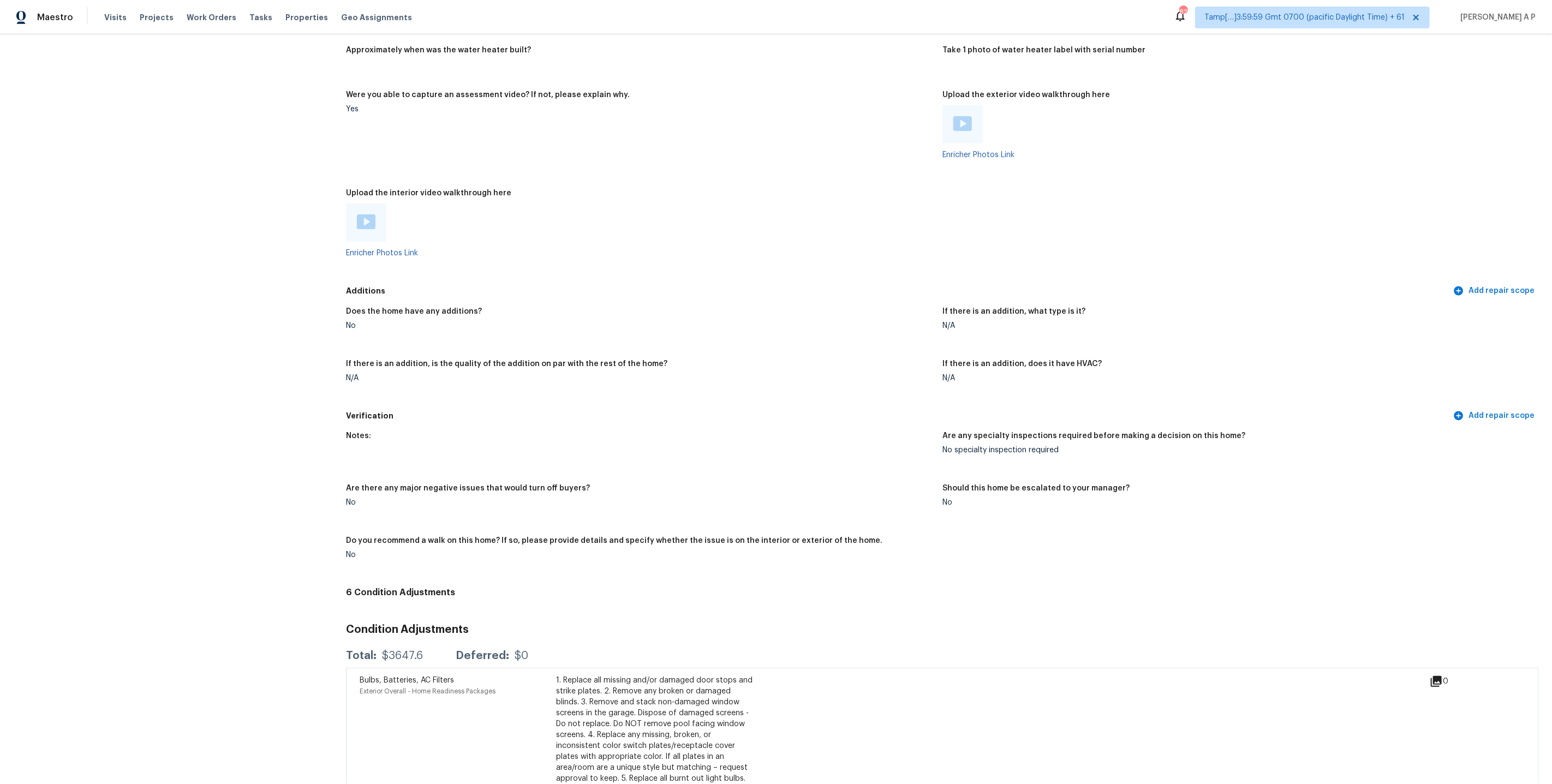
scroll to position [1775, 0]
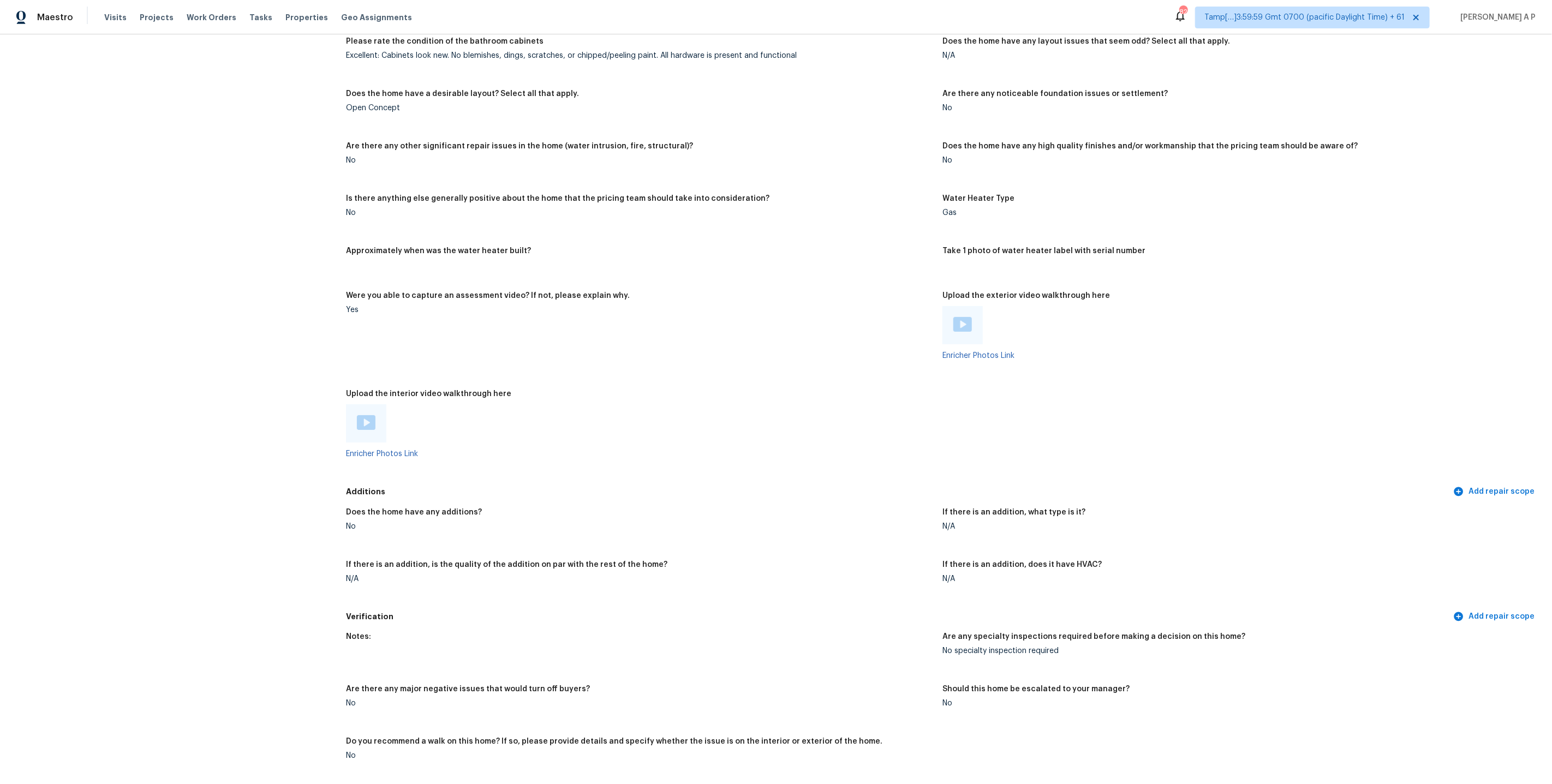
click at [966, 317] on img at bounding box center [962, 324] width 19 height 14
click at [370, 421] on div at bounding box center [366, 423] width 19 height 16
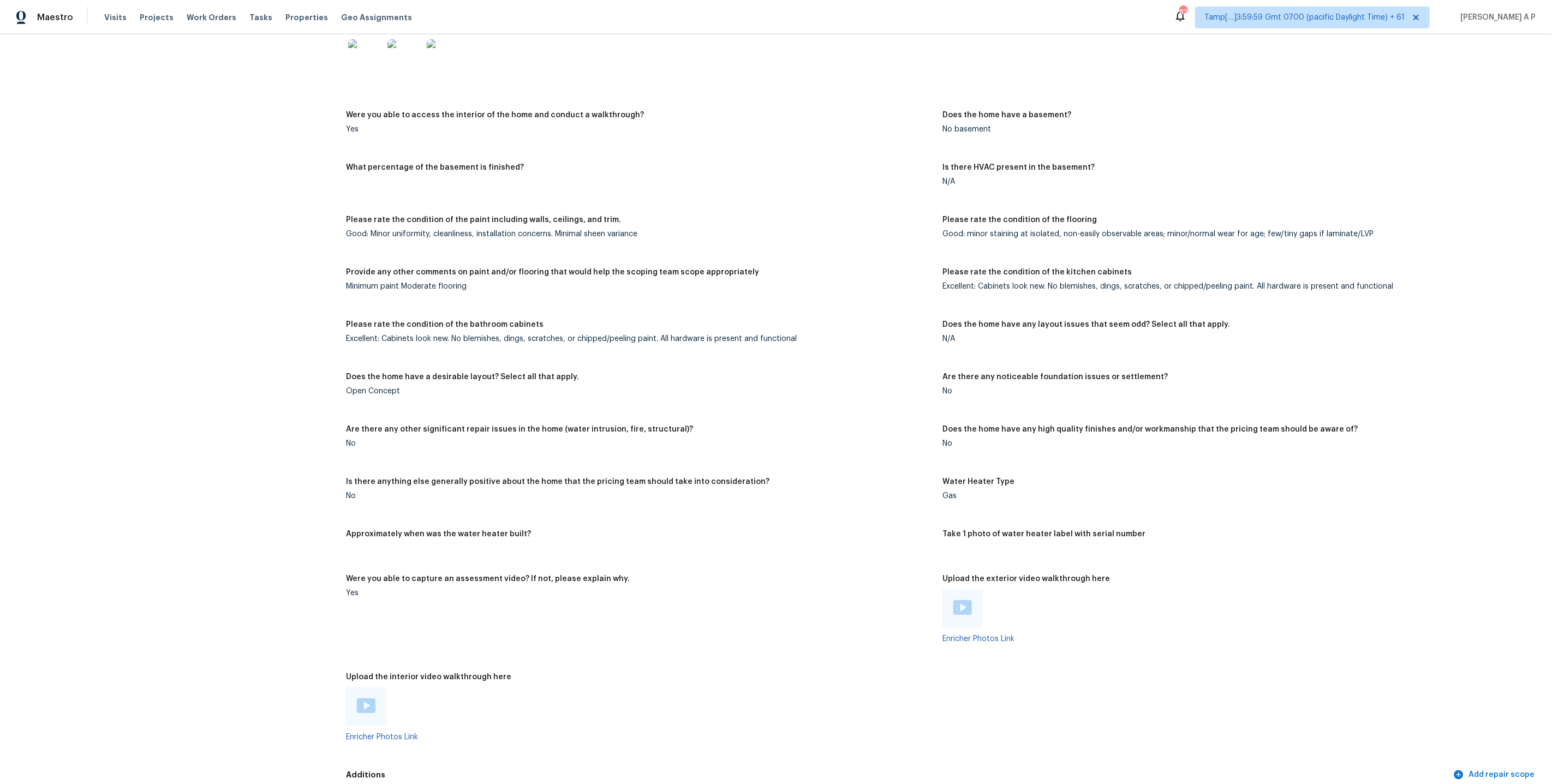
scroll to position [1448, 0]
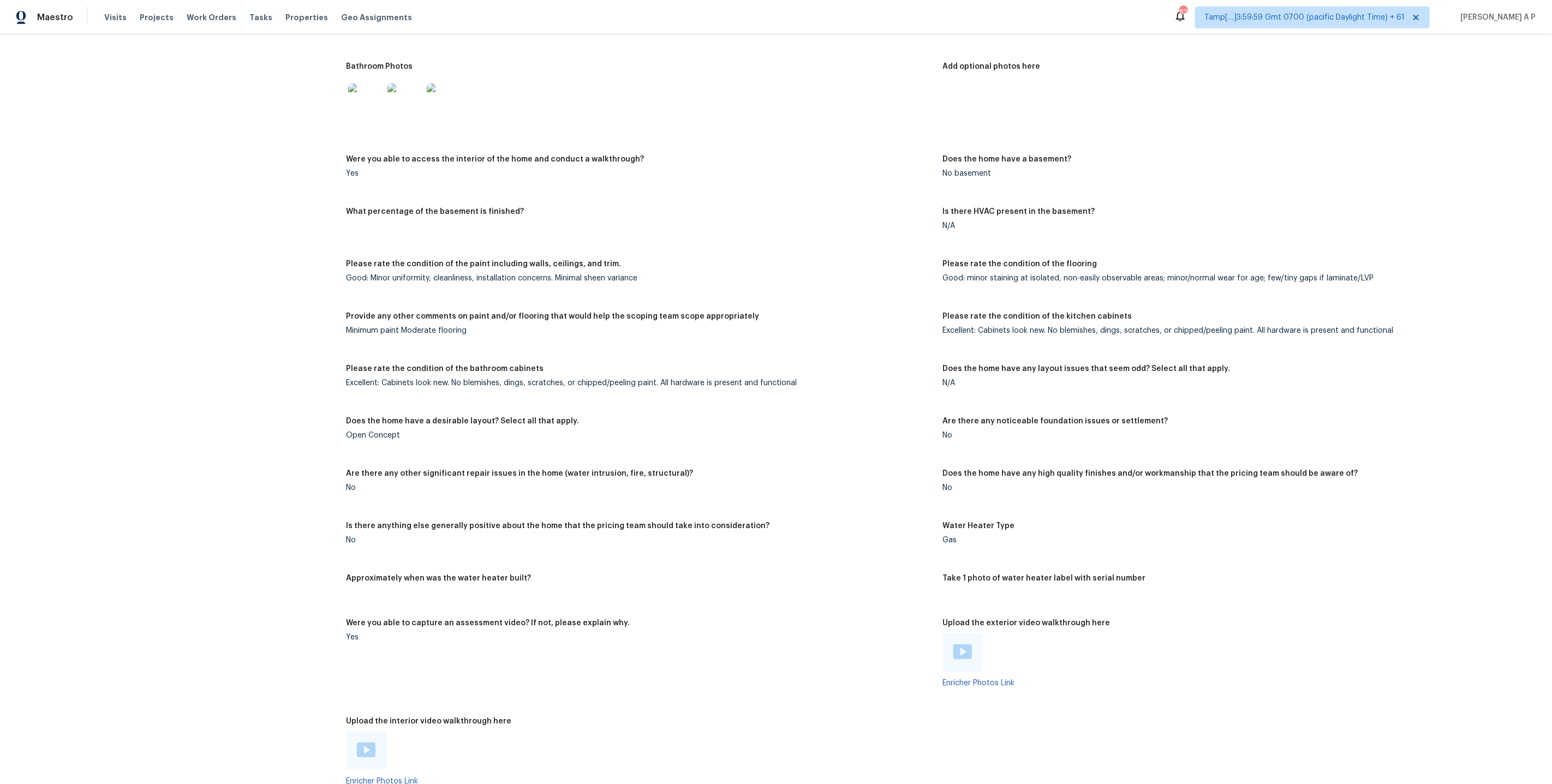
click at [658, 275] on div "Good: Minor uniformity, cleanliness, installation concerns. Minimal sheen varia…" at bounding box center [640, 278] width 588 height 8
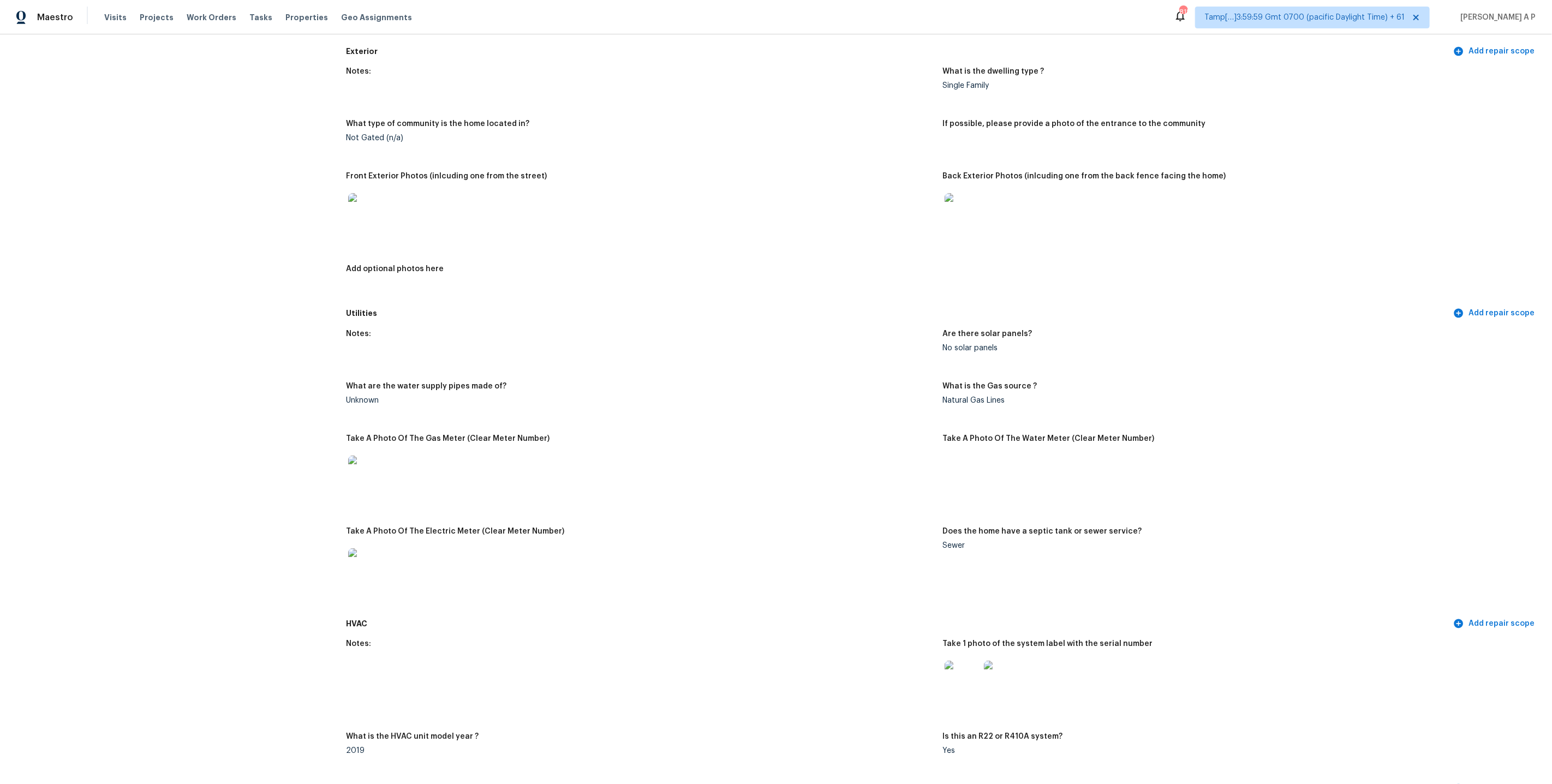
scroll to position [307, 0]
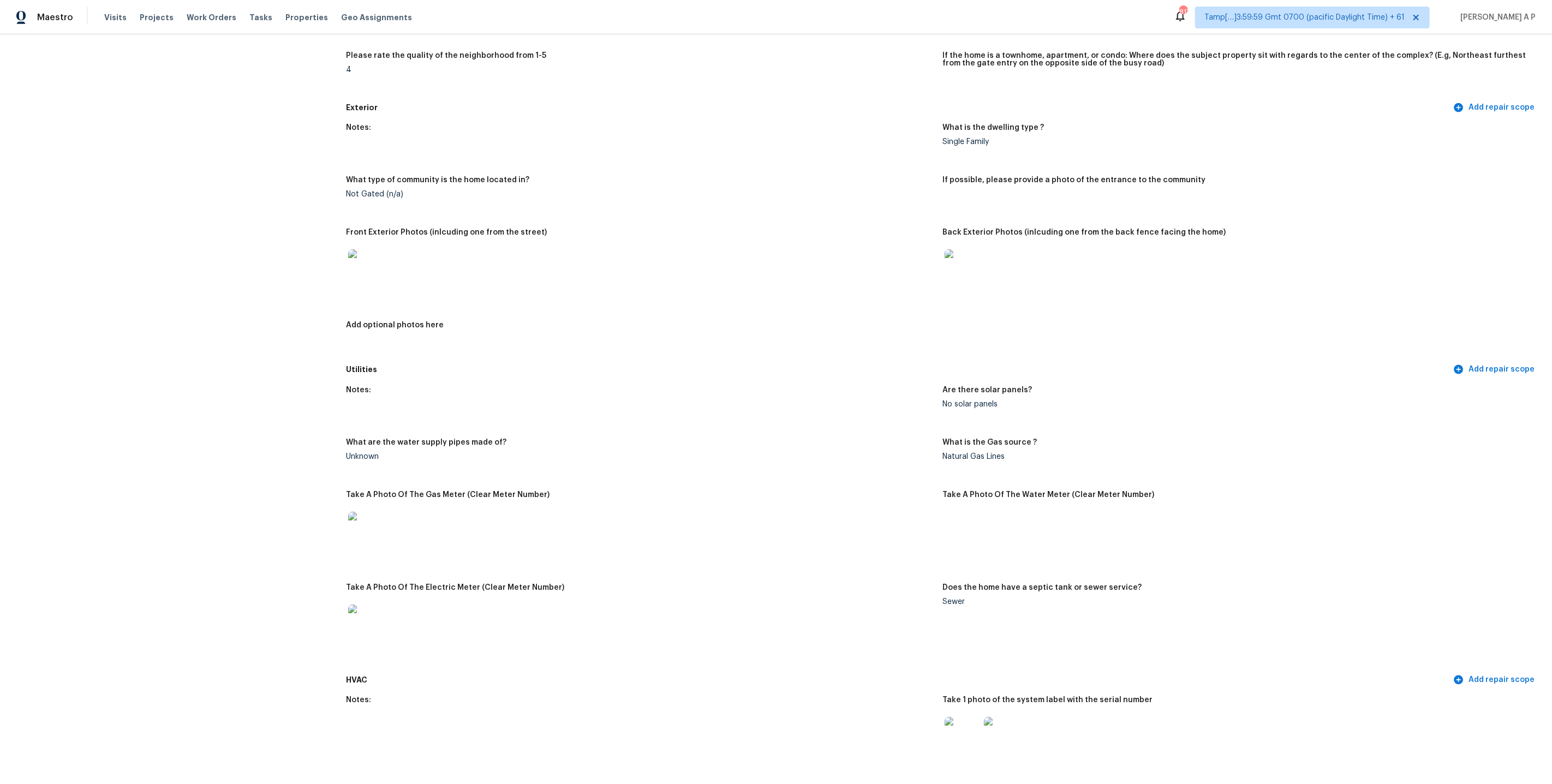
click at [1397, 80] on figure "If the home is a townhome, apartment, or condo: Where does the subject property…" at bounding box center [1241, 71] width 596 height 39
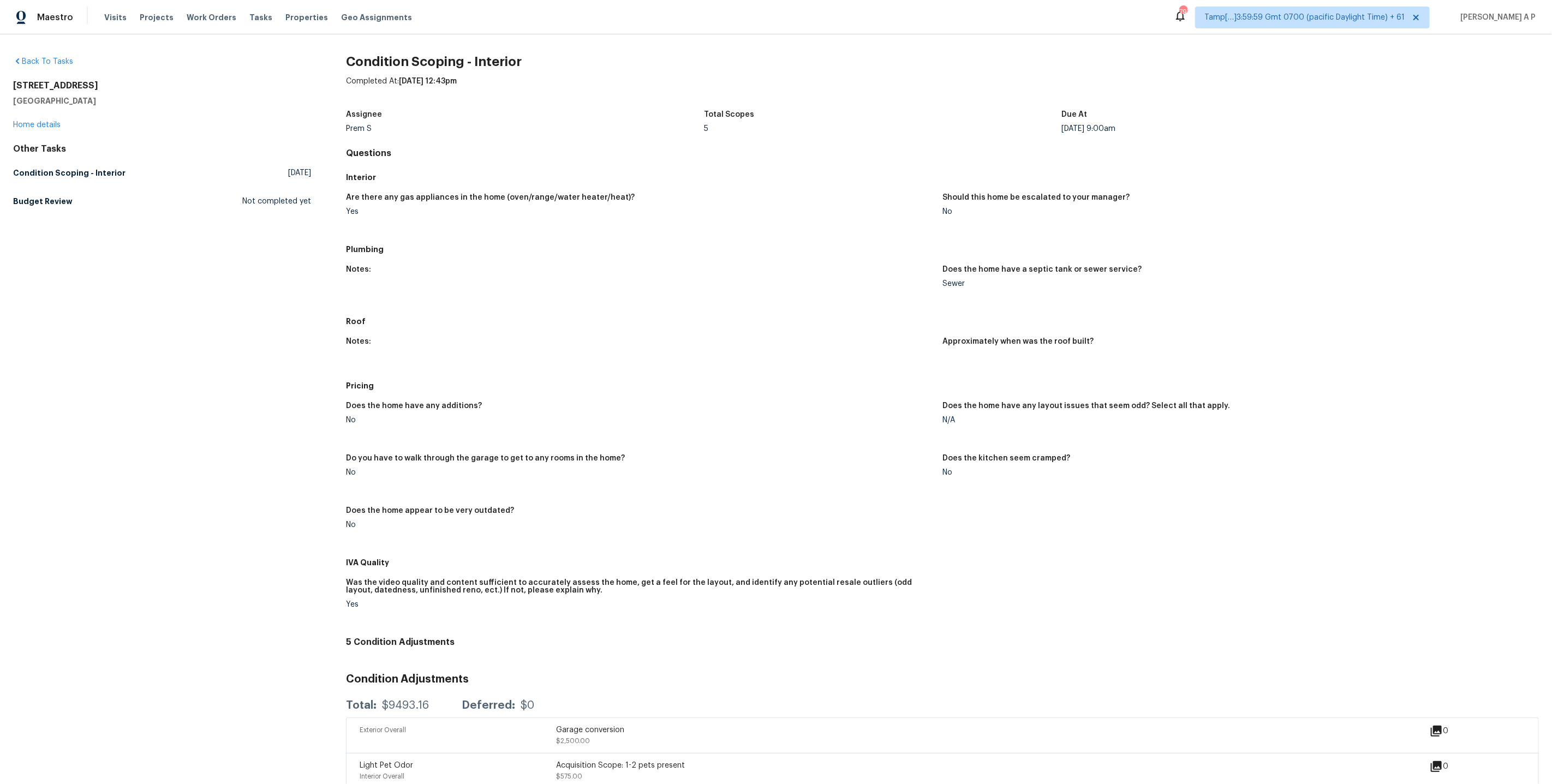
scroll to position [135, 0]
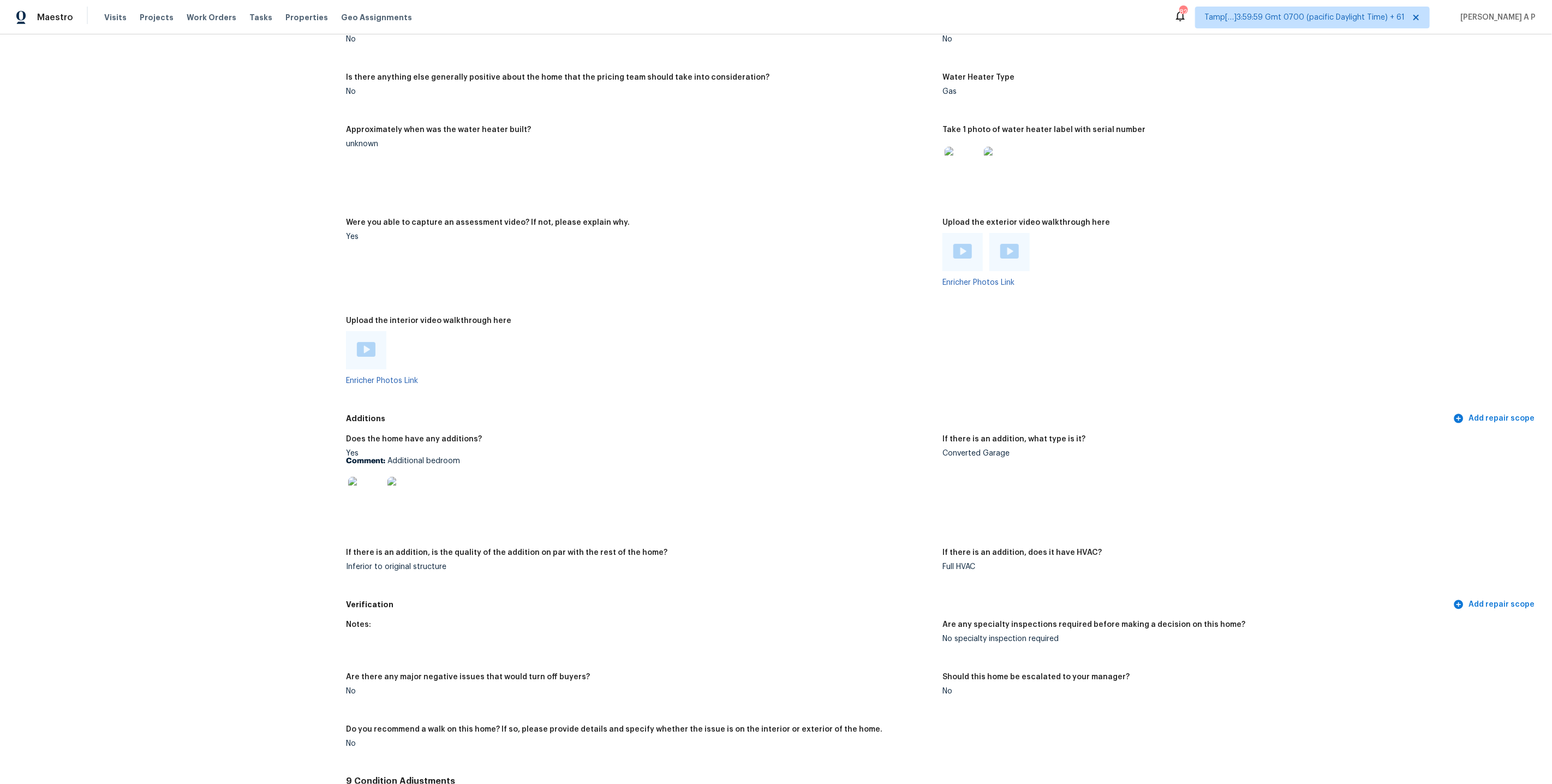
scroll to position [1979, 0]
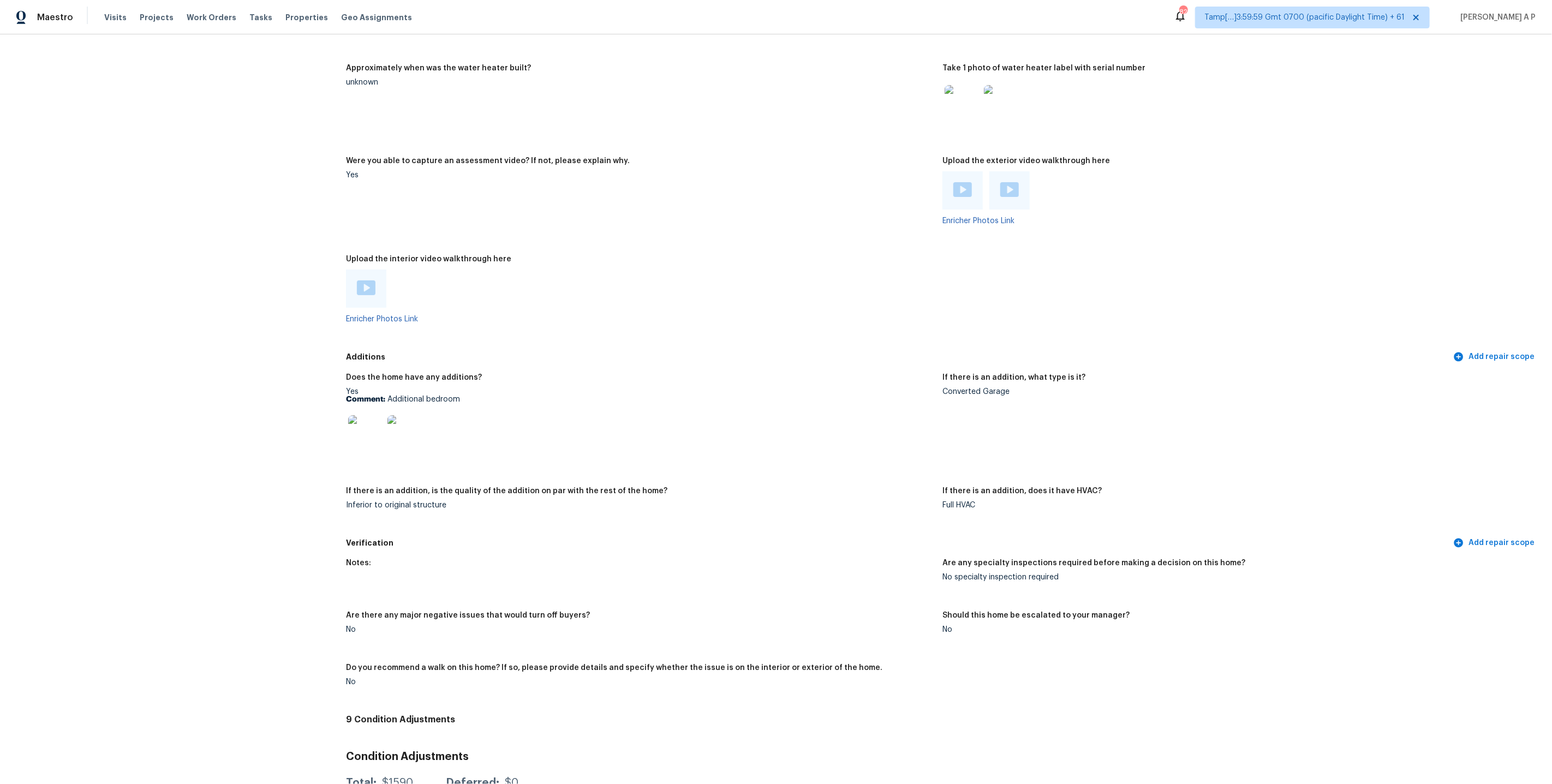
click at [365, 281] on img at bounding box center [366, 288] width 19 height 14
click at [963, 182] on img at bounding box center [962, 190] width 19 height 14
click at [1006, 182] on img at bounding box center [1009, 190] width 19 height 14
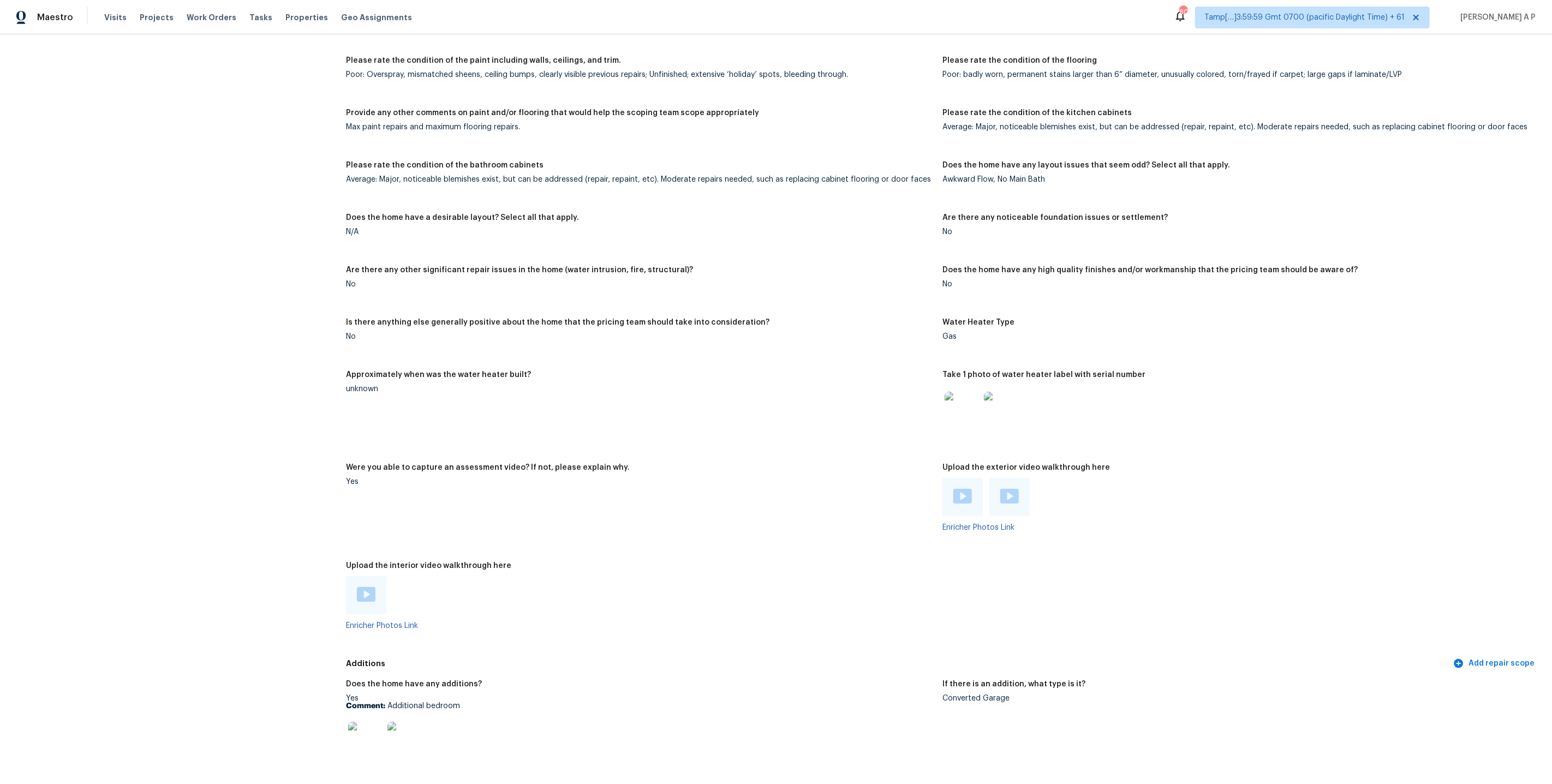
scroll to position [1700, 0]
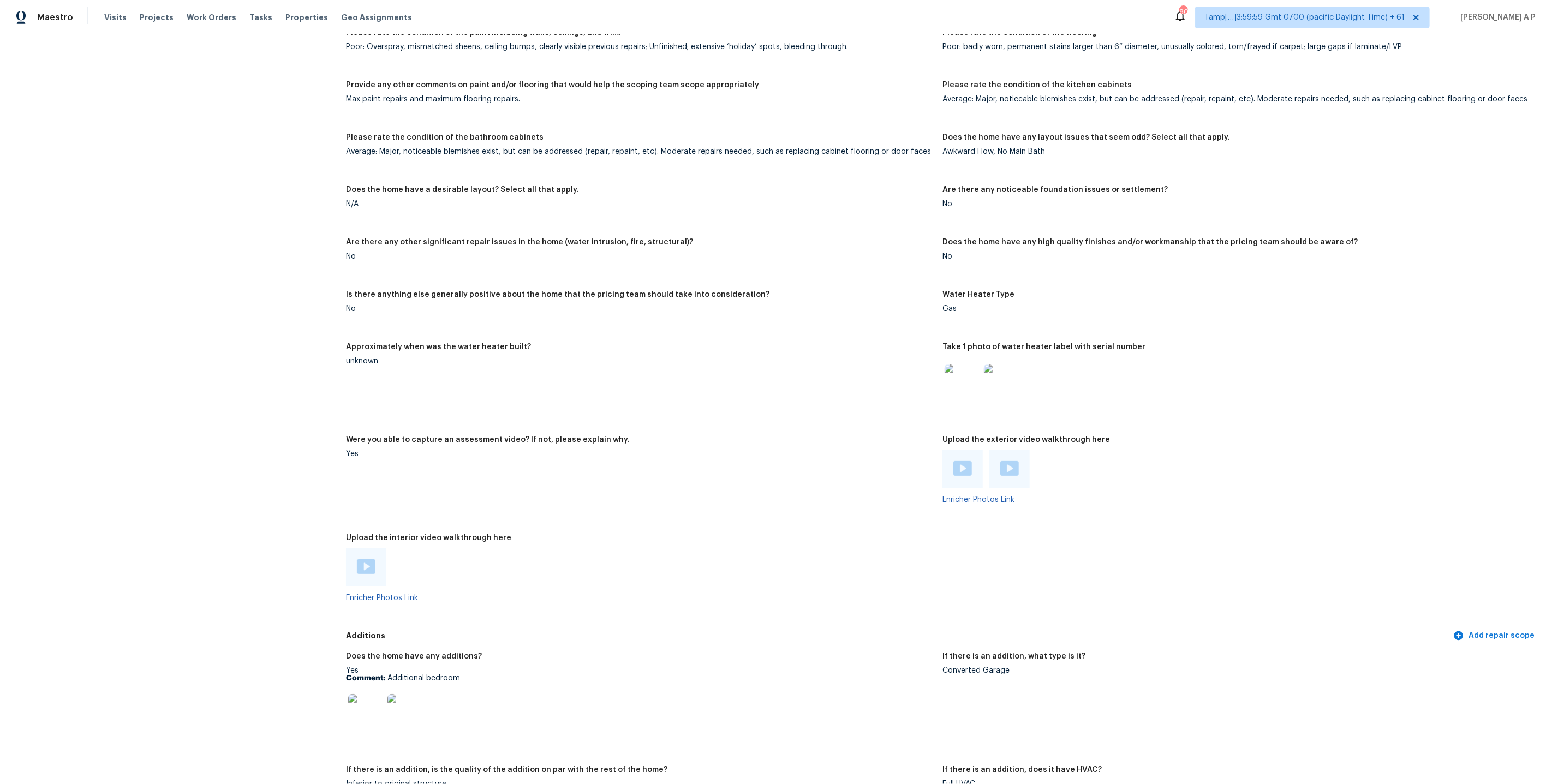
click at [1397, 157] on figure "Does the home have any layout issues that seem odd? Select all that apply. Awkw…" at bounding box center [1241, 153] width 596 height 39
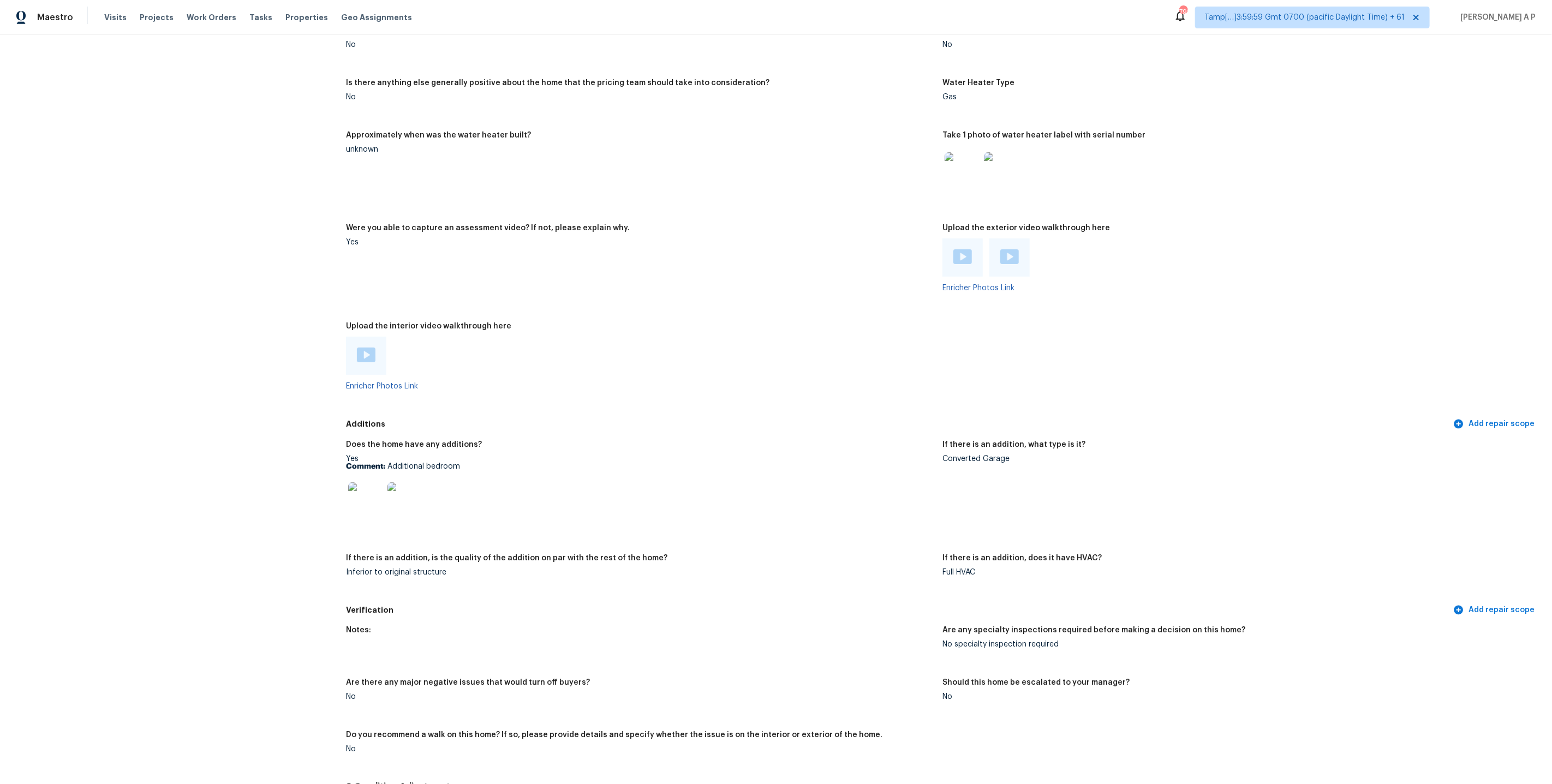
scroll to position [2628, 0]
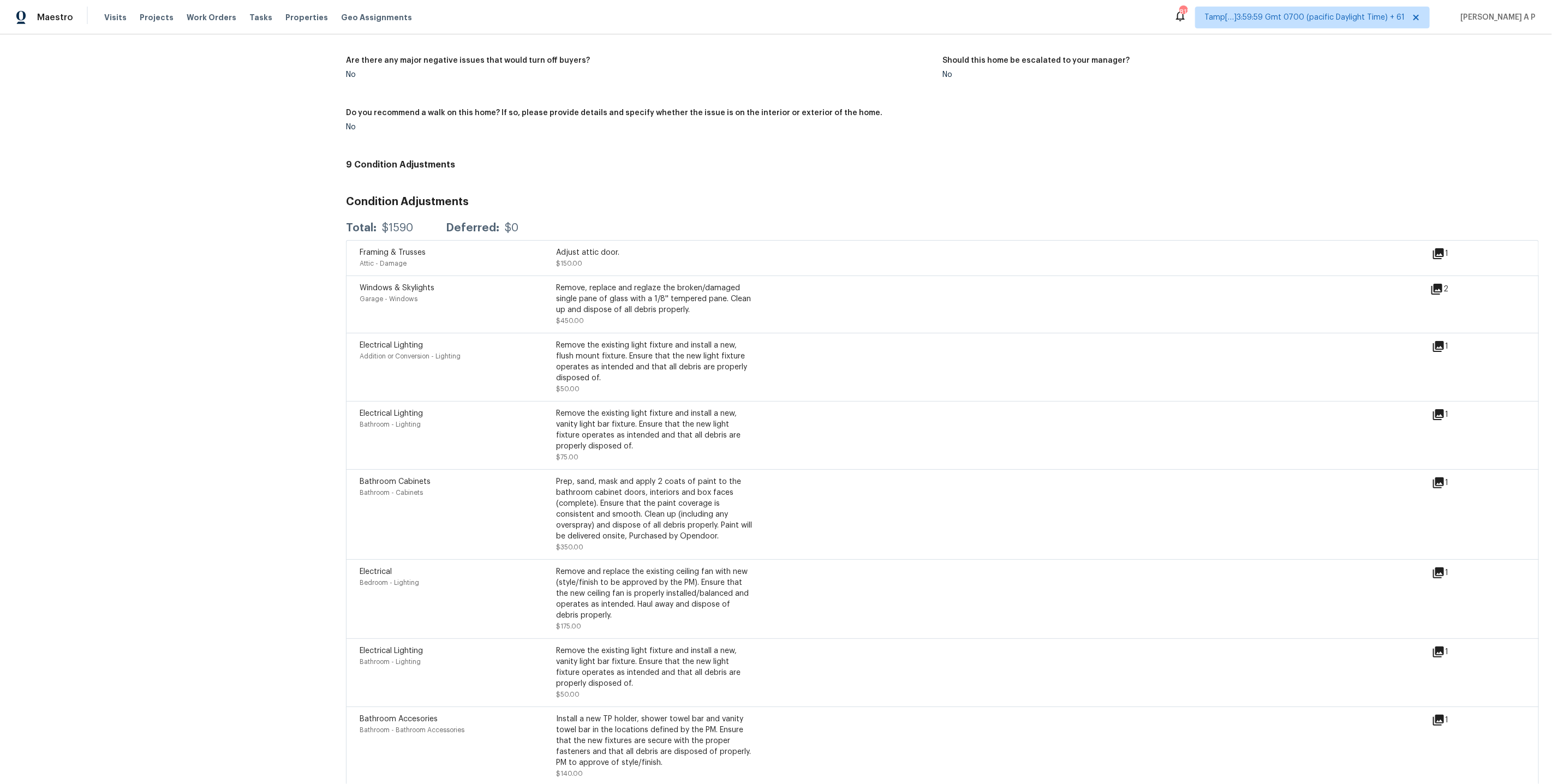
scroll to position [2628, 0]
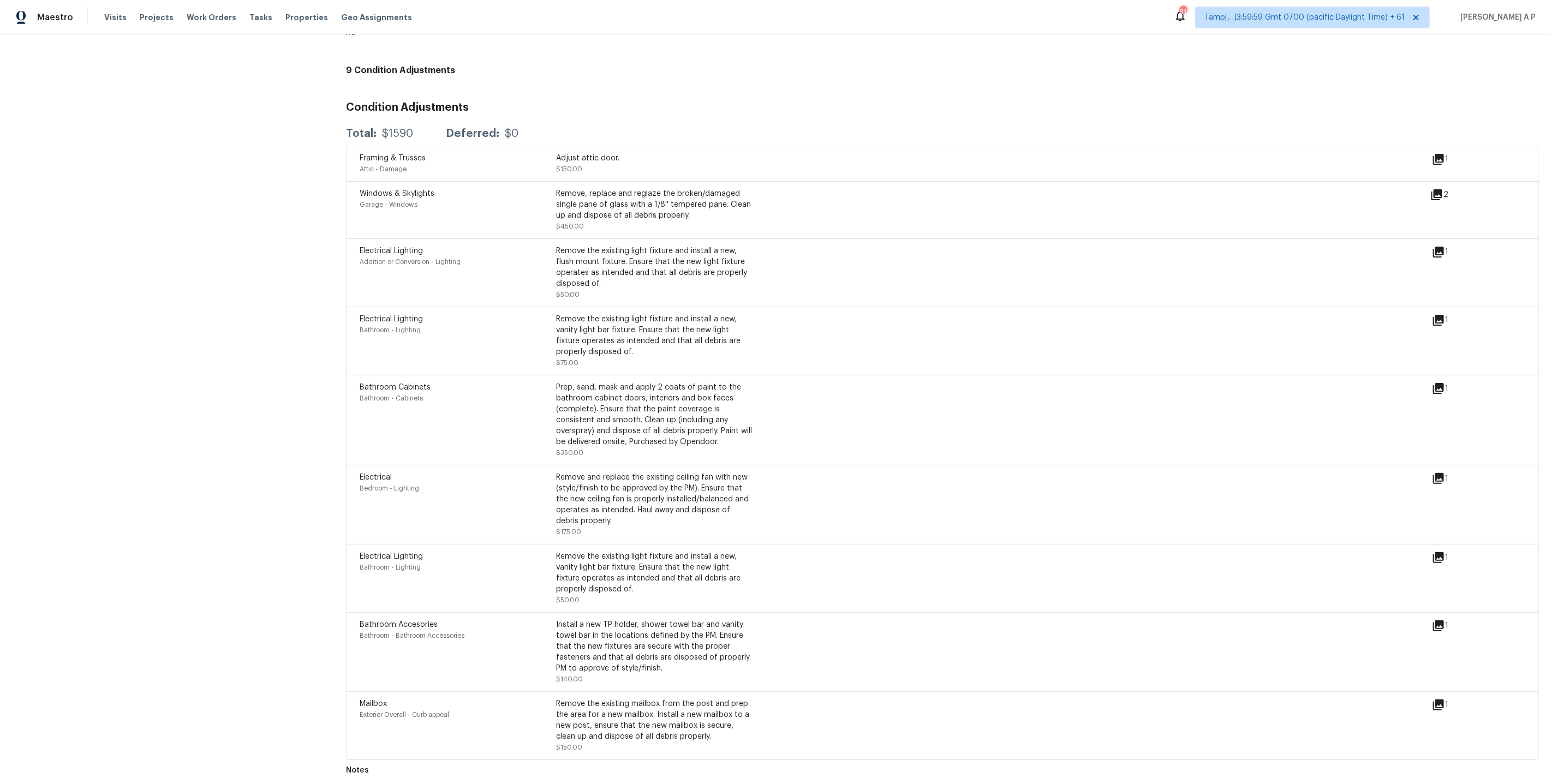
click at [1435, 189] on icon at bounding box center [1437, 194] width 11 height 11
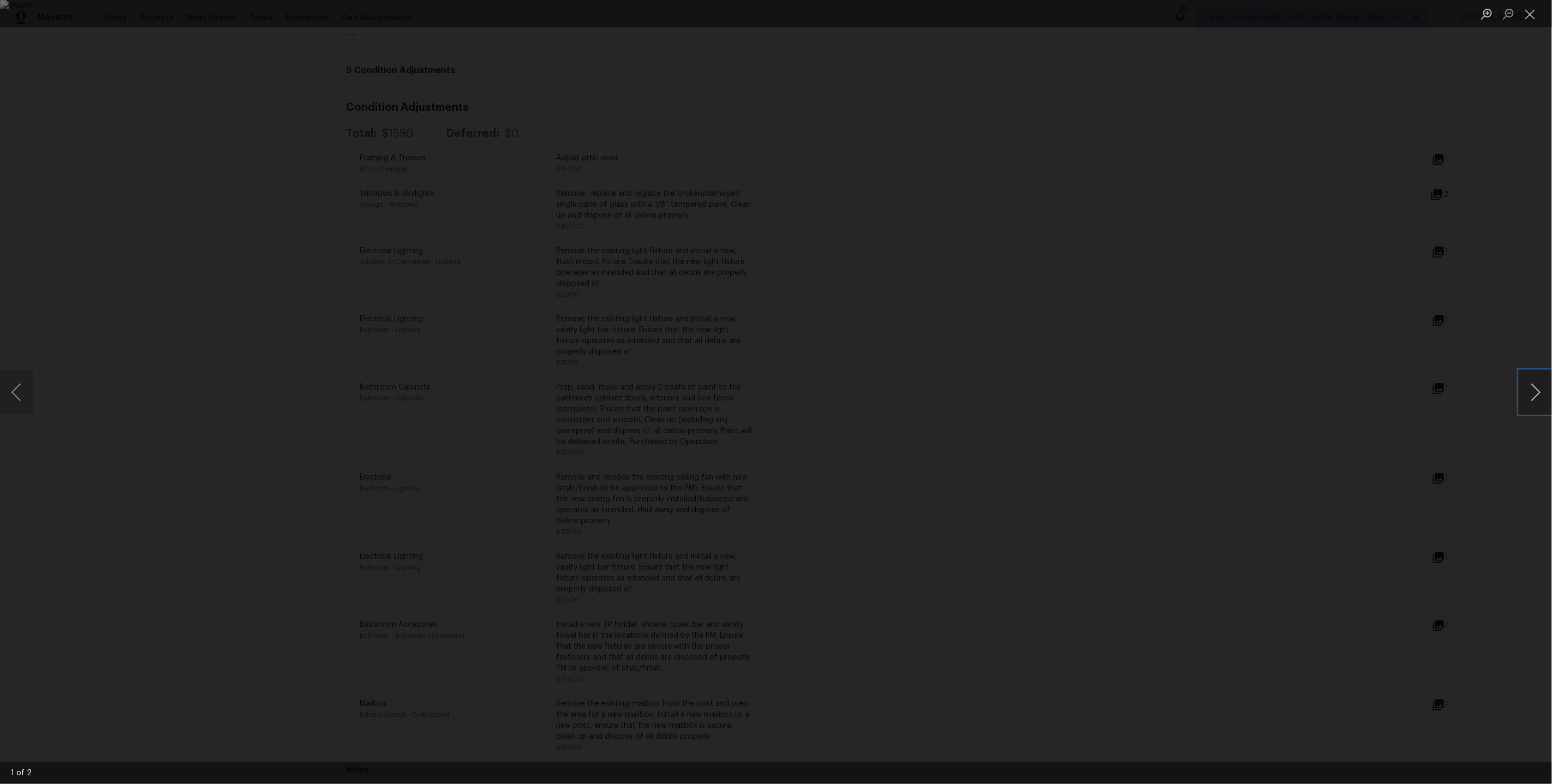
click at [1527, 385] on button "Next image" at bounding box center [1536, 392] width 33 height 43
click at [1257, 384] on div "Lightbox" at bounding box center [776, 392] width 1552 height 784
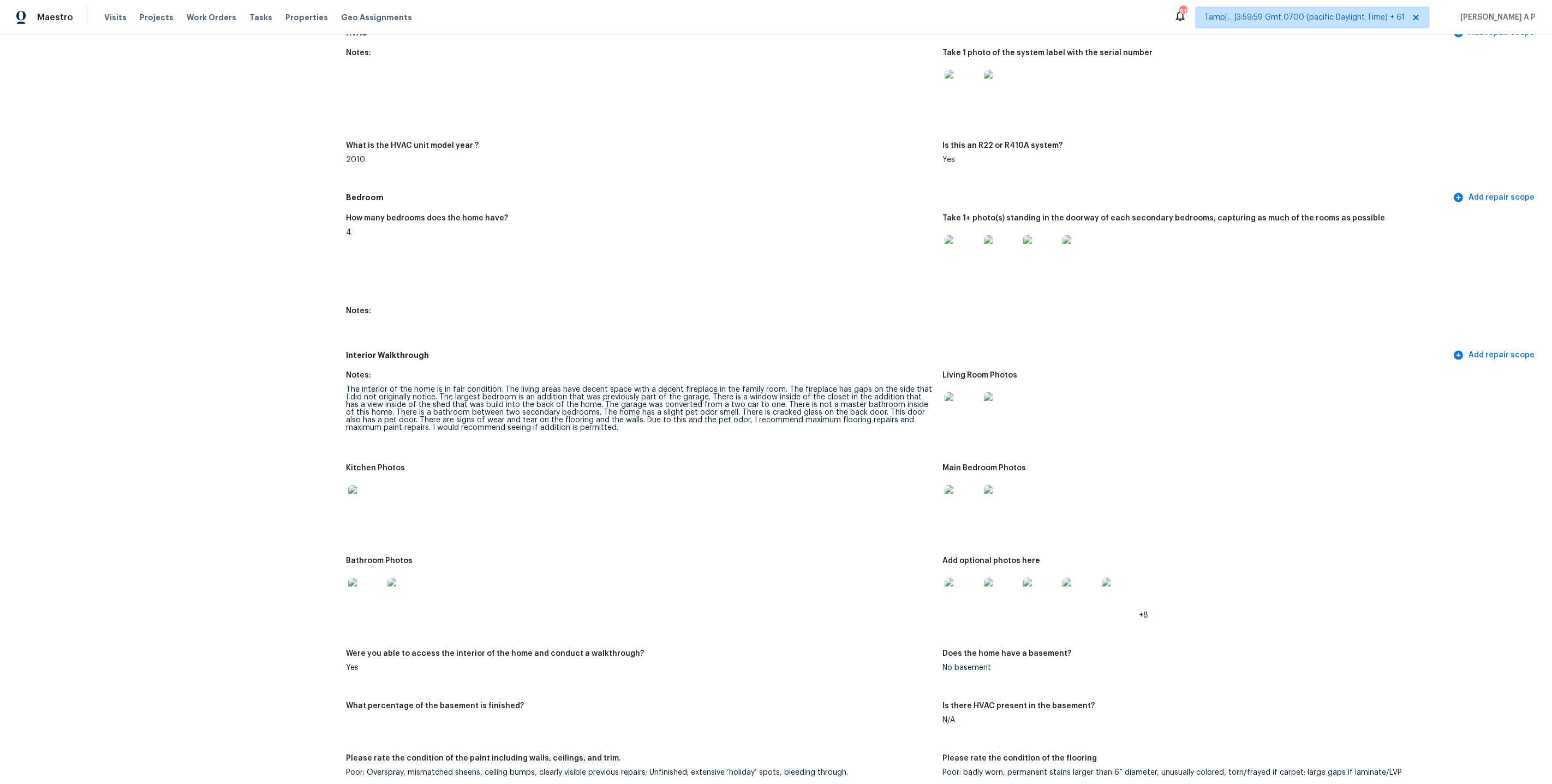
scroll to position [0, 0]
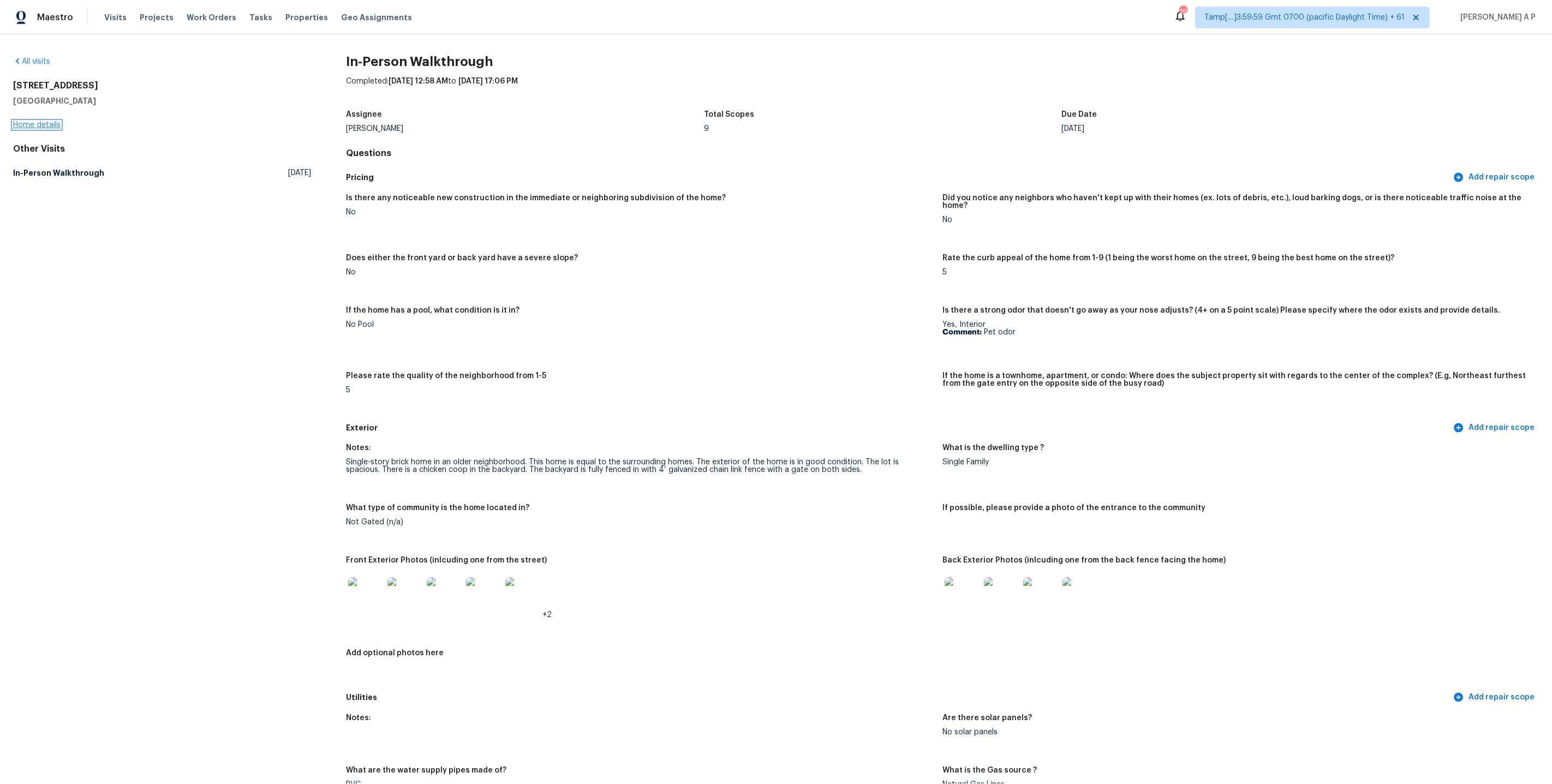
click at [43, 122] on link "Home details" at bounding box center [37, 125] width 48 height 8
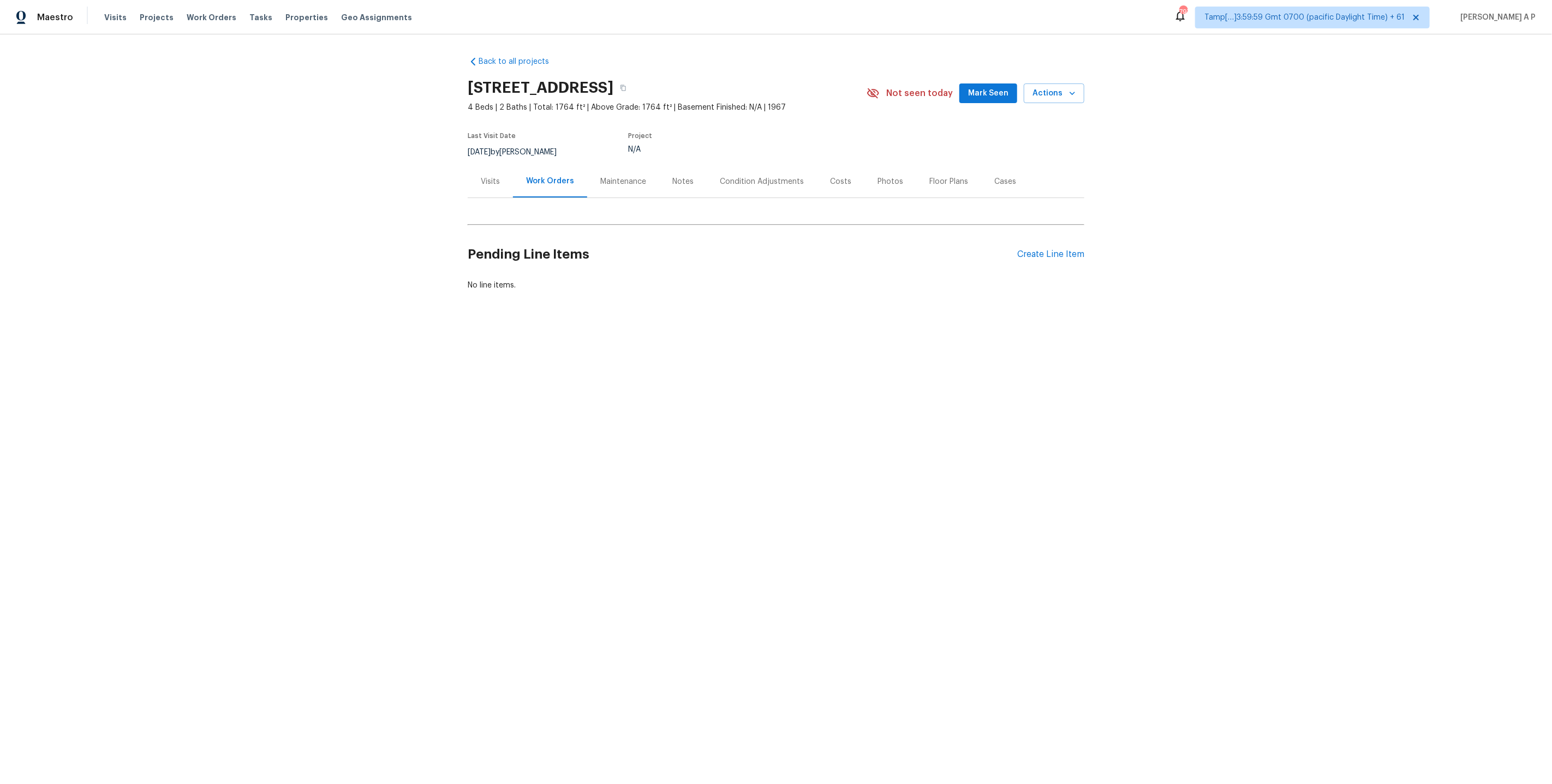
click at [1060, 248] on div "Pending Line Items Create Line Item" at bounding box center [776, 254] width 617 height 51
click at [1060, 254] on div "Create Line Item" at bounding box center [1050, 254] width 67 height 10
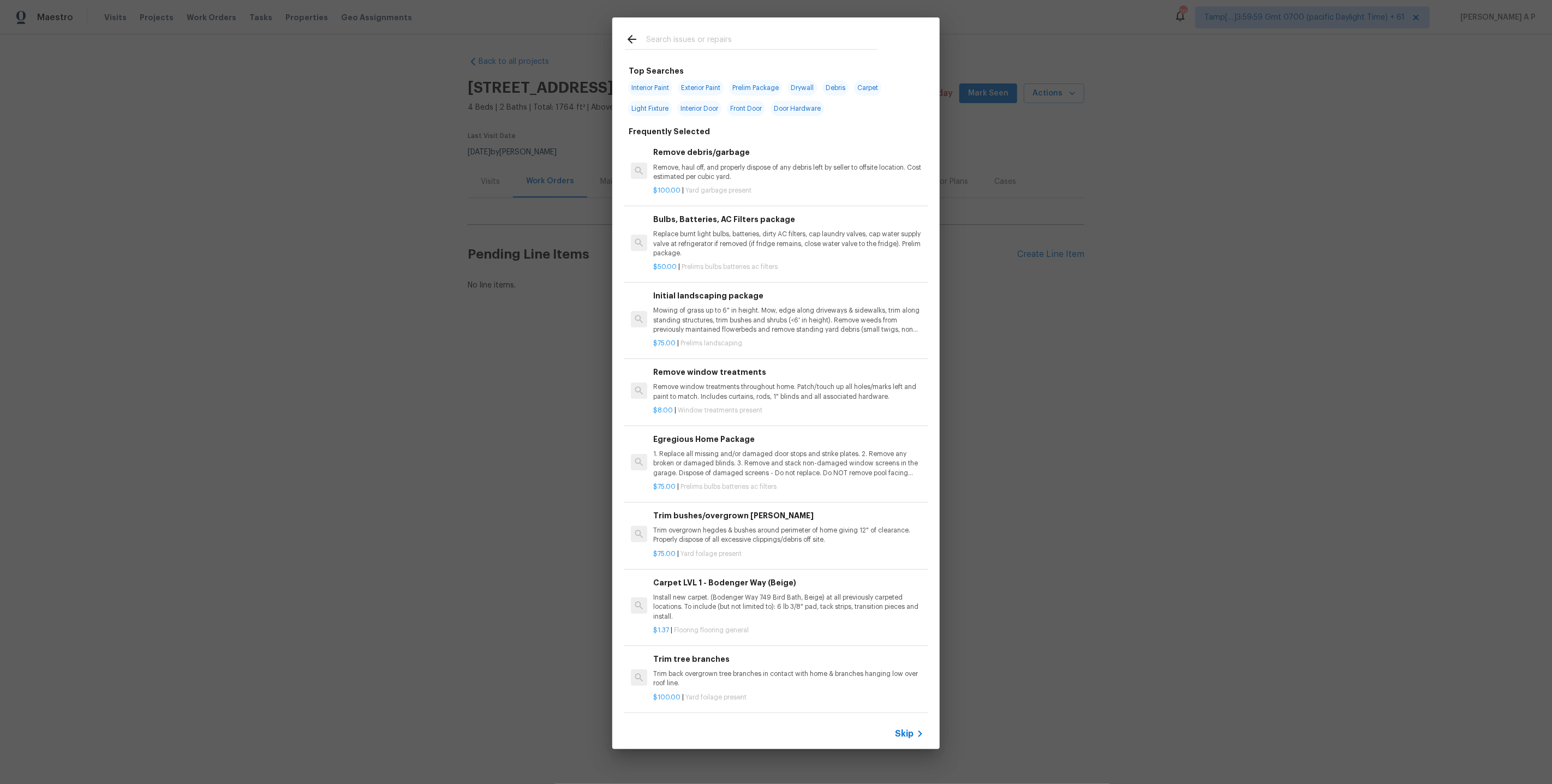
click at [899, 735] on span "Skip" at bounding box center [904, 733] width 19 height 11
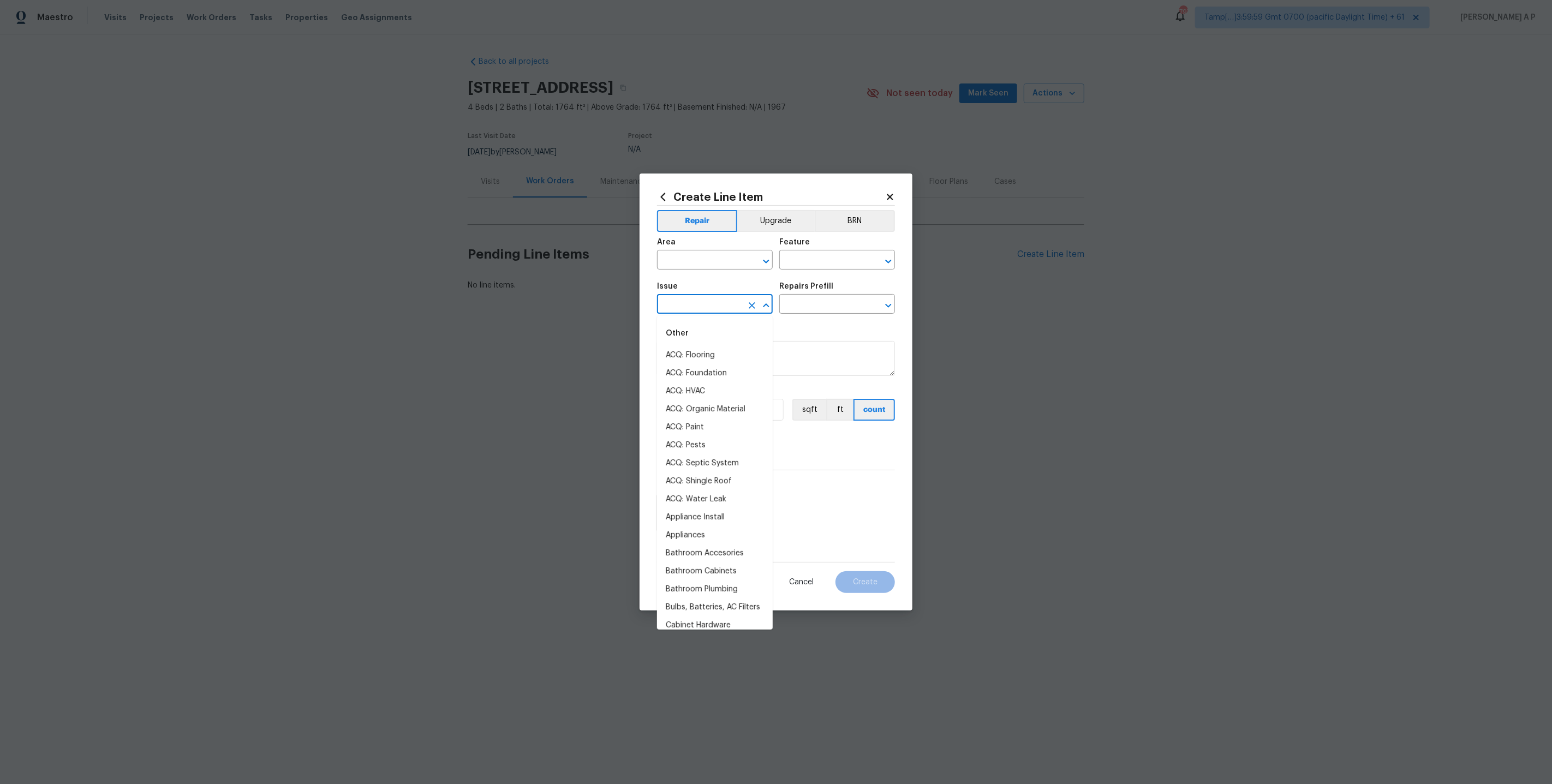
click at [715, 299] on input "text" at bounding box center [699, 305] width 85 height 17
click at [708, 374] on li "Pet Odor" at bounding box center [715, 373] width 116 height 18
type input "Pet Odor"
click at [821, 294] on div "Repairs Prefill" at bounding box center [837, 290] width 116 height 14
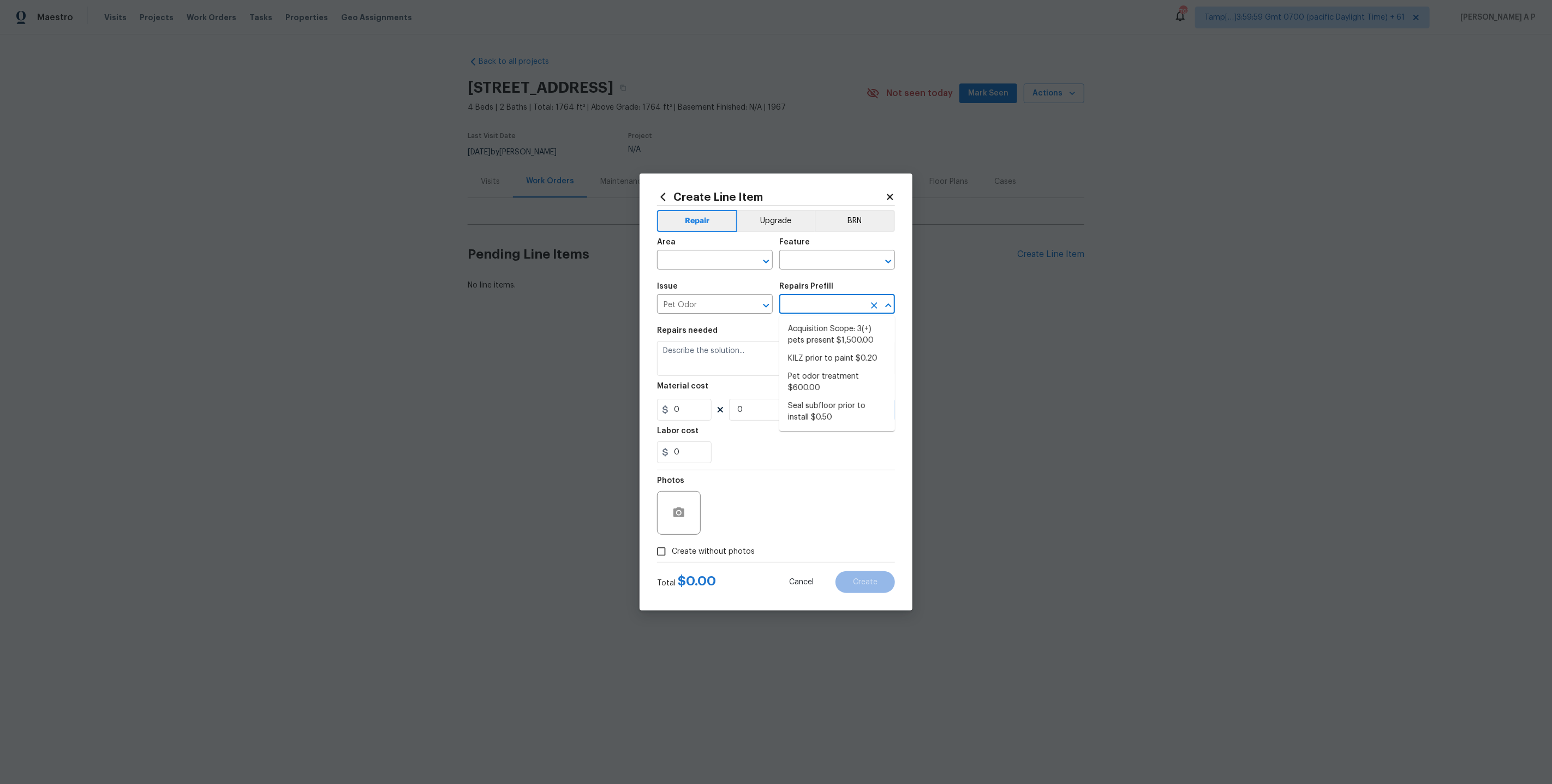
click at [815, 300] on input "text" at bounding box center [821, 305] width 85 height 17
click at [753, 307] on icon "Clear" at bounding box center [752, 305] width 11 height 11
click at [721, 266] on input "text" at bounding box center [699, 261] width 85 height 17
click at [719, 306] on li "Interior Overall" at bounding box center [715, 303] width 116 height 18
type input "Interior Overall"
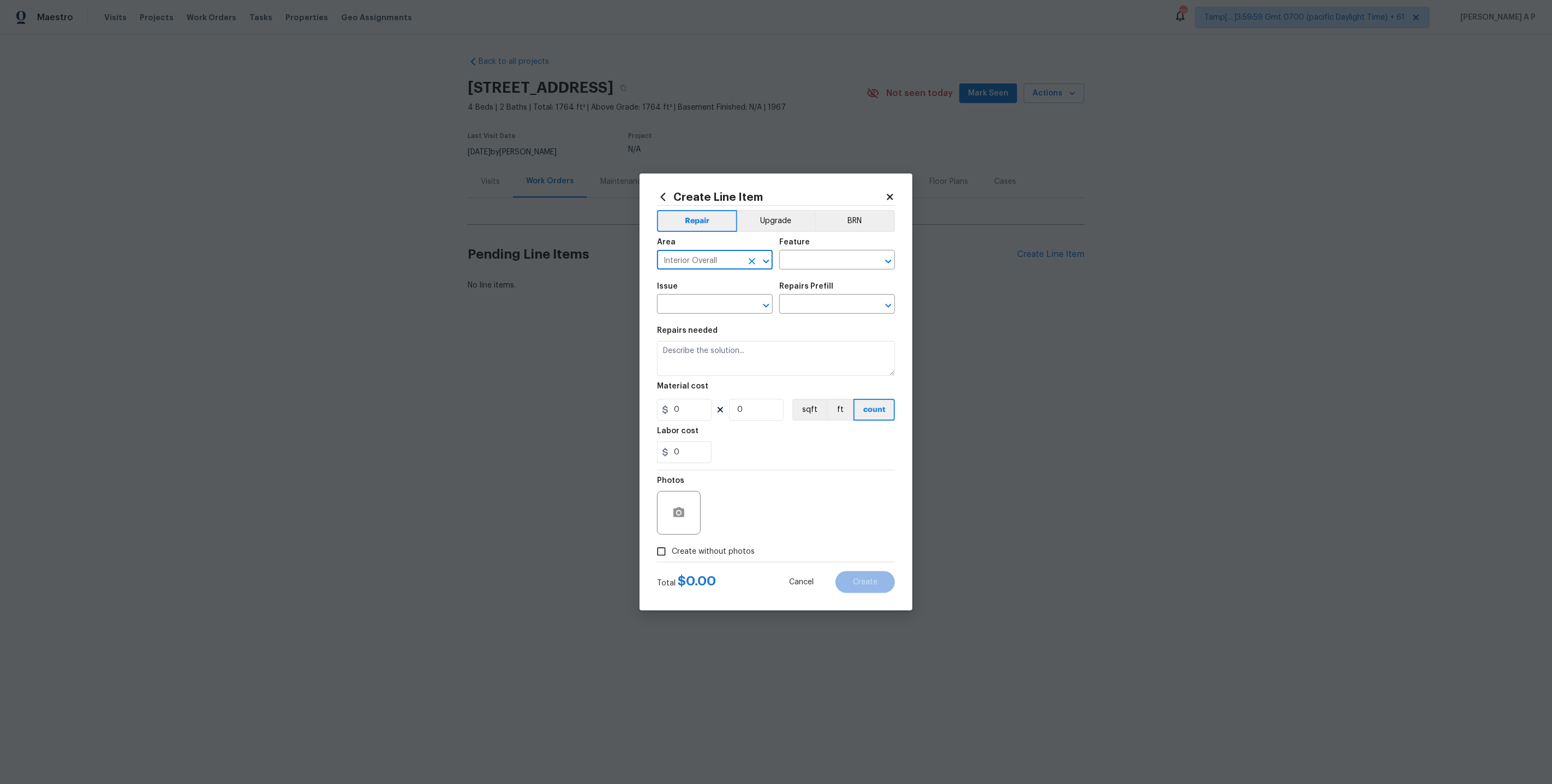
click at [719, 306] on input "text" at bounding box center [699, 305] width 85 height 17
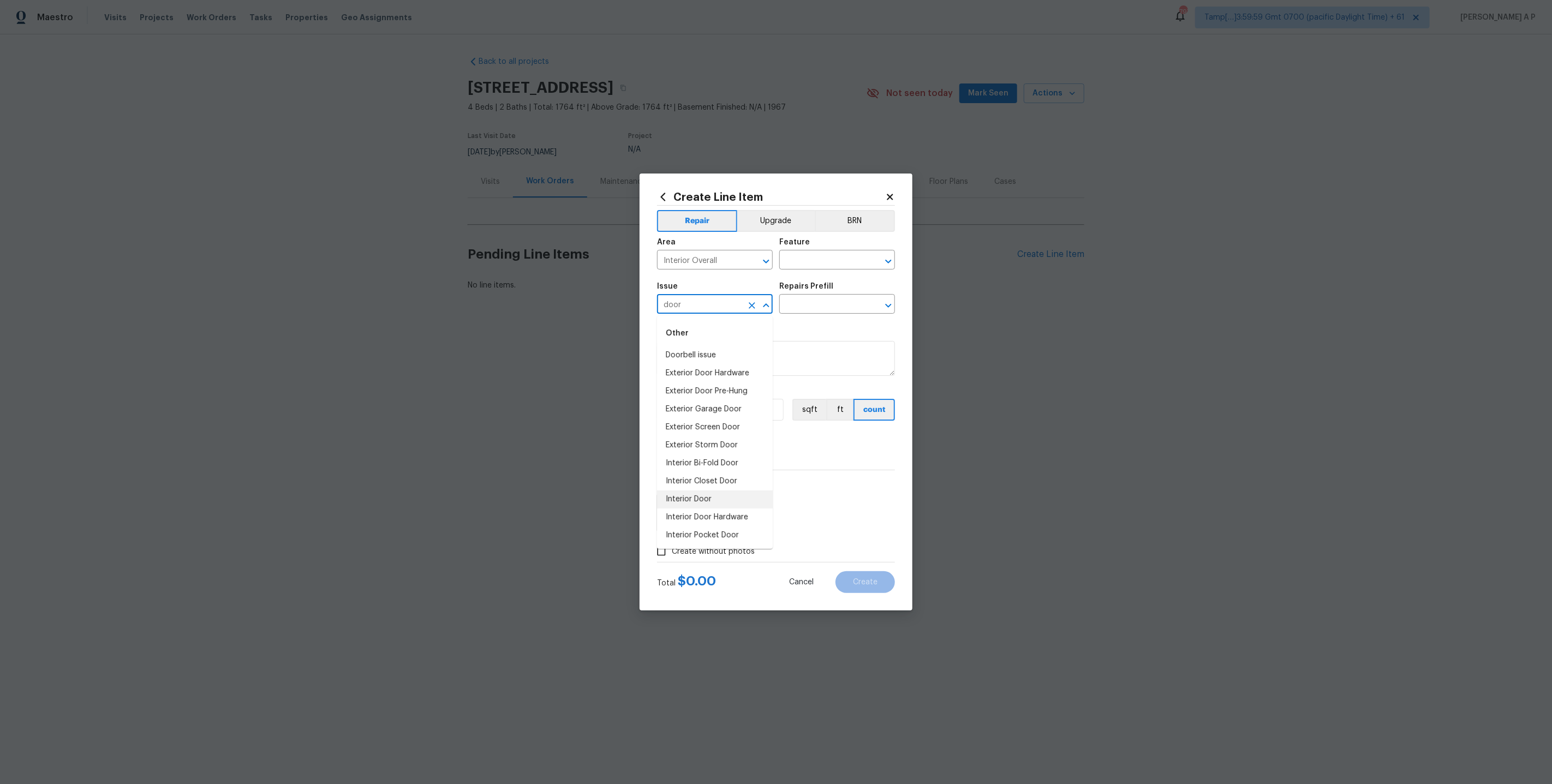
click at [696, 502] on li "Interior Door" at bounding box center [715, 499] width 116 height 18
type input "Interior Door"
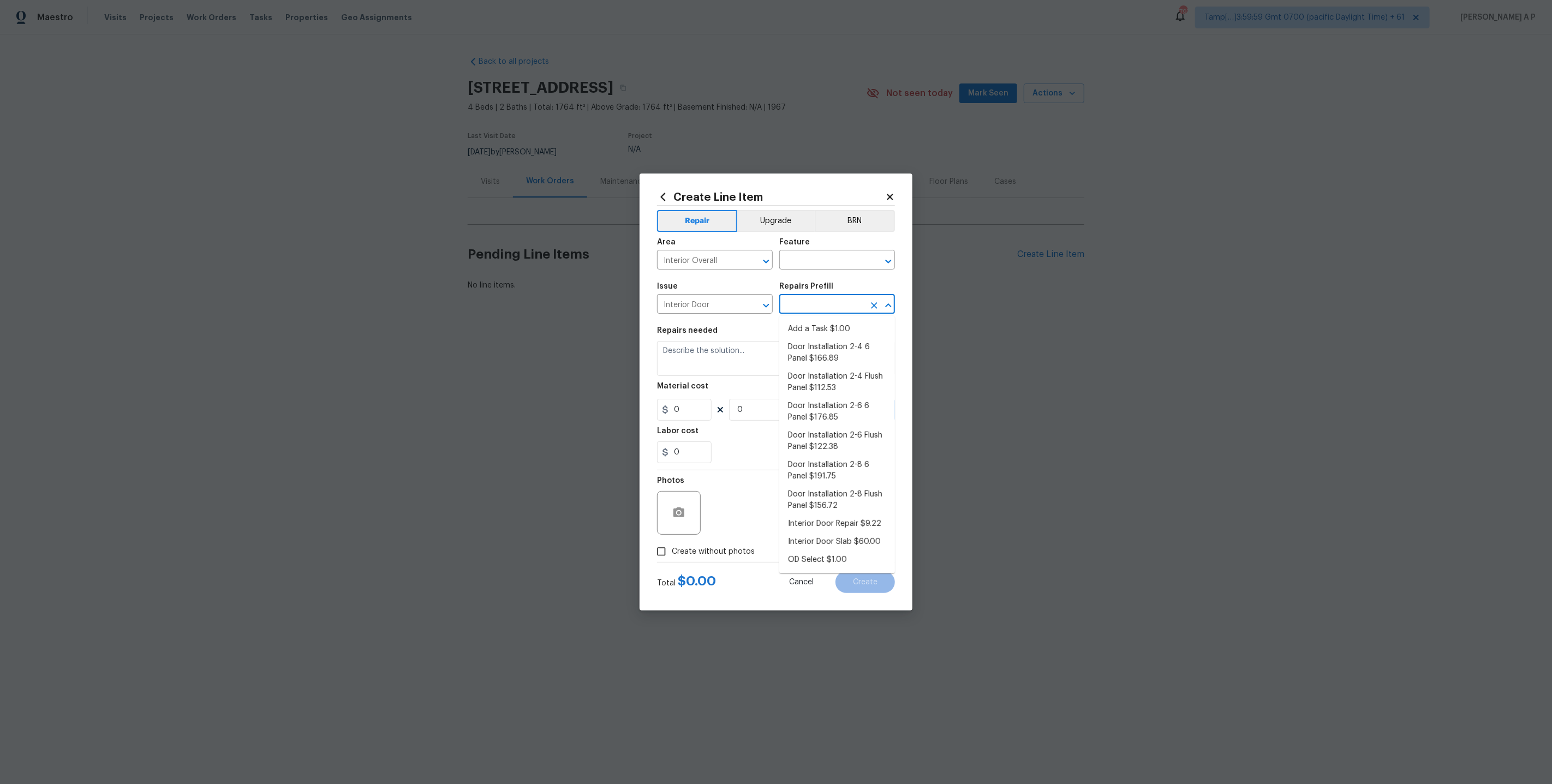
click at [834, 304] on input "text" at bounding box center [821, 305] width 85 height 17
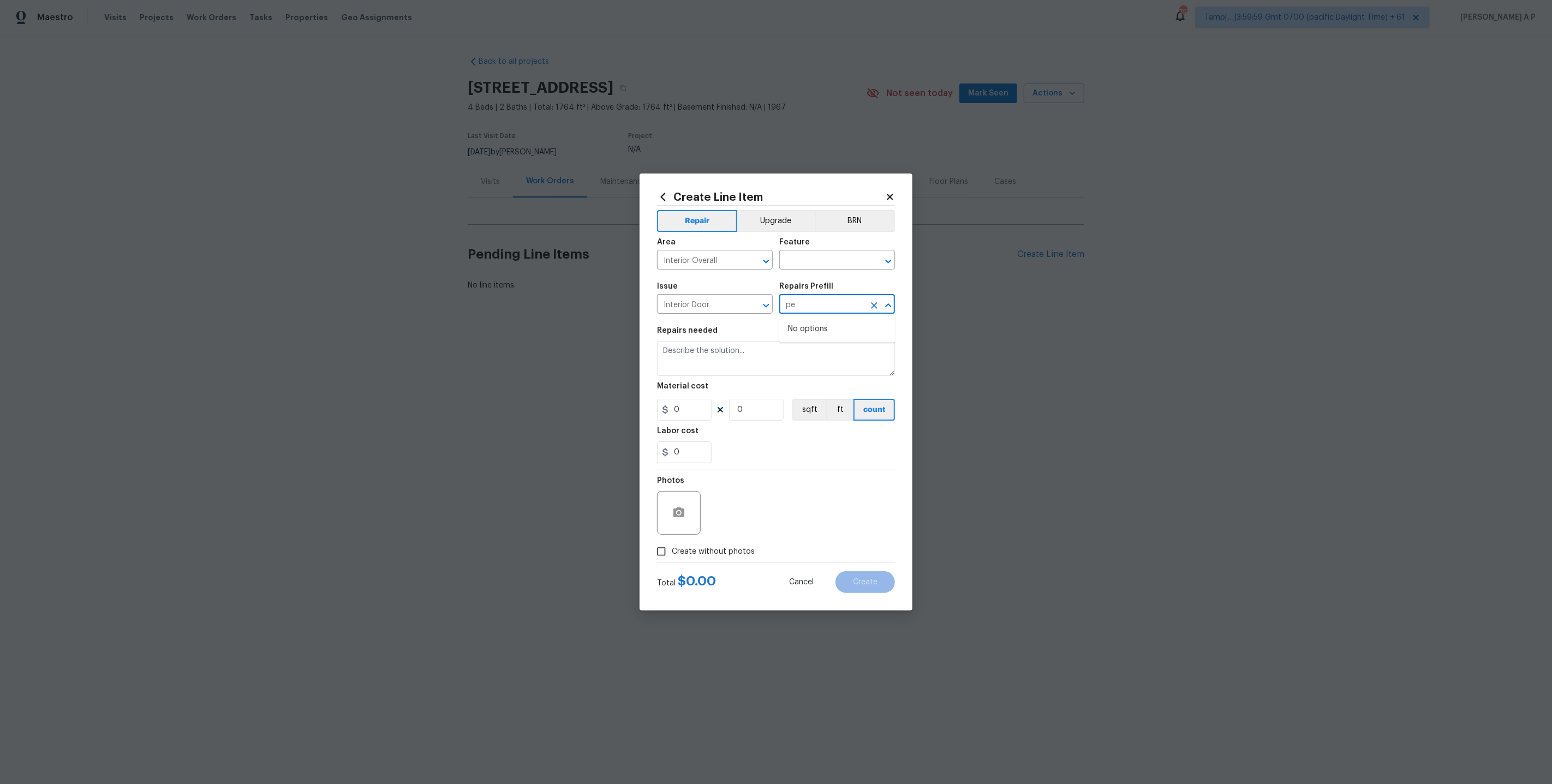
type input "p"
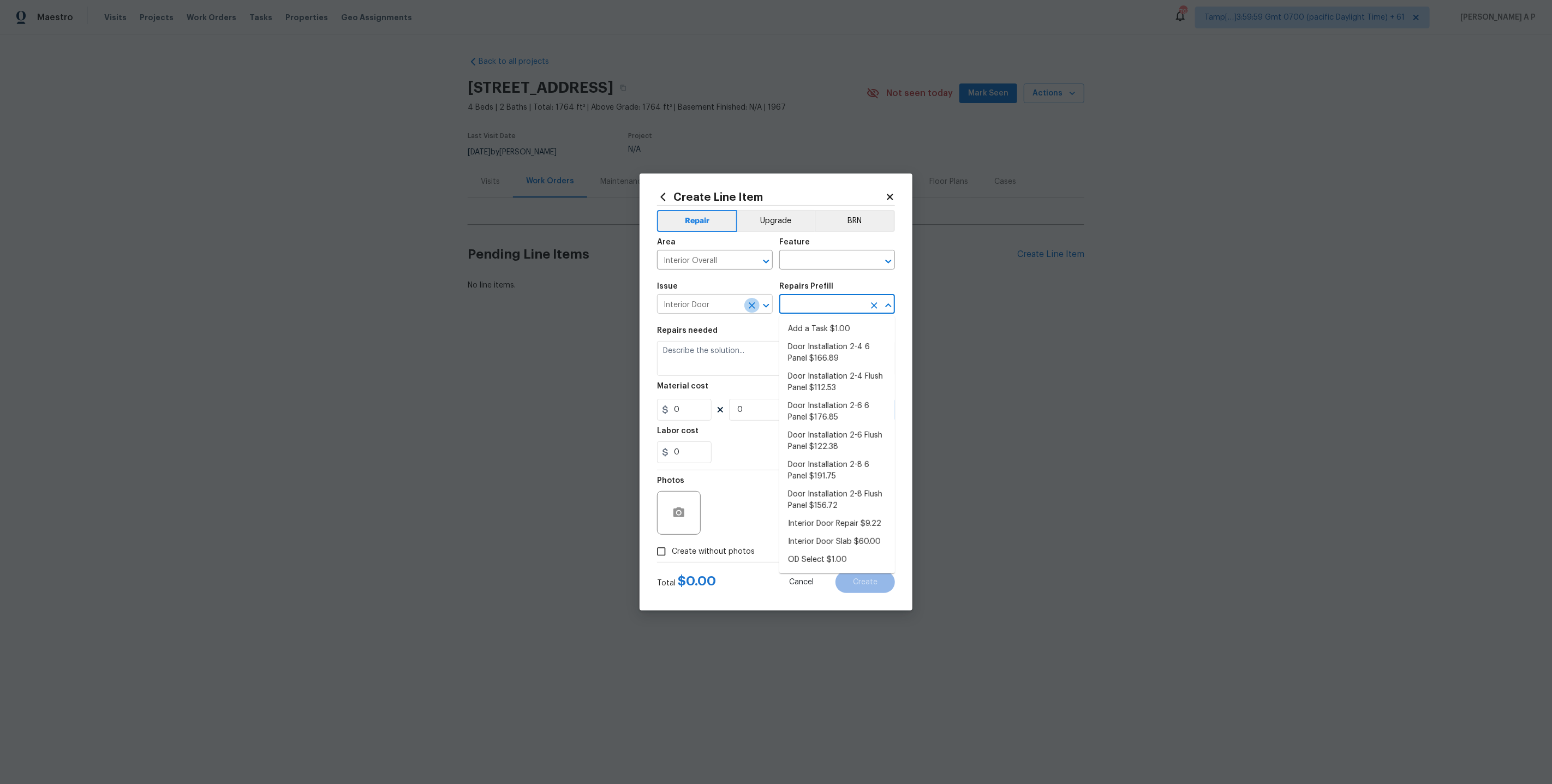
click at [746, 304] on button "Clear" at bounding box center [751, 305] width 15 height 15
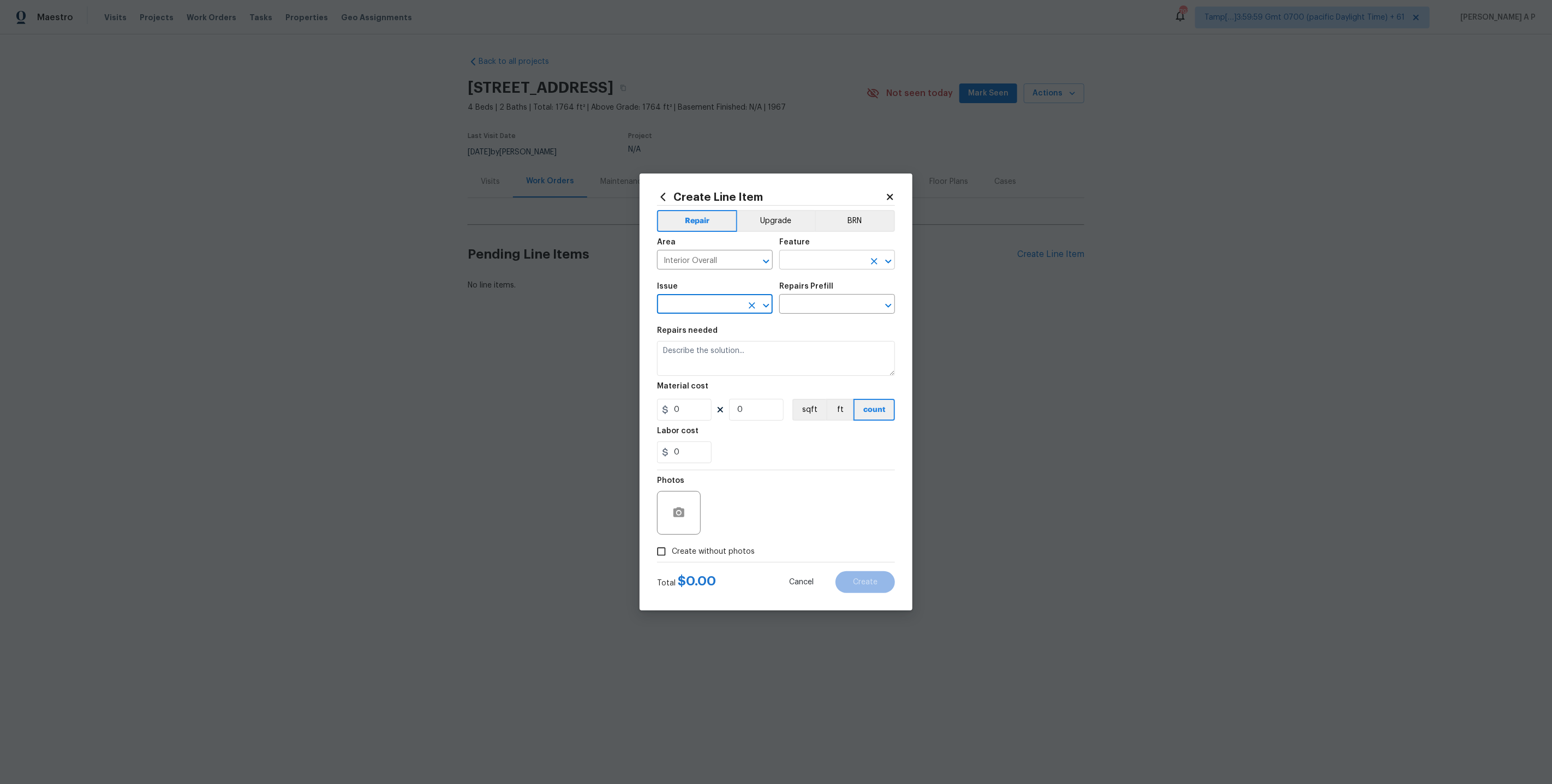
click at [822, 262] on input "text" at bounding box center [821, 261] width 85 height 17
click at [808, 316] on li "Doors" at bounding box center [837, 311] width 116 height 18
type input "Doors"
click at [717, 304] on input "text" at bounding box center [699, 305] width 85 height 17
type input "p"
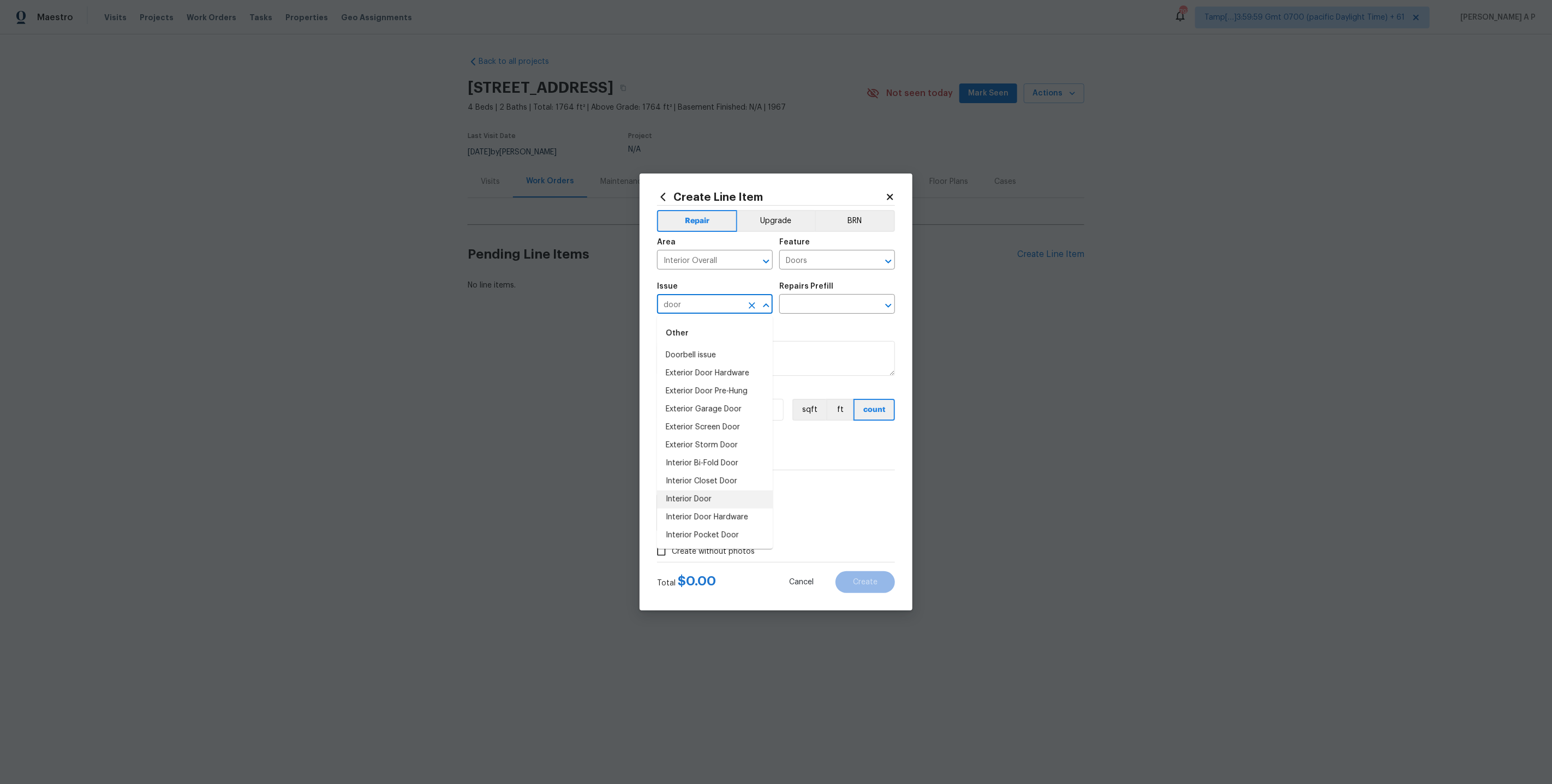
click at [709, 498] on li "Interior Door" at bounding box center [715, 499] width 116 height 18
click at [727, 306] on input "Interior Door" at bounding box center [699, 305] width 85 height 17
click at [730, 456] on li "Interior Pocket Door" at bounding box center [715, 464] width 116 height 18
type input "Interior Pocket Door"
click at [836, 314] on div "Issue Interior Pocket Door ​ Repairs Prefill ​" at bounding box center [776, 297] width 238 height 44
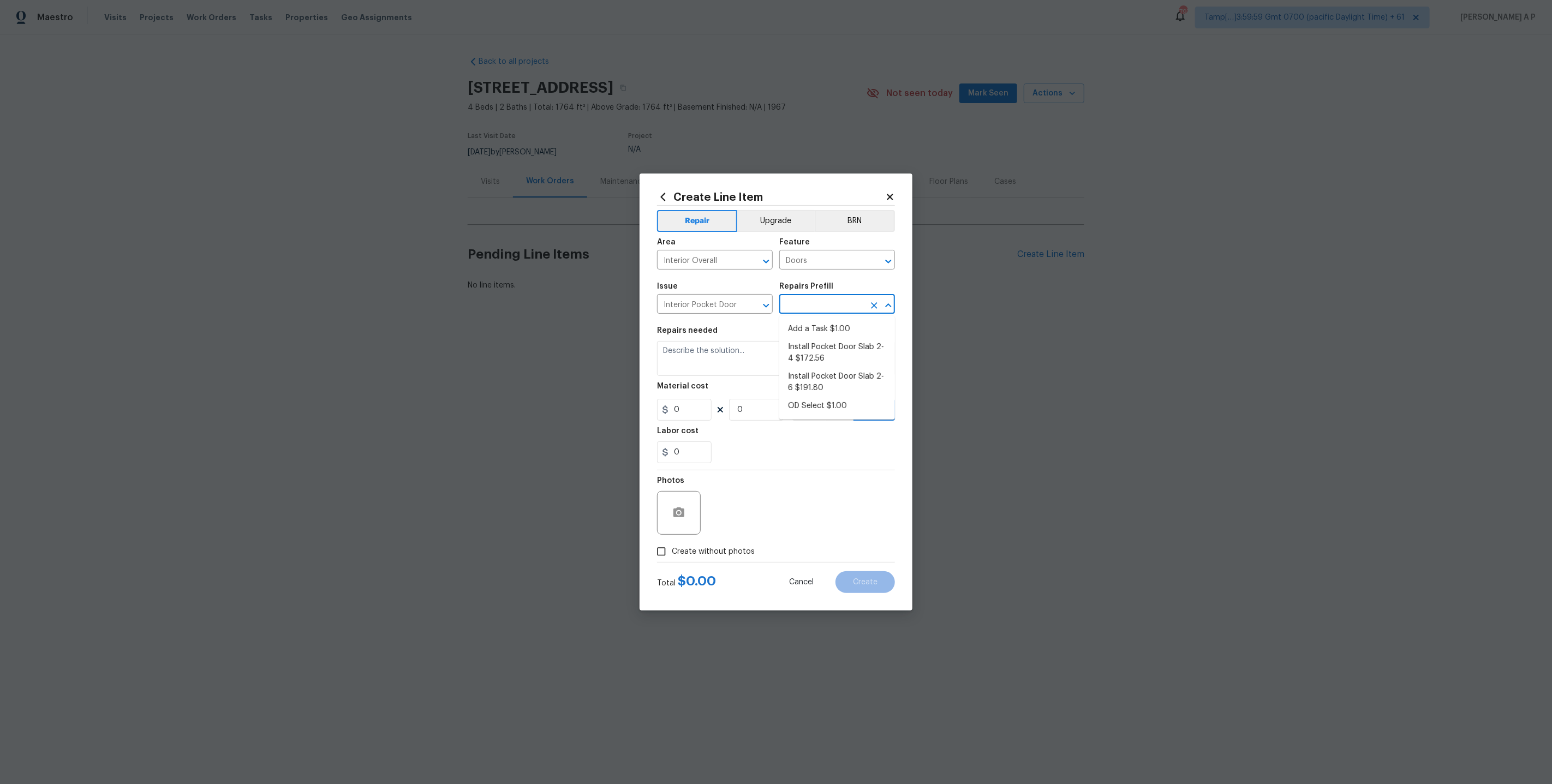
click at [840, 306] on input "text" at bounding box center [821, 305] width 85 height 17
click at [827, 297] on input "text" at bounding box center [821, 305] width 85 height 17
type input "pet"
